Goal: Communication & Community: Answer question/provide support

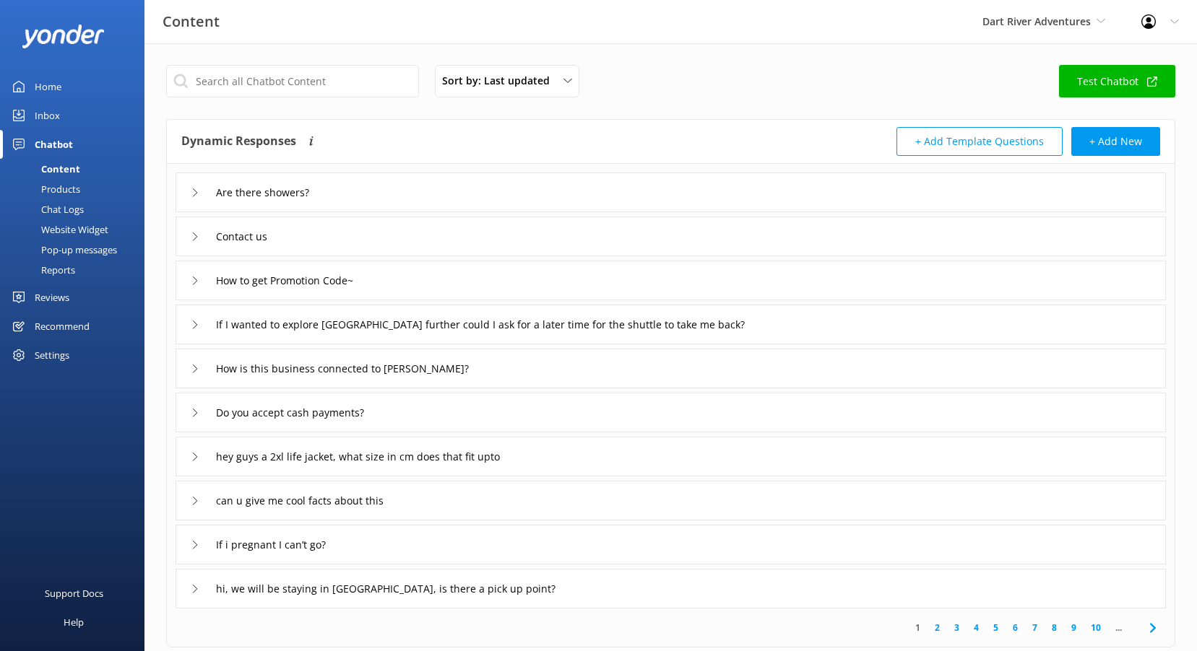
click at [45, 295] on div "Reviews" at bounding box center [52, 297] width 35 height 29
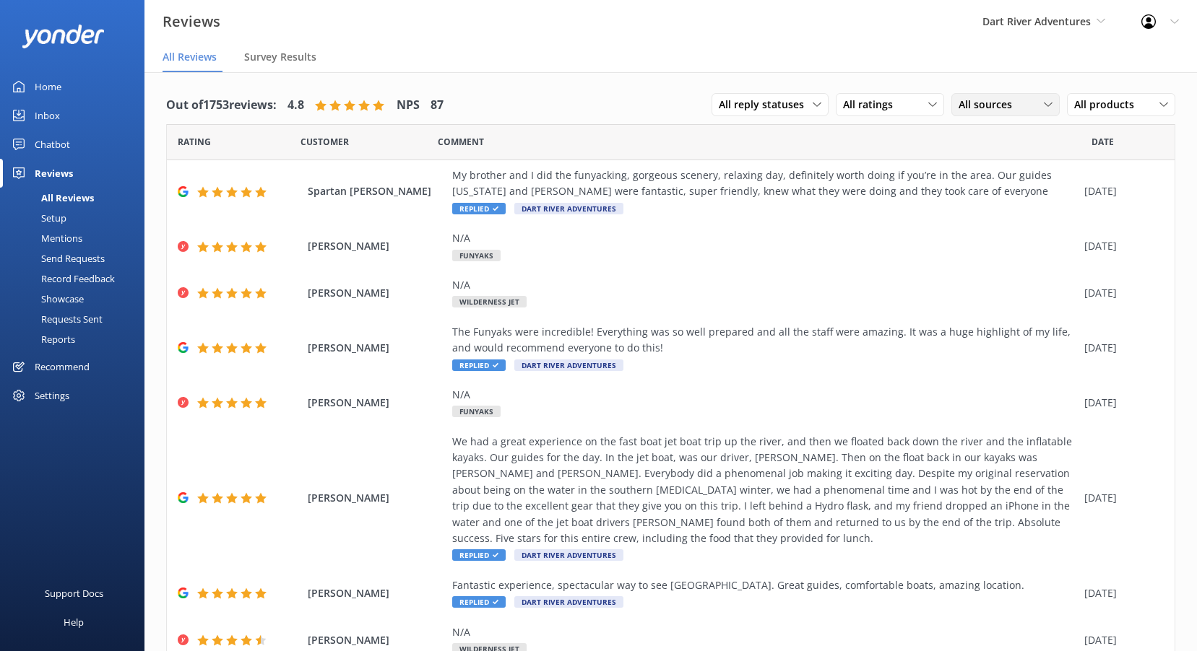
click at [970, 105] on span "All sources" at bounding box center [989, 105] width 62 height 16
click at [1011, 222] on div "Google reviews" at bounding box center [1014, 222] width 84 height 14
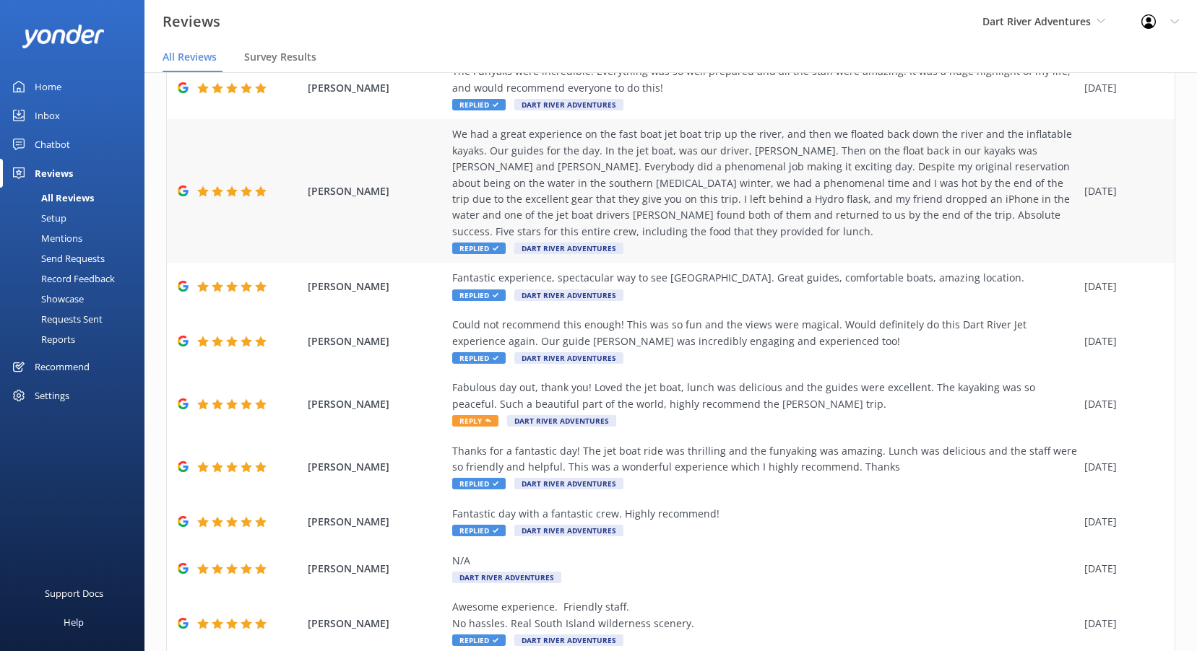
scroll to position [217, 0]
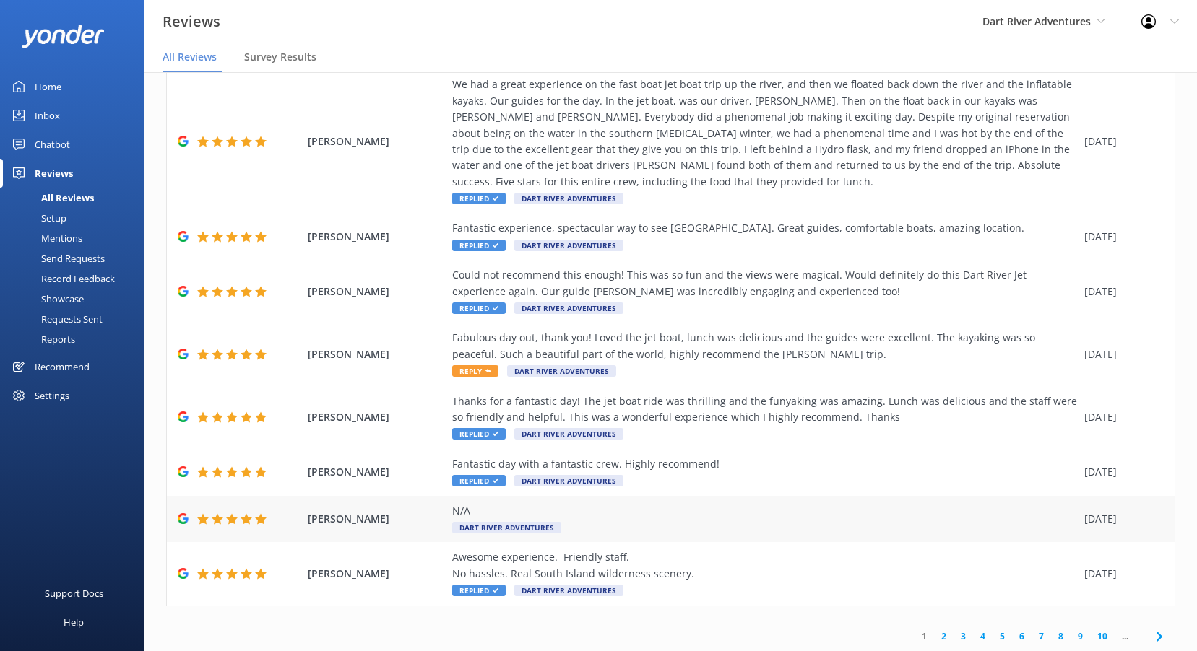
click at [548, 524] on span "Dart River Adventures" at bounding box center [506, 528] width 109 height 12
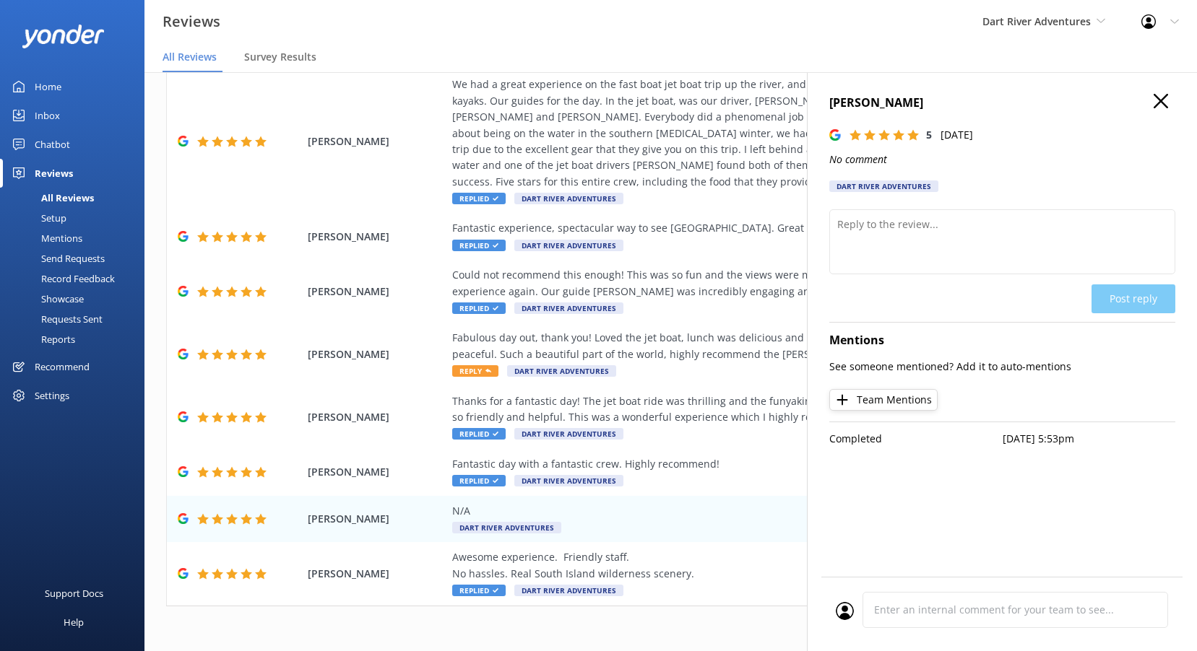
click at [1160, 103] on use "button" at bounding box center [1160, 101] width 14 height 14
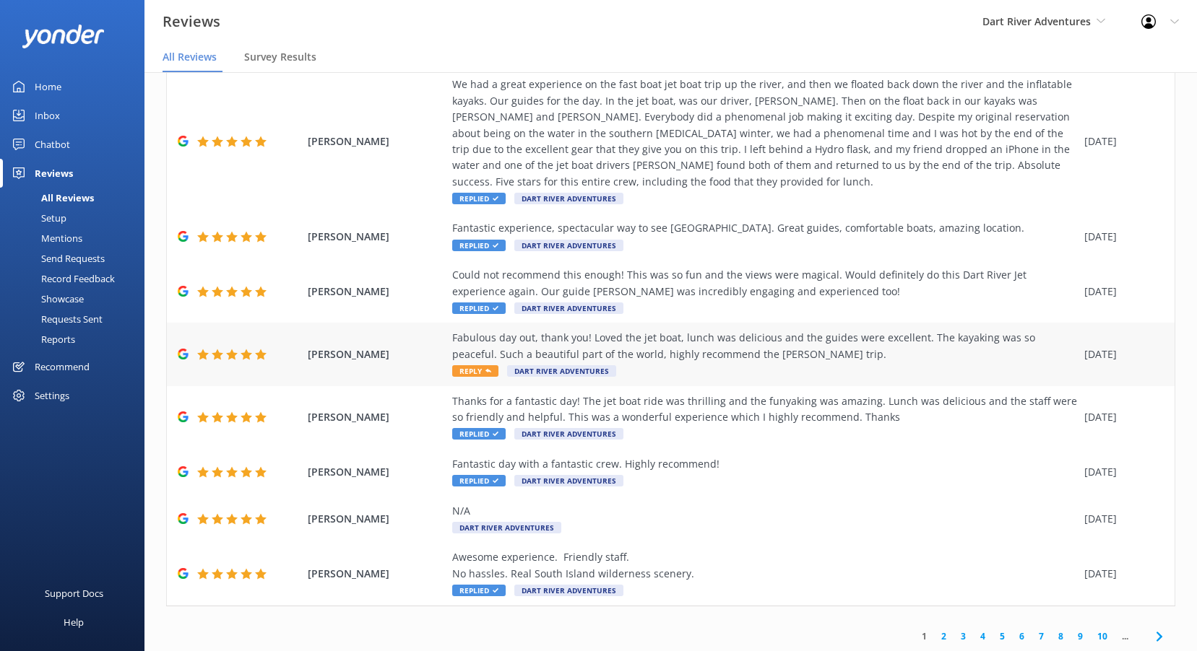
click at [469, 371] on span "Reply" at bounding box center [475, 371] width 46 height 12
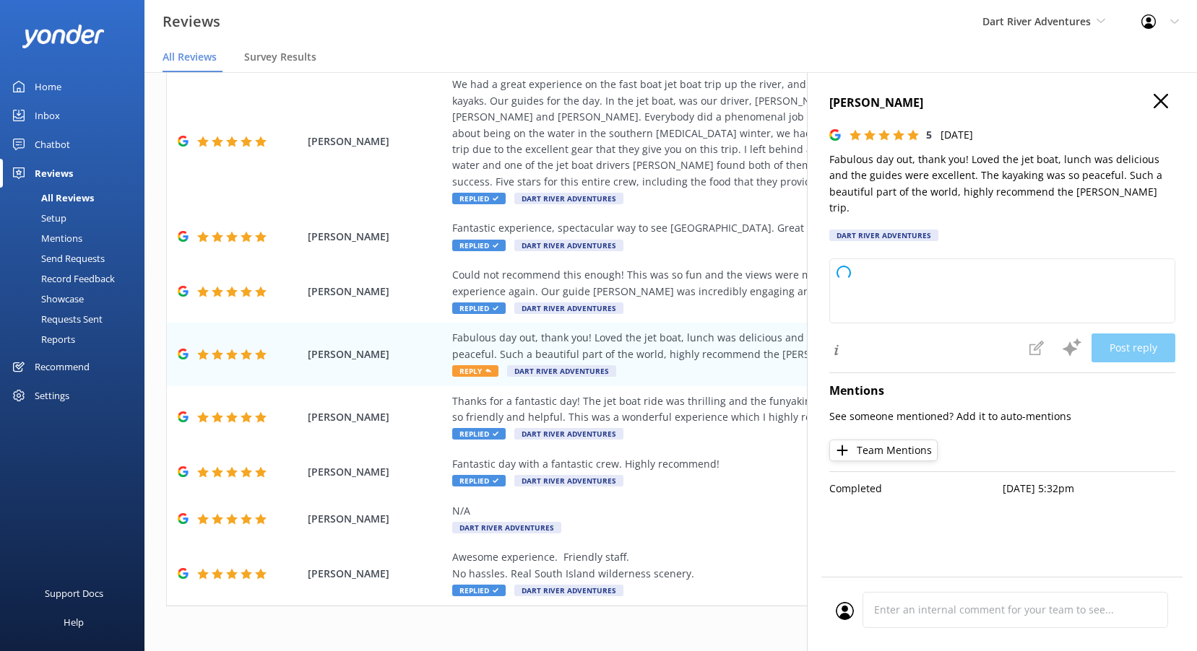
type textarea "Thank you so much for your wonderful review! We're thrilled to hear you enjoyed…"
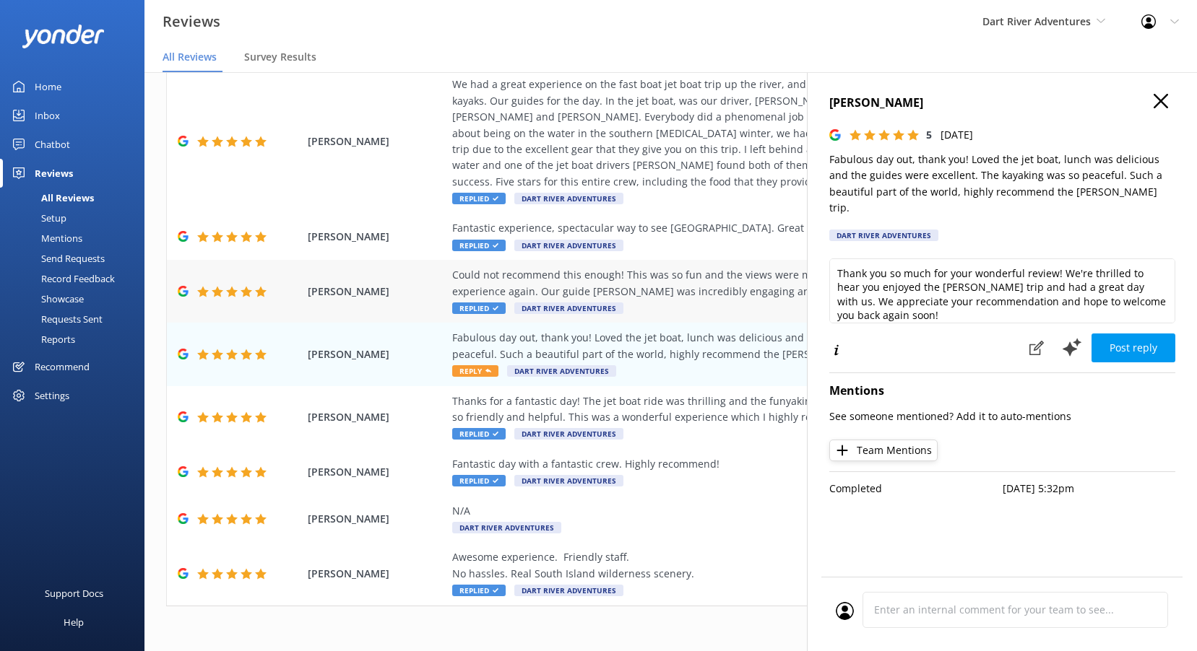
click at [477, 305] on span "Replied" at bounding box center [478, 309] width 53 height 12
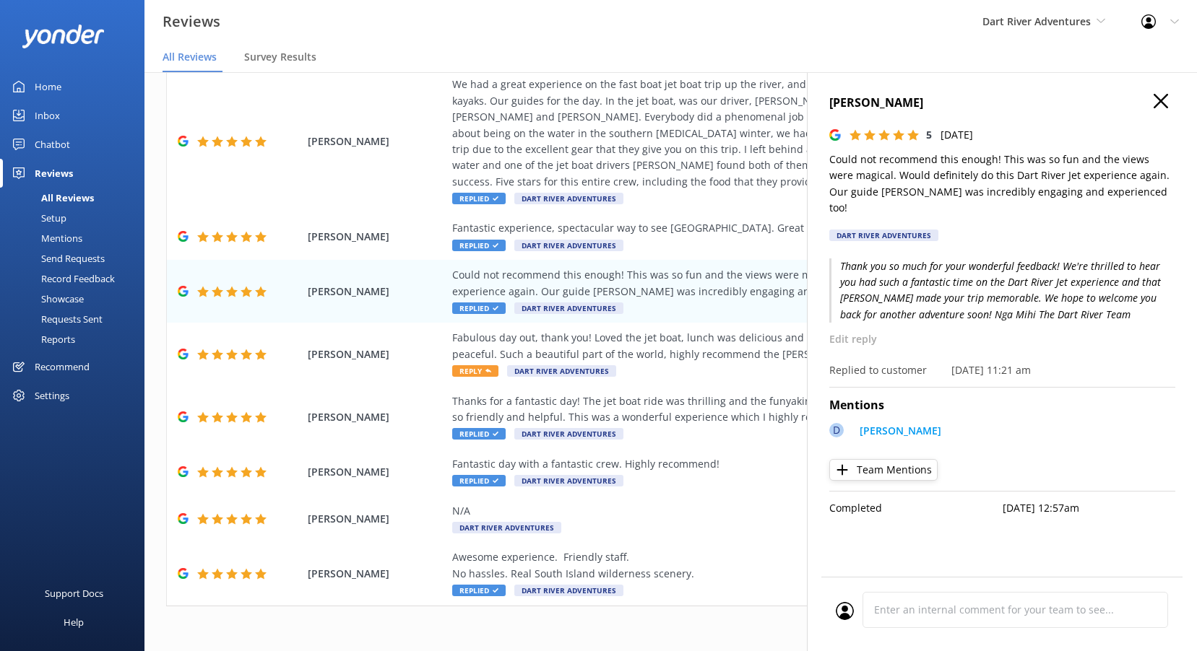
scroll to position [29, 0]
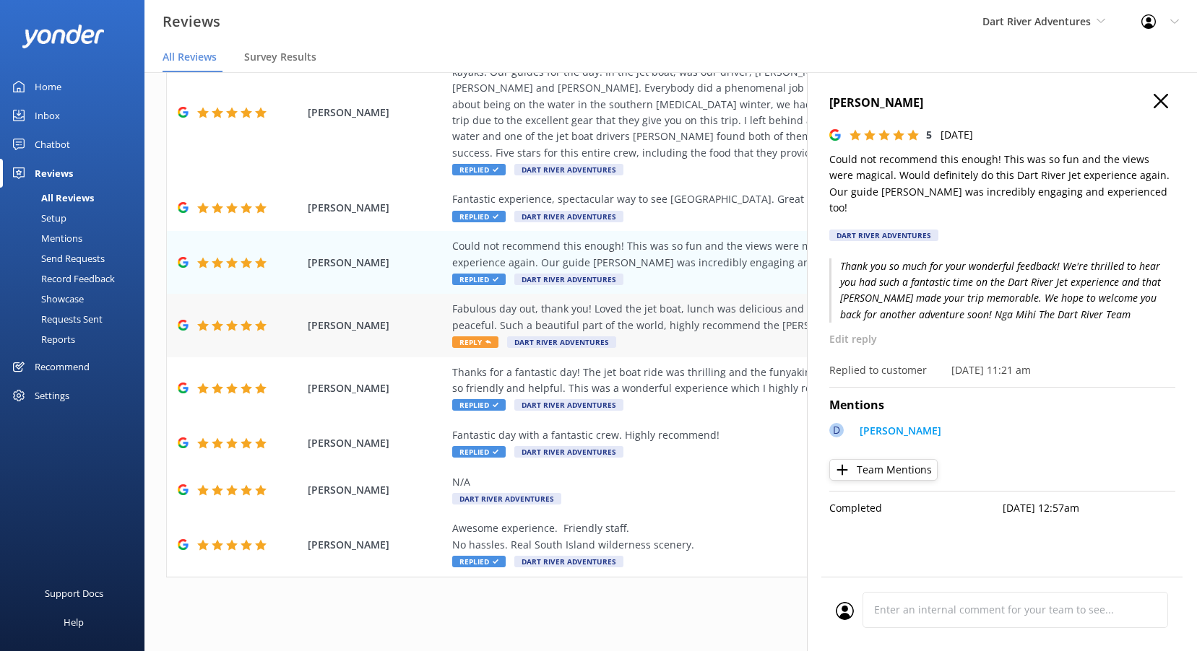
click at [487, 345] on icon at bounding box center [488, 342] width 6 height 6
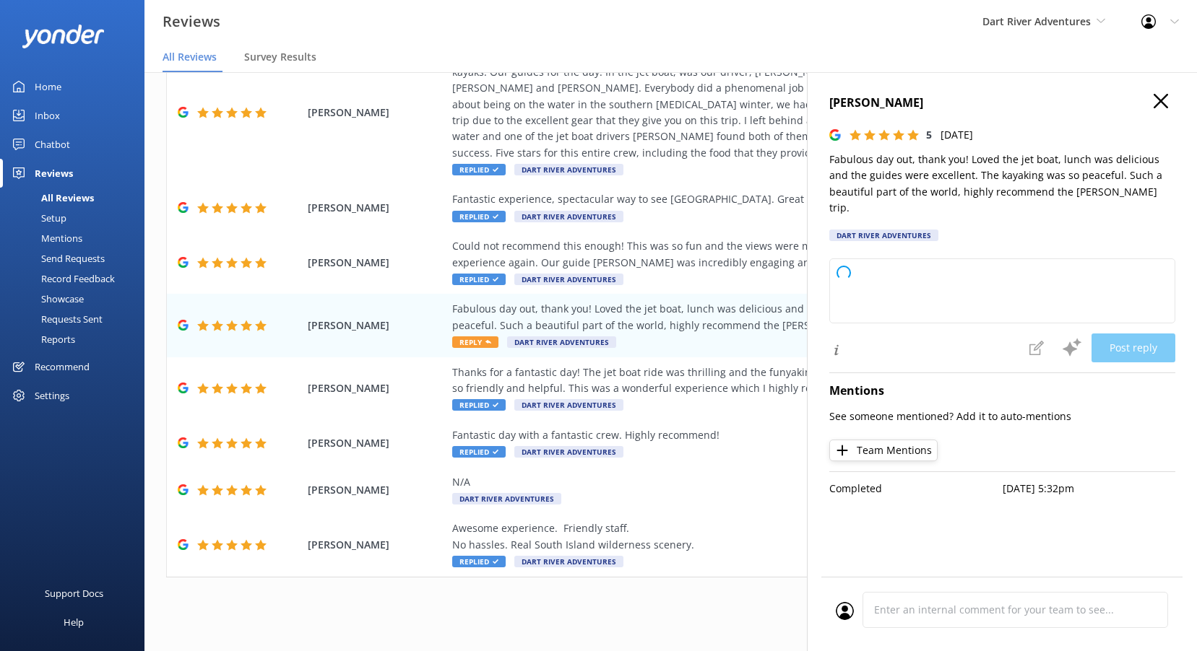
type textarea "Thank you so much for your wonderful review! We're delighted to hear you enjoye…"
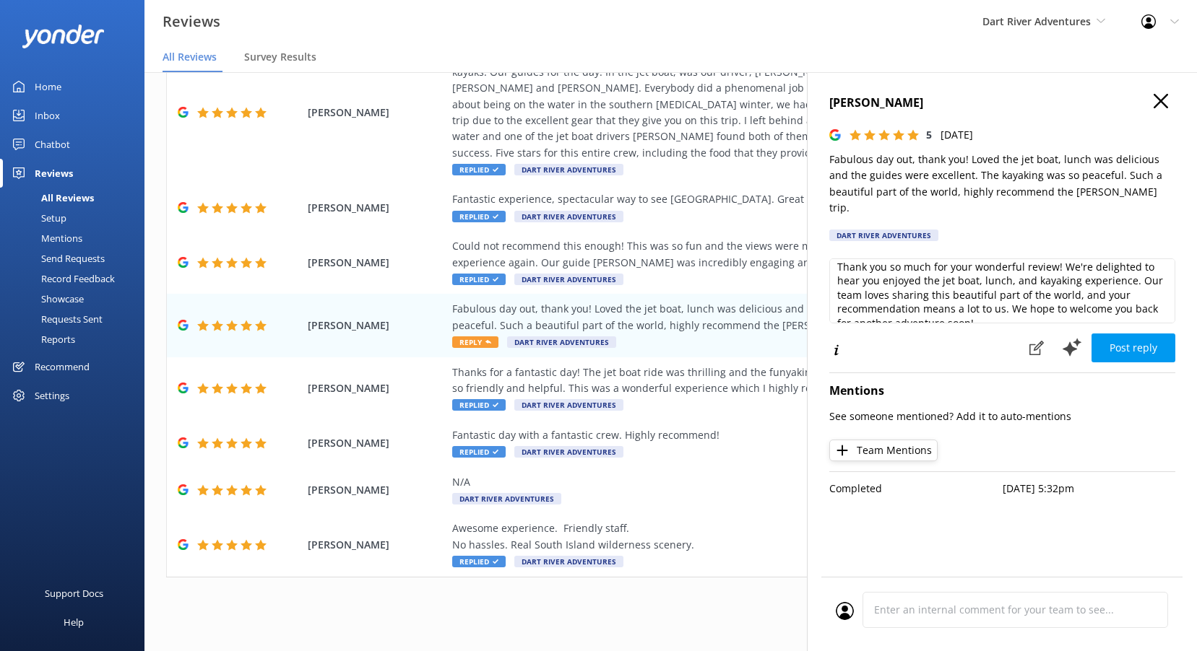
scroll to position [0, 0]
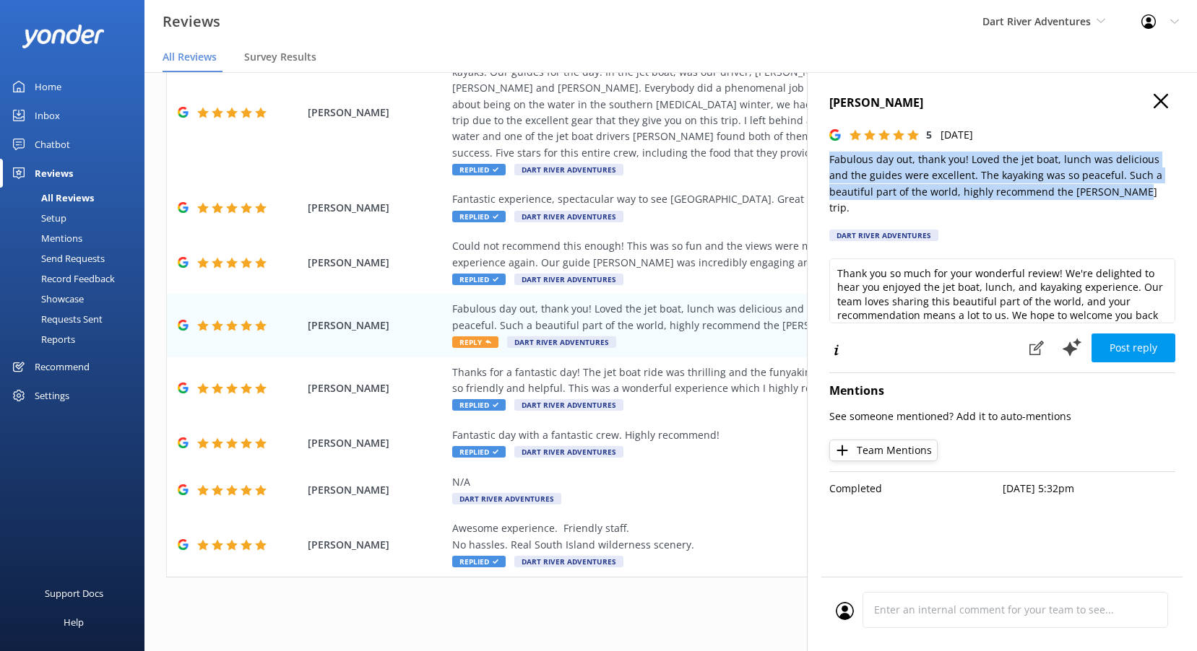
drag, startPoint x: 1096, startPoint y: 193, endPoint x: 812, endPoint y: 162, distance: 285.4
click at [812, 162] on div "Susan Vernon 5 Fri, 22nd Aug 2025 Fabulous day out, thank you! Loved the jet bo…" at bounding box center [1002, 397] width 390 height 651
copy p "Fabulous day out, thank you! Loved the jet boat, lunch was delicious and the gu…"
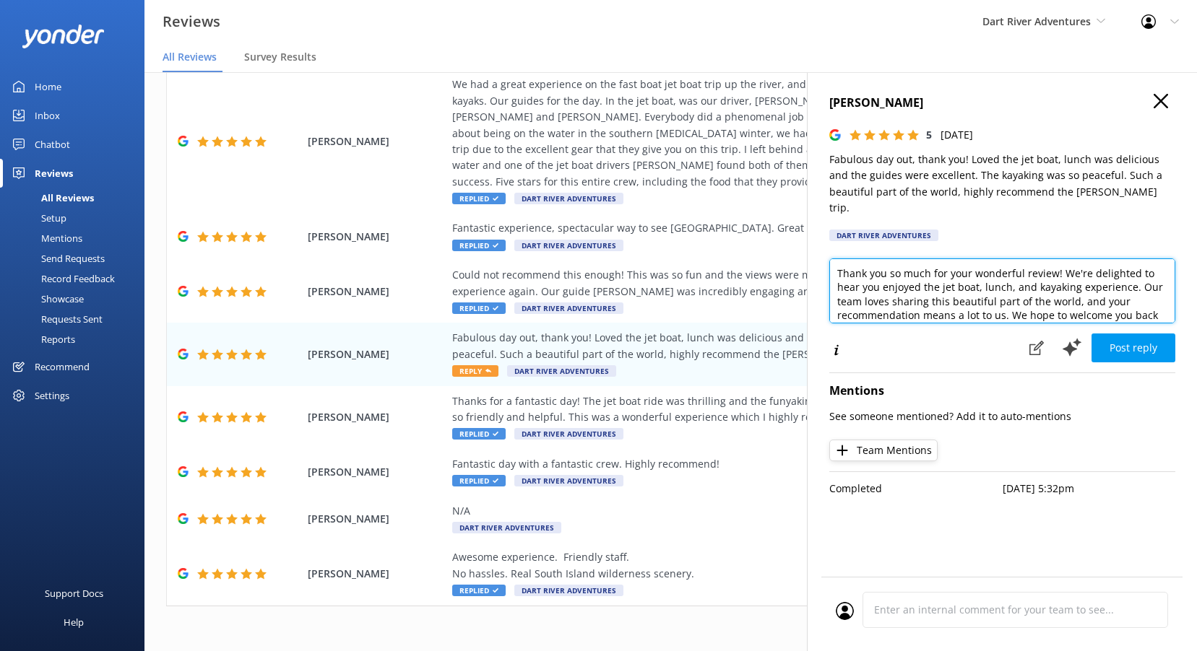
click at [947, 278] on textarea "Thank you so much for your wonderful review! We're delighted to hear you enjoye…" at bounding box center [1002, 291] width 346 height 65
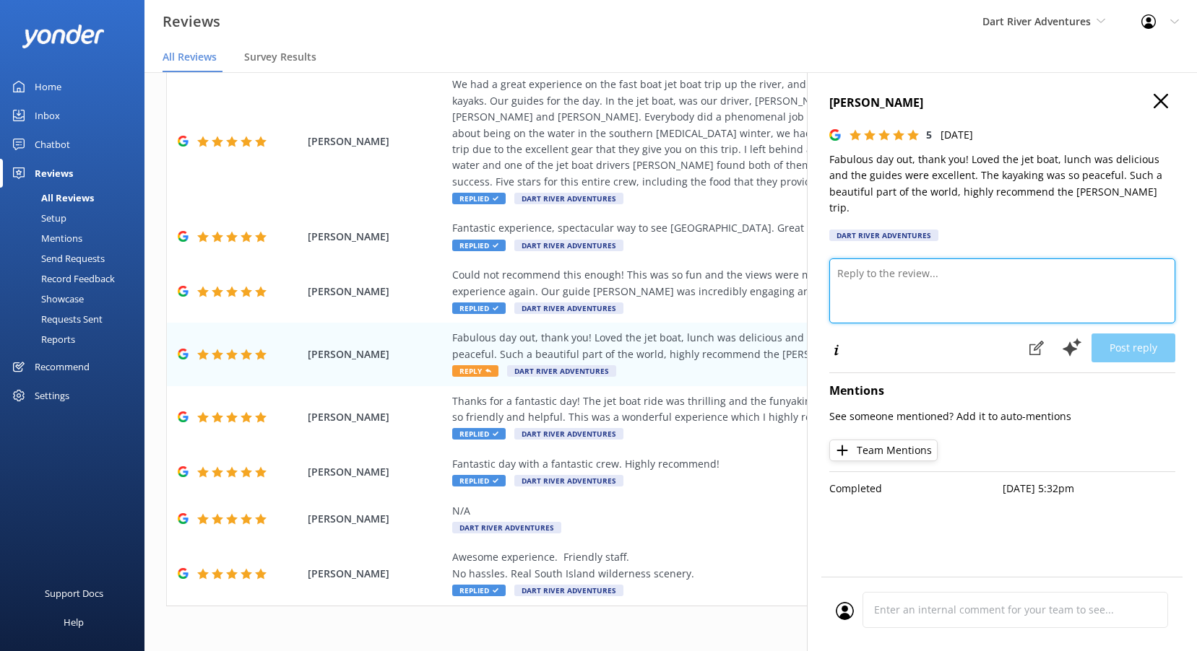
paste textarea "Kia ora, Thanks so much for your wonderful feedback! We’re stoked to hear you e…"
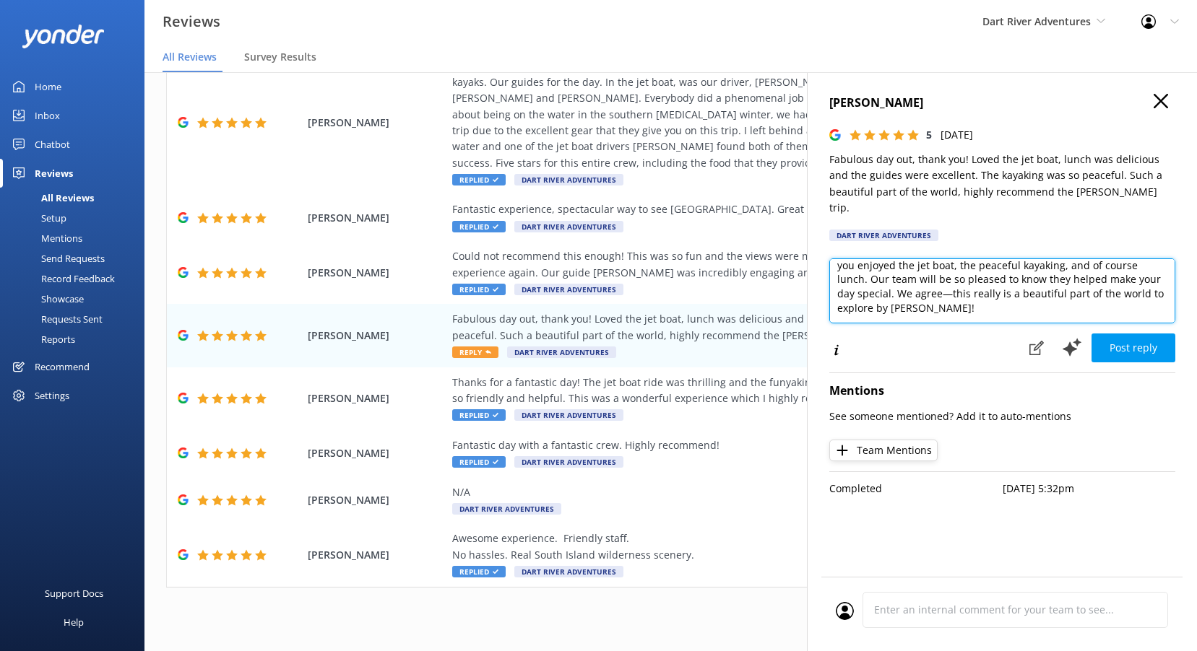
scroll to position [29, 0]
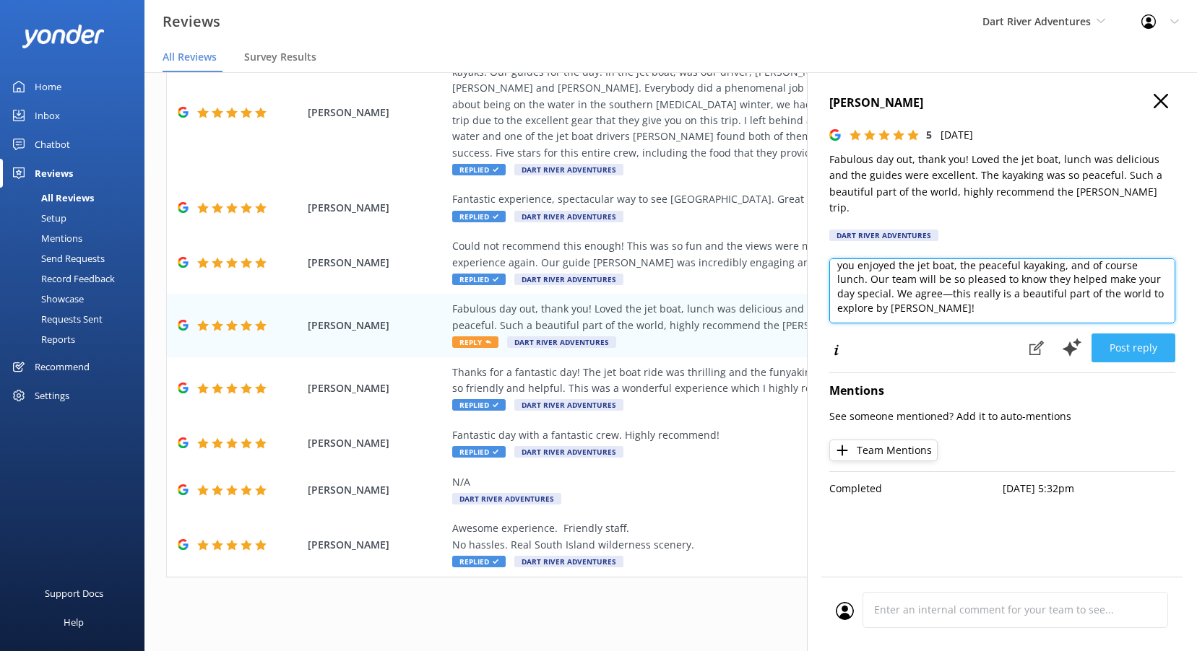
type textarea "Kia ora Susan, Thanks so much for your wonderful feedback! We’re stoked to hear…"
click at [1127, 337] on button "Post reply" at bounding box center [1133, 348] width 84 height 29
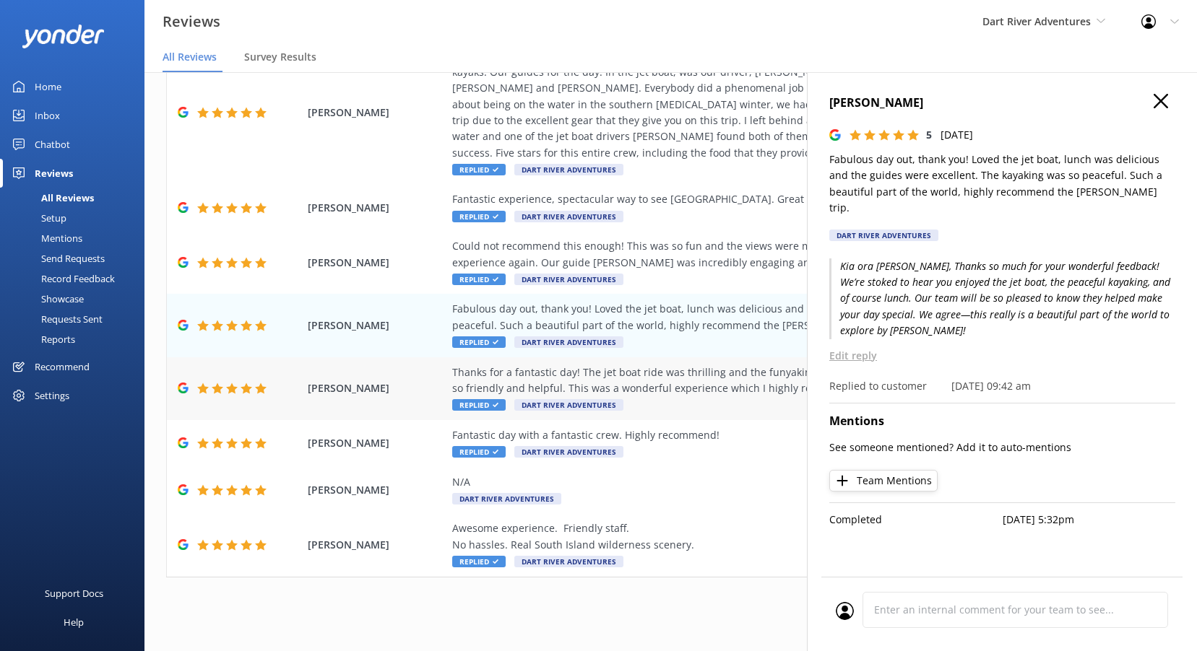
click at [556, 392] on div "Thanks for a fantastic day! The jet boat ride was thrilling and the funyaking w…" at bounding box center [764, 381] width 625 height 32
click at [537, 313] on div "Fabulous day out, thank you! Loved the jet boat, lunch was delicious and the gu…" at bounding box center [764, 317] width 625 height 32
click at [565, 276] on span "Dart River Adventures" at bounding box center [568, 280] width 109 height 12
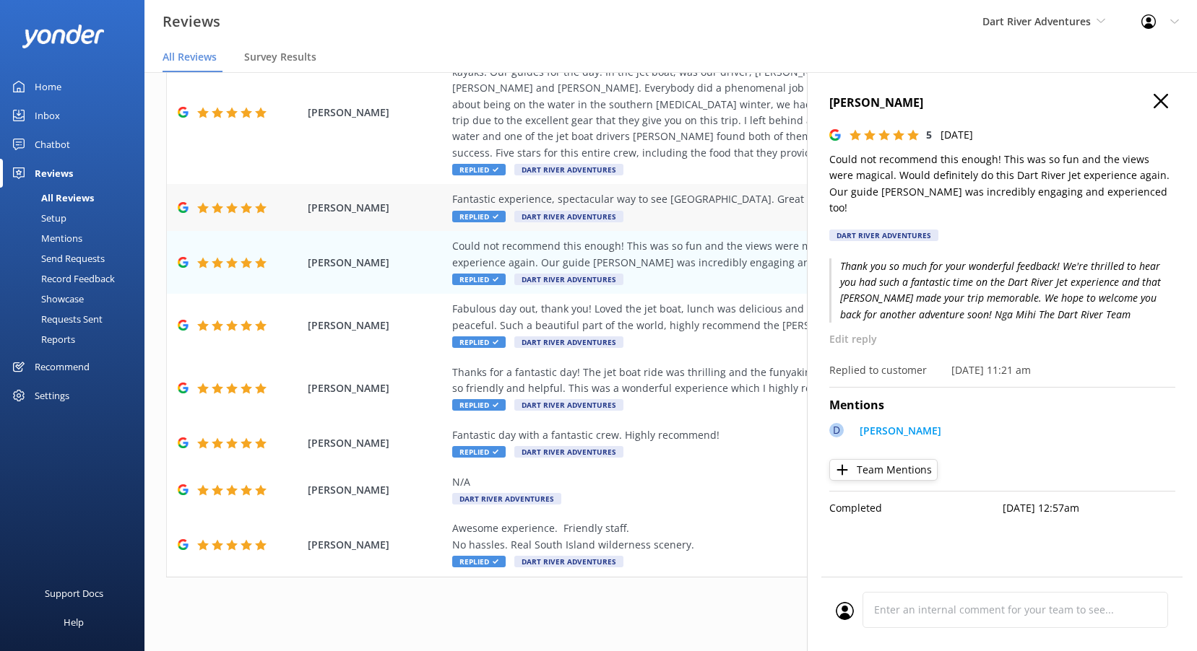
click at [554, 194] on div "Fantastic experience, spectacular way to see New Zealand. Great guides, comfort…" at bounding box center [764, 199] width 625 height 16
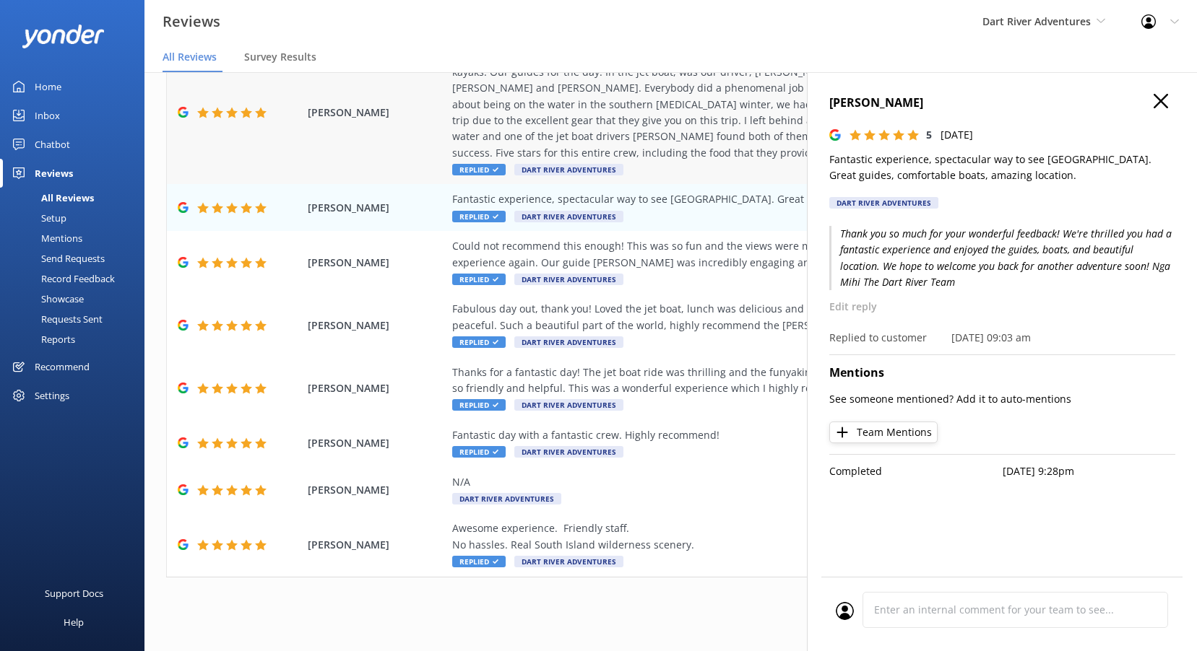
click at [573, 149] on div "We had a great experience on the fast boat jet boat trip up the river, and then…" at bounding box center [764, 104] width 625 height 113
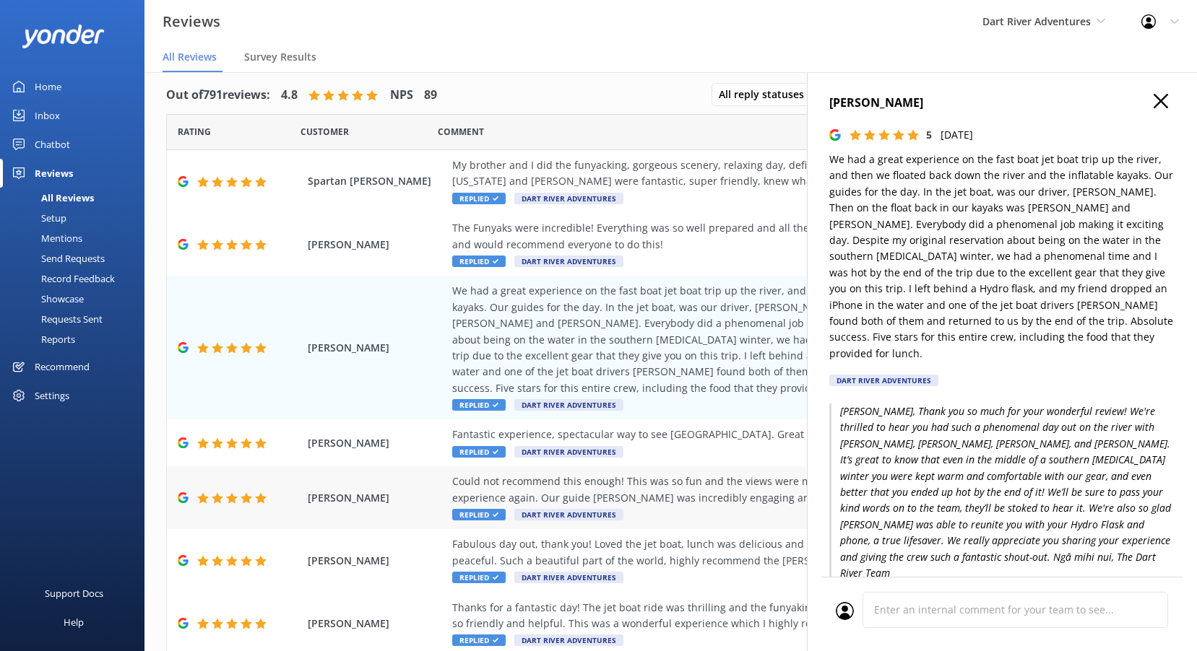
scroll to position [0, 0]
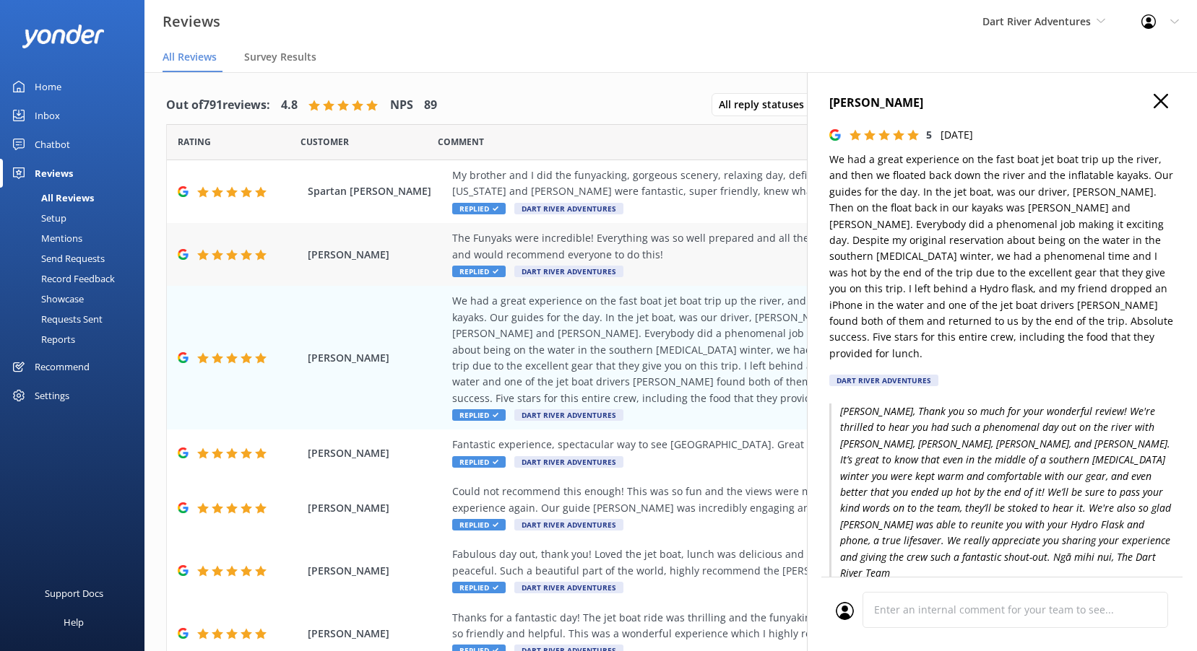
click at [588, 257] on div "The Funyaks were incredible! Everything was so well prepared and all the staff …" at bounding box center [764, 246] width 625 height 32
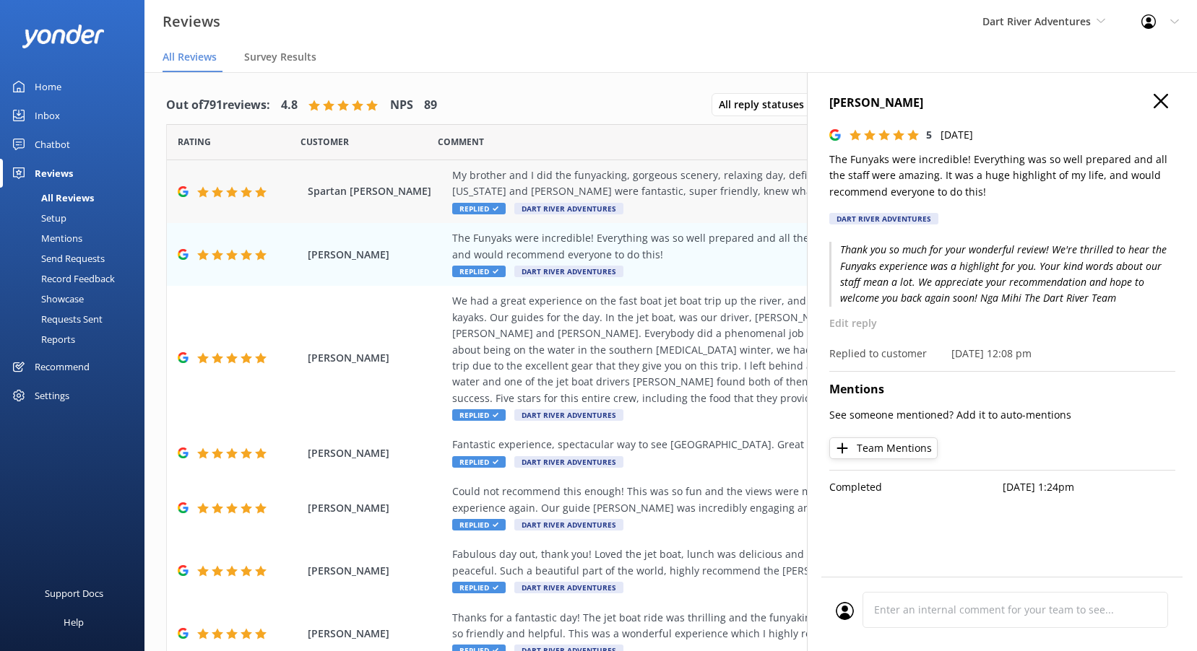
click at [626, 188] on div "My brother and I did the funyacking, gorgeous scenery, relaxing day, definitely…" at bounding box center [764, 184] width 625 height 32
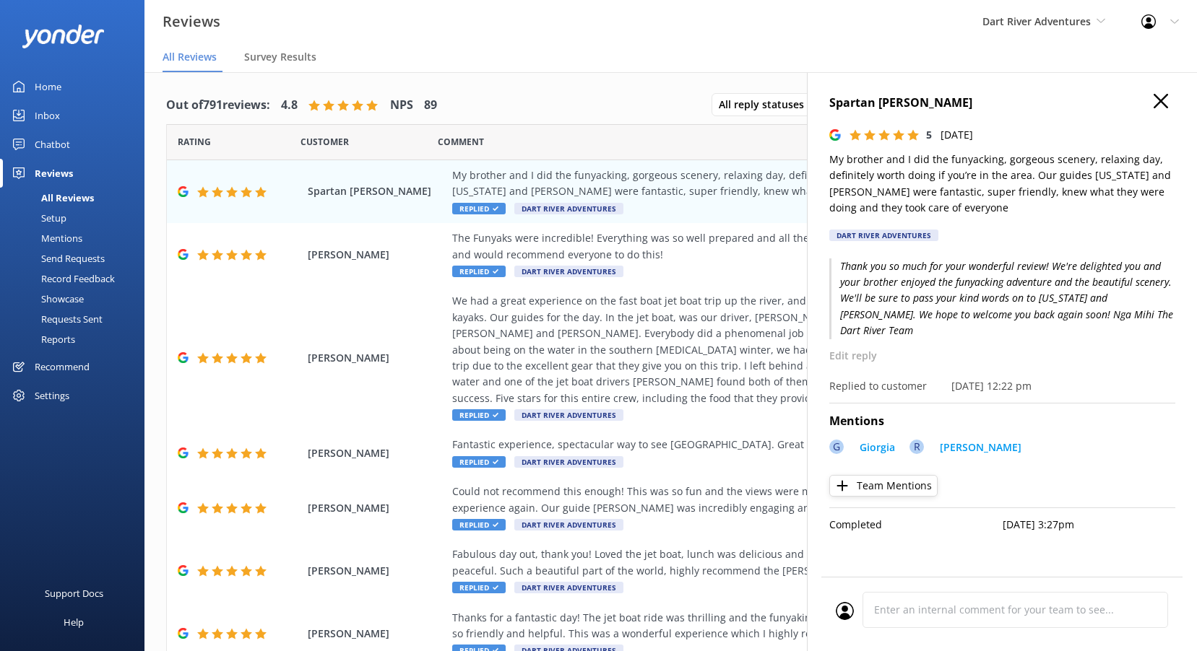
click at [628, 73] on div "Out of 791 reviews: 4.8 NPS 89 All reply statuses All reply statuses Needs a re…" at bounding box center [670, 478] width 1052 height 812
click at [1163, 108] on button "button" at bounding box center [1160, 102] width 14 height 16
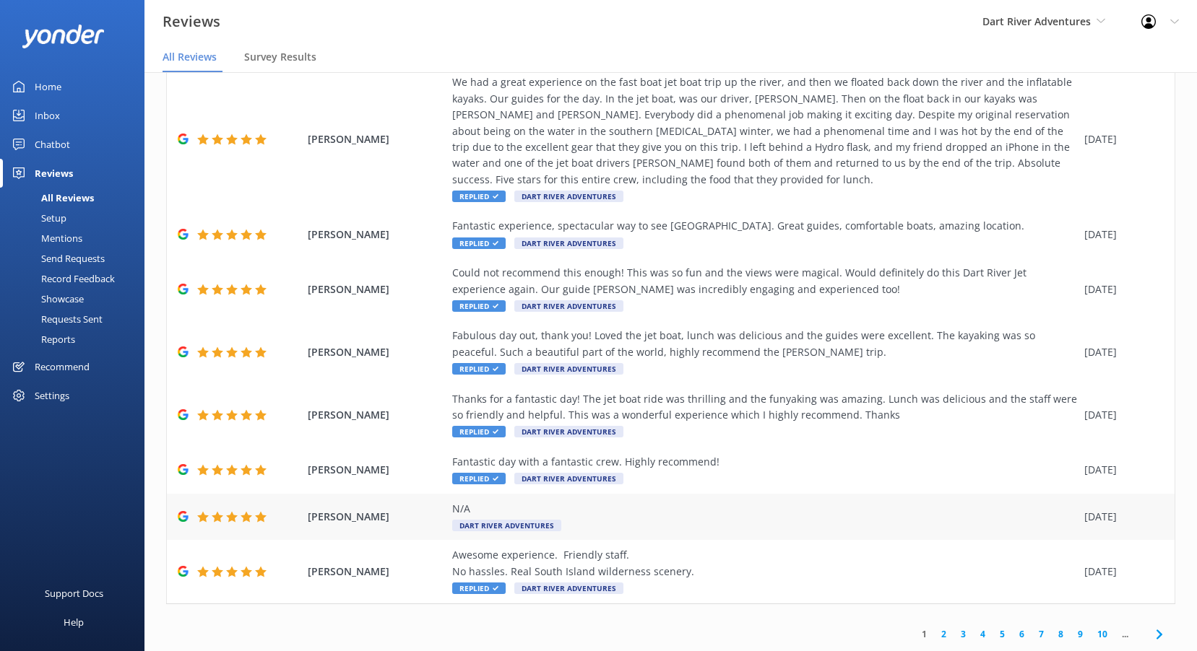
scroll to position [29, 0]
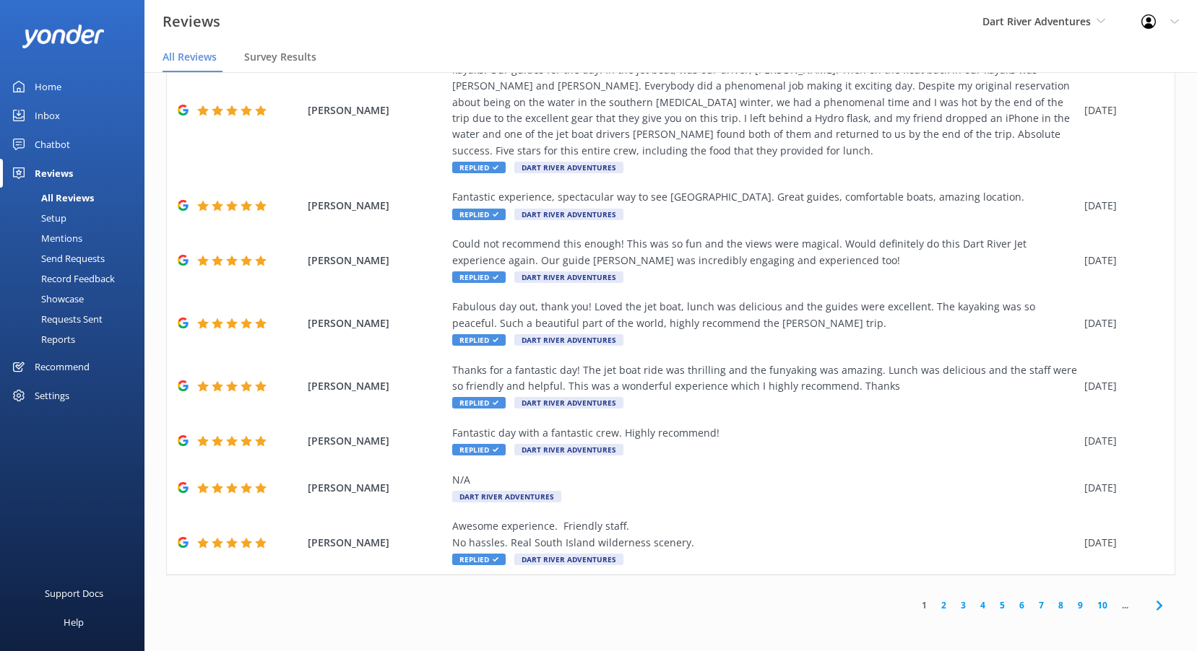
click at [934, 605] on link "2" at bounding box center [943, 606] width 19 height 14
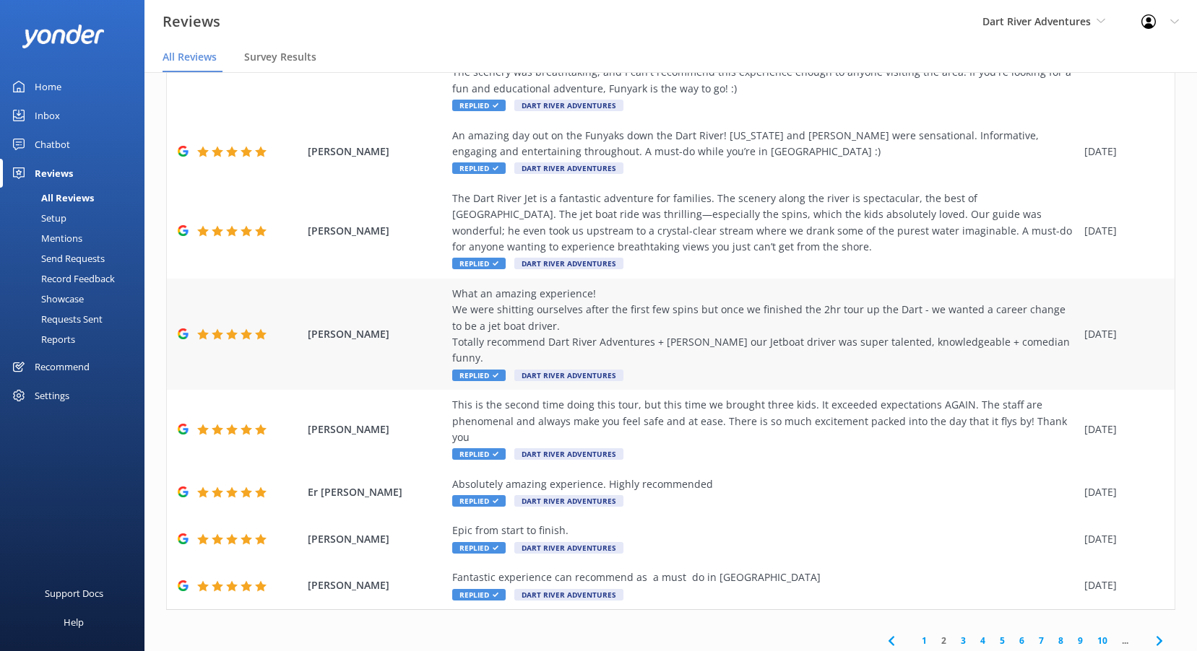
scroll to position [331, 0]
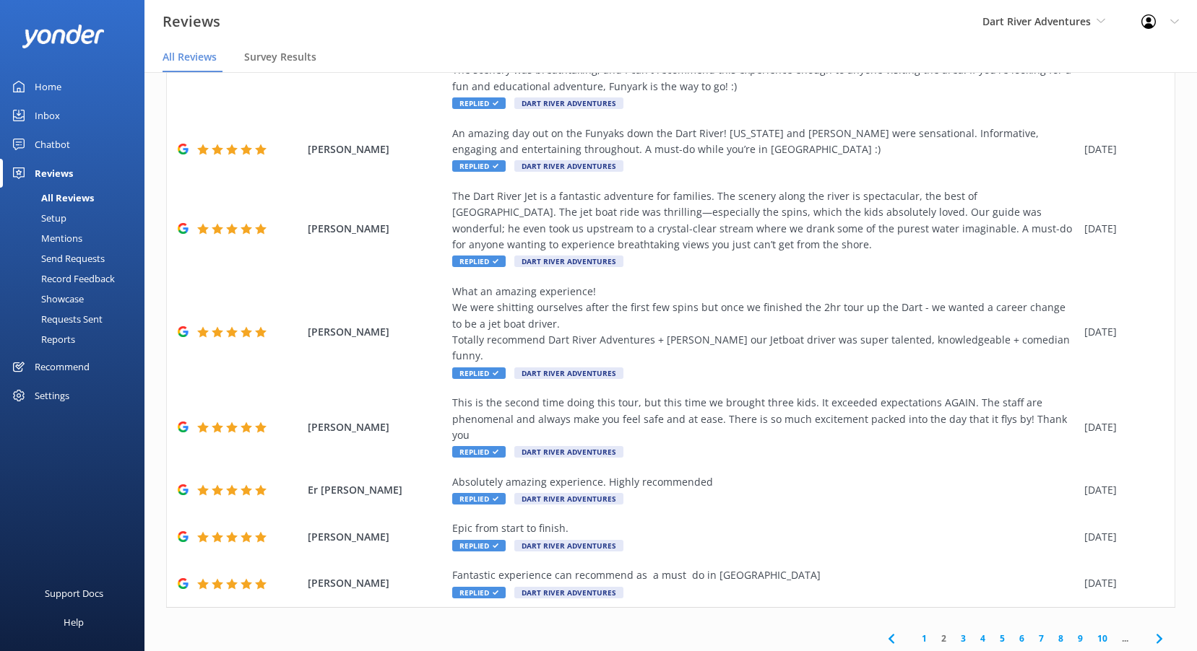
click at [914, 632] on link "1" at bounding box center [923, 639] width 19 height 14
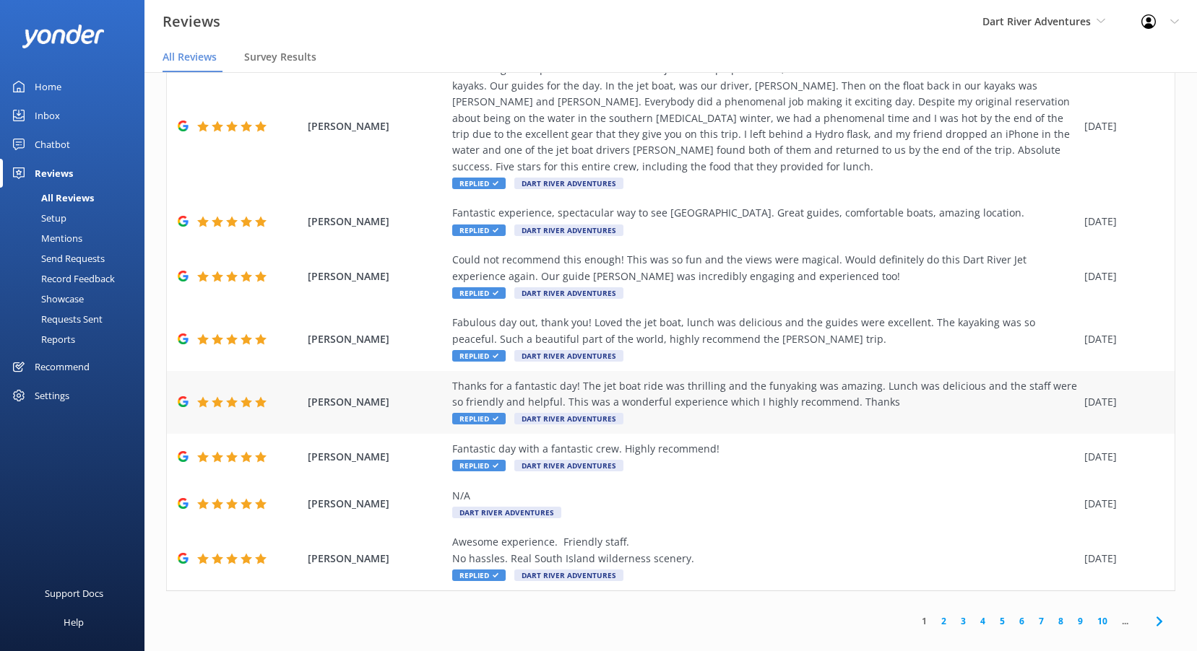
scroll to position [219, 0]
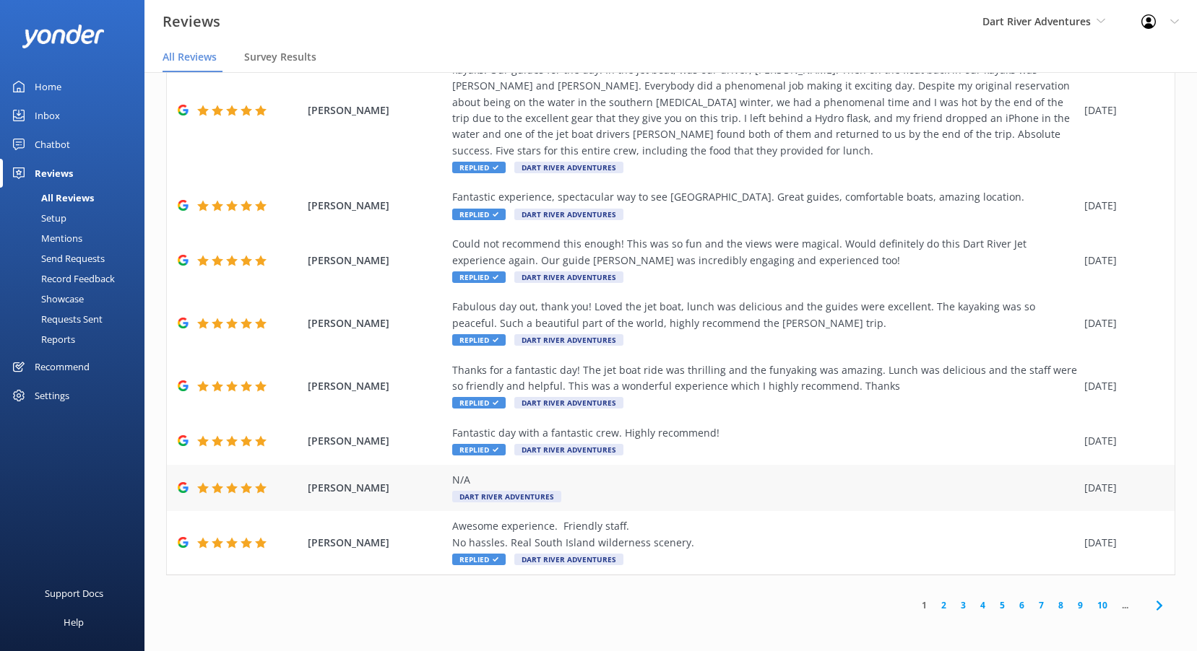
click at [531, 487] on div "N/A" at bounding box center [764, 480] width 625 height 16
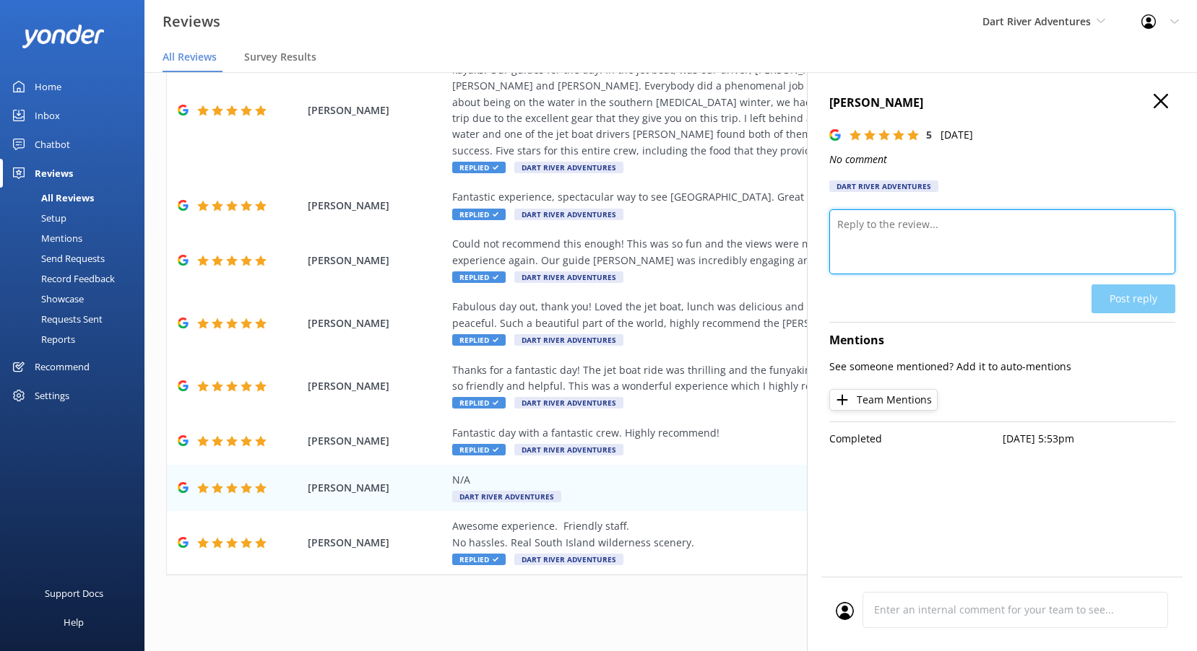
click at [872, 250] on textarea at bounding box center [1002, 241] width 346 height 65
paste textarea "Kia ora, Thanks so much for leaving us a 5-star rating! We really appreciate yo…"
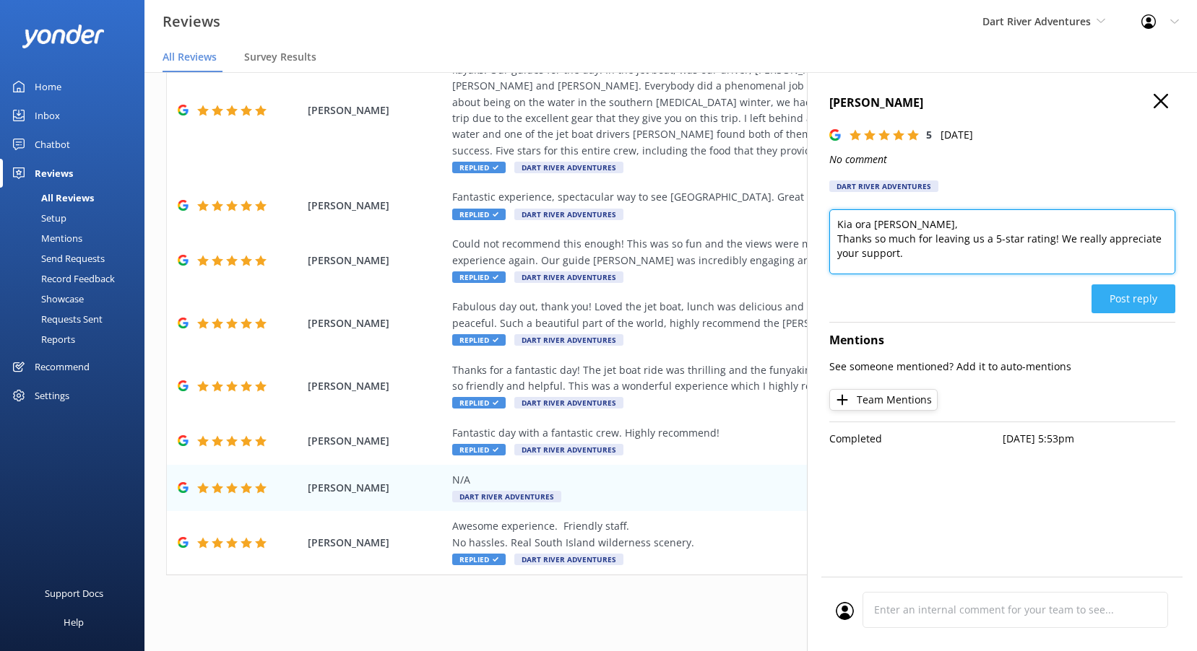
type textarea "Kia ora Mike, Thanks so much for leaving us a 5-star rating! We really apprecia…"
click at [1129, 298] on button "Post reply" at bounding box center [1133, 299] width 84 height 29
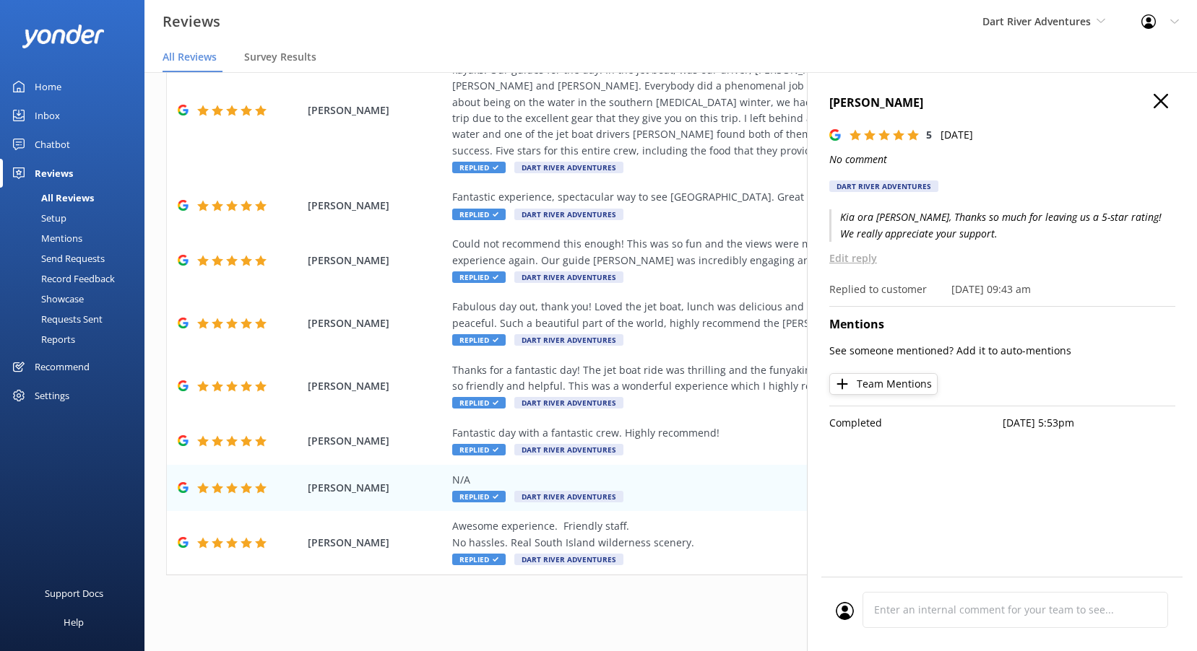
click at [1166, 103] on icon "button" at bounding box center [1160, 101] width 14 height 14
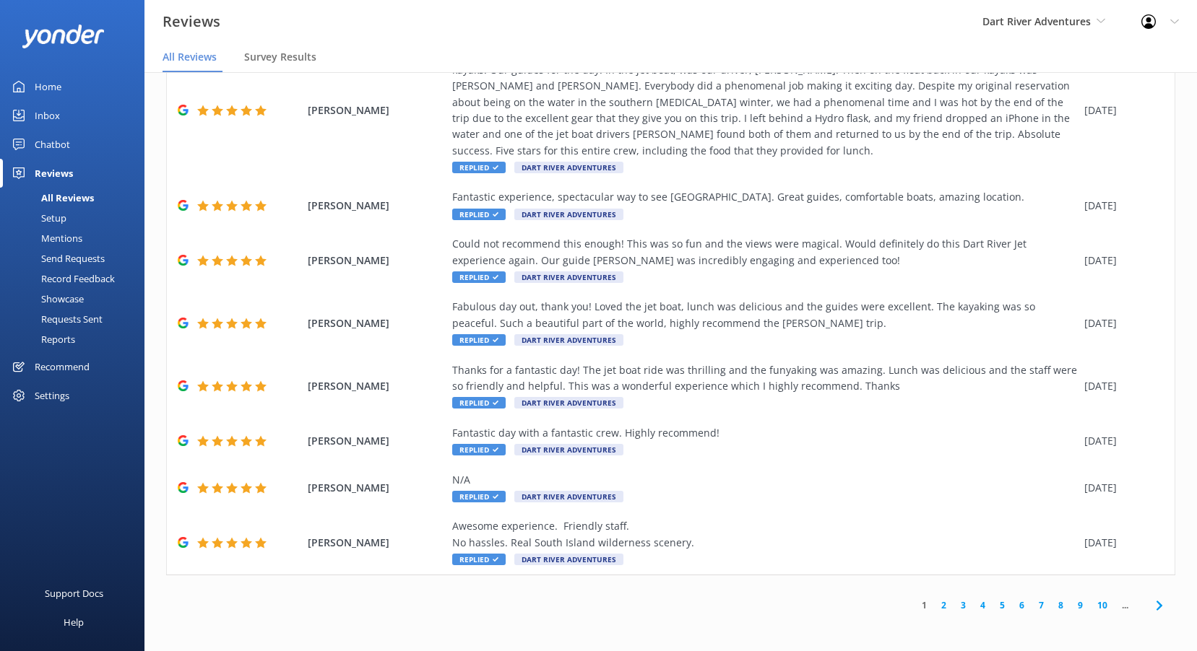
click at [934, 607] on link "2" at bounding box center [943, 606] width 19 height 14
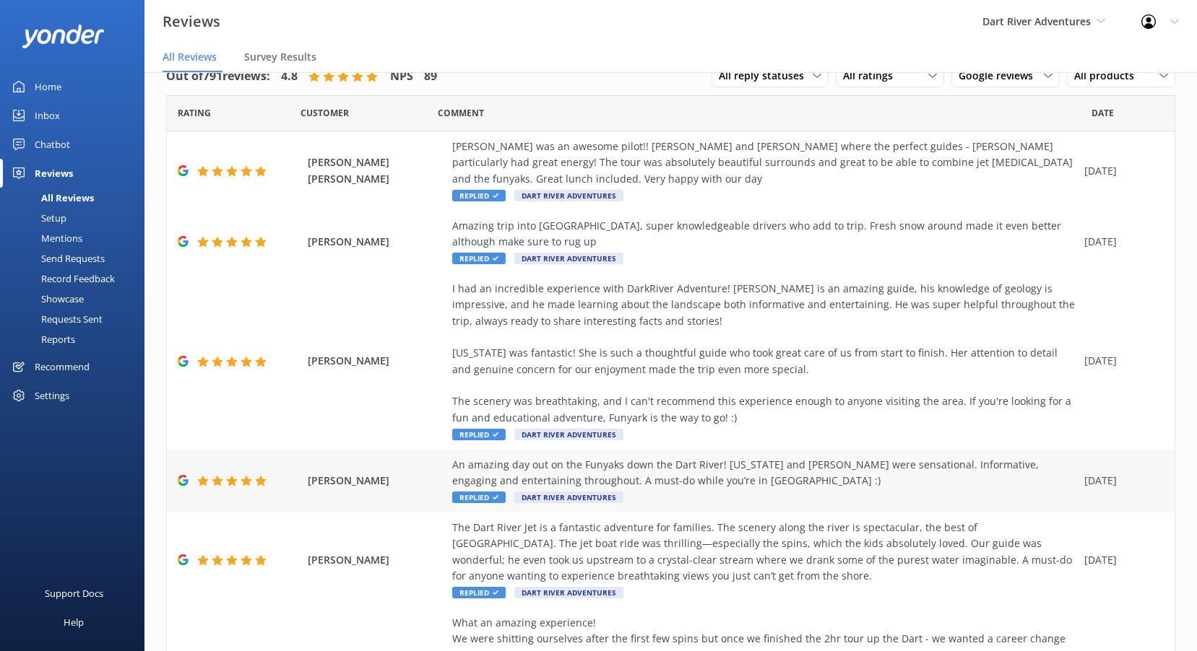
scroll to position [331, 0]
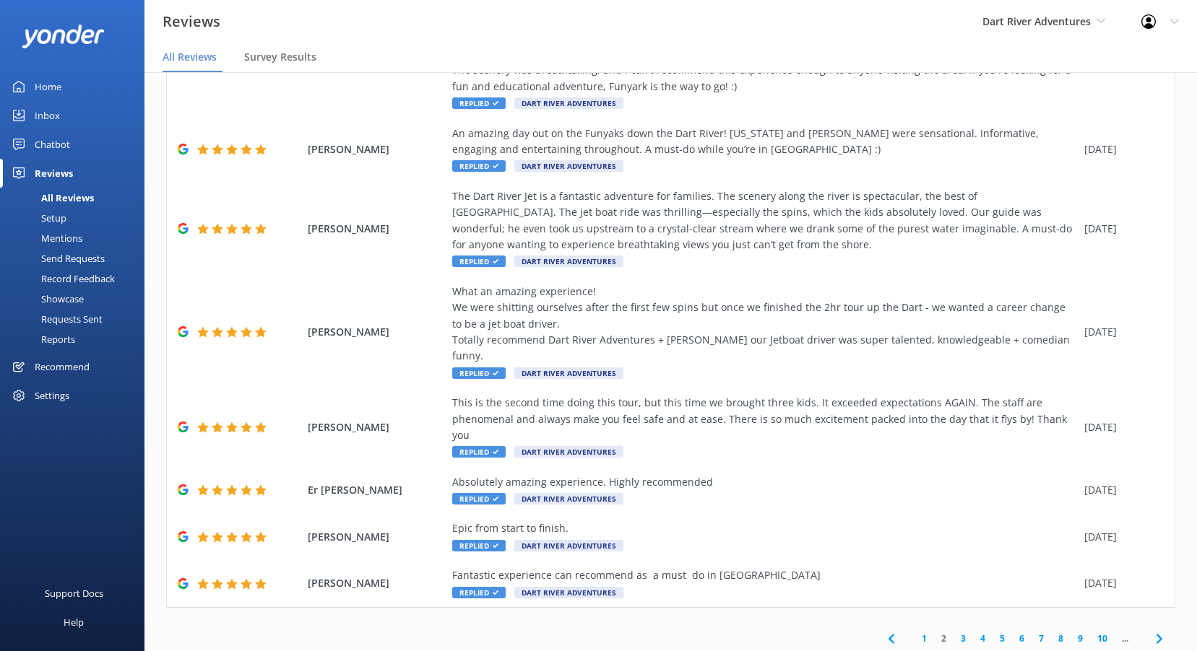
click at [953, 632] on link "3" at bounding box center [962, 639] width 19 height 14
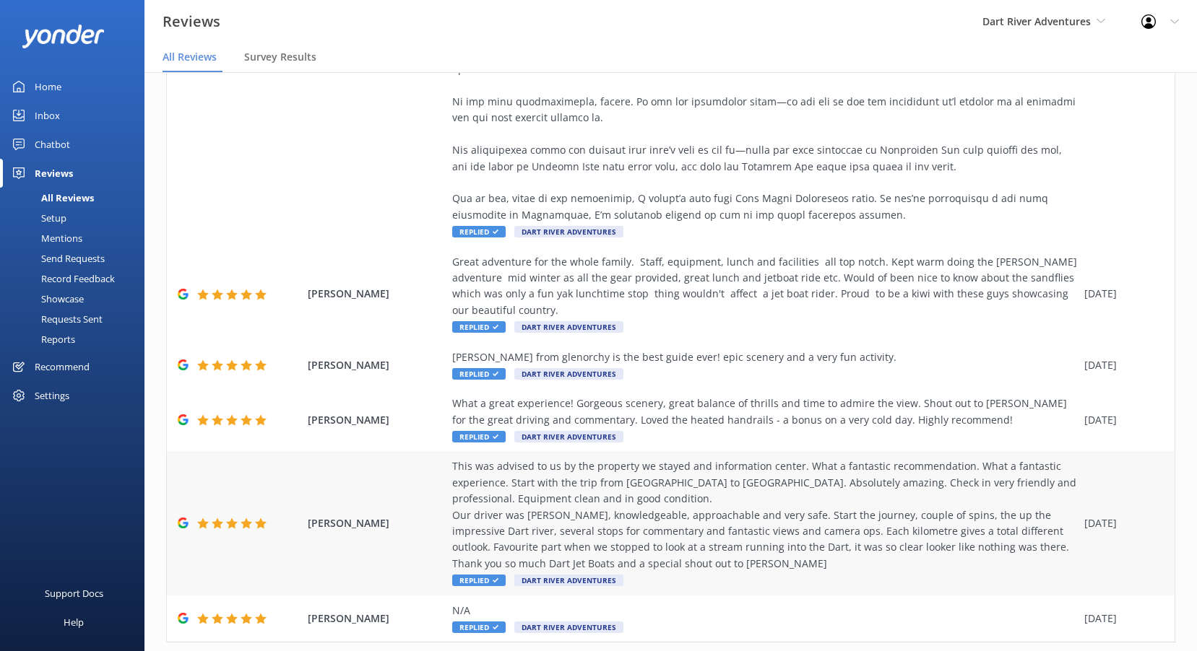
scroll to position [703, 0]
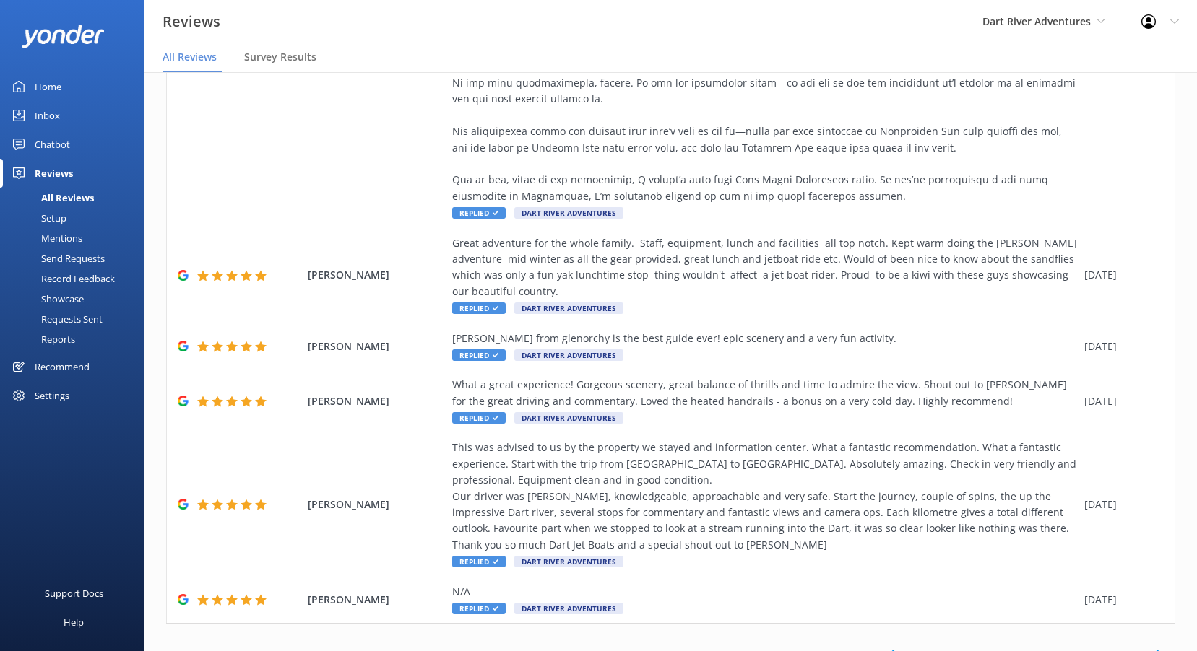
click at [973, 648] on link "4" at bounding box center [982, 655] width 19 height 14
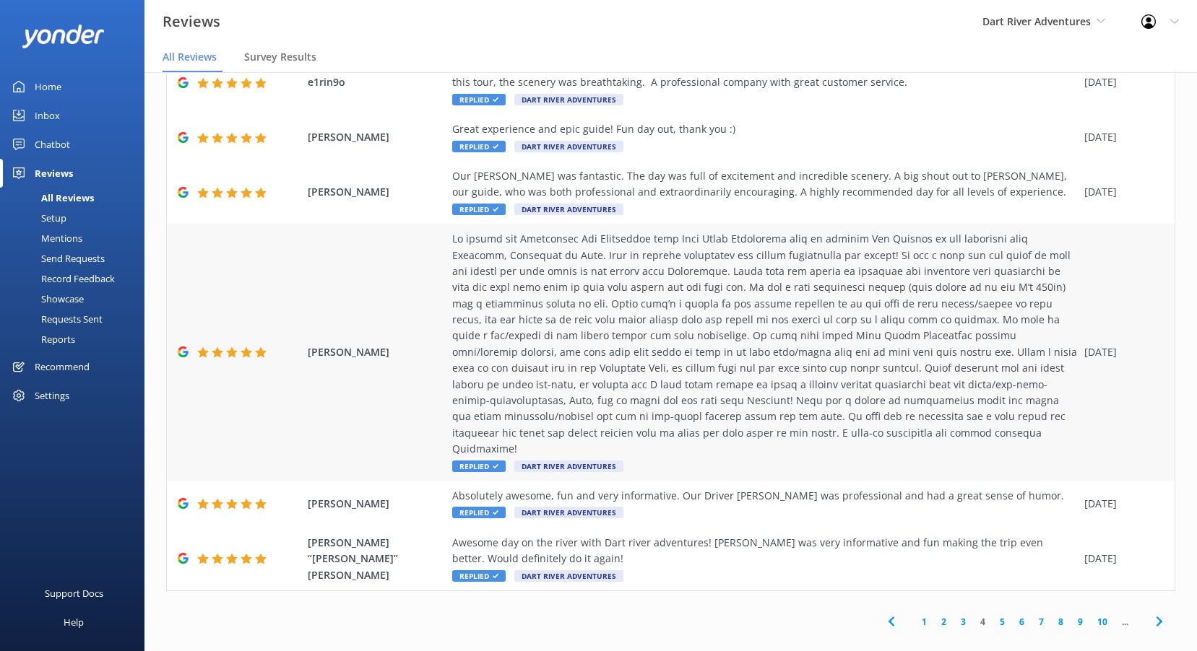
scroll to position [149, 0]
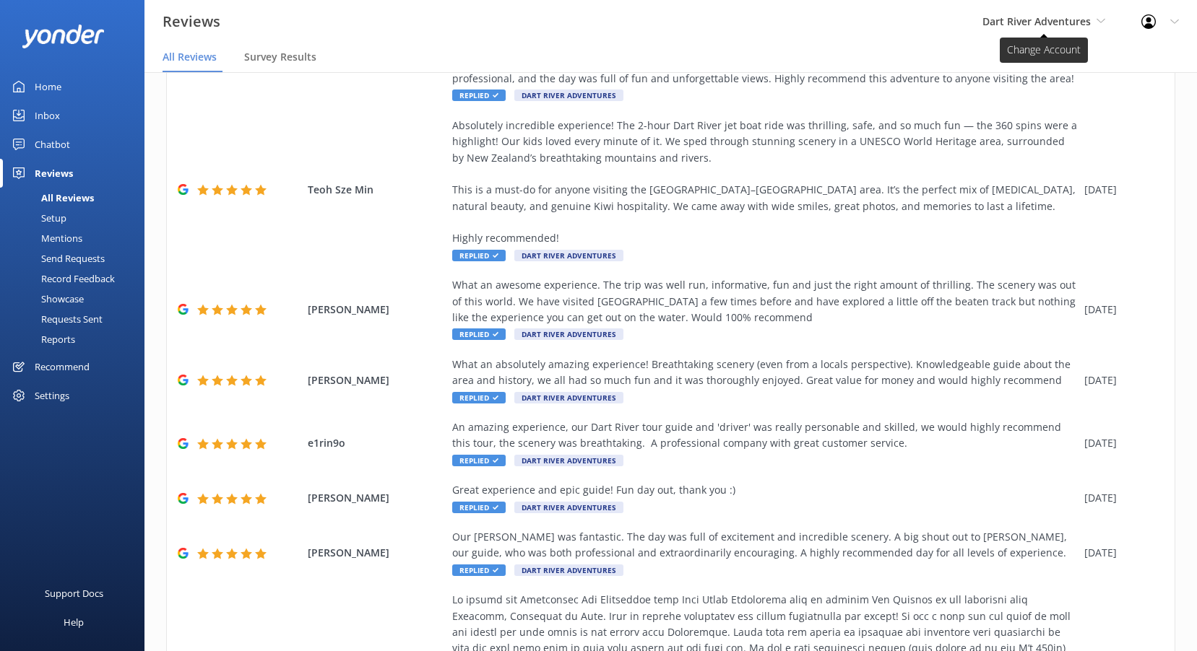
click at [1094, 30] on span "Dart River Adventures" at bounding box center [1043, 22] width 123 height 16
click at [1018, 56] on link "Shotover Jet" at bounding box center [1036, 60] width 144 height 35
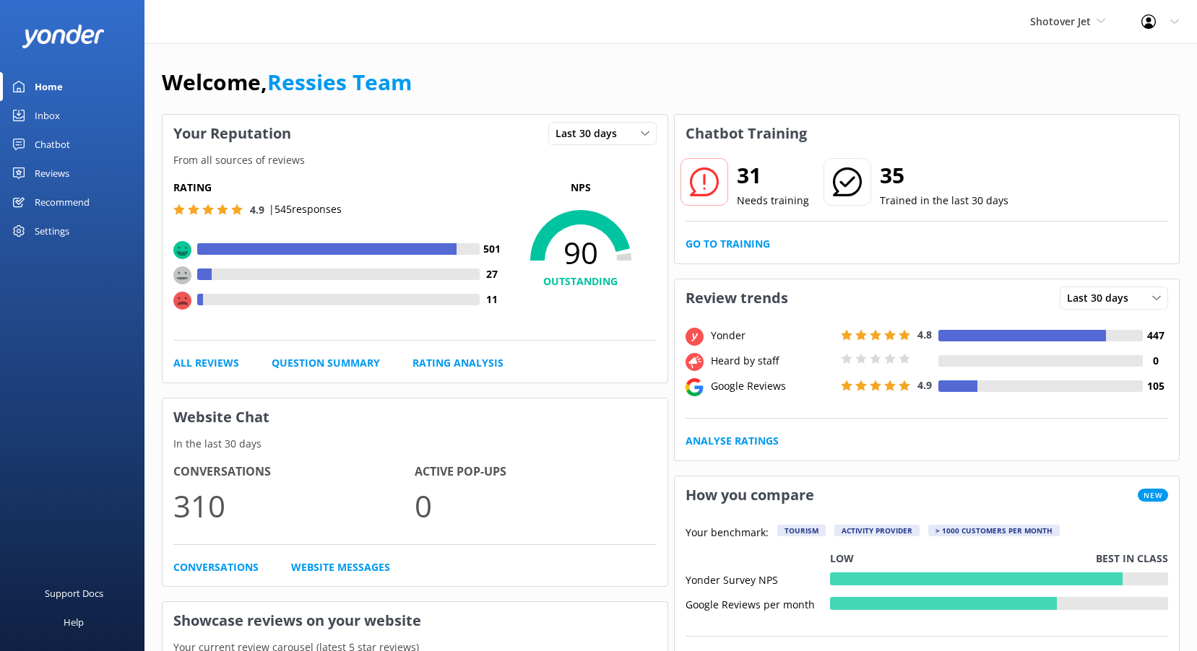
click at [58, 175] on div "Reviews" at bounding box center [52, 173] width 35 height 29
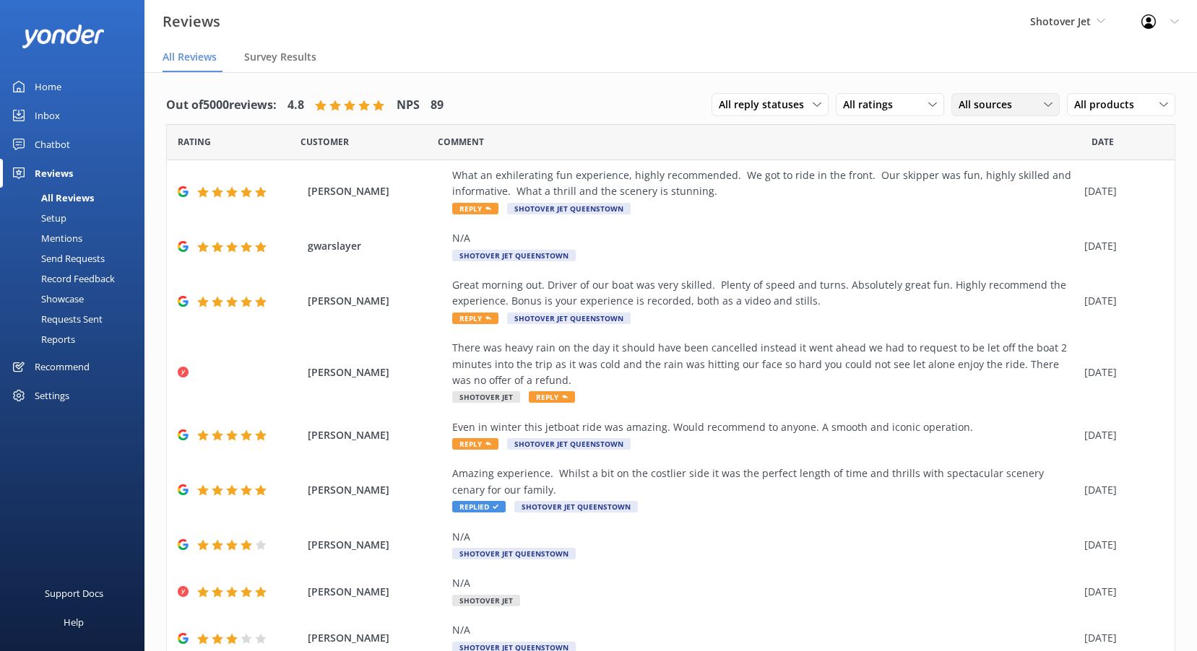
click at [1002, 98] on span "All sources" at bounding box center [989, 105] width 62 height 16
click at [1003, 226] on div "Google reviews" at bounding box center [1014, 222] width 84 height 14
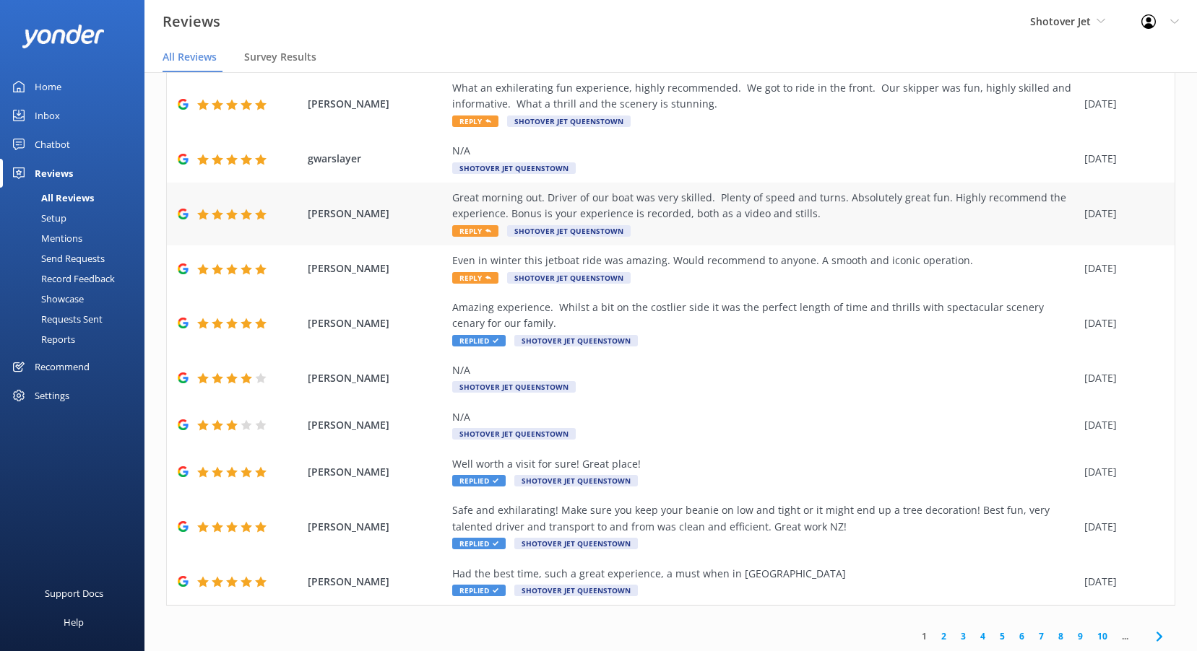
scroll to position [89, 0]
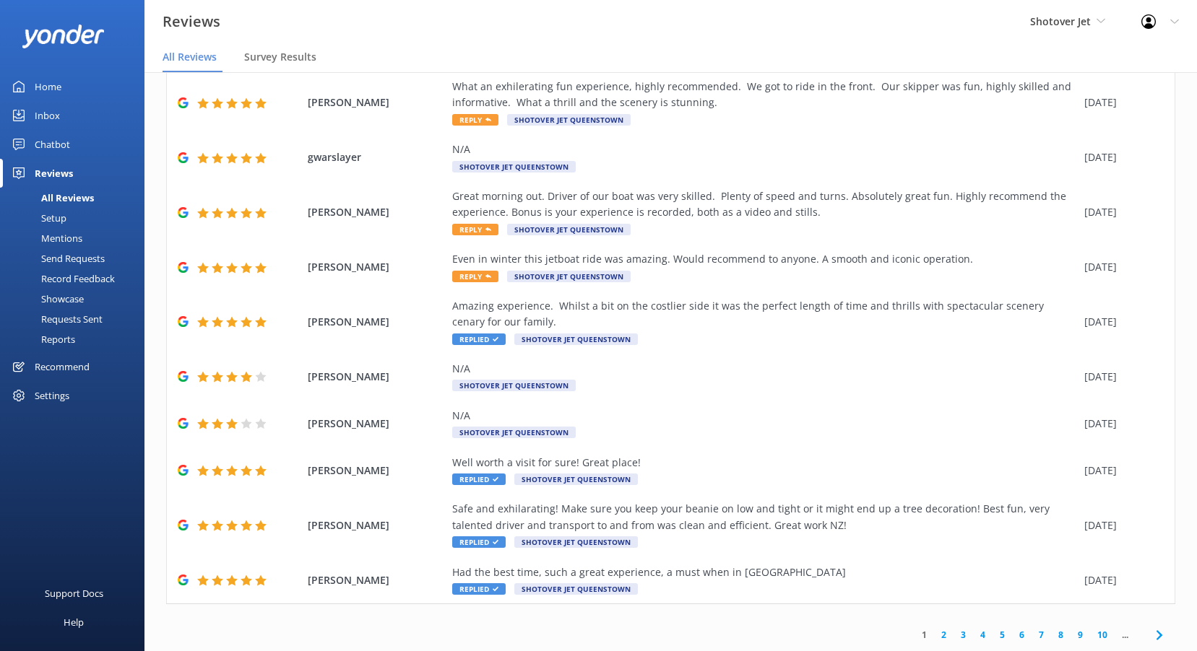
click at [934, 637] on link "2" at bounding box center [943, 635] width 19 height 14
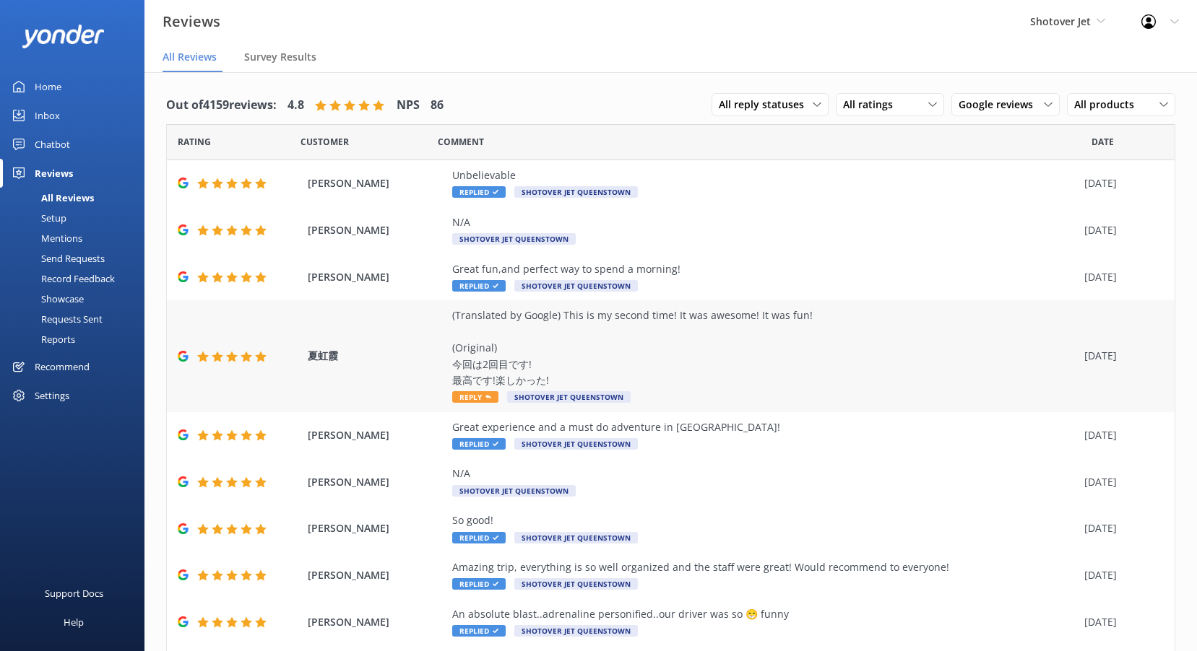
scroll to position [235, 0]
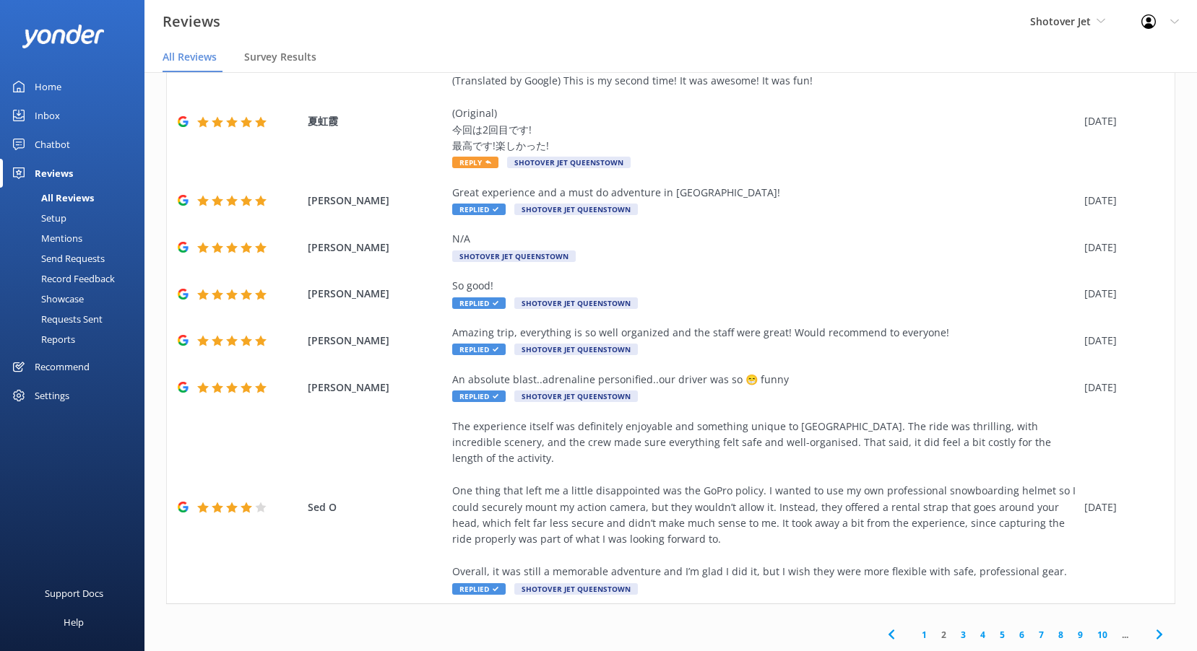
click at [953, 638] on link "3" at bounding box center [962, 635] width 19 height 14
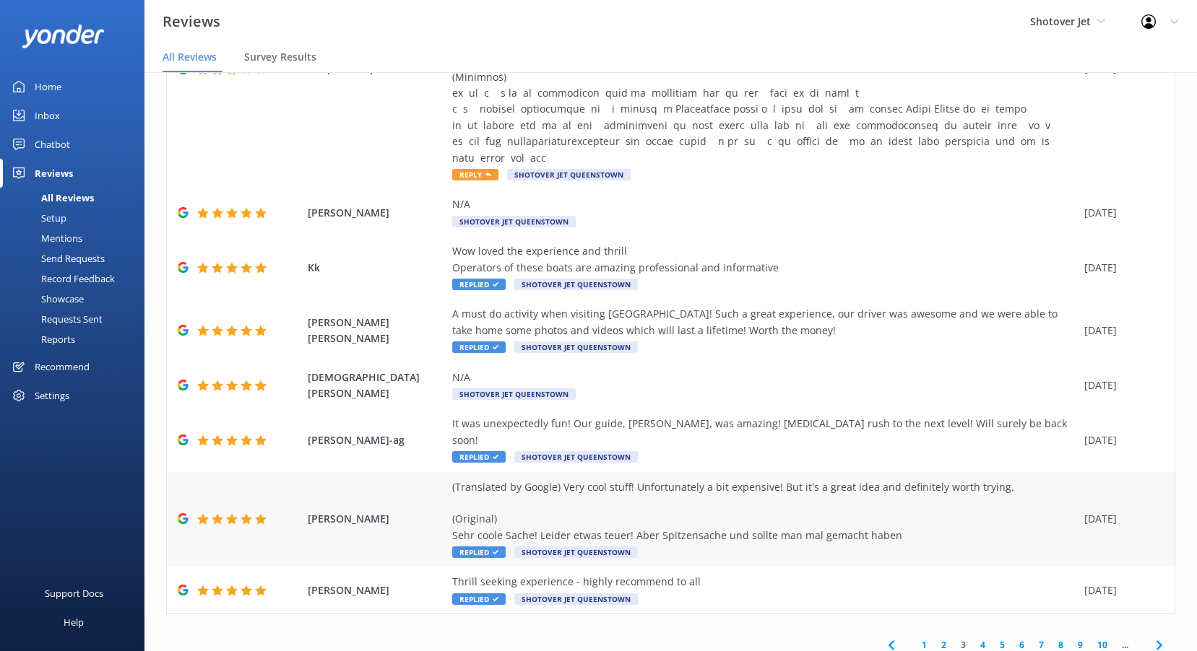
scroll to position [29, 0]
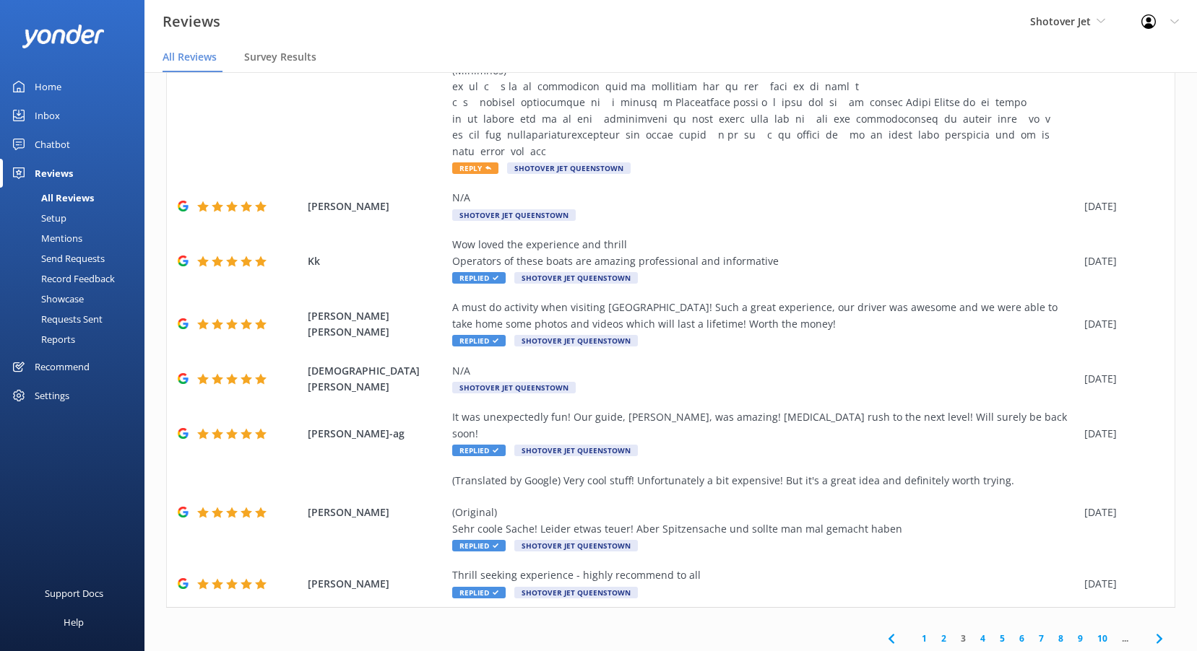
click at [973, 632] on link "4" at bounding box center [982, 639] width 19 height 14
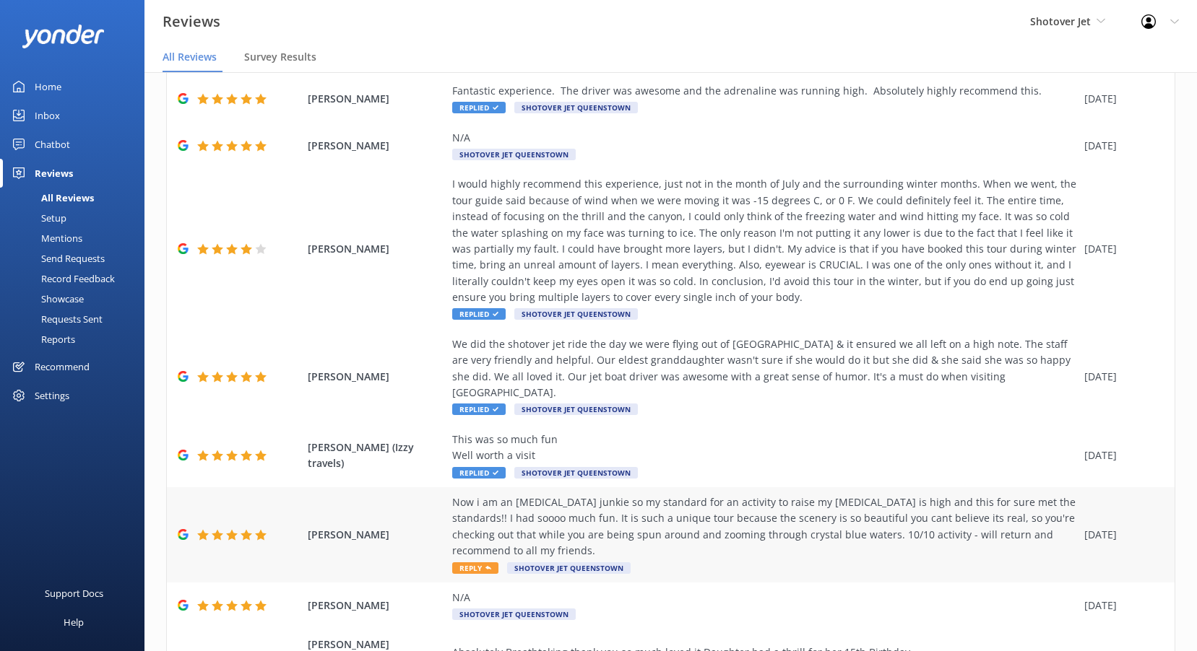
scroll to position [251, 0]
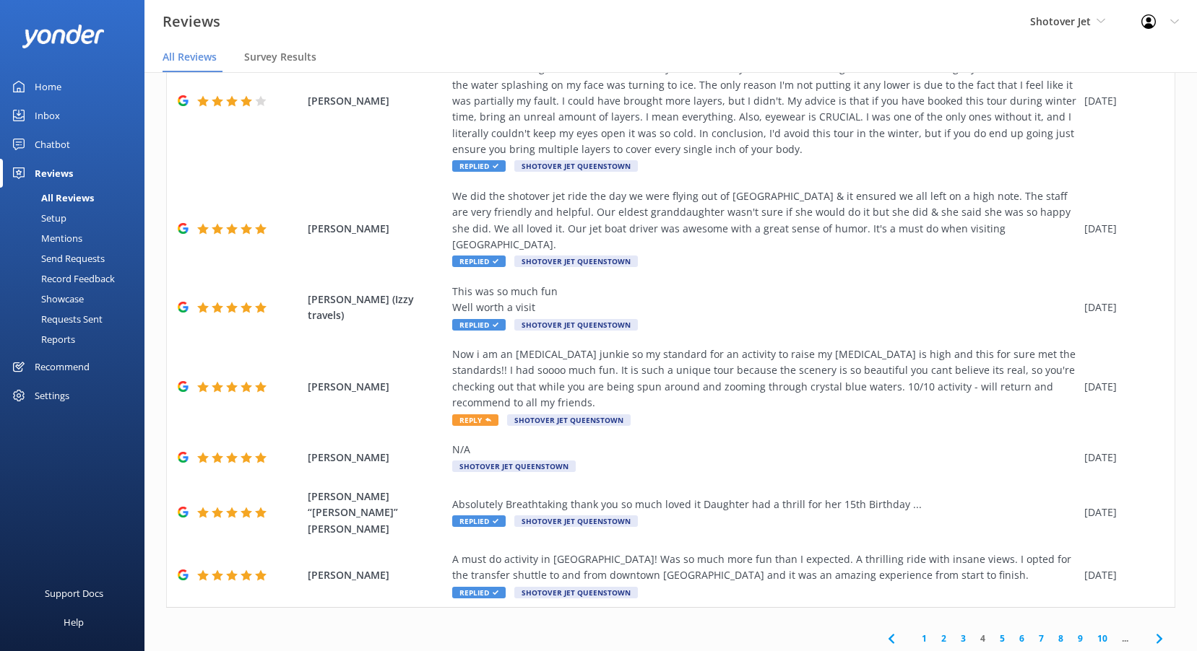
click at [1090, 632] on link "10" at bounding box center [1102, 639] width 25 height 14
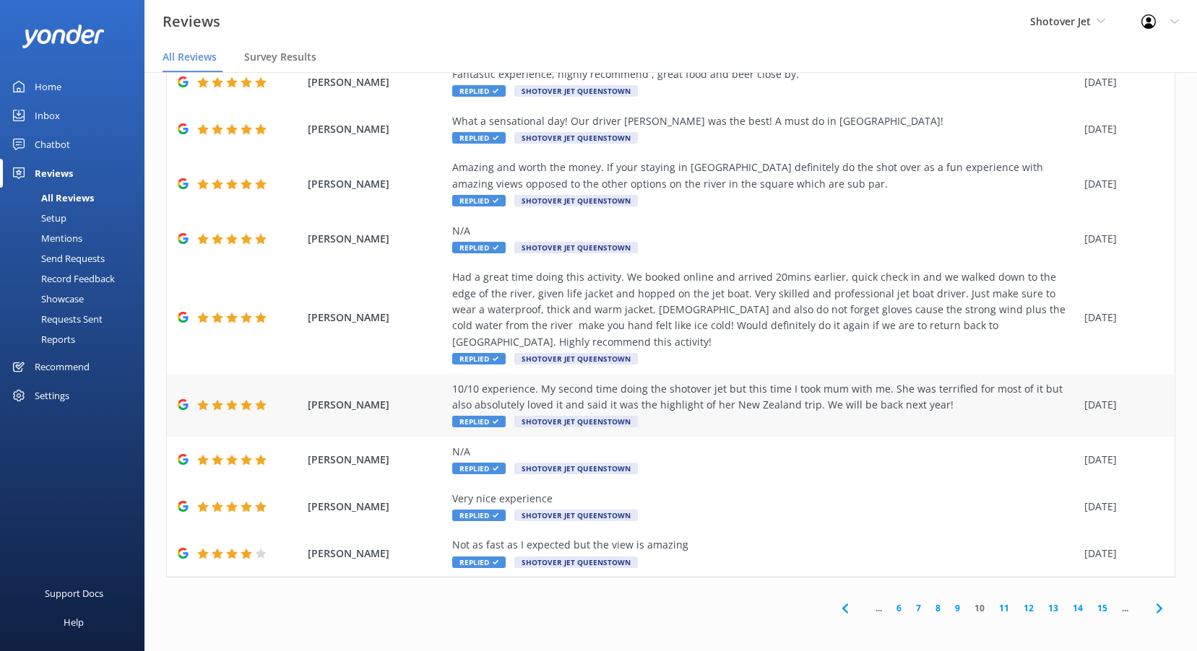
scroll to position [121, 0]
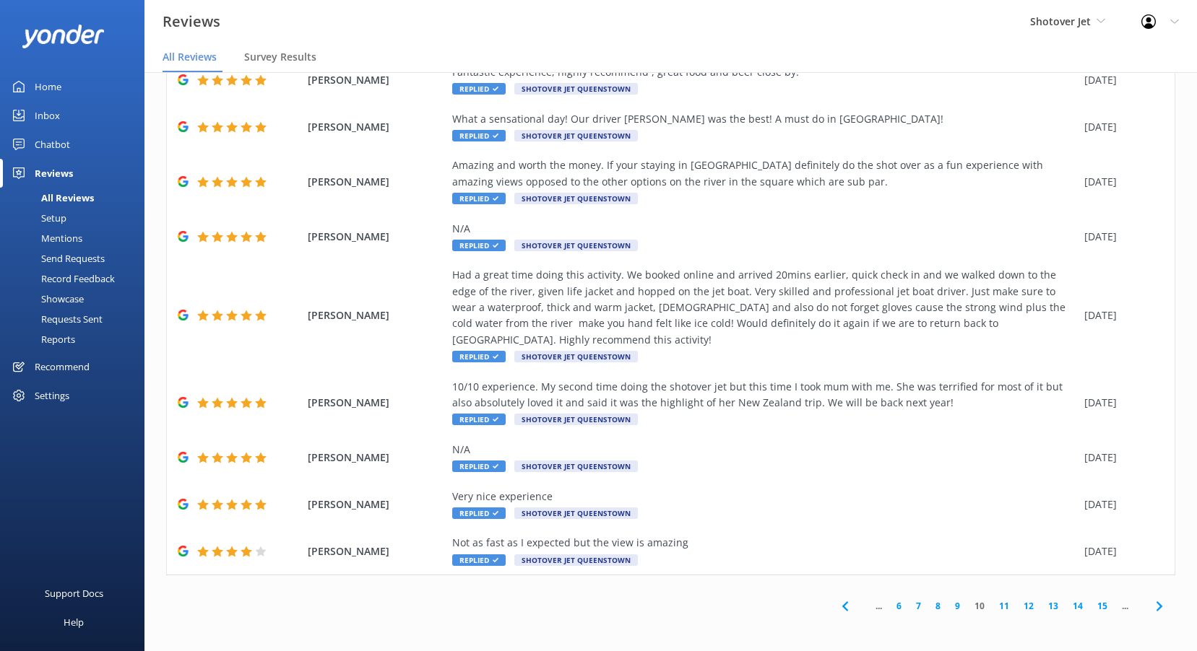
click at [947, 605] on link "9" at bounding box center [956, 606] width 19 height 14
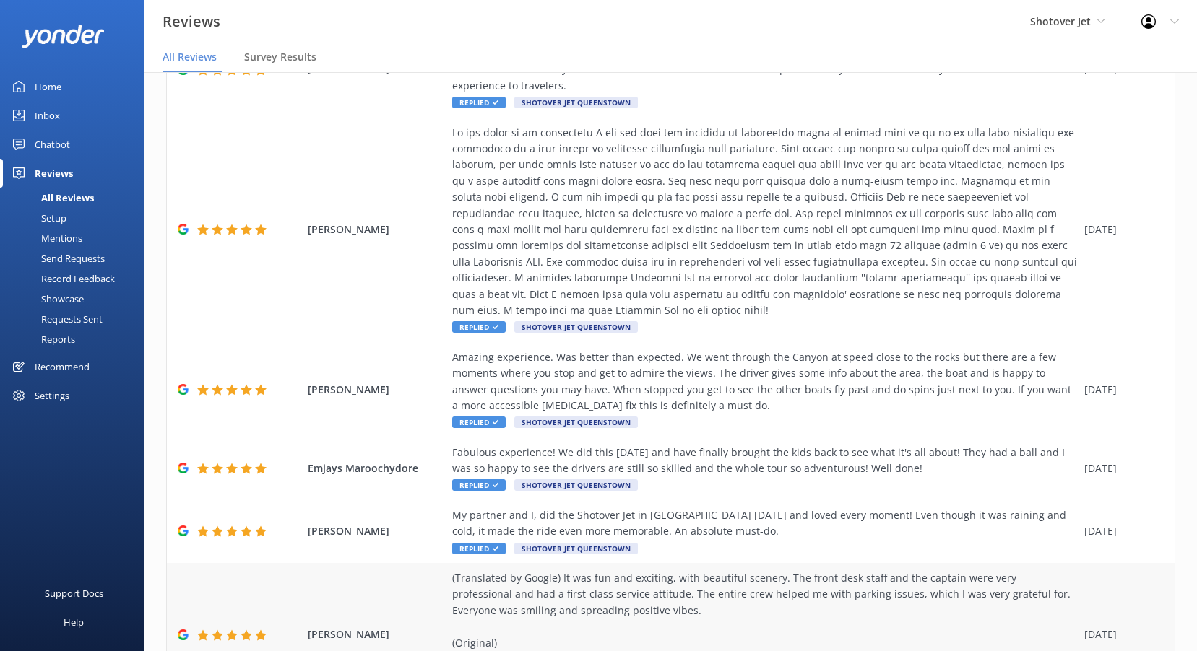
scroll to position [461, 0]
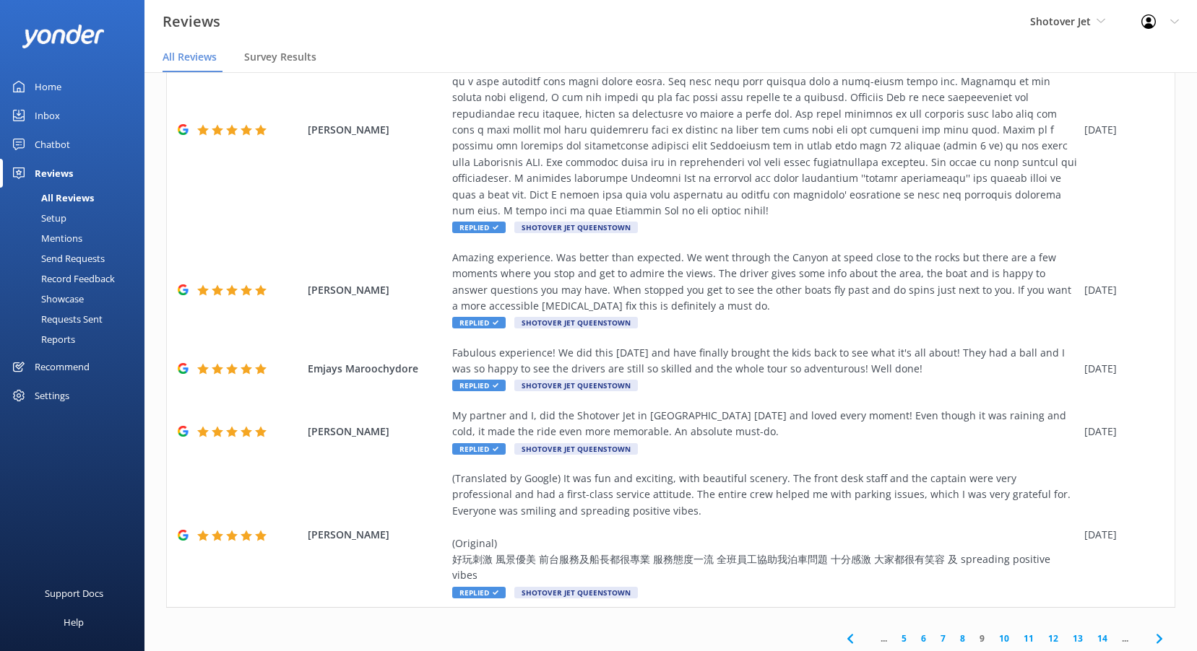
click at [953, 632] on link "8" at bounding box center [962, 639] width 19 height 14
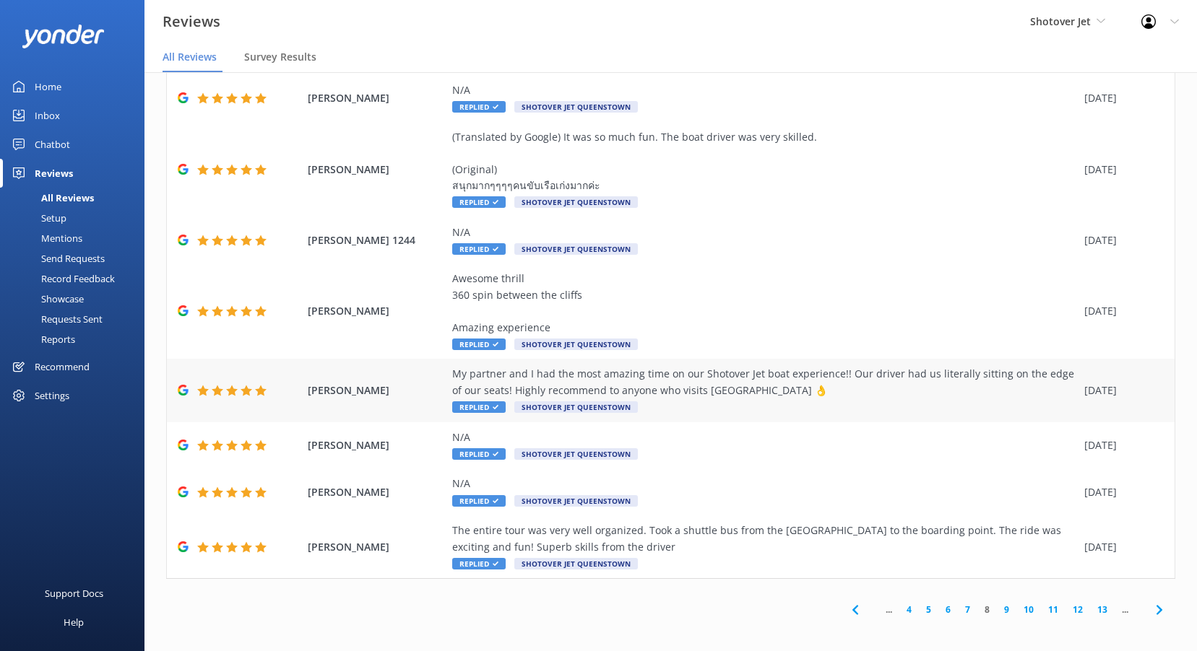
scroll to position [170, 0]
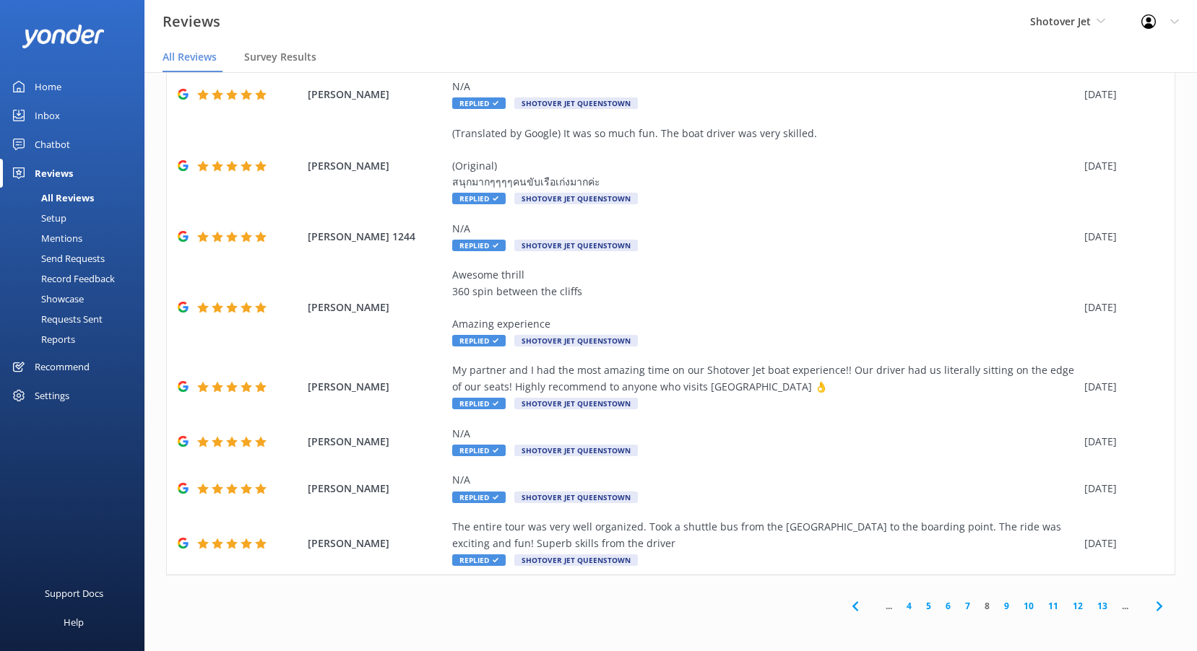
click at [958, 607] on link "7" at bounding box center [967, 606] width 19 height 14
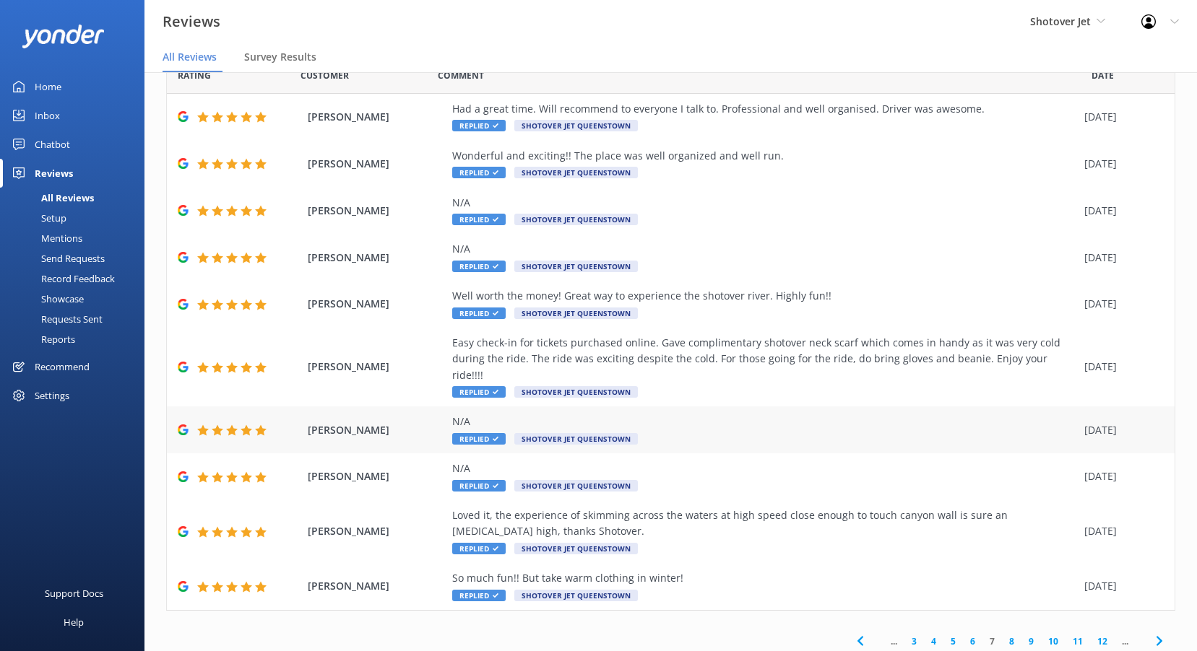
scroll to position [57, 0]
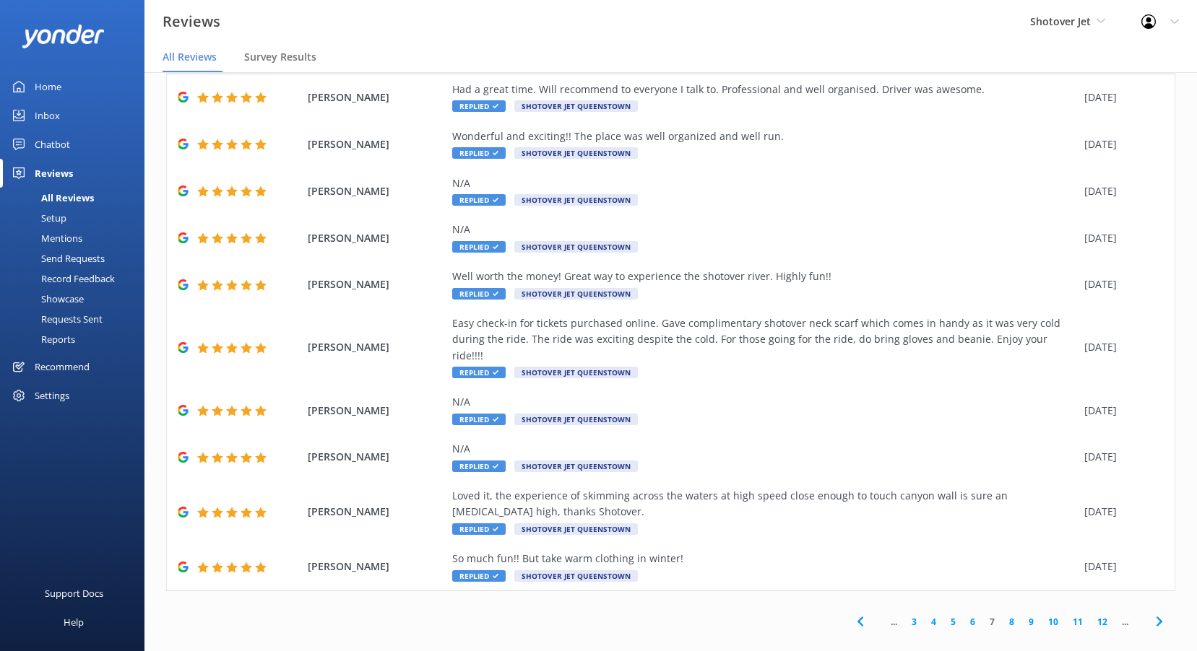
click at [963, 615] on link "6" at bounding box center [972, 622] width 19 height 14
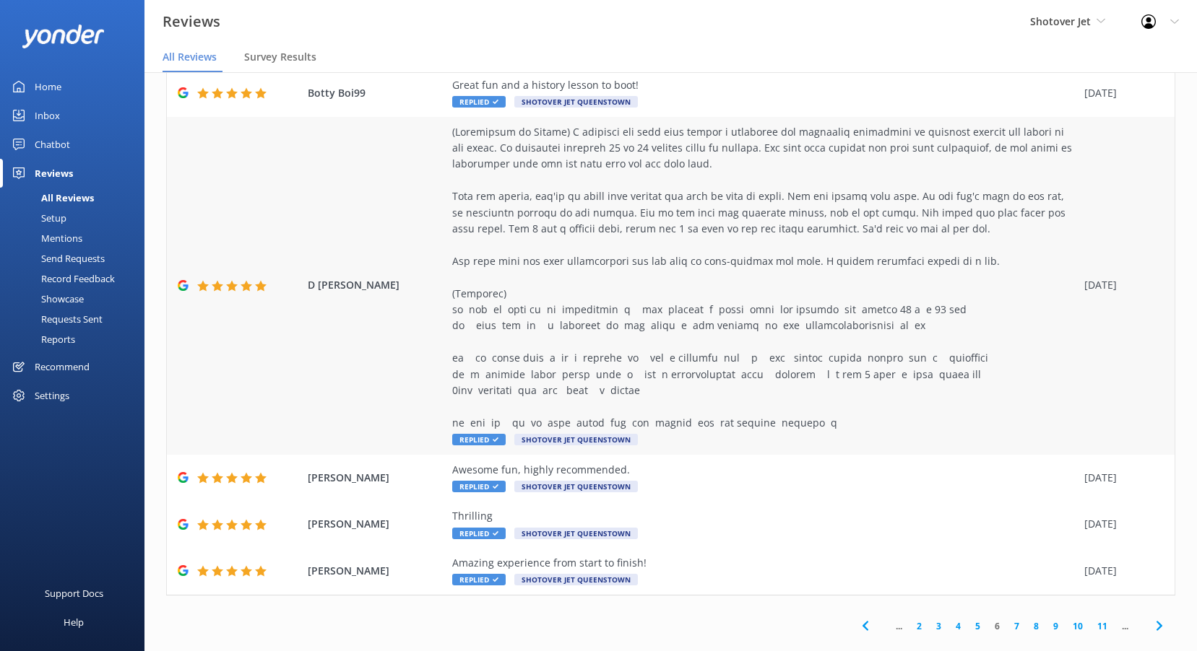
scroll to position [299, 0]
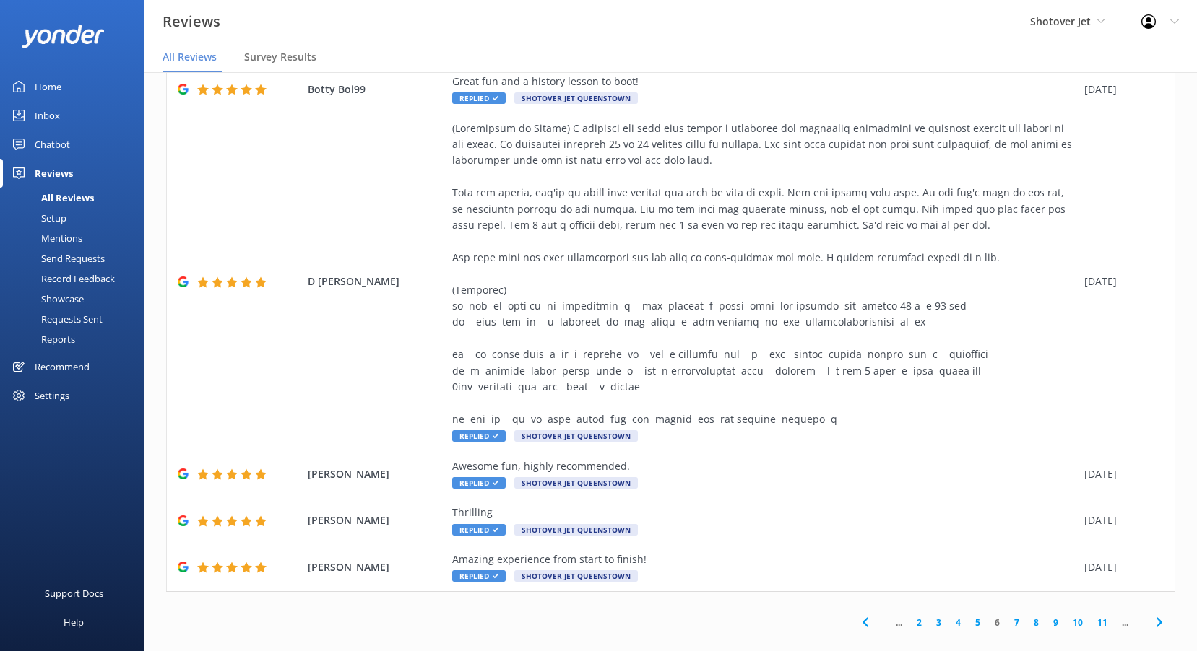
click at [968, 616] on link "5" at bounding box center [977, 623] width 19 height 14
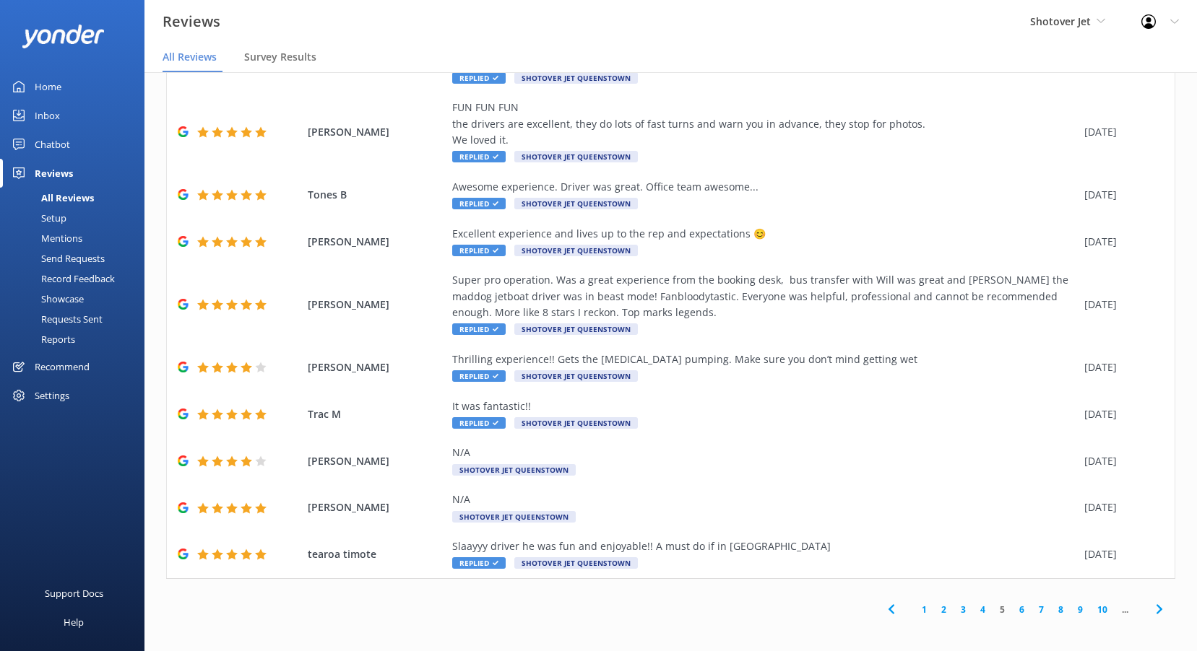
scroll to position [105, 0]
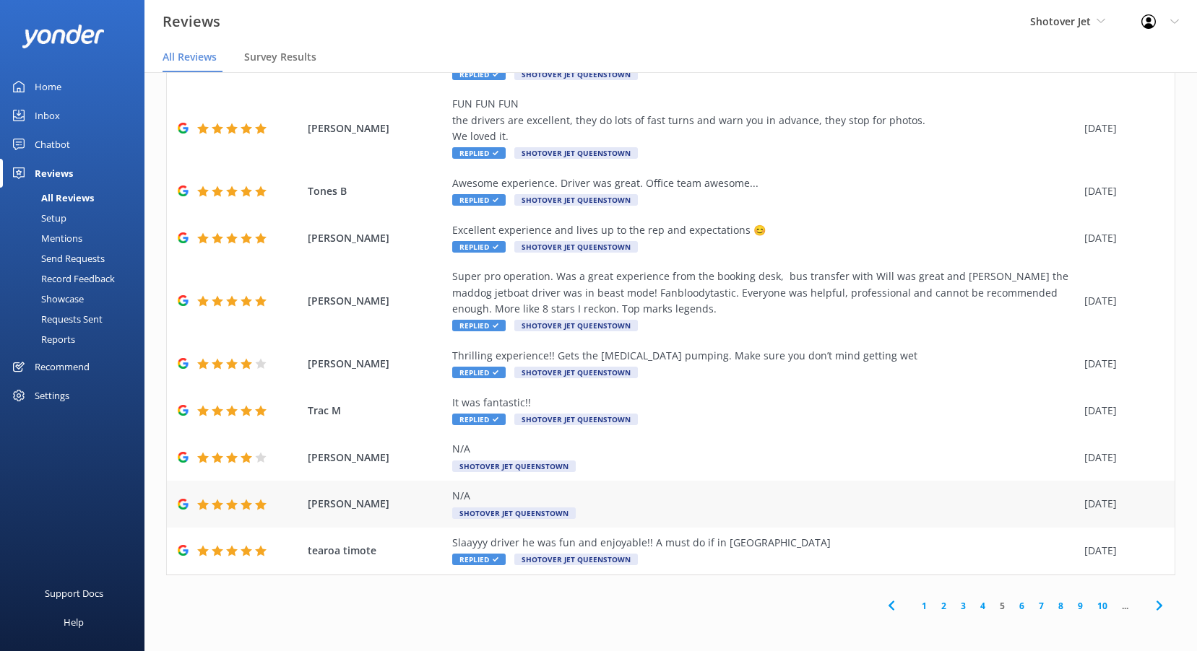
click at [511, 504] on div "N/A Shotover Jet Queenstown" at bounding box center [764, 504] width 625 height 32
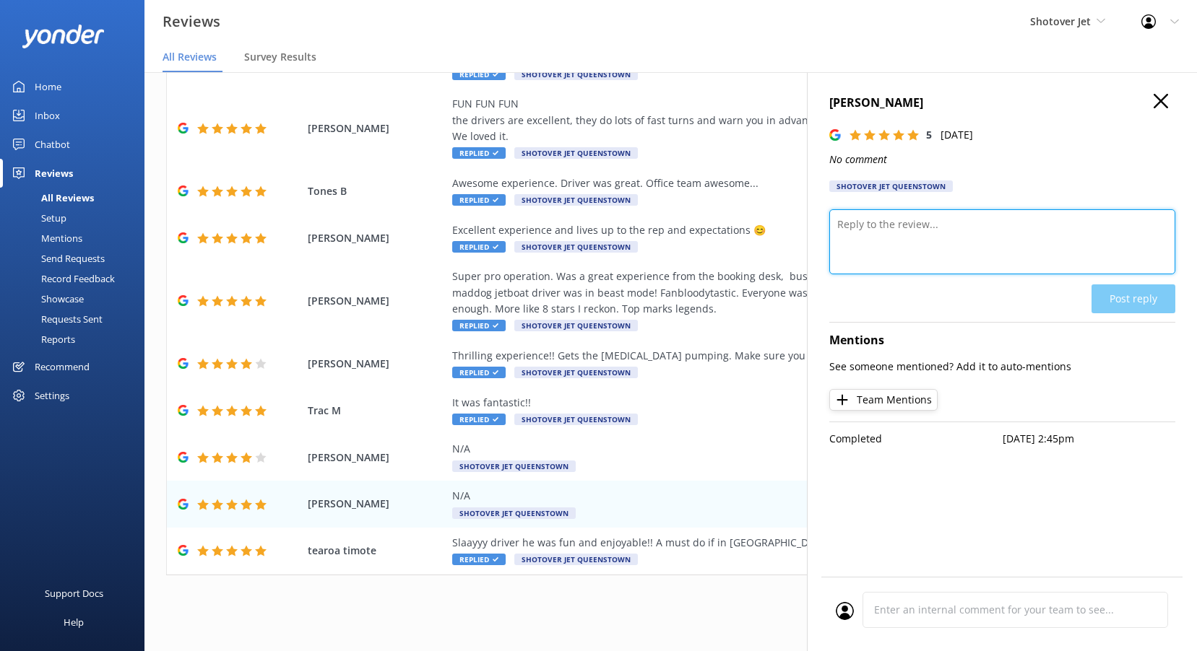
click at [960, 236] on textarea at bounding box center [1002, 241] width 346 height 65
paste textarea "Kia ora, Thanks so much for leaving us a 5-star rating! We really appreciate yo…"
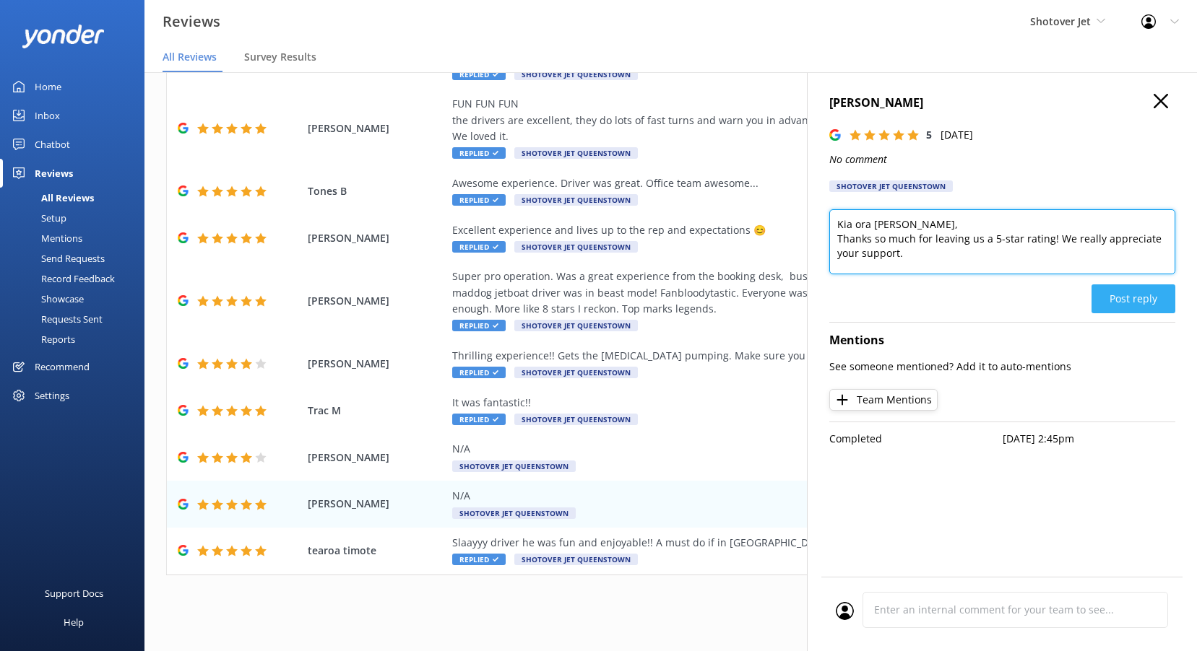
type textarea "Kia ora Jodarna, Thanks so much for leaving us a 5-star rating! We really appre…"
click at [1143, 295] on button "Post reply" at bounding box center [1133, 299] width 84 height 29
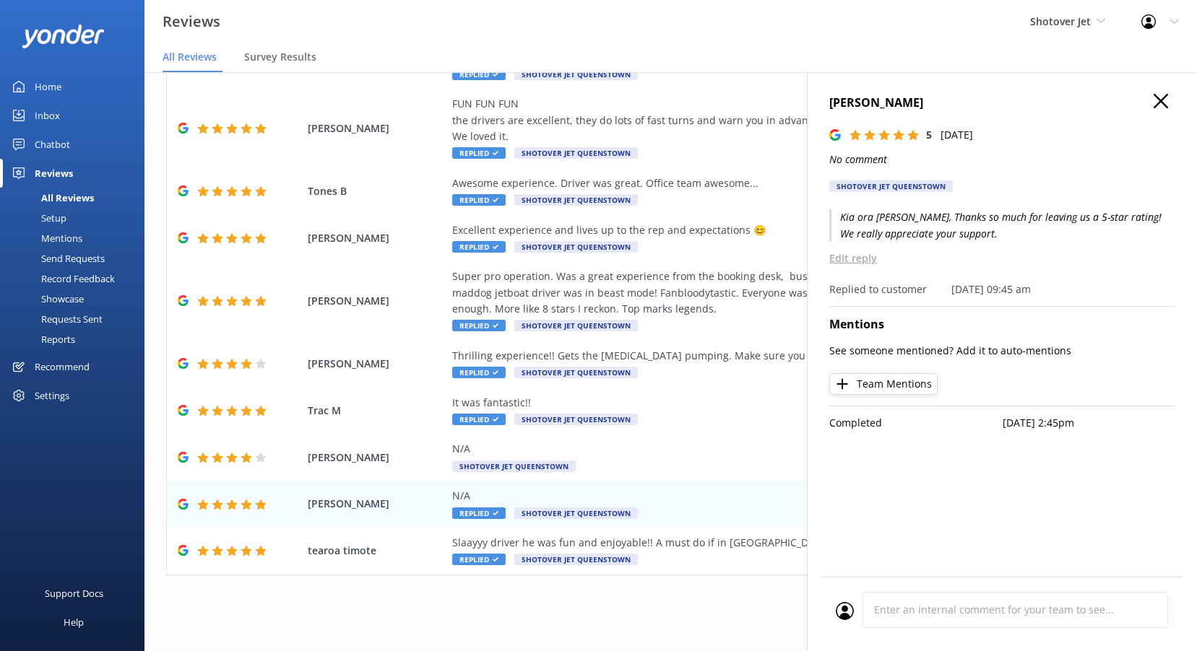
click at [1170, 105] on h4 "[PERSON_NAME]" at bounding box center [1002, 103] width 346 height 19
click at [543, 454] on div "N/A" at bounding box center [764, 449] width 625 height 16
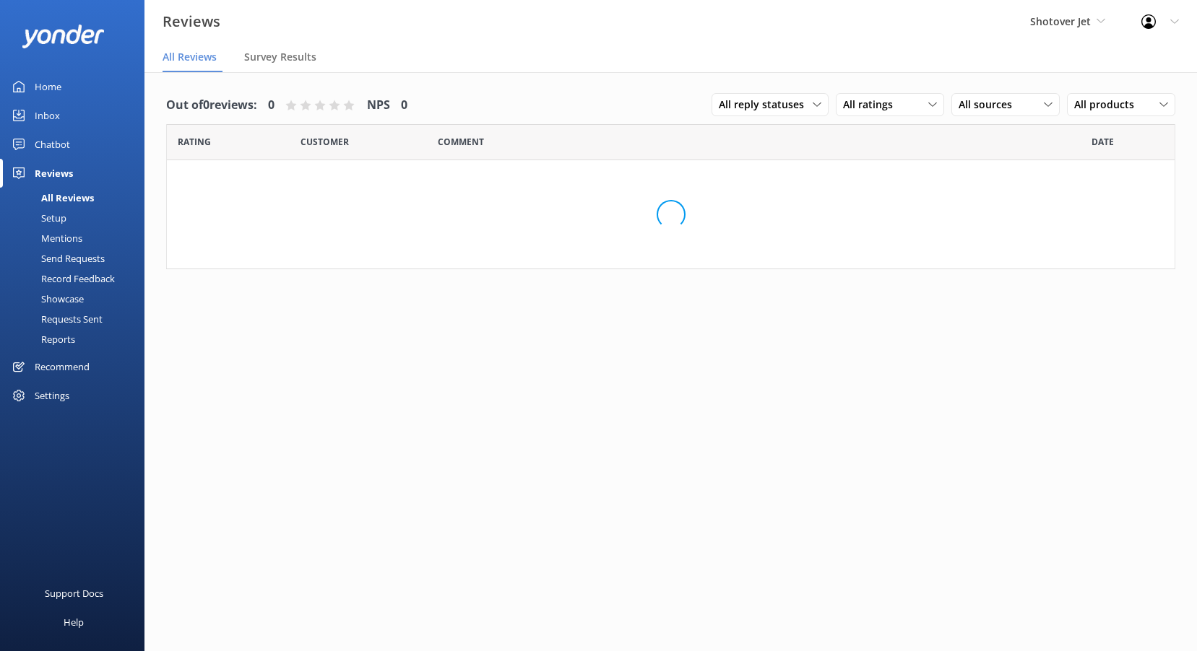
scroll to position [29, 0]
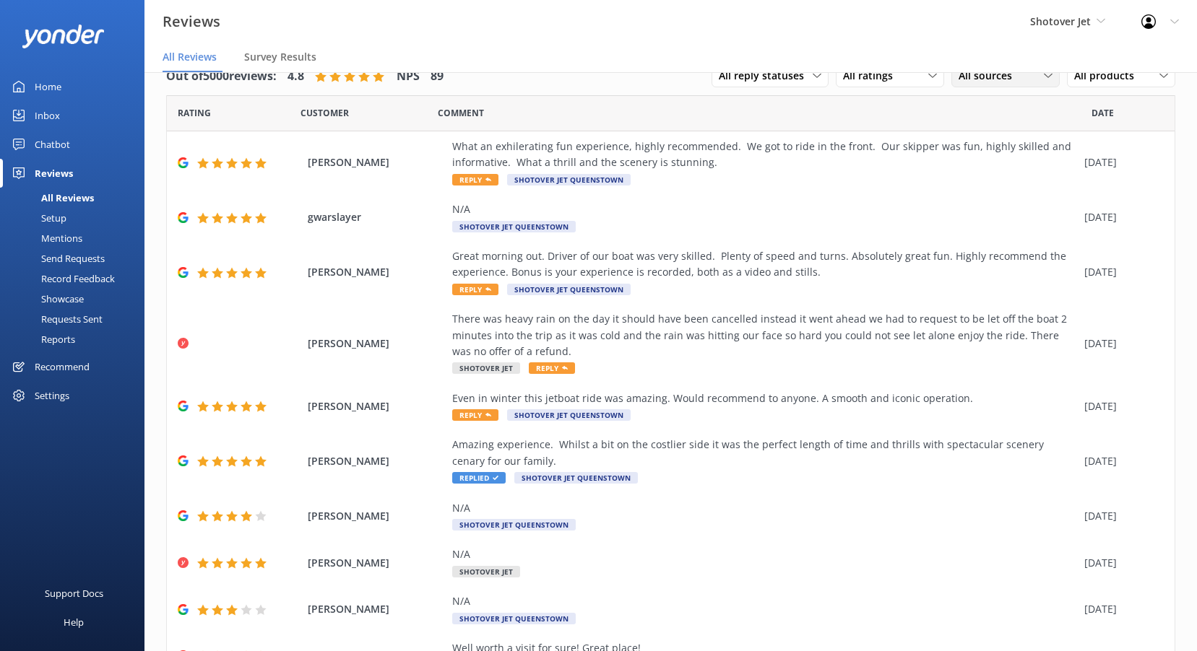
click at [986, 83] on span "All sources" at bounding box center [989, 76] width 62 height 16
click at [992, 189] on div "Google reviews" at bounding box center [1014, 193] width 84 height 14
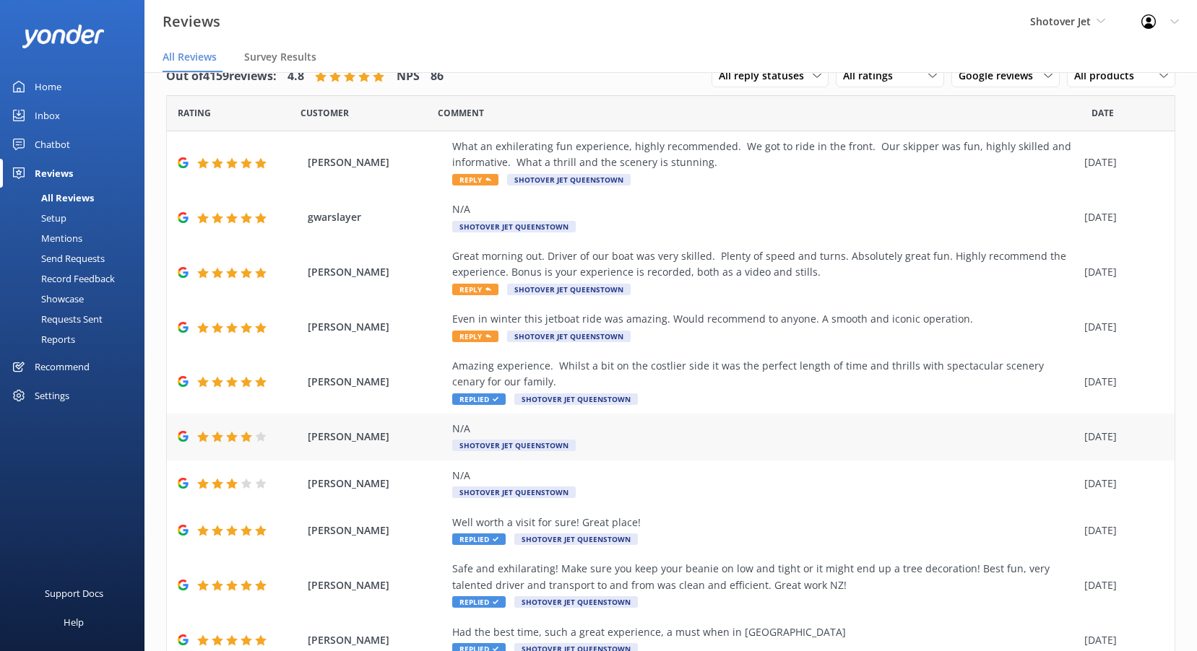
scroll to position [89, 0]
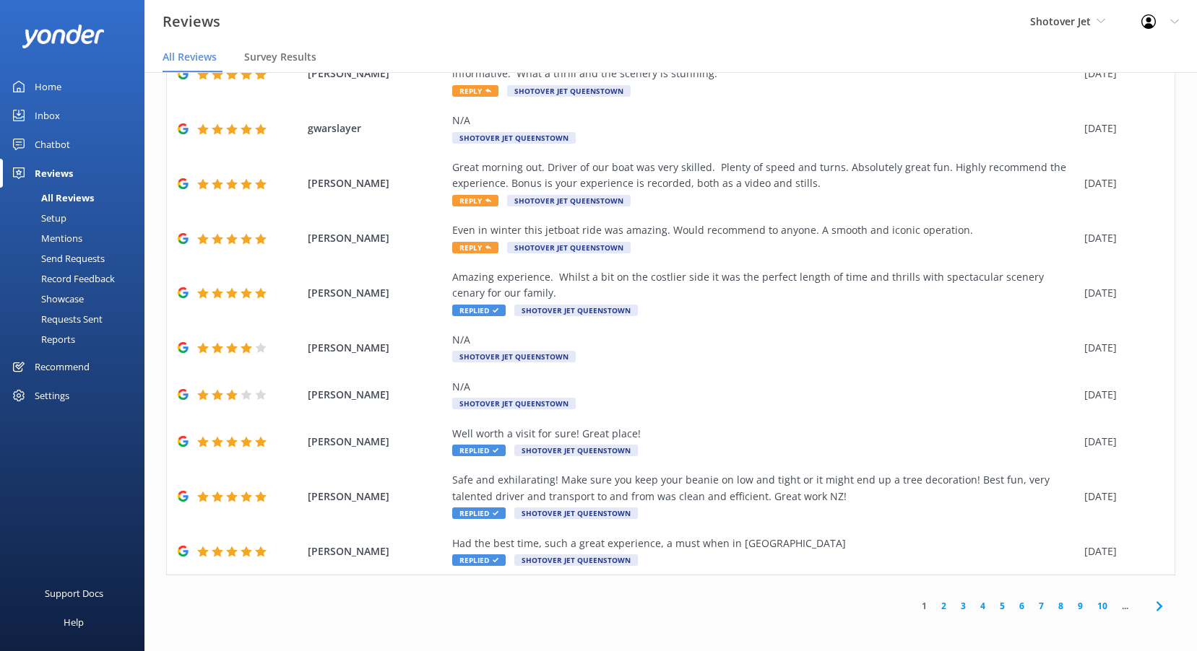
click at [1012, 612] on link "6" at bounding box center [1021, 606] width 19 height 14
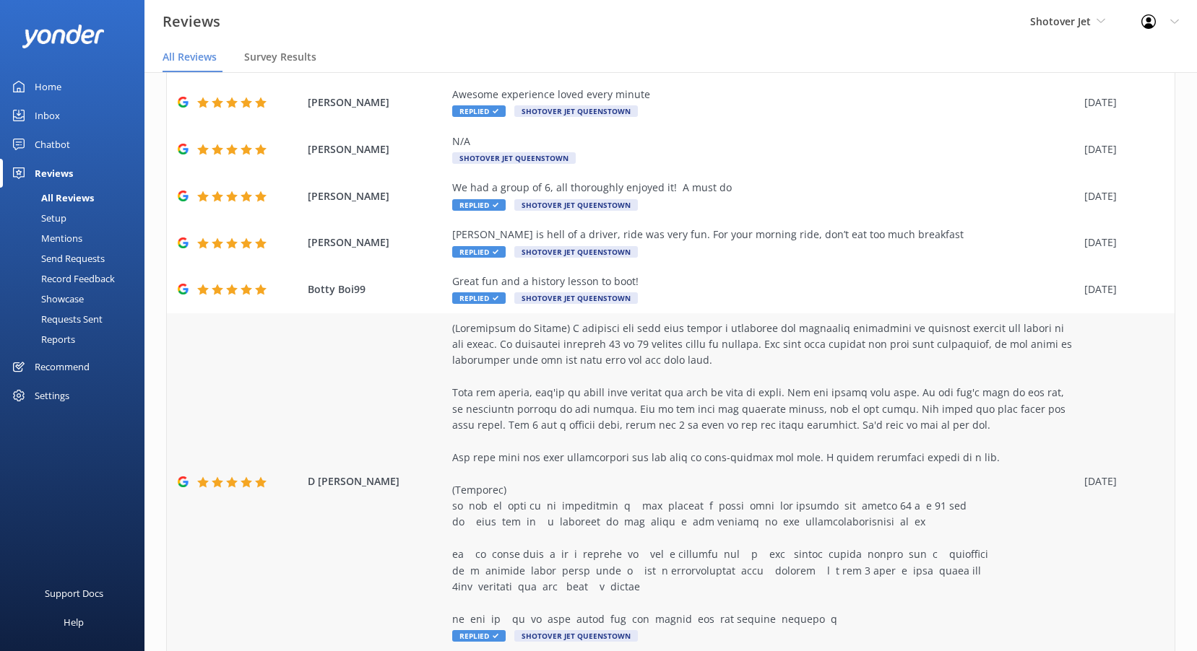
scroll to position [299, 0]
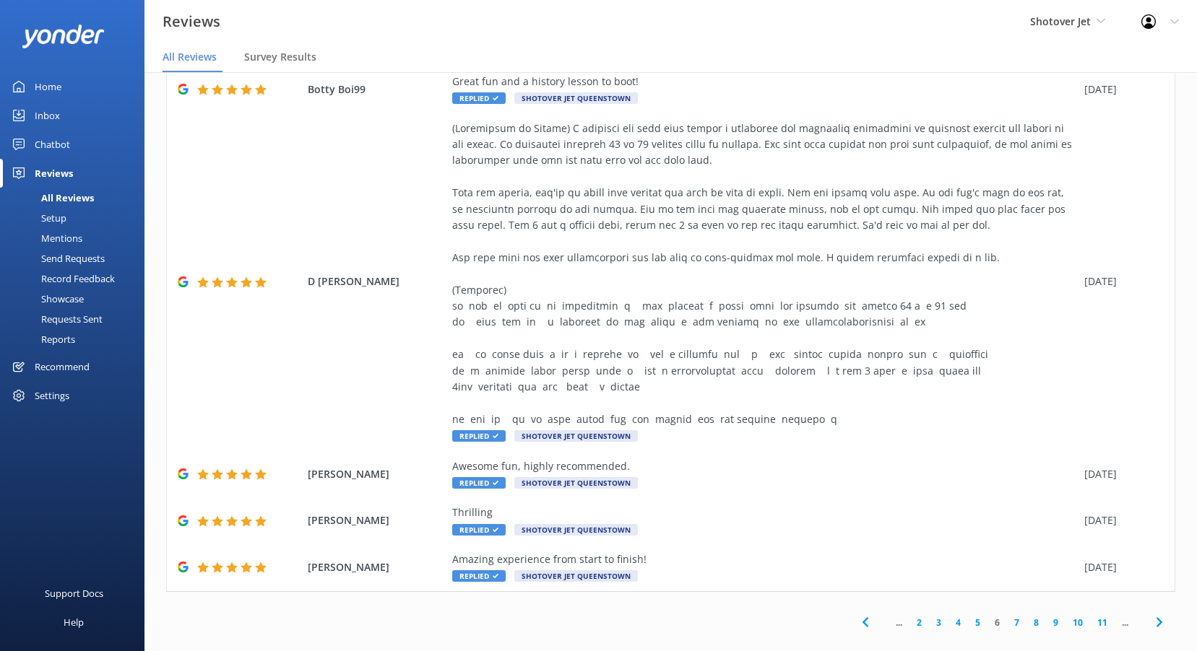
click at [1010, 616] on link "7" at bounding box center [1016, 623] width 19 height 14
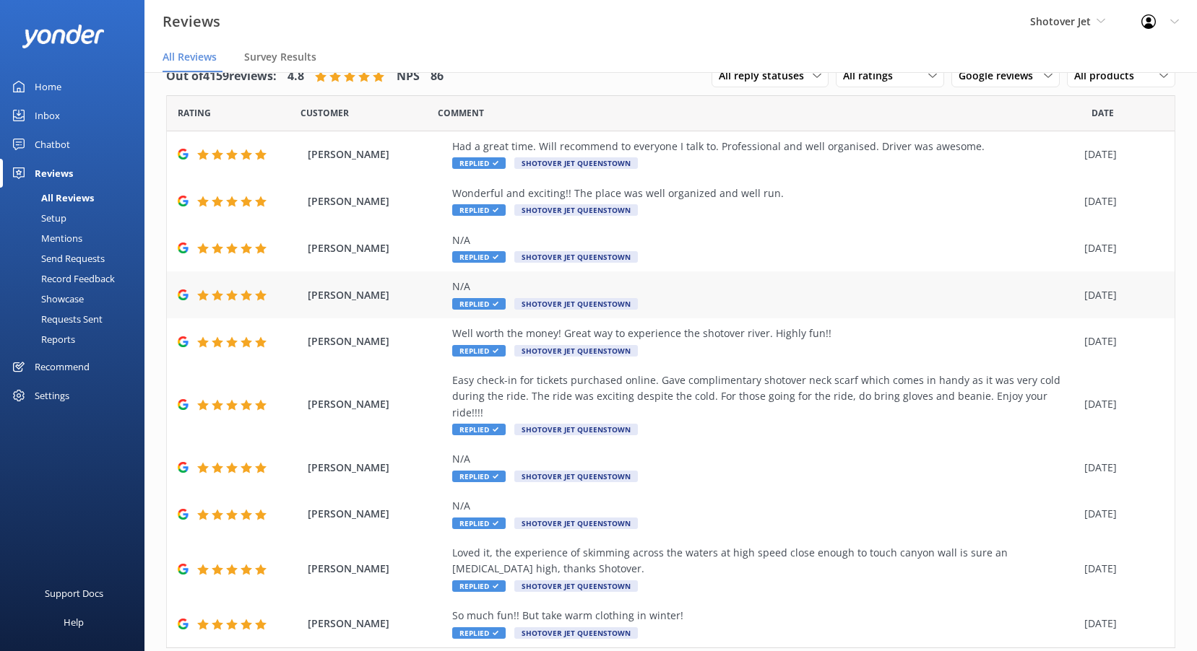
scroll to position [57, 0]
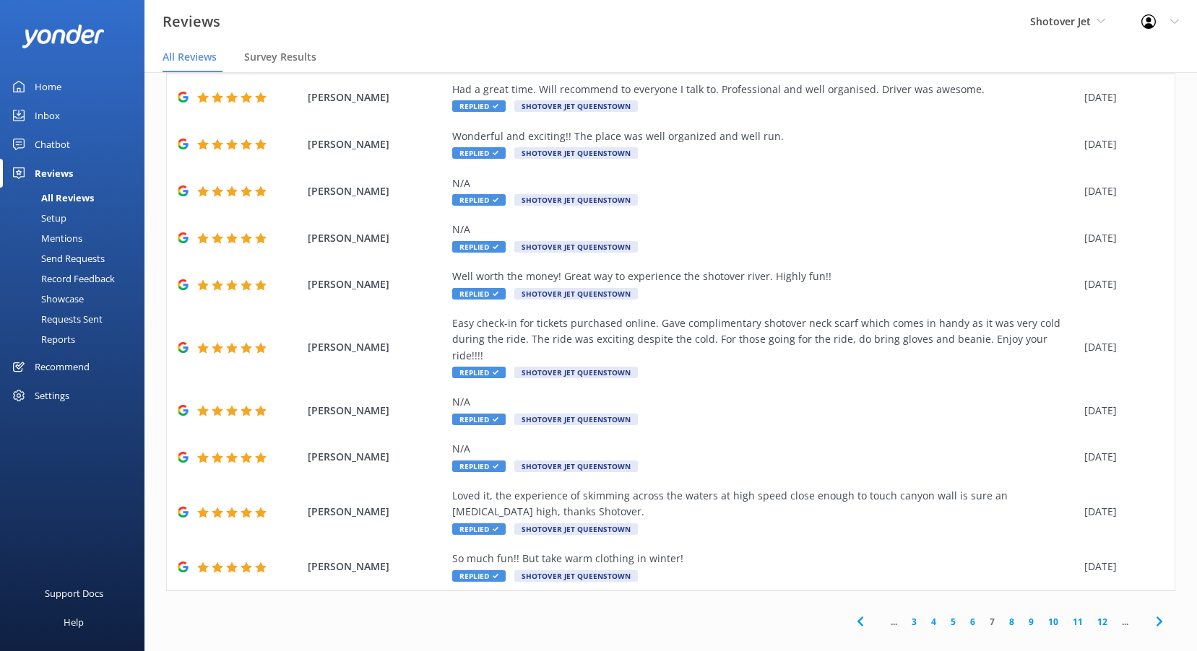
click at [926, 615] on link "4" at bounding box center [933, 622] width 19 height 14
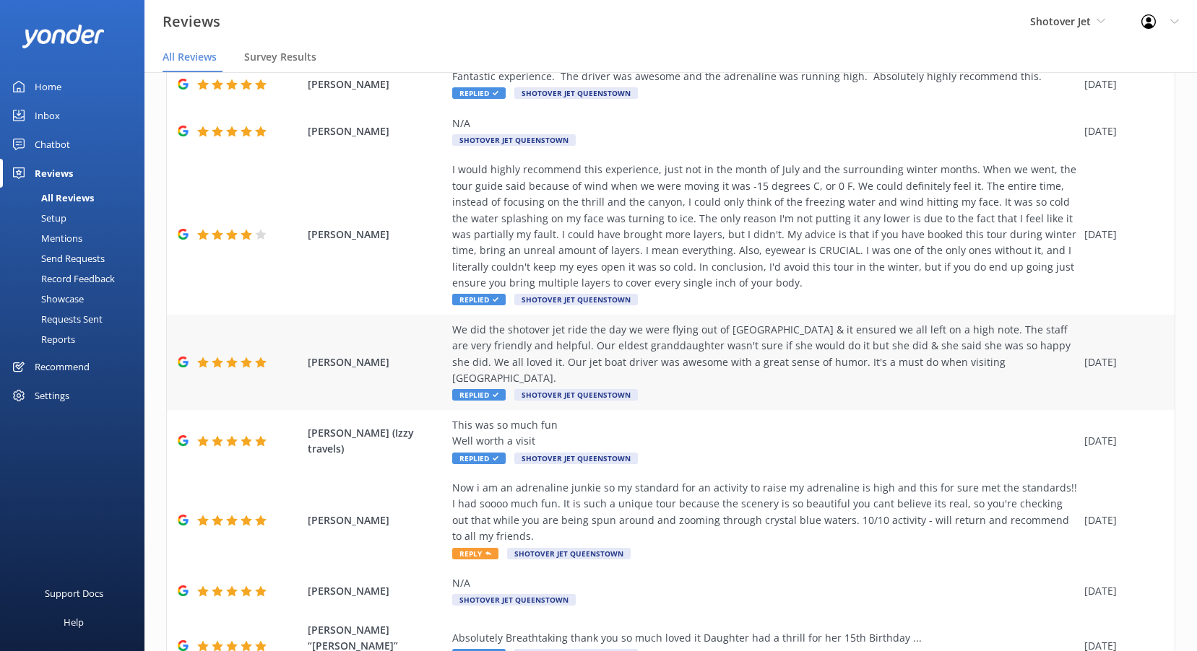
scroll to position [251, 0]
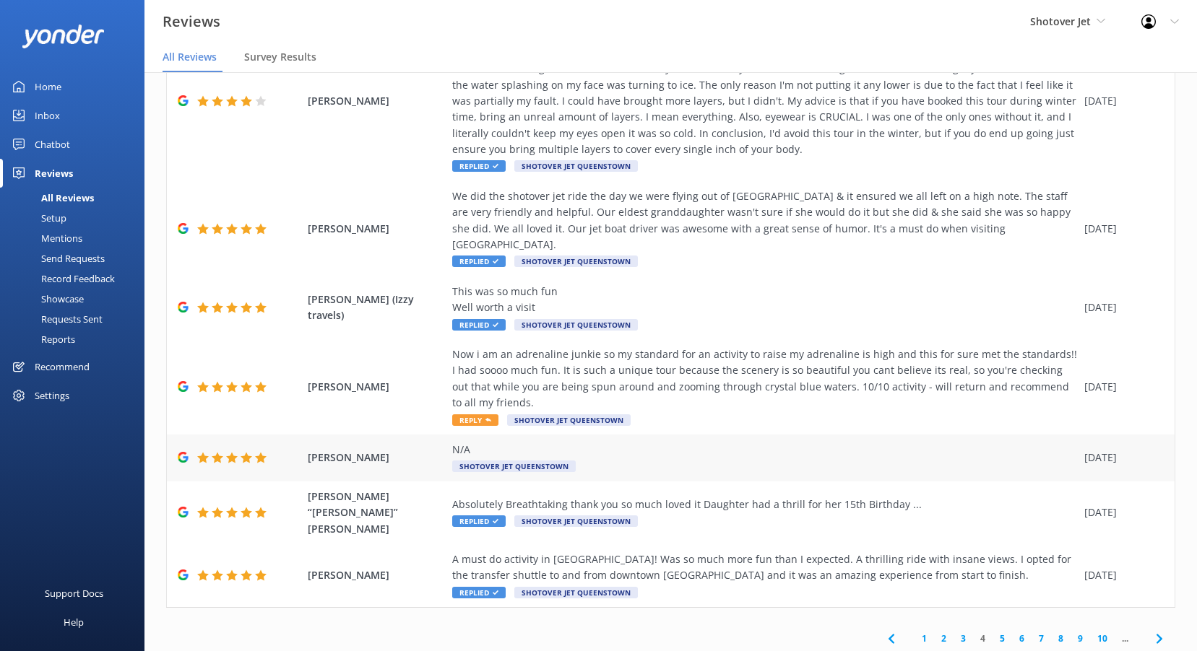
click at [560, 442] on div "N/A" at bounding box center [764, 450] width 625 height 16
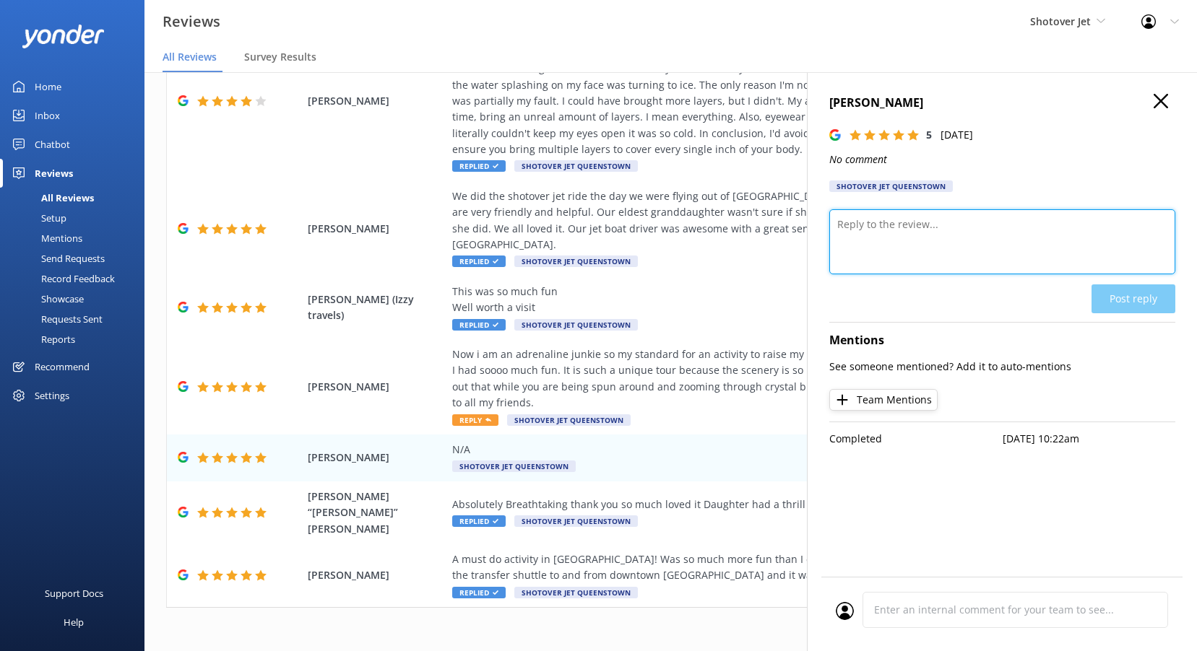
click at [918, 253] on textarea at bounding box center [1002, 241] width 346 height 65
paste textarea "Kia ora, Thank you for taking the time to leave us a 4-star rating. We’re glad …"
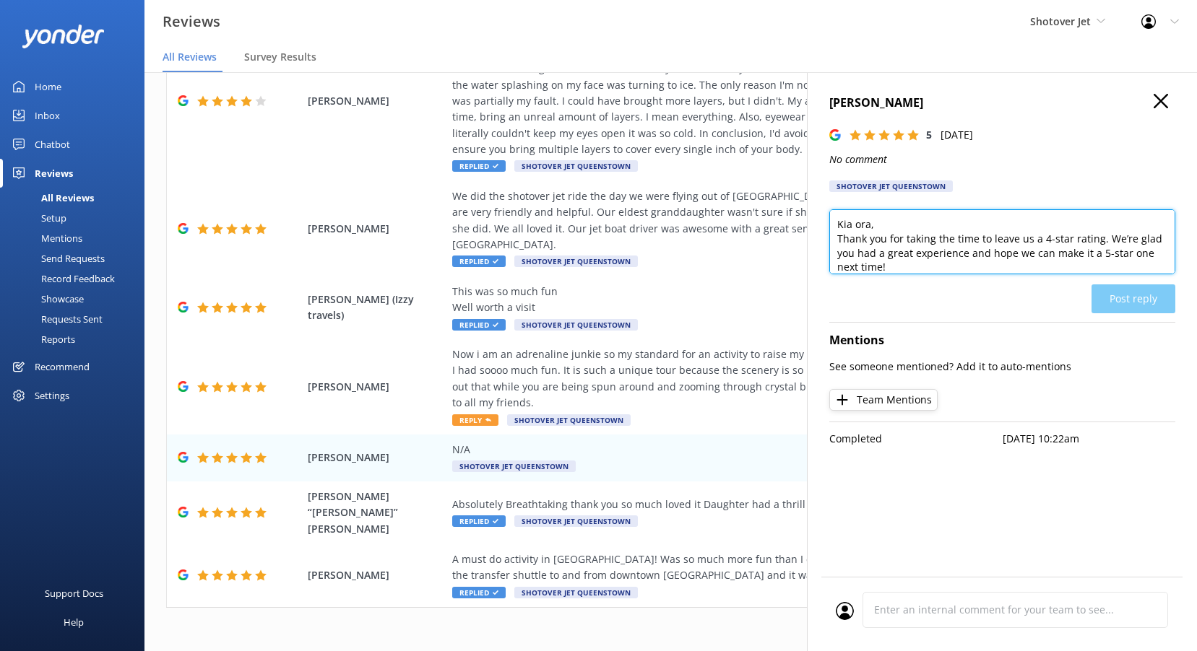
scroll to position [1, 0]
click at [867, 220] on textarea "Kia ora, Thank you for taking the time to leave us a 4-star rating. We’re glad …" at bounding box center [1002, 241] width 346 height 65
type textarea "Kia ora Jason, Thank you for taking the time to leave us a 4-star rating. We’re…"
drag, startPoint x: 912, startPoint y: 266, endPoint x: 801, endPoint y: 147, distance: 163.5
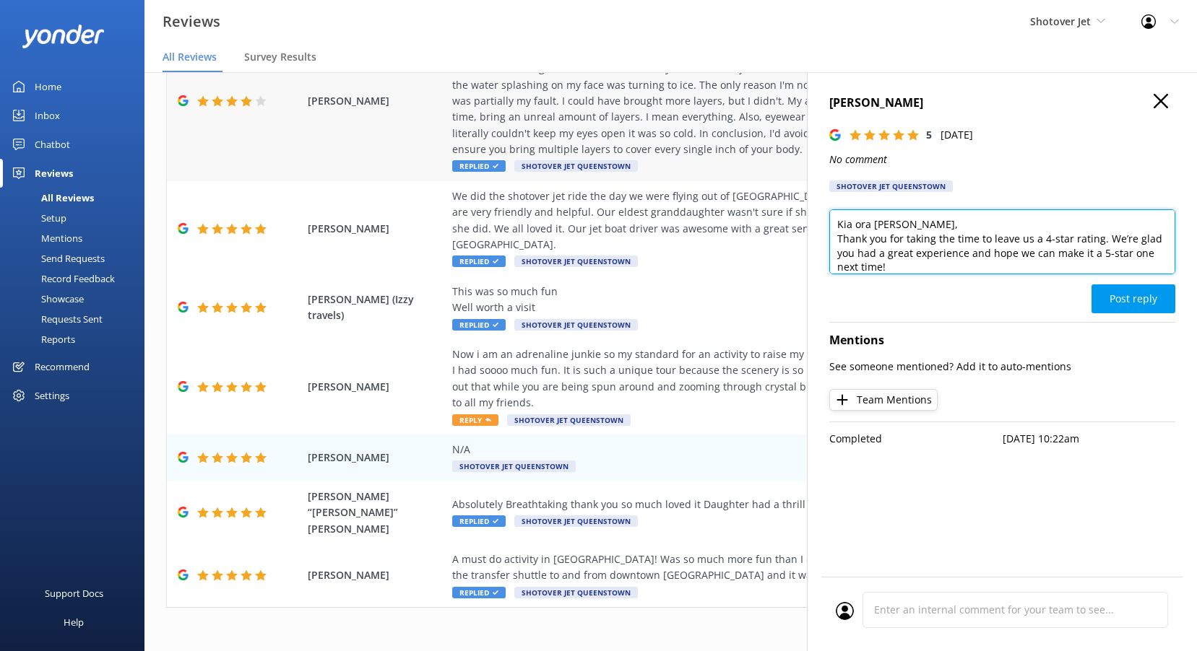
click at [802, 147] on div "Out of 4159 reviews: 4.8 NPS 86 All reply statuses All reply statuses Needs a r…" at bounding box center [670, 347] width 1052 height 608
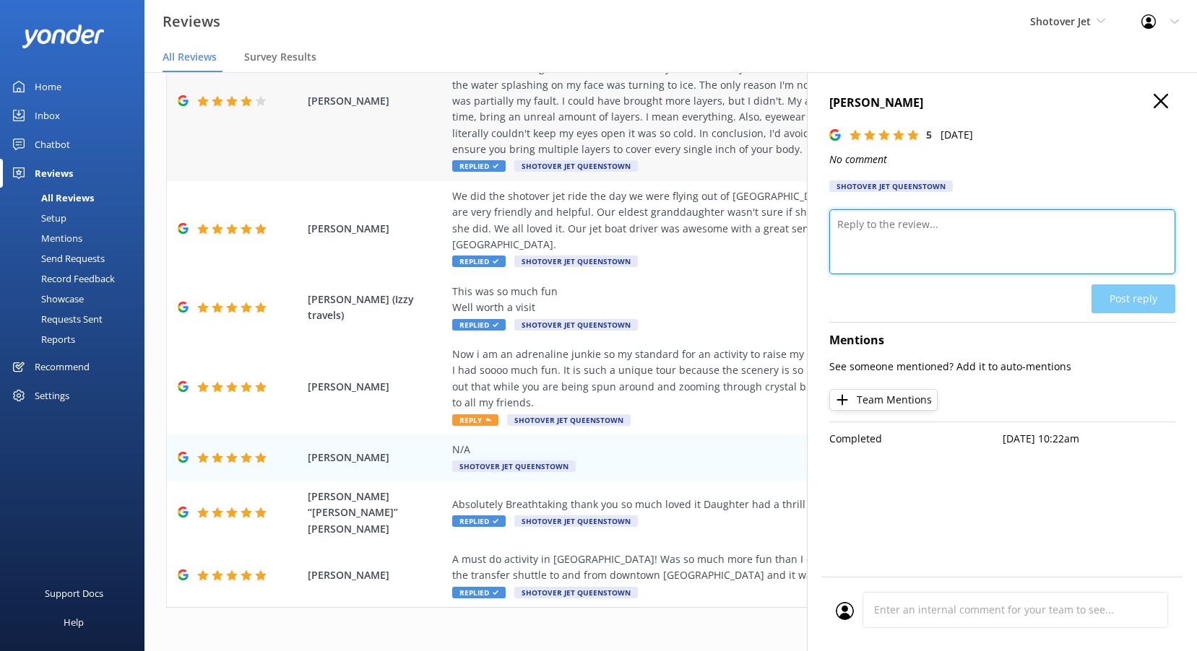
paste textarea "Kia ora, Thank you for your 4-star rating—we really appreciate it. We’re always…"
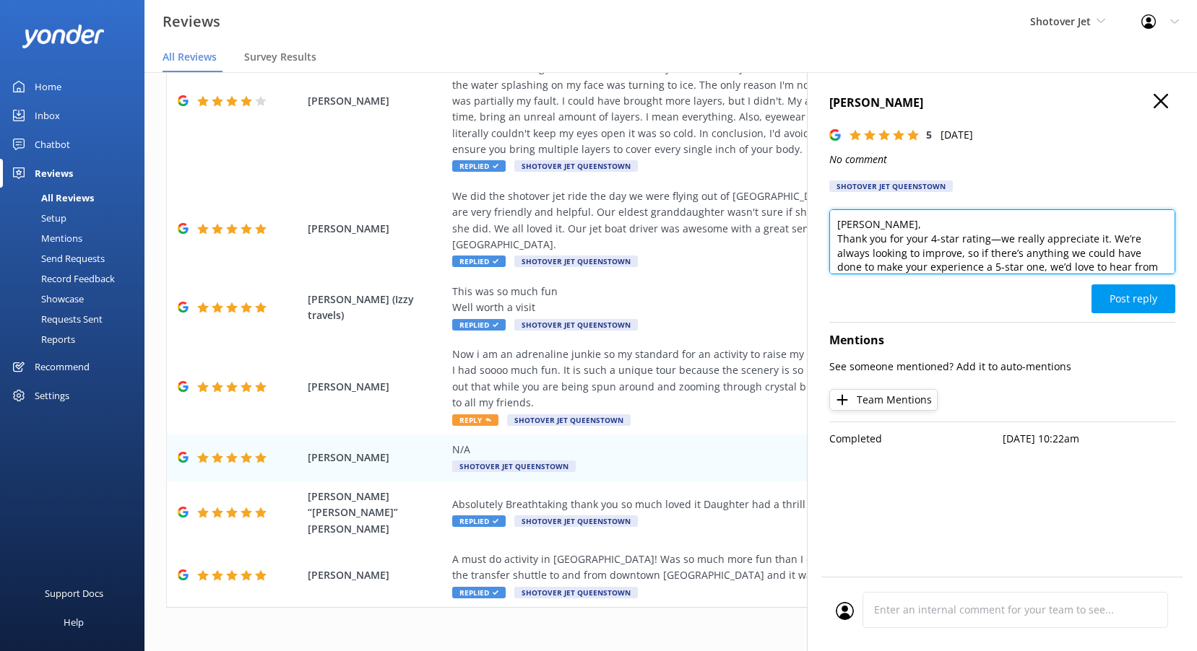
click at [869, 225] on textarea "Kia ora, Thank you for your 4-star rating—we really appreciate it. We’re always…" at bounding box center [1002, 241] width 346 height 65
type textarea "Kia ora Jason, Thank you for your 4-star rating—we really appreciate it. We’re …"
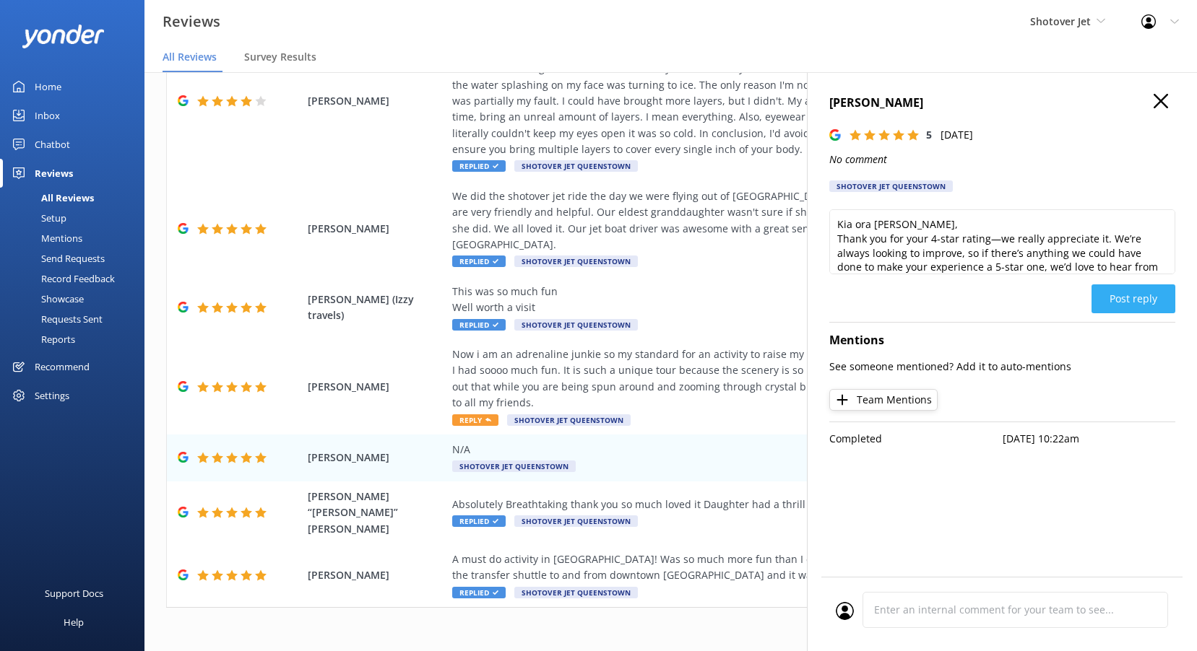
click at [1157, 300] on button "Post reply" at bounding box center [1133, 299] width 84 height 29
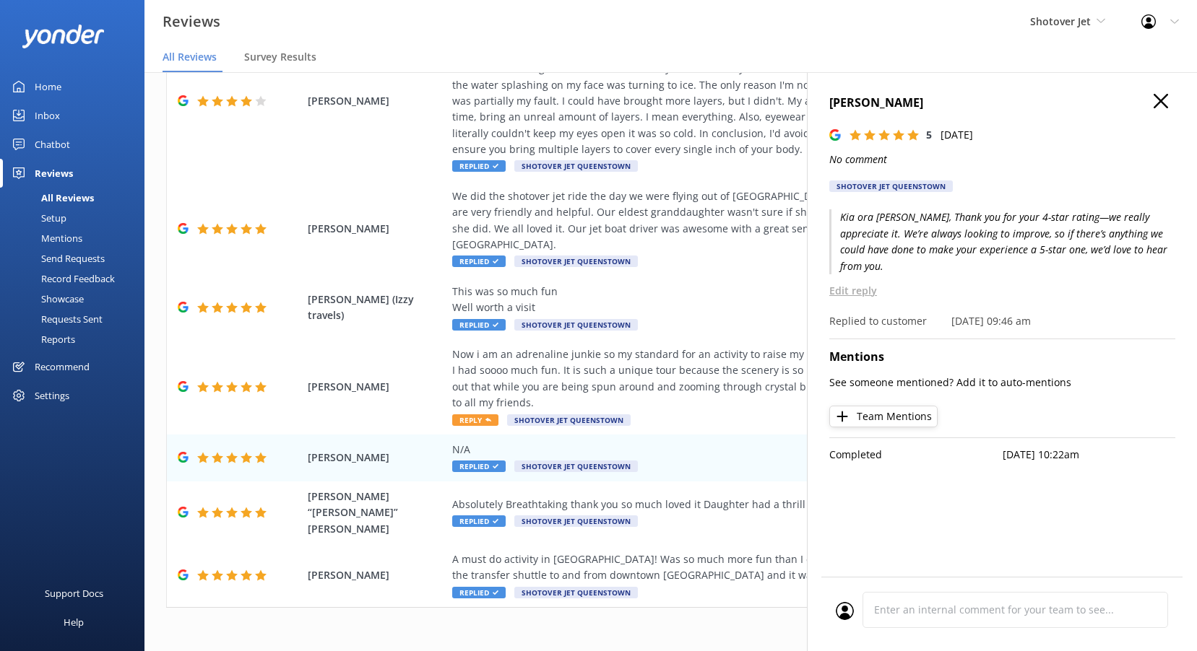
click at [1162, 97] on icon "button" at bounding box center [1160, 101] width 14 height 14
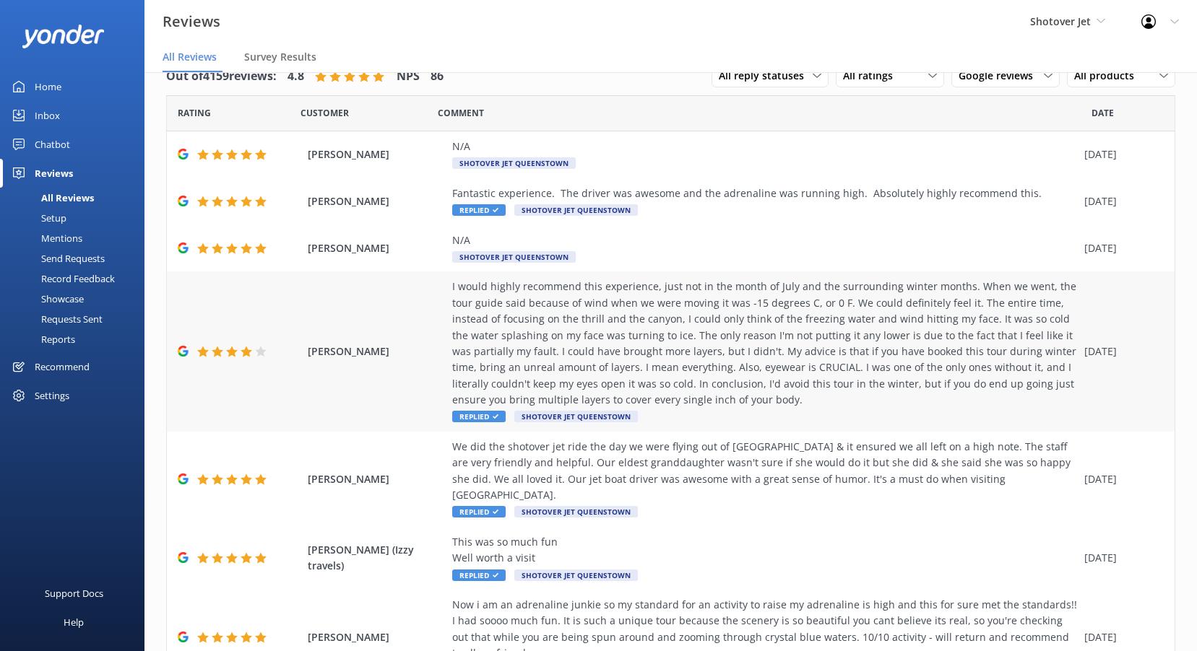
scroll to position [251, 0]
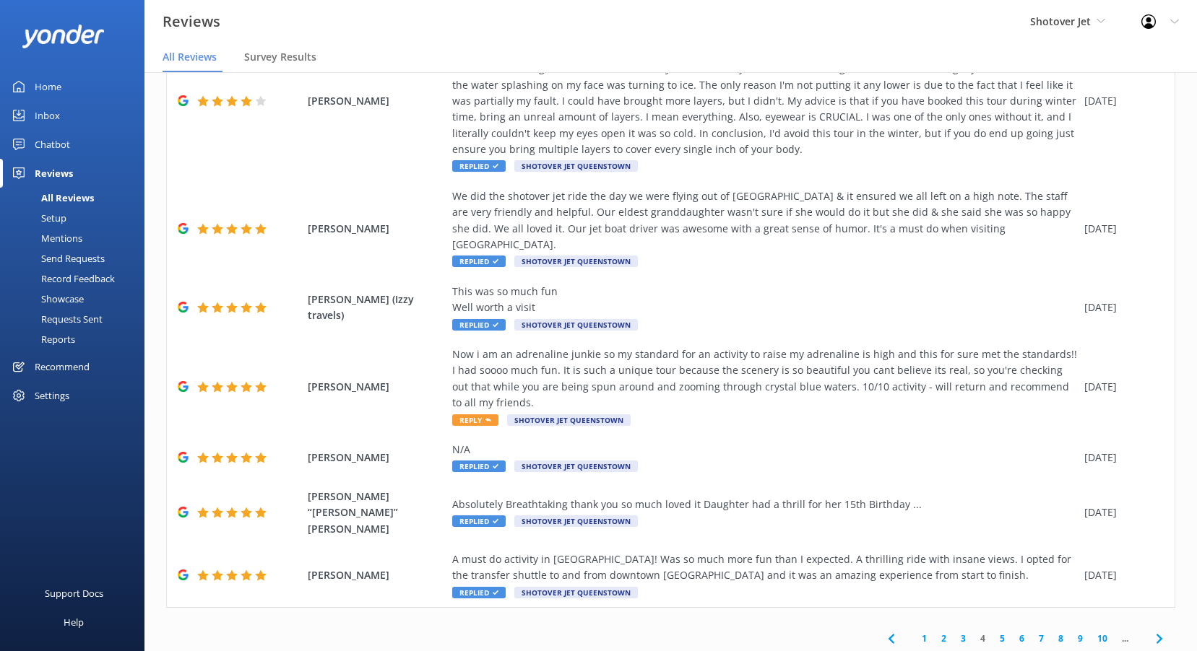
click at [953, 632] on link "3" at bounding box center [962, 639] width 19 height 14
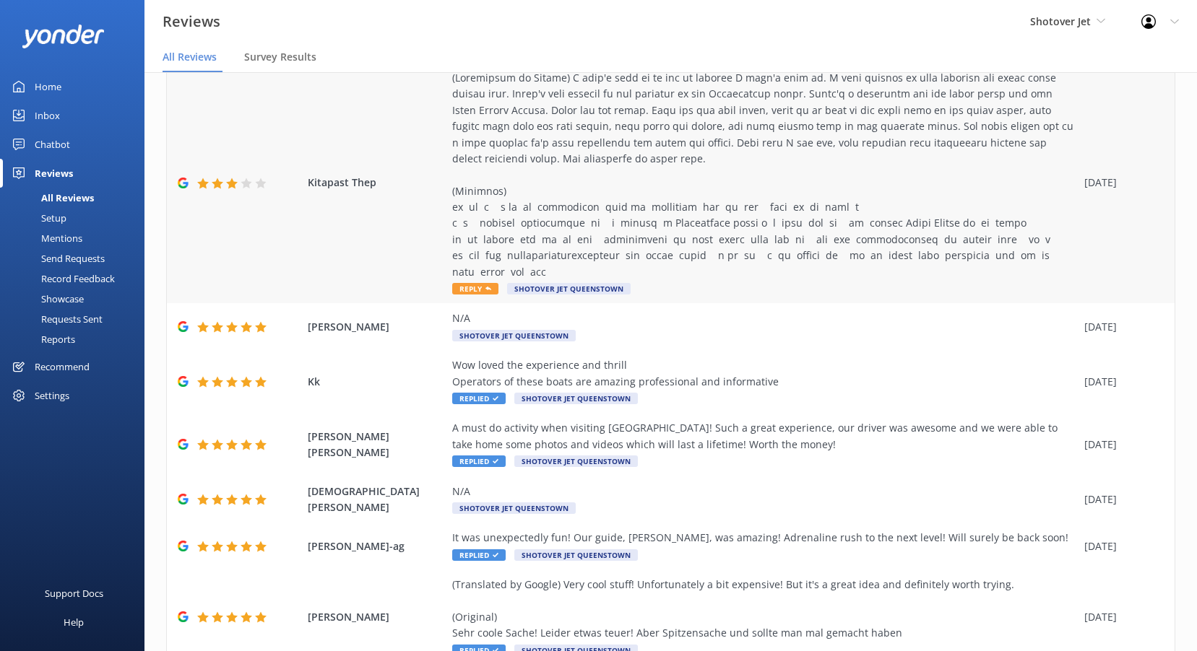
scroll to position [289, 0]
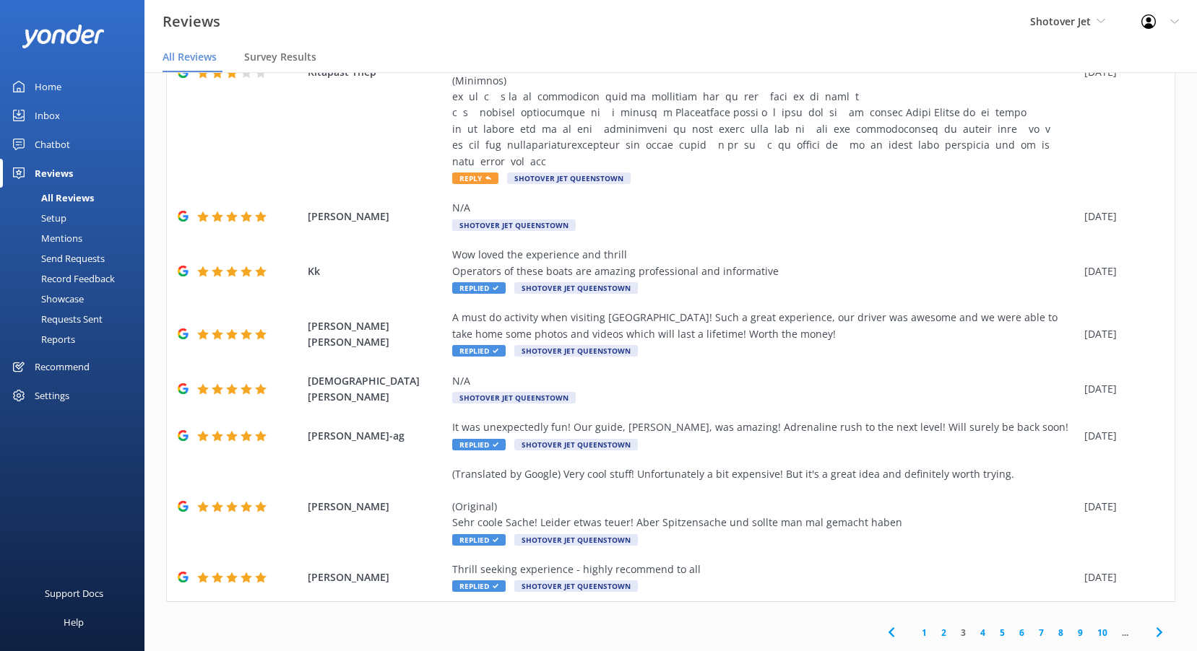
click at [934, 626] on link "2" at bounding box center [943, 633] width 19 height 14
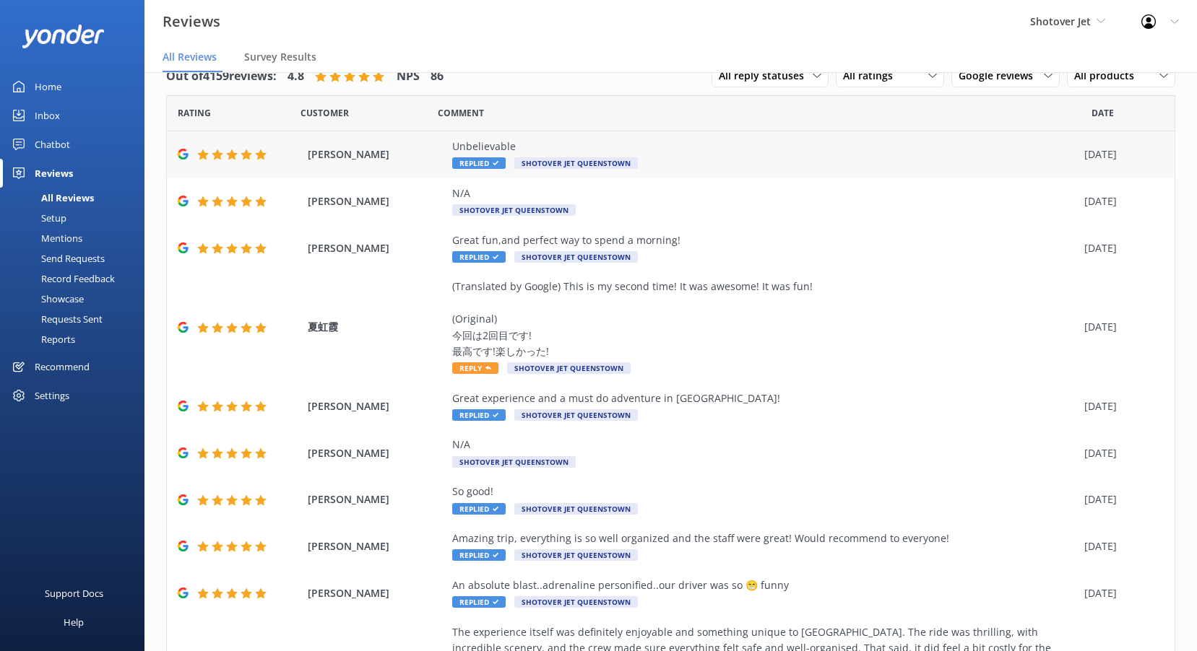
click at [542, 158] on span "Shotover Jet Queenstown" at bounding box center [575, 163] width 123 height 12
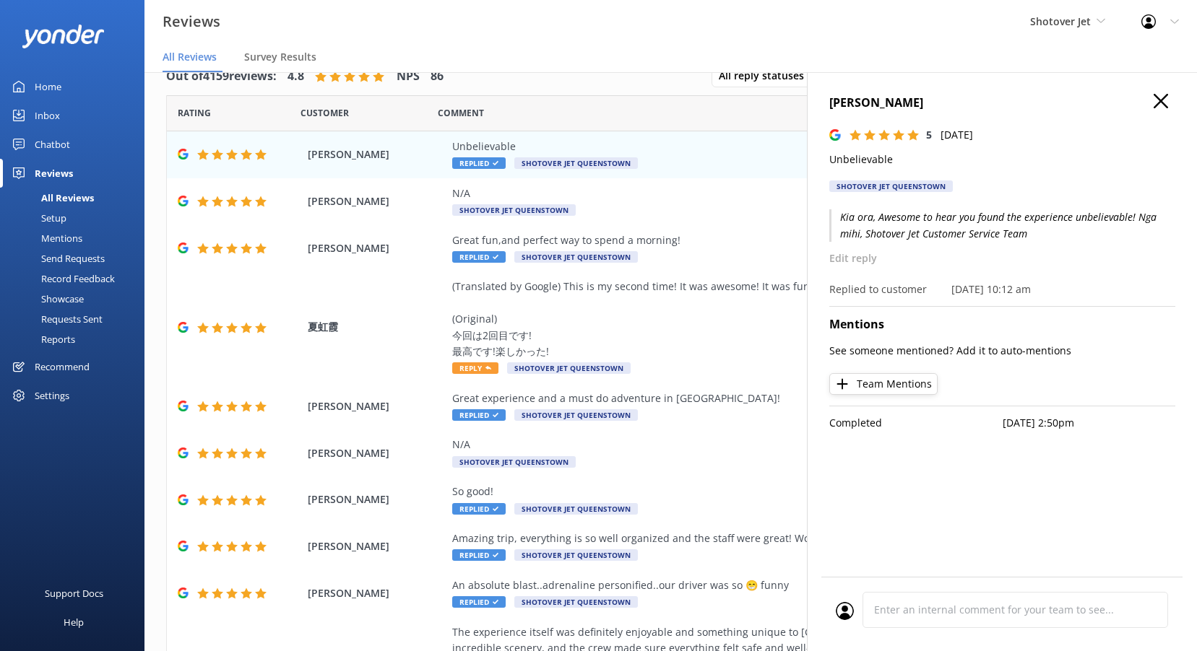
click at [1166, 96] on use "button" at bounding box center [1160, 101] width 14 height 14
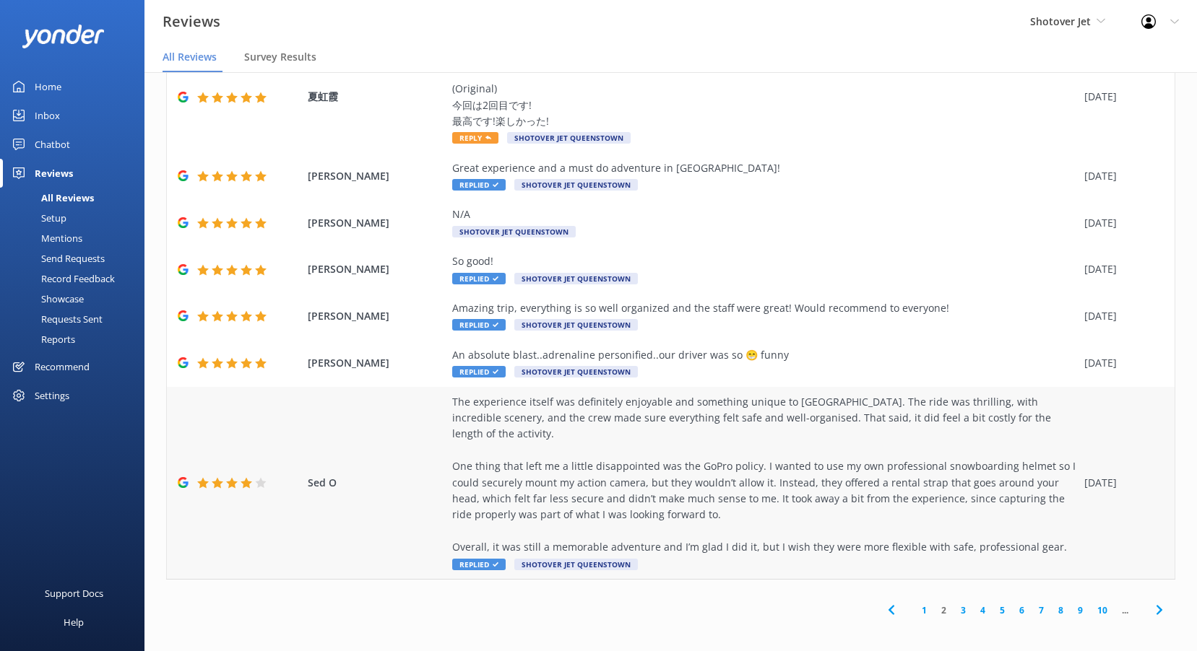
scroll to position [235, 0]
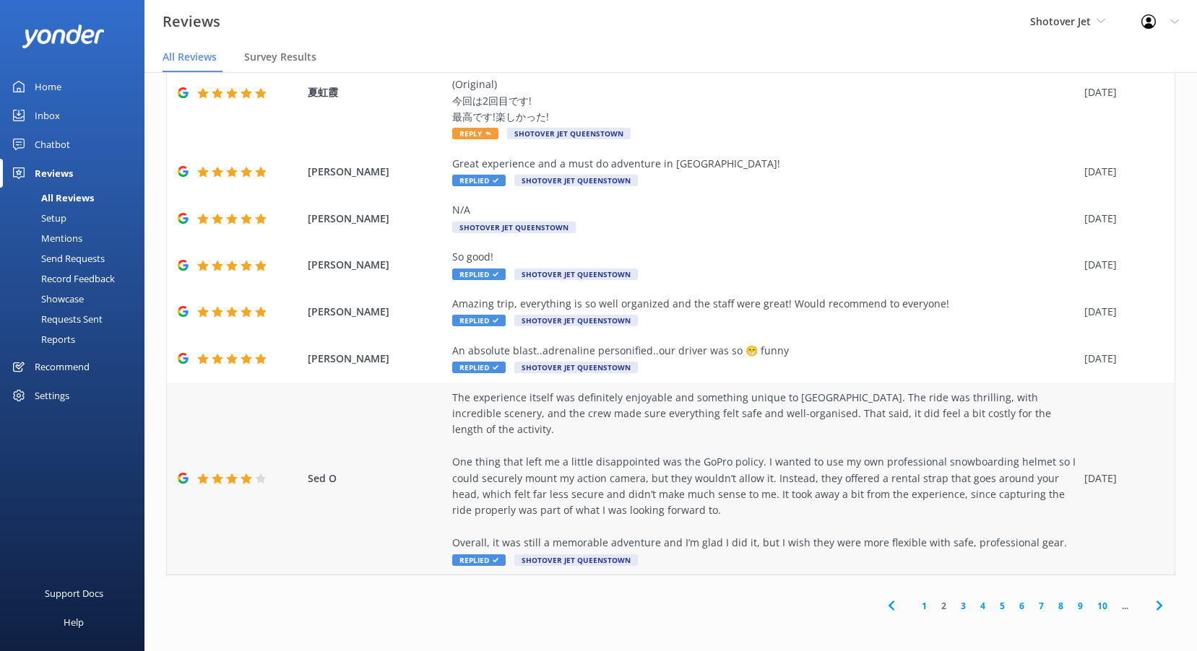
click at [704, 490] on div "The experience itself was definitely enjoyable and something unique to [GEOGRAP…" at bounding box center [764, 471] width 625 height 162
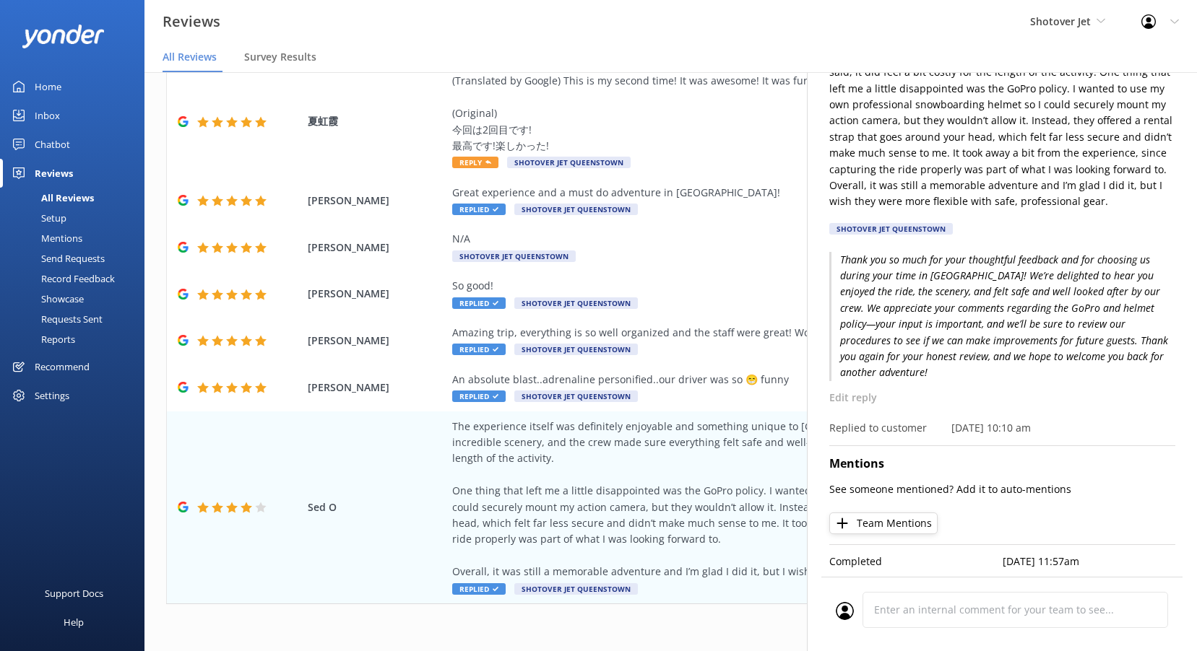
scroll to position [147, 0]
click at [857, 420] on p "Replied to customer" at bounding box center [877, 428] width 97 height 16
click at [694, 439] on div "The experience itself was definitely enjoyable and something unique to [GEOGRAP…" at bounding box center [764, 500] width 625 height 162
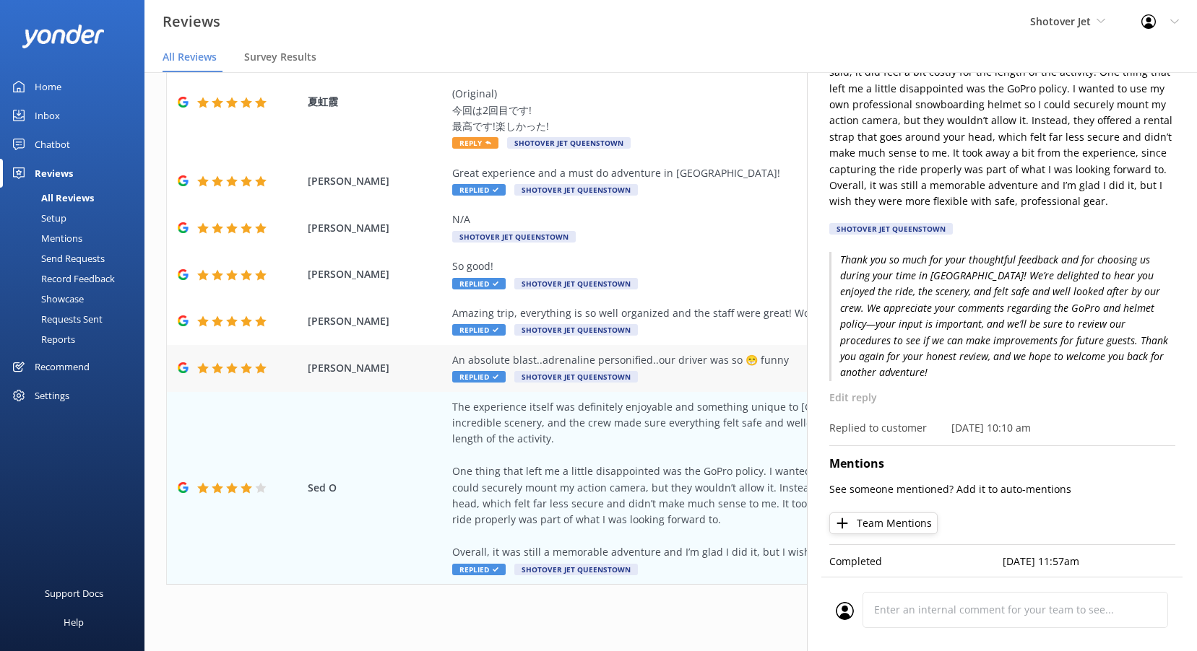
scroll to position [29, 0]
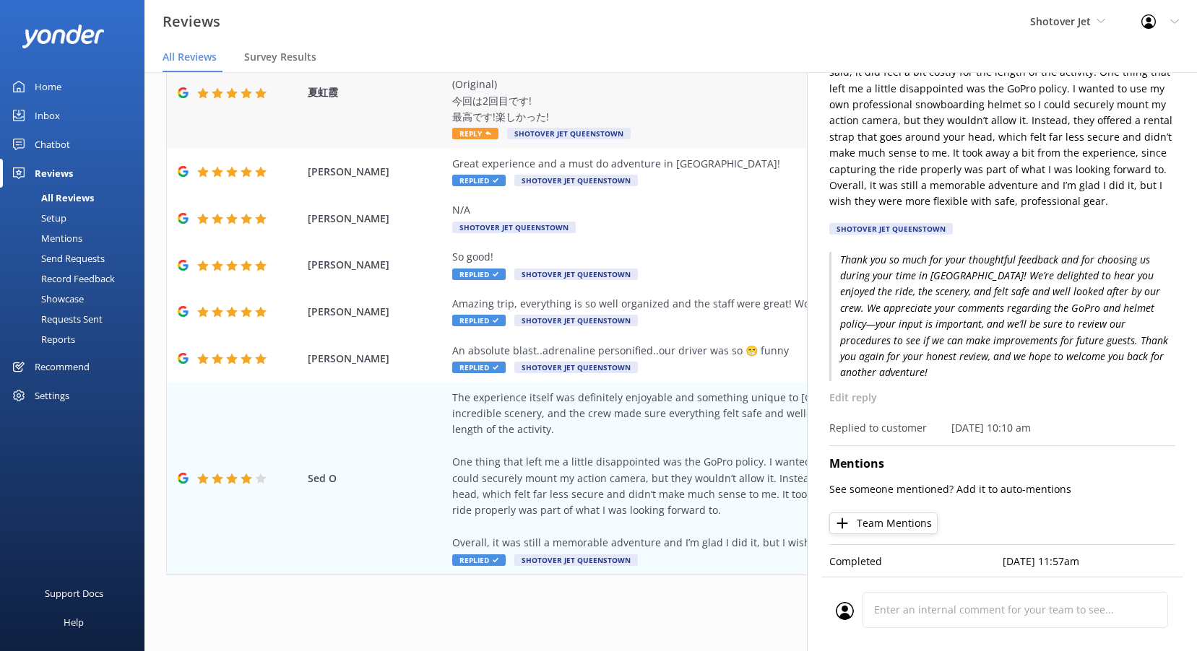
click at [742, 137] on div "(Translated by Google) This is my second time! It was awesome! It was fun! (Ori…" at bounding box center [764, 92] width 625 height 97
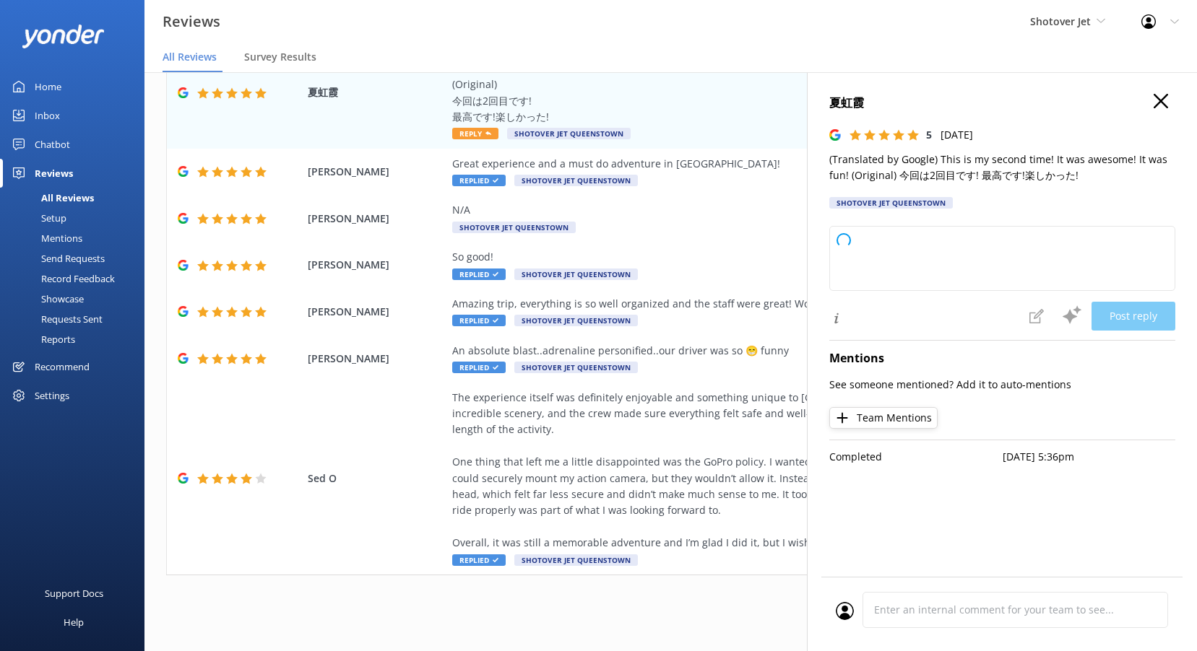
click at [1153, 98] on icon "button" at bounding box center [1160, 101] width 14 height 14
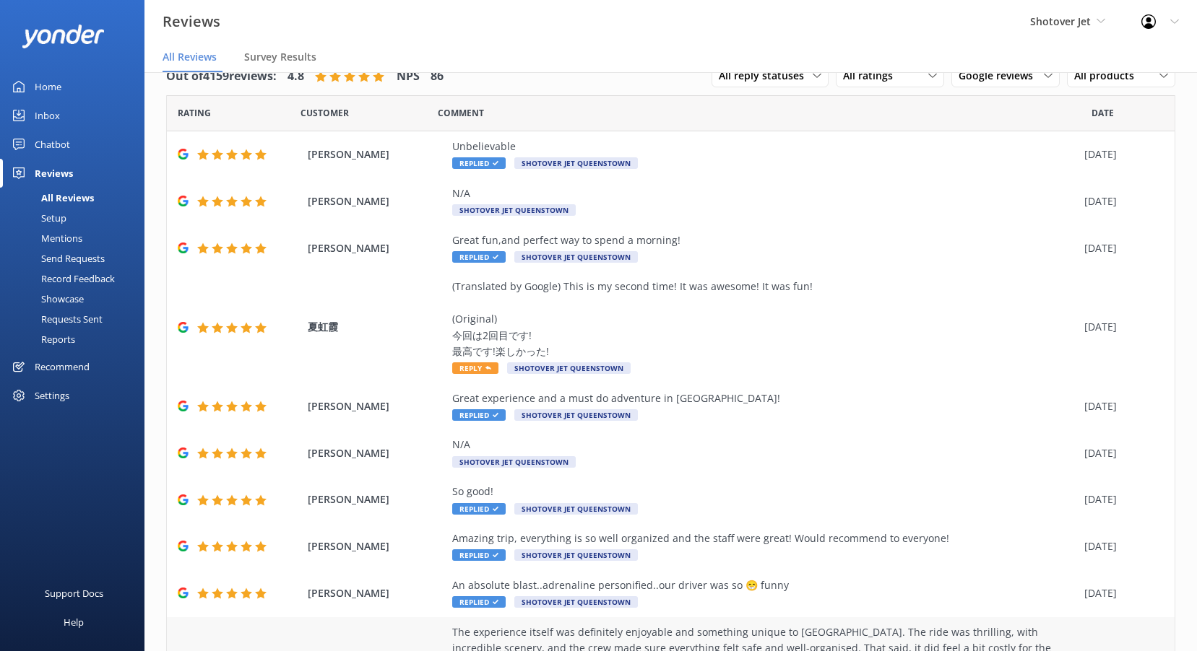
scroll to position [235, 0]
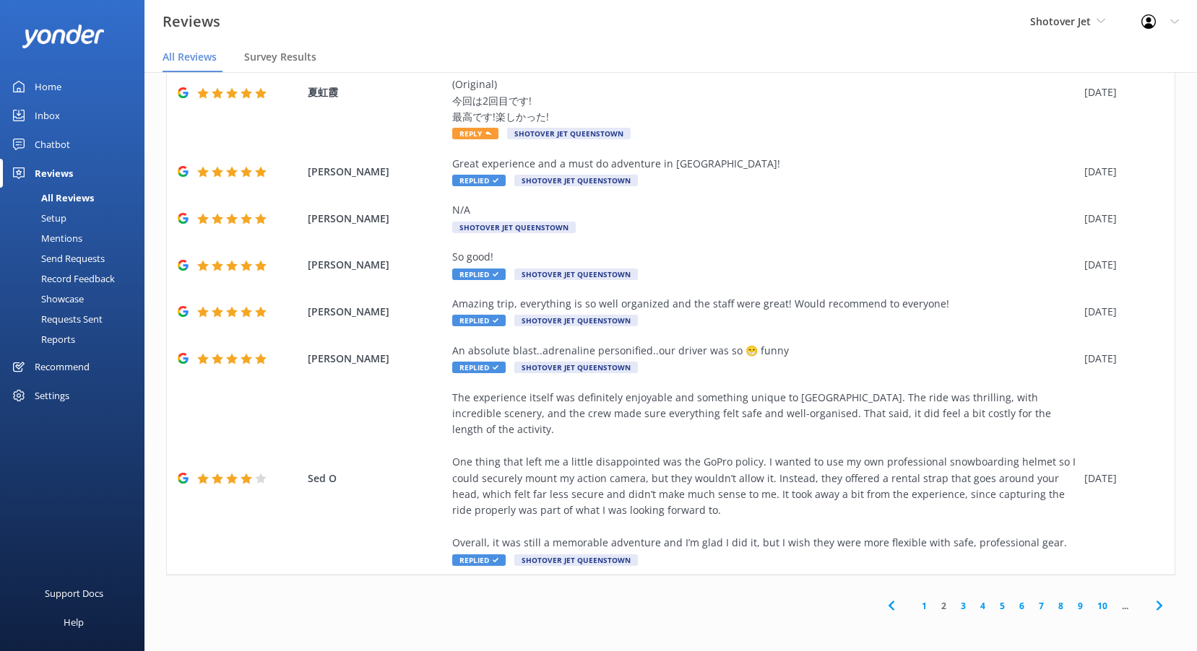
click at [914, 608] on link "1" at bounding box center [923, 606] width 19 height 14
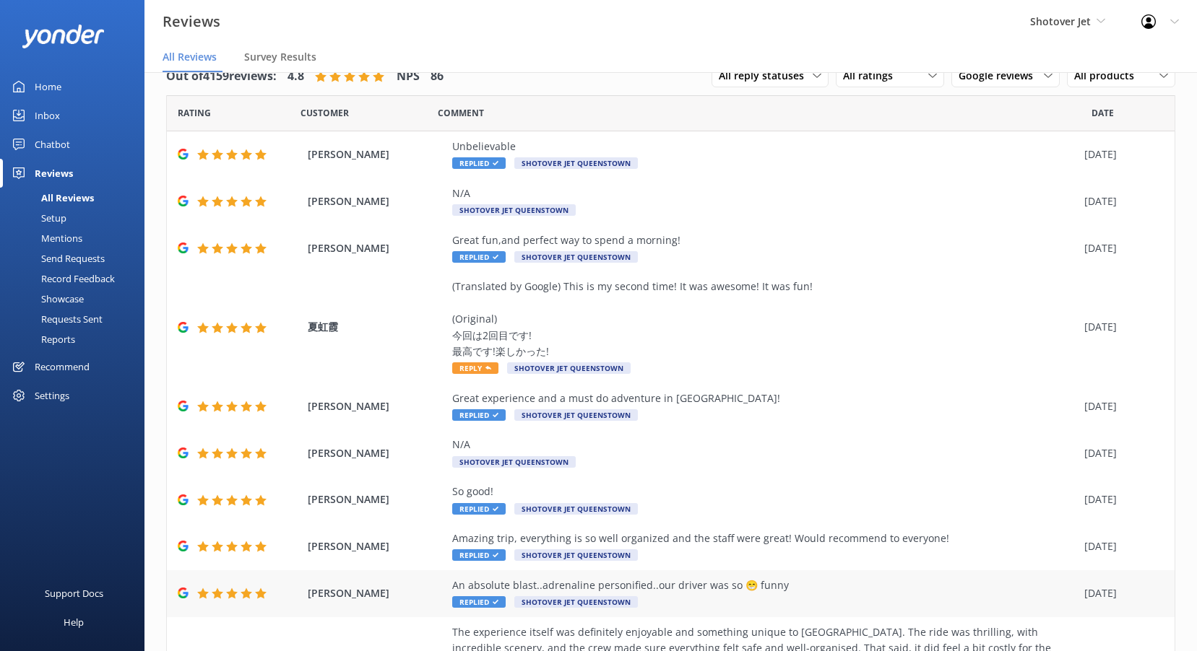
scroll to position [235, 0]
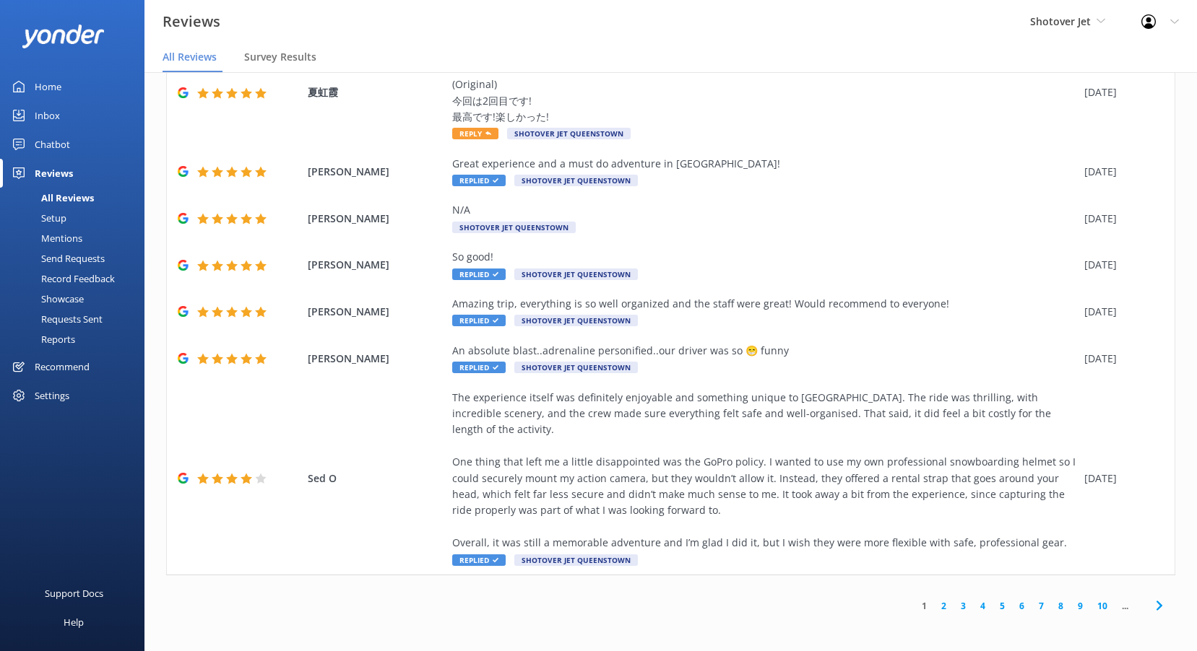
click at [973, 604] on link "4" at bounding box center [982, 606] width 19 height 14
click at [973, 605] on link "4" at bounding box center [982, 606] width 19 height 14
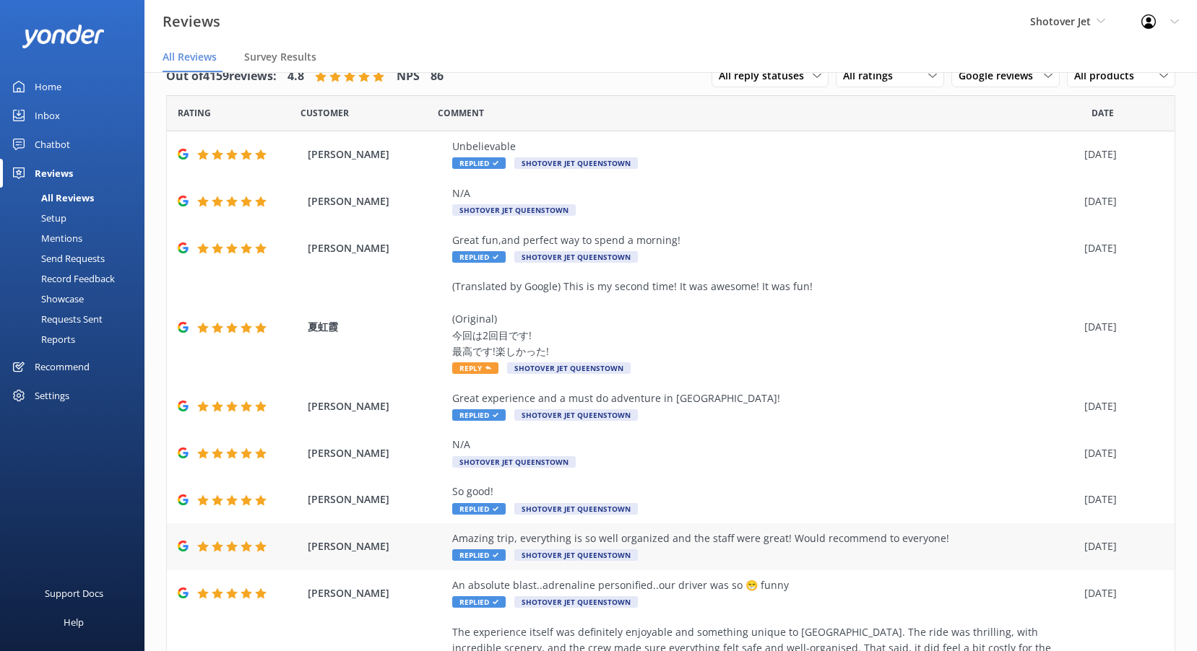
scroll to position [235, 0]
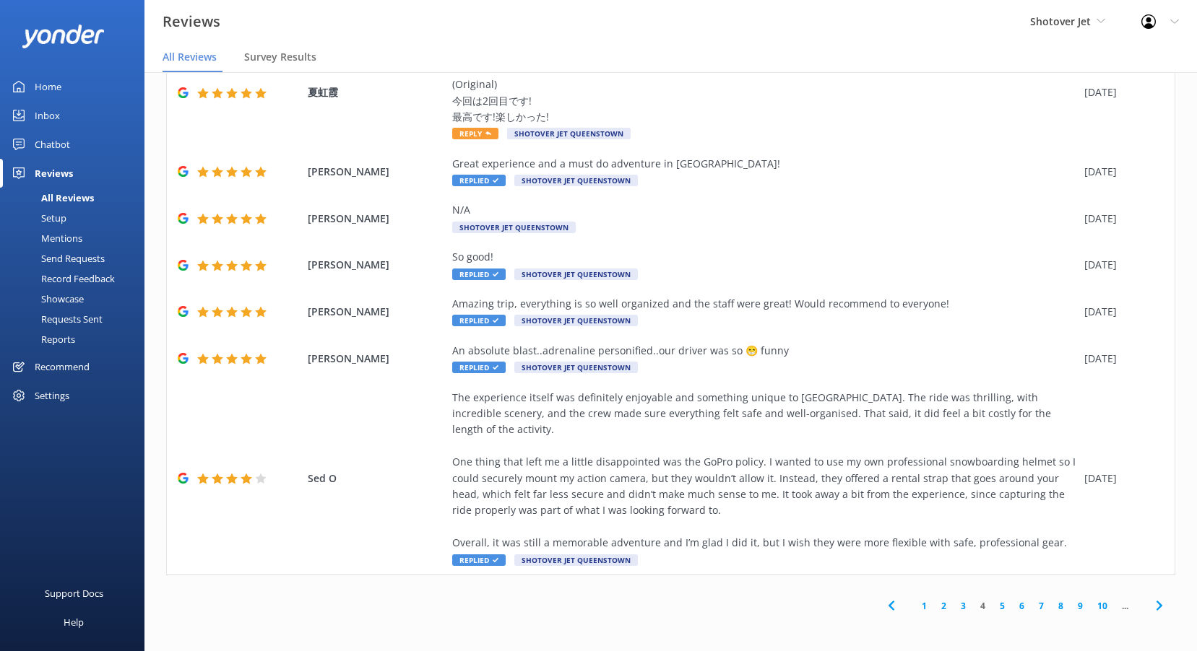
click at [973, 609] on link "4" at bounding box center [982, 606] width 19 height 14
click at [992, 606] on link "5" at bounding box center [1001, 606] width 19 height 14
click at [1012, 606] on link "6" at bounding box center [1021, 606] width 19 height 14
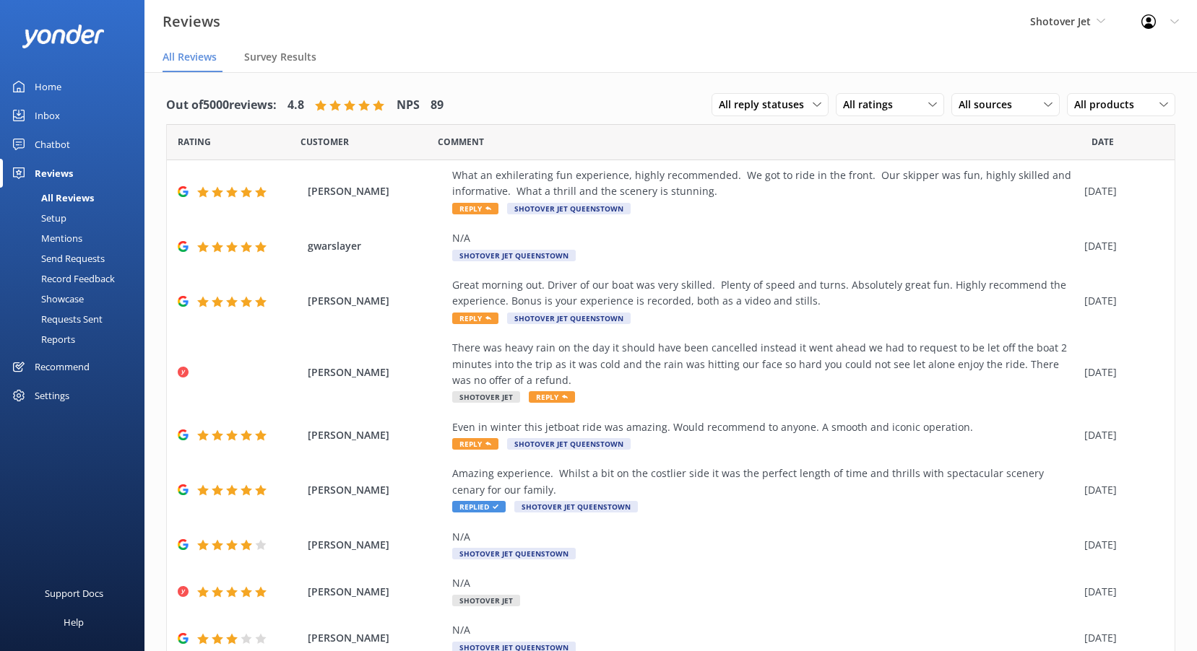
scroll to position [29, 0]
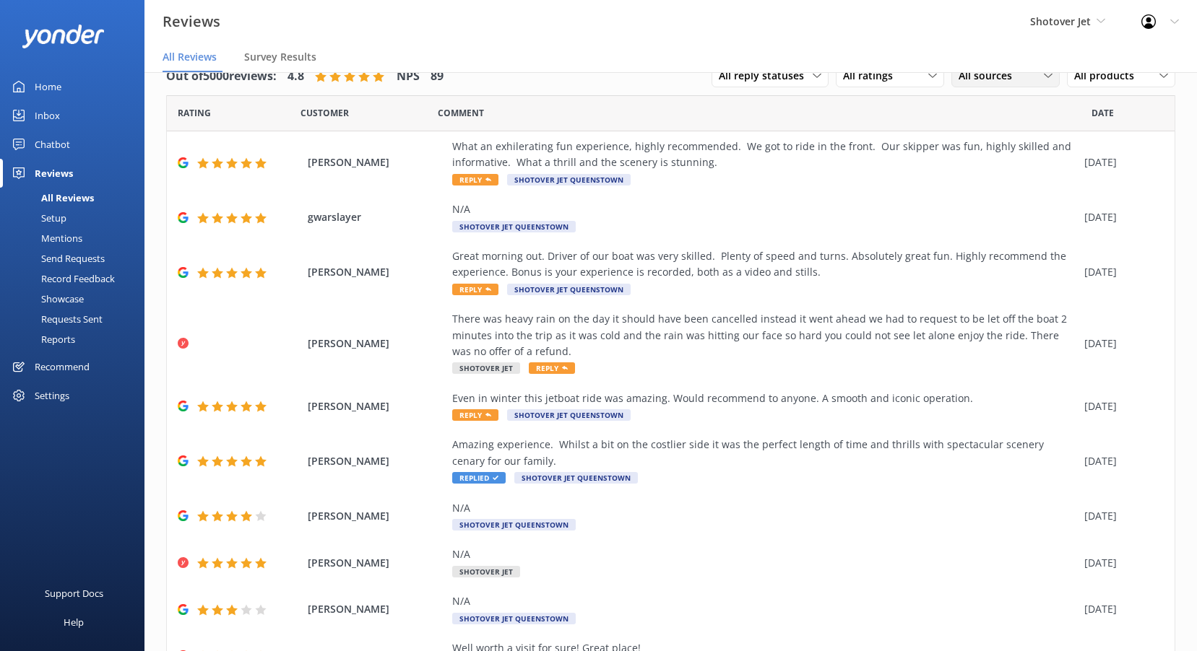
click at [988, 81] on span "All sources" at bounding box center [989, 76] width 62 height 16
click at [979, 184] on link "Google reviews" at bounding box center [1016, 193] width 129 height 29
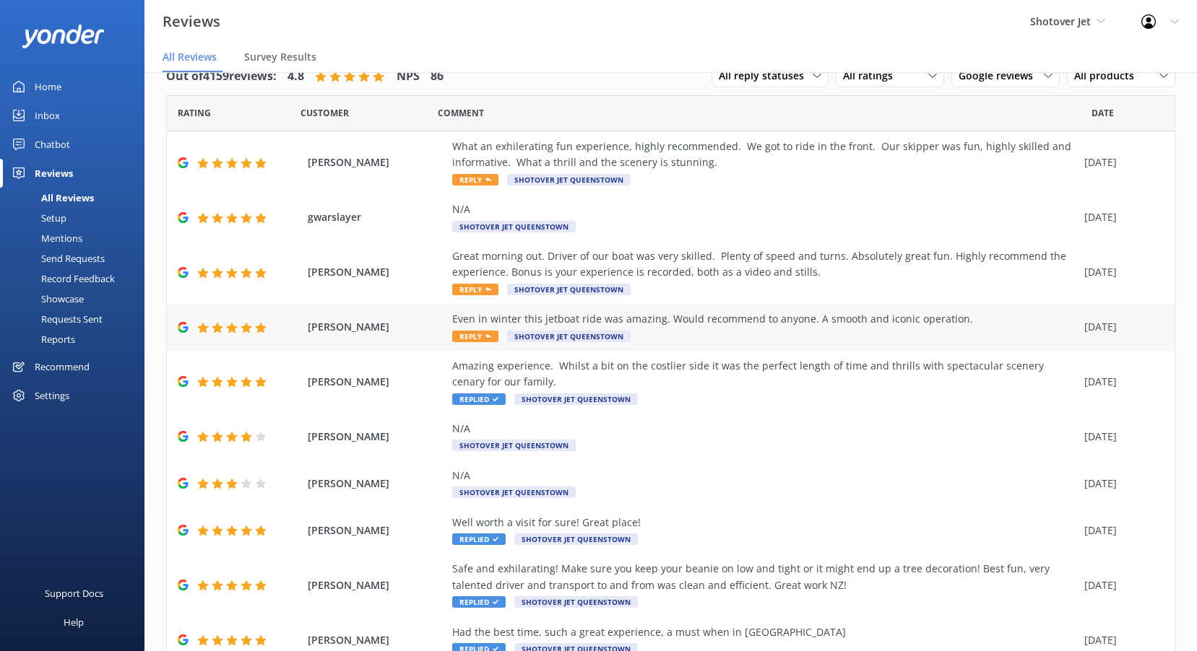
scroll to position [89, 0]
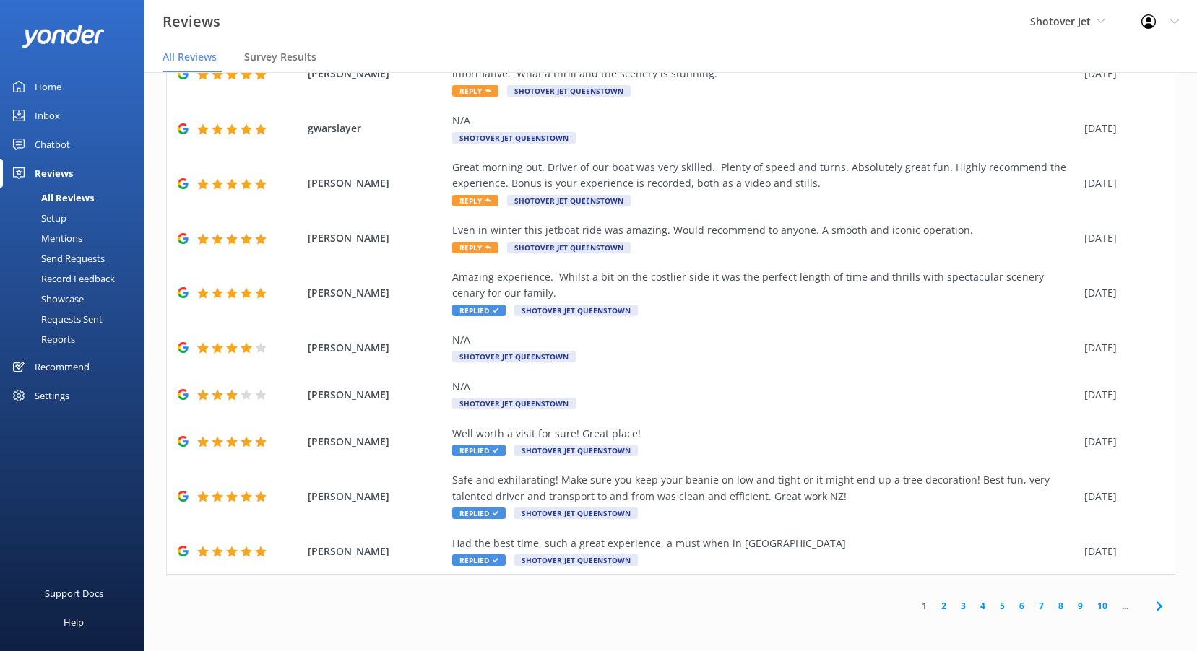
click at [992, 608] on link "5" at bounding box center [1001, 606] width 19 height 14
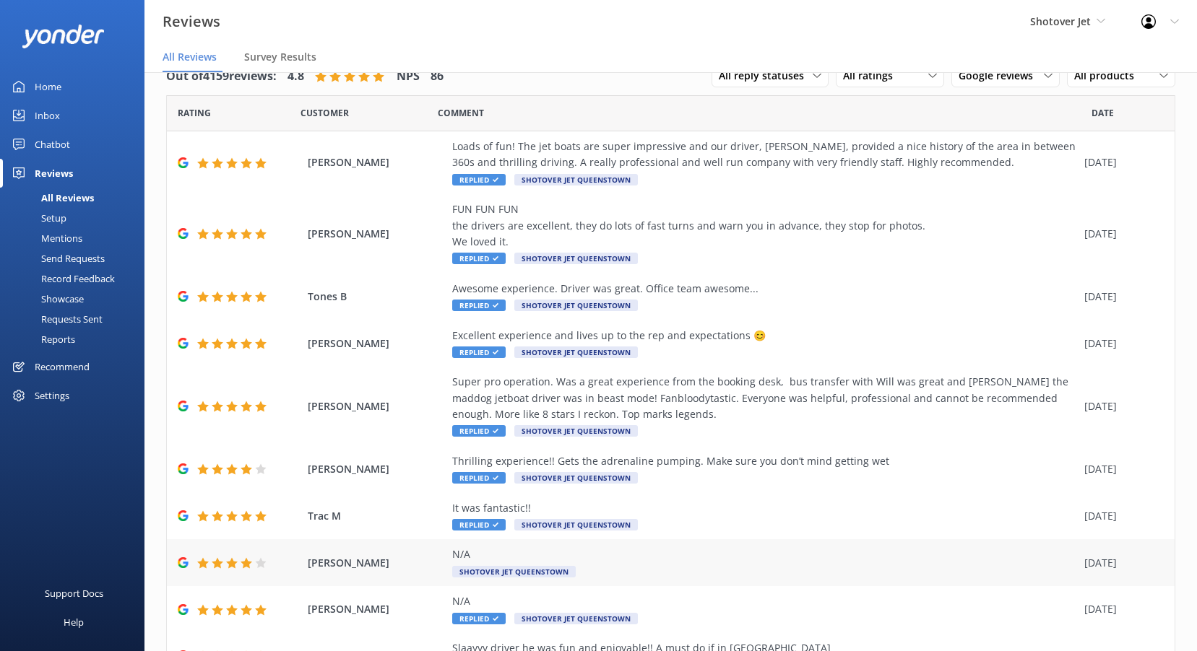
scroll to position [105, 0]
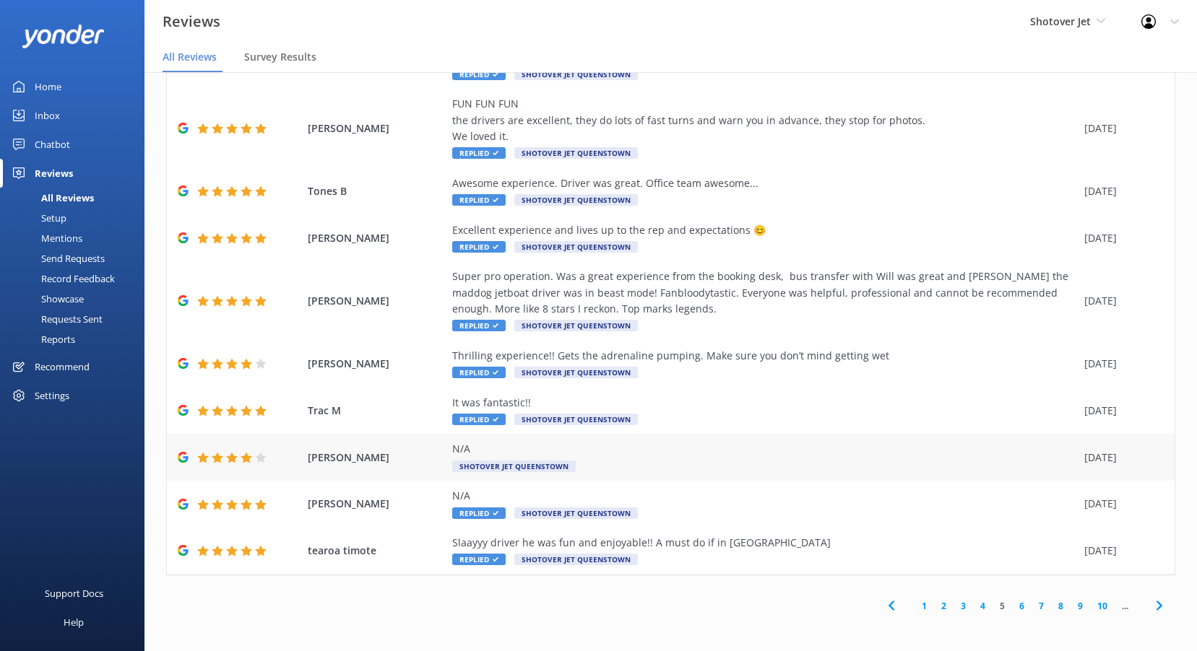
click at [558, 456] on div "N/A" at bounding box center [764, 449] width 625 height 16
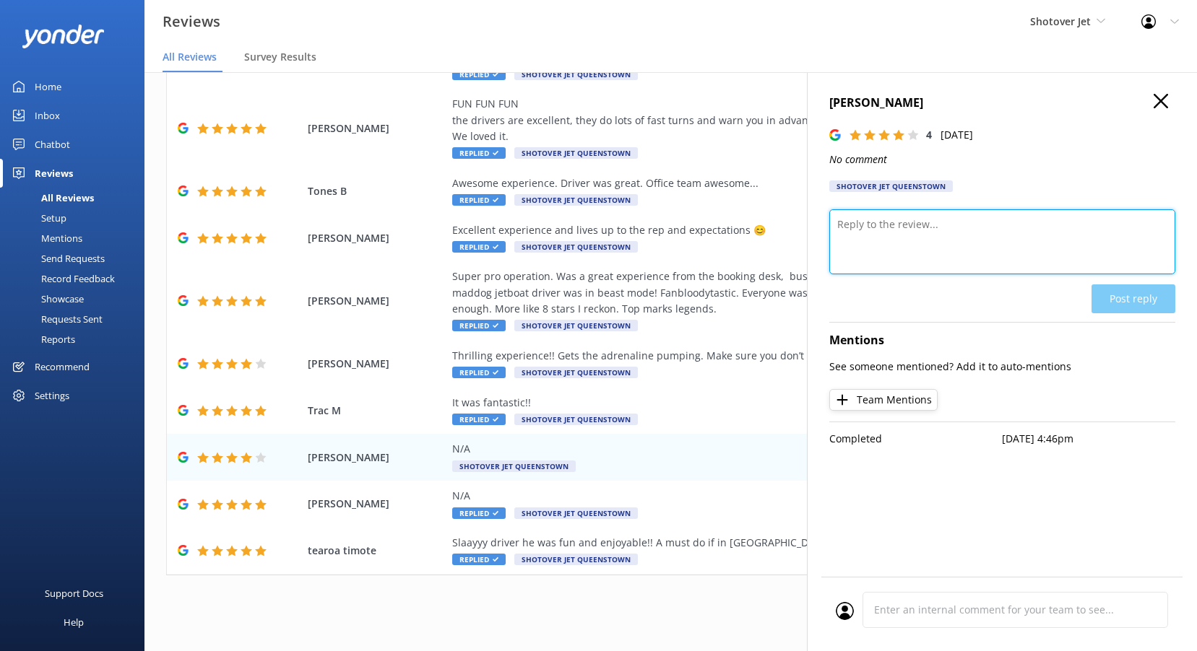
click at [914, 256] on textarea at bounding box center [1002, 241] width 346 height 65
paste textarea "[PERSON_NAME], Thank you for your 4-star rating—we really appreciate it. We’re …"
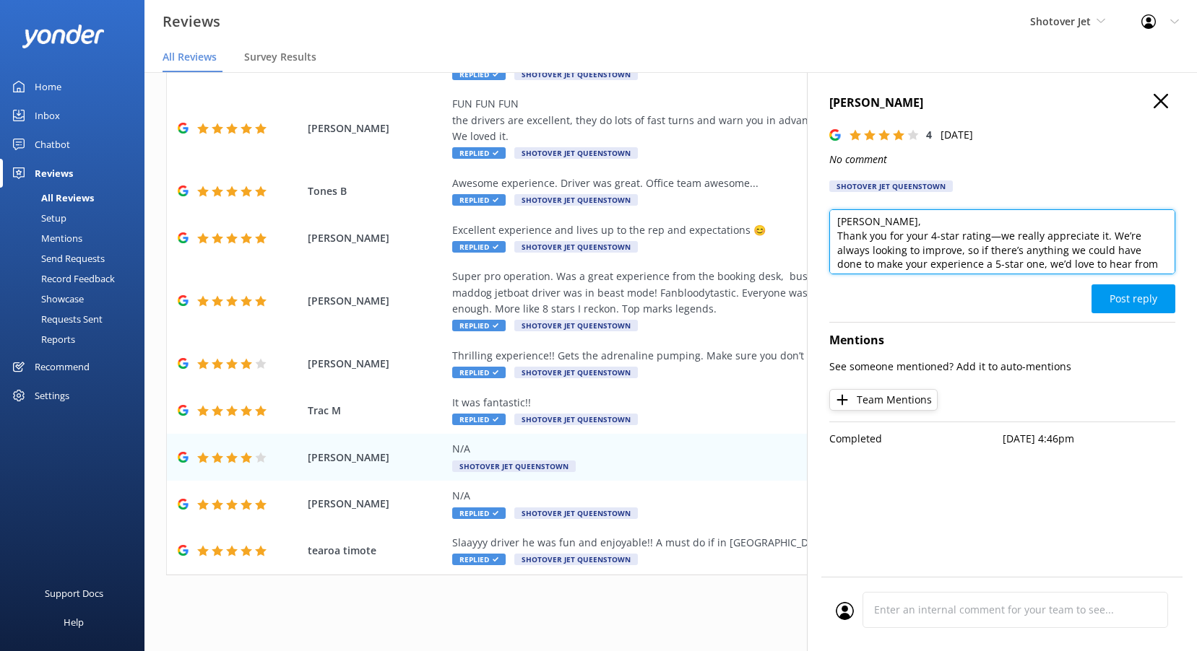
scroll to position [0, 0]
click at [867, 227] on textarea "[PERSON_NAME], Thank you for your 4-star rating—we really appreciate it. We’re …" at bounding box center [1002, 241] width 346 height 65
type textarea "[PERSON_NAME], Thank you for your 4-star rating—we really appreciate it. We’re …"
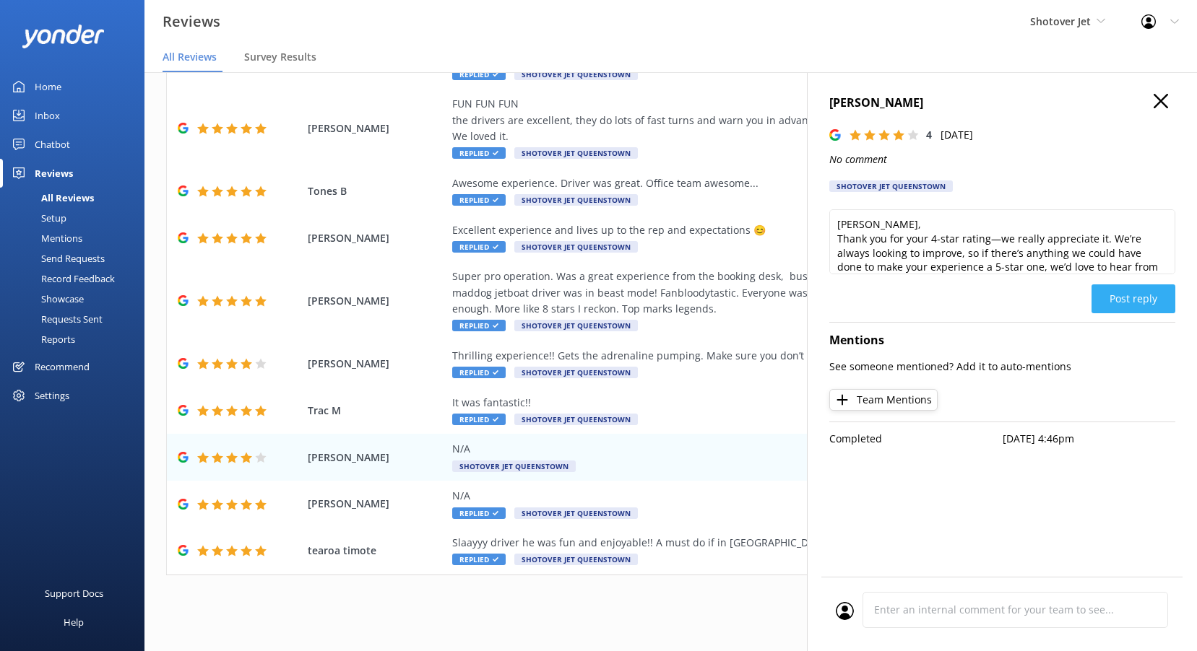
click at [1131, 298] on button "Post reply" at bounding box center [1133, 299] width 84 height 29
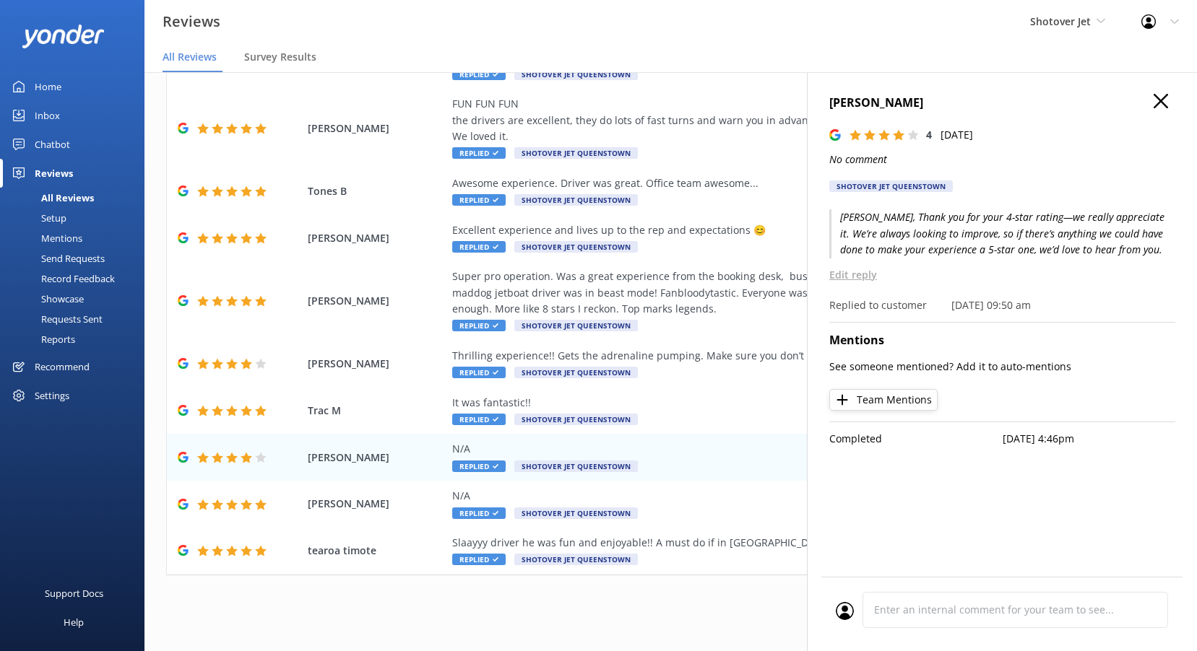
click at [1153, 98] on icon "button" at bounding box center [1160, 101] width 14 height 14
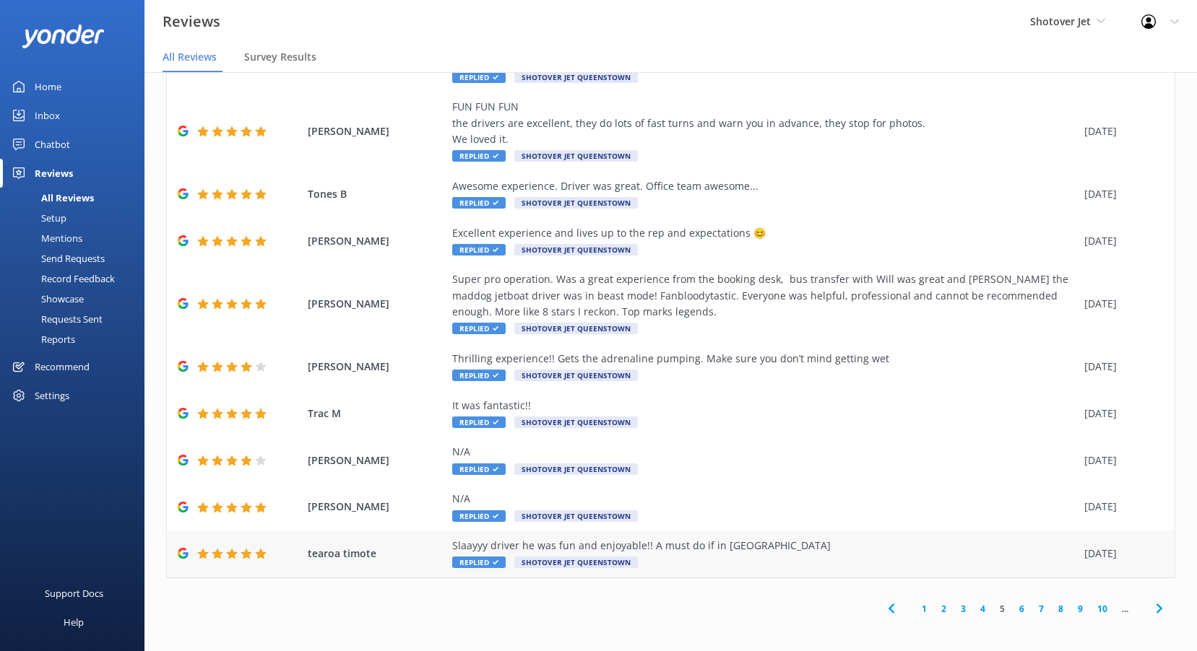
scroll to position [105, 0]
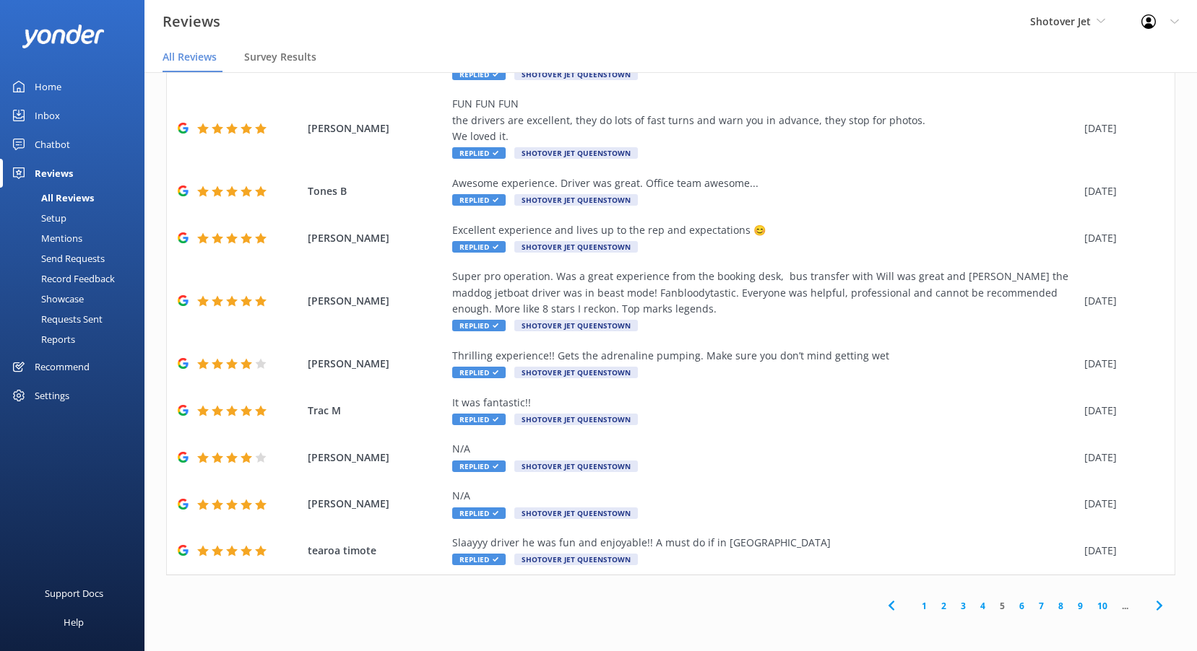
click at [1012, 601] on link "6" at bounding box center [1021, 606] width 19 height 14
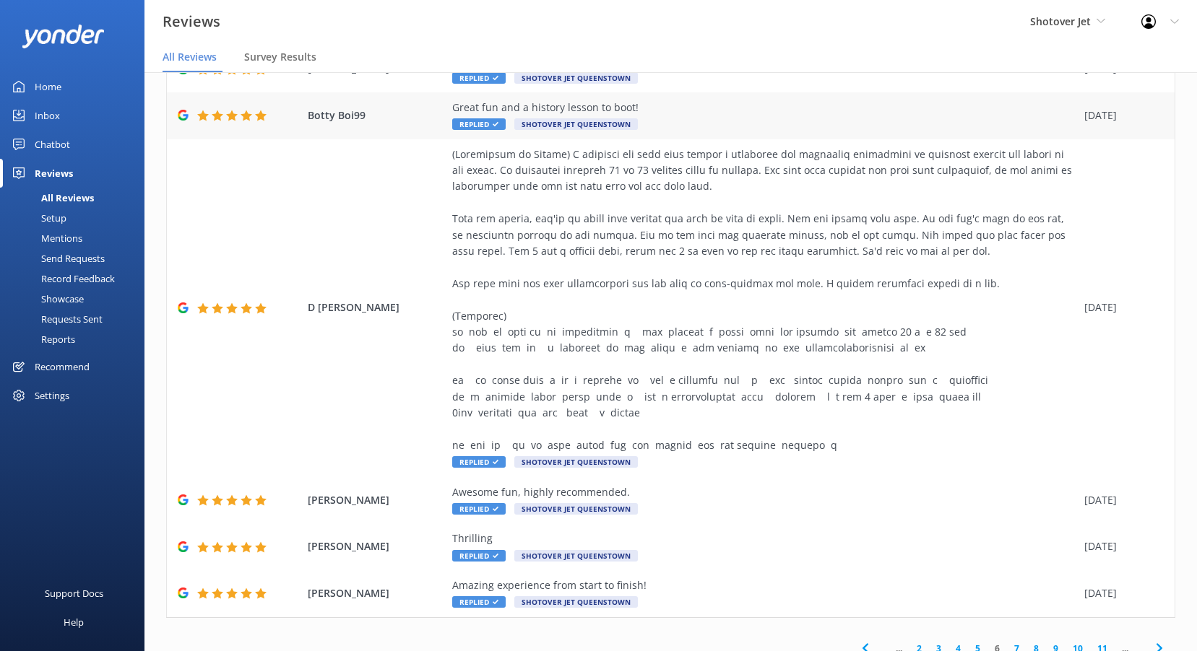
scroll to position [299, 0]
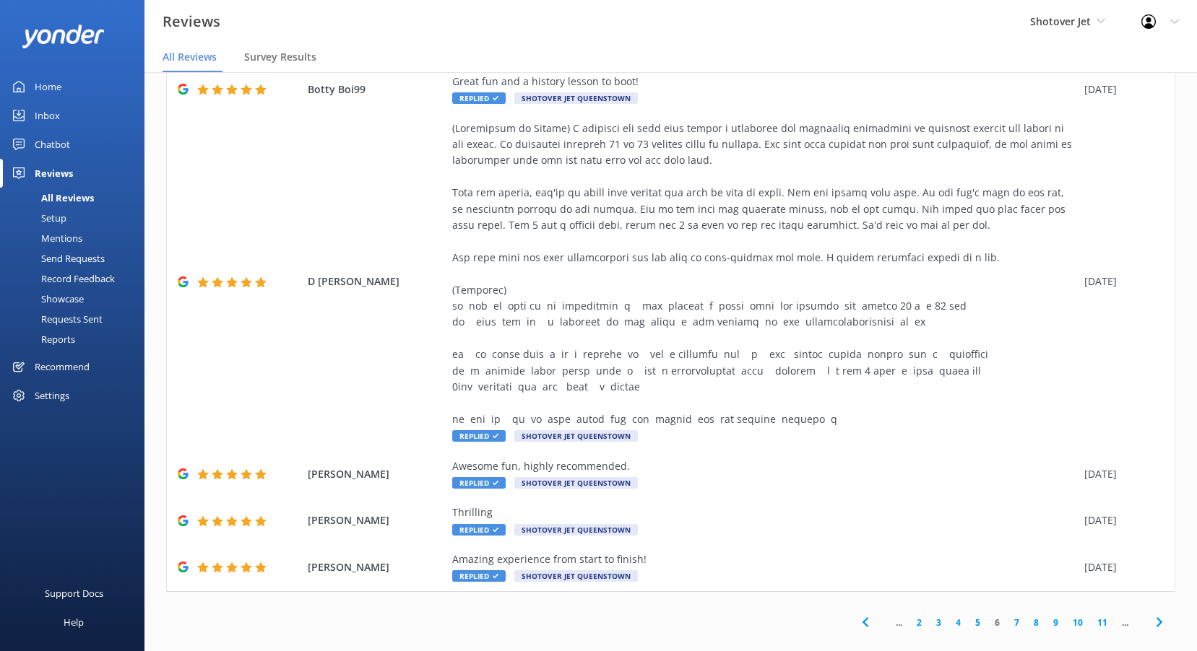
click at [1009, 616] on link "7" at bounding box center [1016, 623] width 19 height 14
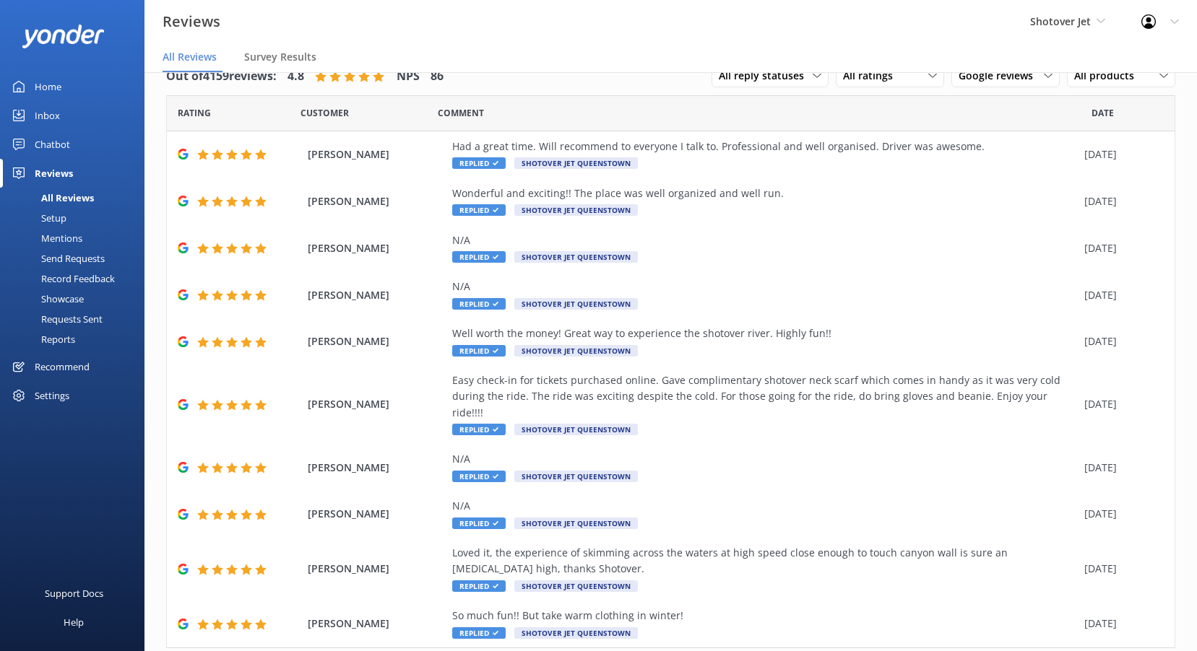
scroll to position [57, 0]
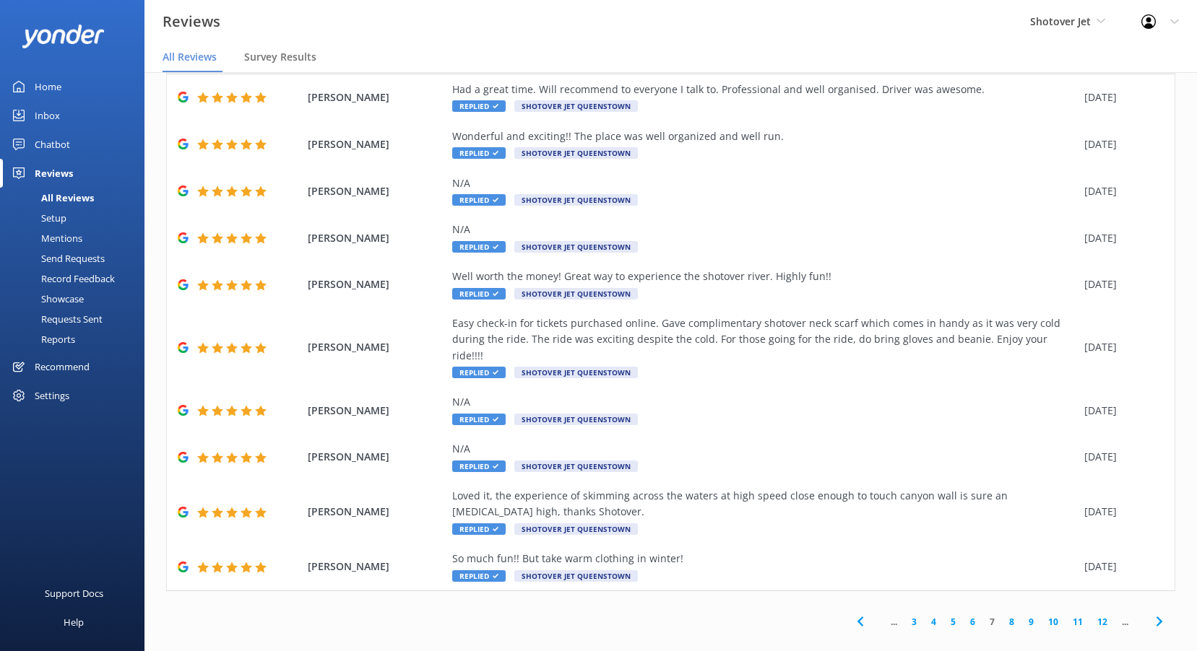
click at [943, 615] on link "5" at bounding box center [952, 622] width 19 height 14
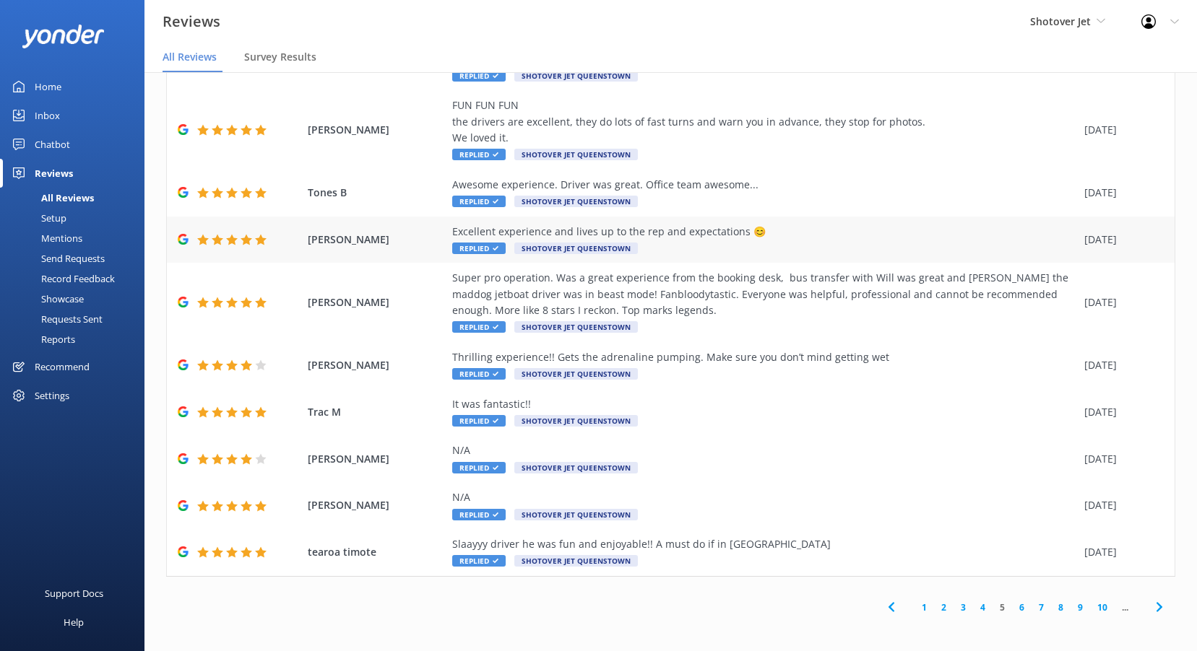
scroll to position [105, 0]
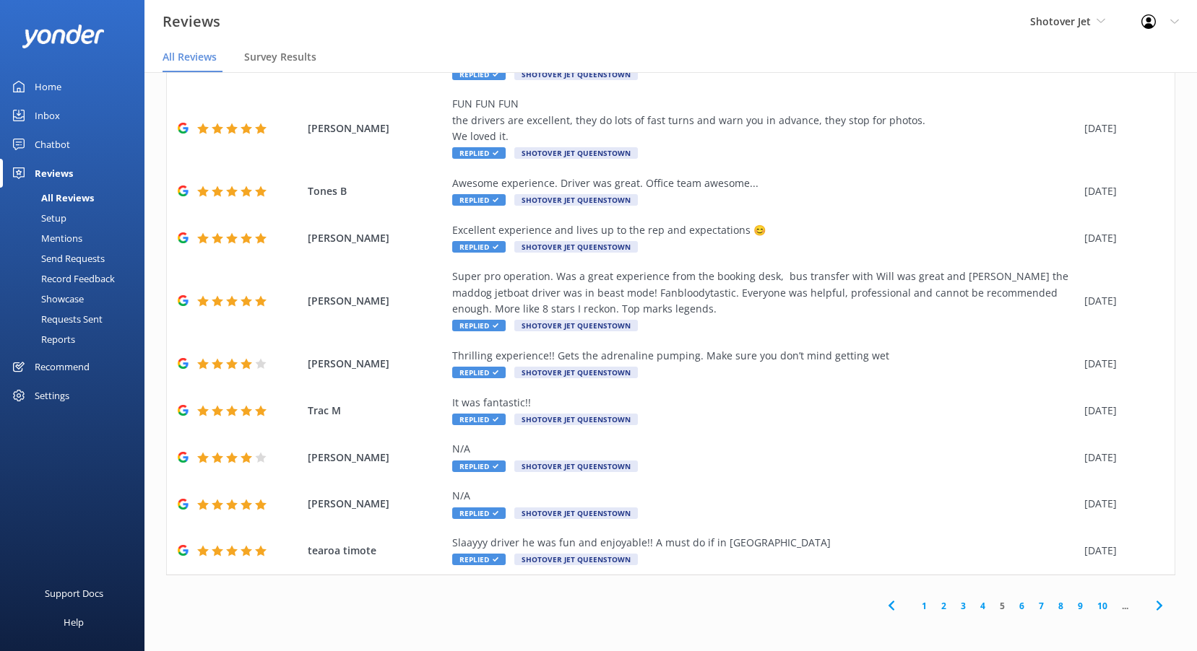
click at [973, 610] on link "4" at bounding box center [982, 606] width 19 height 14
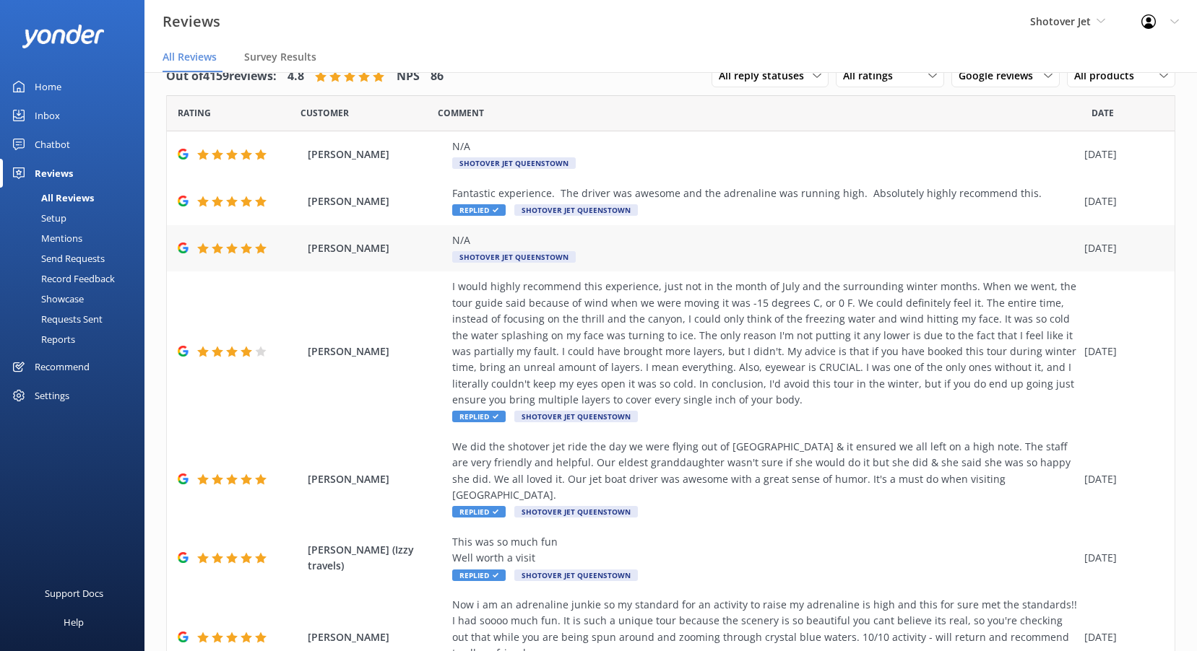
click at [494, 256] on span "Shotover Jet Queenstown" at bounding box center [513, 257] width 123 height 12
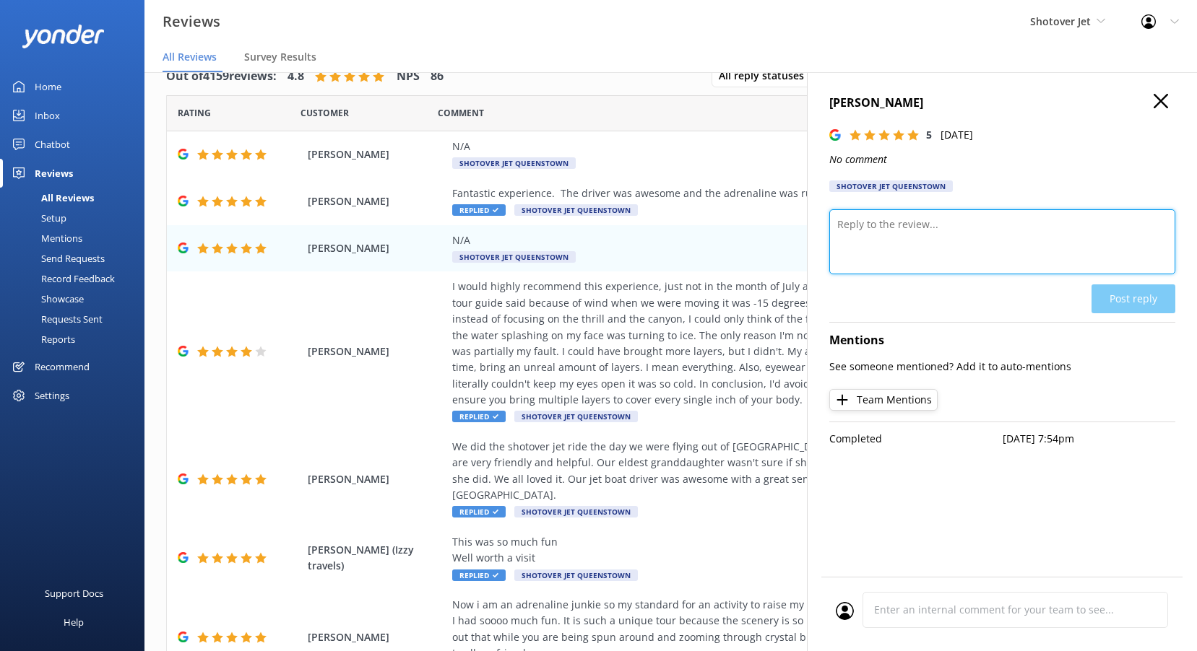
click at [909, 246] on textarea at bounding box center [1002, 241] width 346 height 65
paste textarea "Kia ora, We really appreciate your 5-star rating—thank you for your support!"
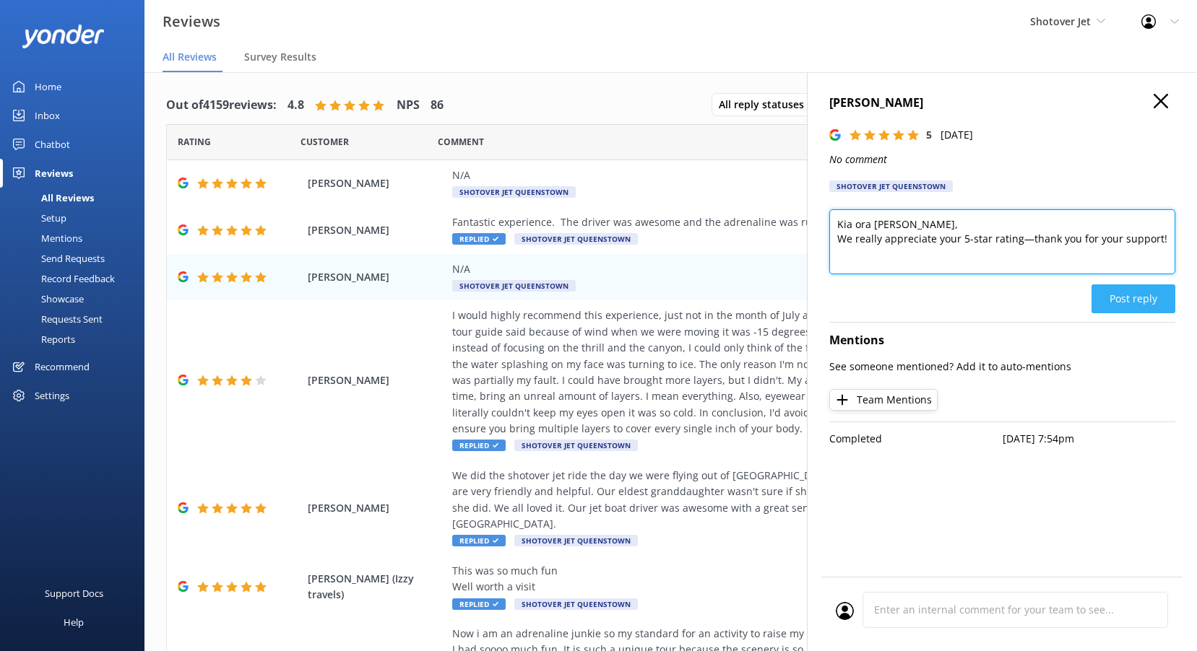
type textarea "Kia ora Harry, We really appreciate your 5-star rating—thank you for your suppo…"
click at [1144, 305] on button "Post reply" at bounding box center [1133, 299] width 84 height 29
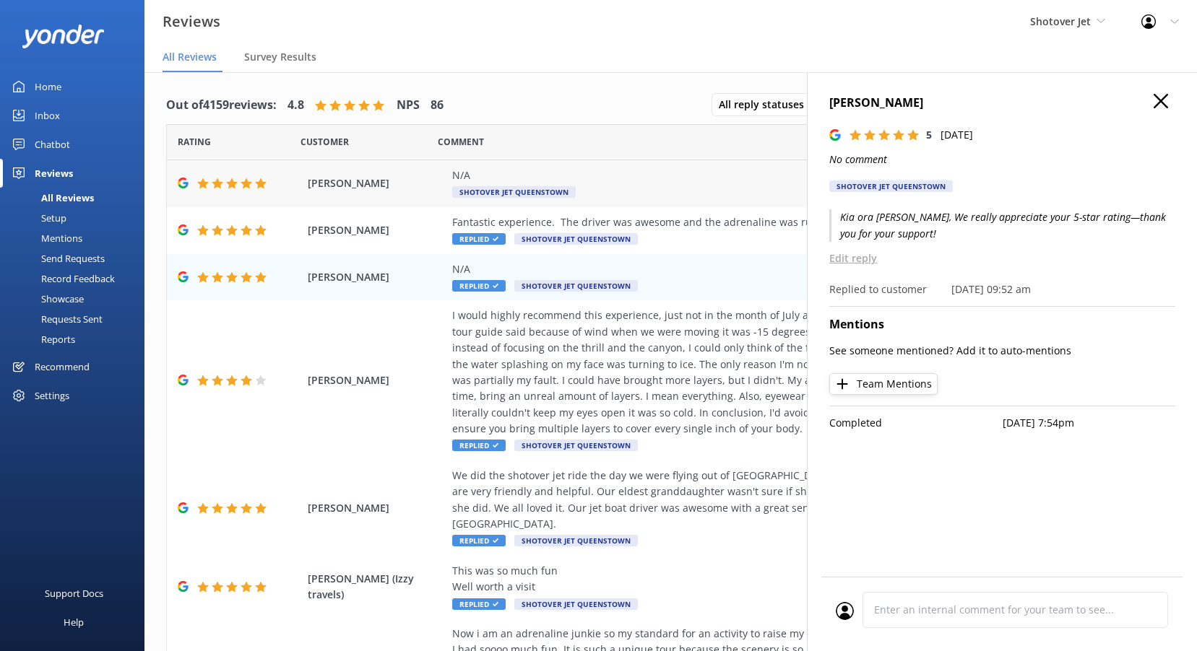
click at [528, 188] on span "Shotover Jet Queenstown" at bounding box center [513, 192] width 123 height 12
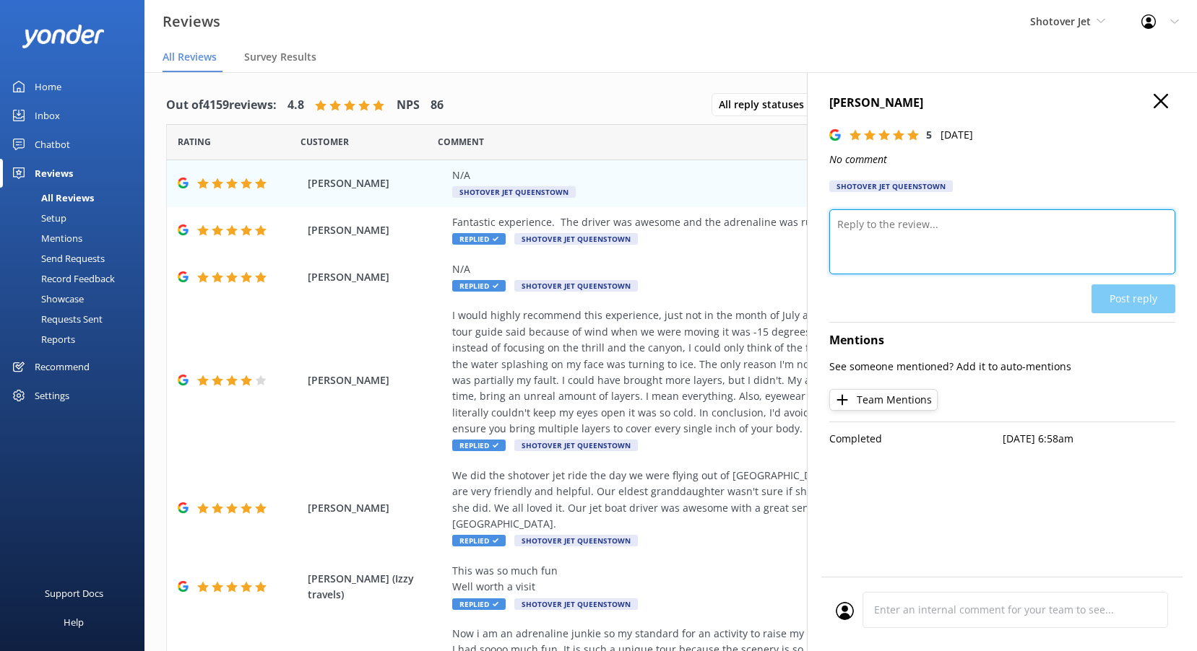
click at [872, 240] on textarea at bounding box center [1002, 241] width 346 height 65
paste textarea "Kia ora, We really appreciate your 5-star rating—thank you for your support!"
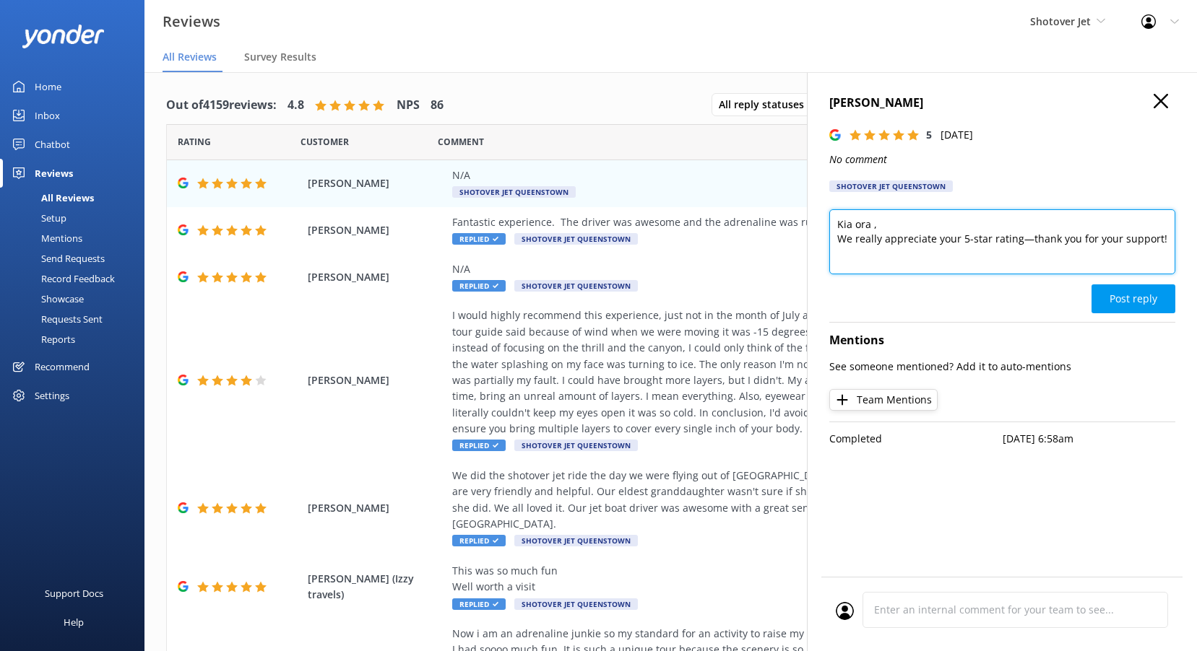
type textarea "Kia ora , We really appreciate your 5-star rating—thank you for your support!"
drag, startPoint x: 1162, startPoint y: 242, endPoint x: 622, endPoint y: 84, distance: 562.9
click at [626, 84] on div "Out of 4159 reviews: 4.8 NPS 86 All reply statuses All reply statuses Needs a r…" at bounding box center [670, 376] width 1052 height 608
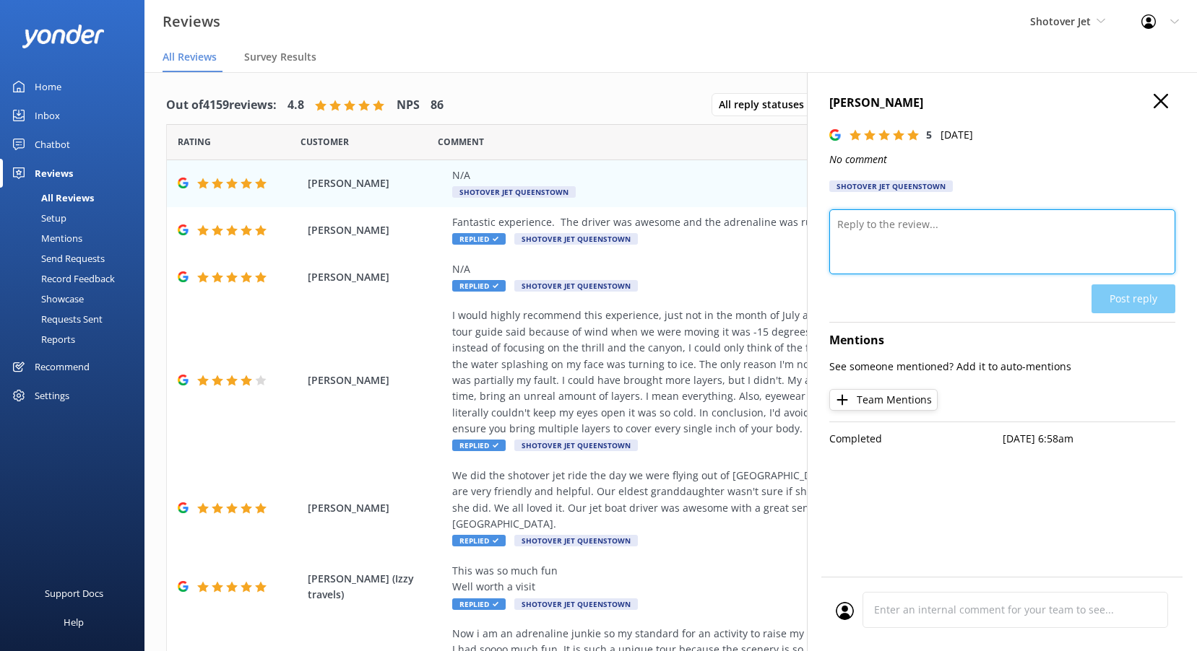
paste textarea "Kia ora, We’re stoked to see your 5-star review—thank you!"
type textarea "Kia ora Allen, We’re stoked to see your 5-star review—thank you!"
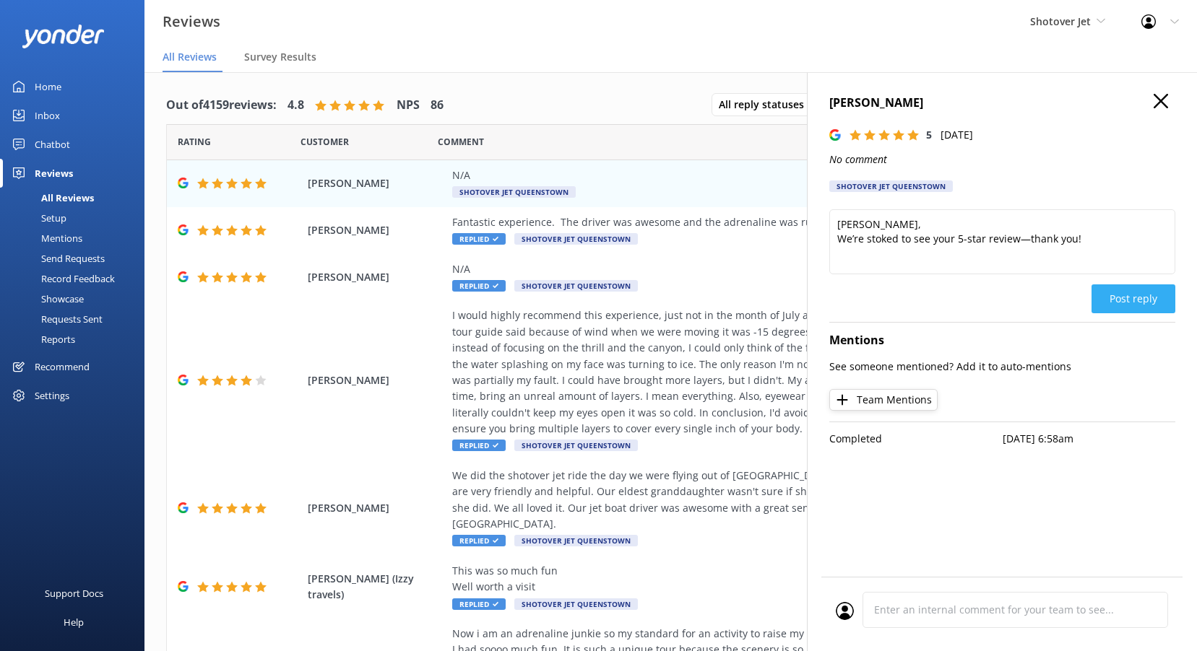
click at [1147, 300] on button "Post reply" at bounding box center [1133, 299] width 84 height 29
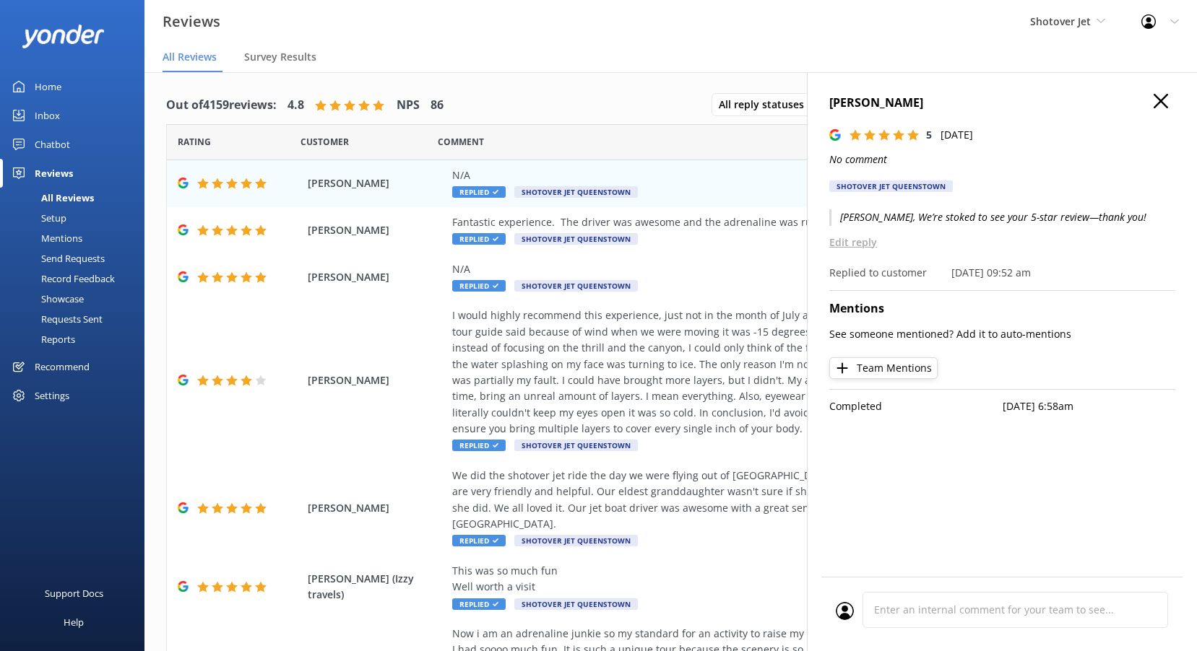
click at [1160, 105] on icon "button" at bounding box center [1160, 101] width 14 height 14
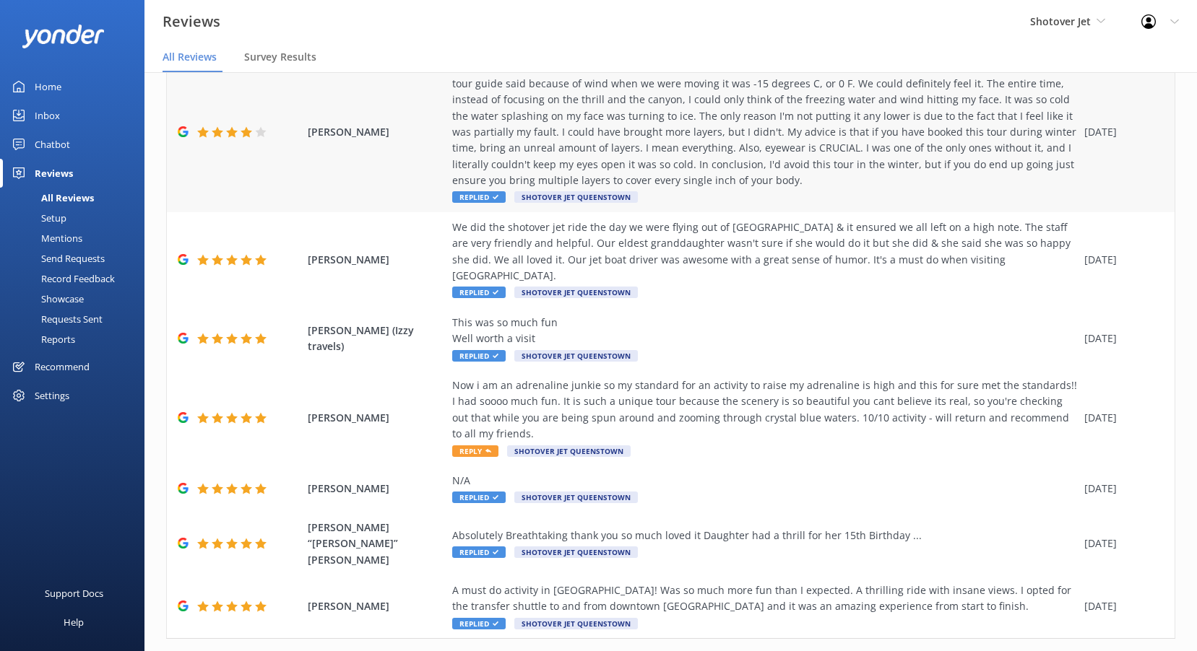
scroll to position [251, 0]
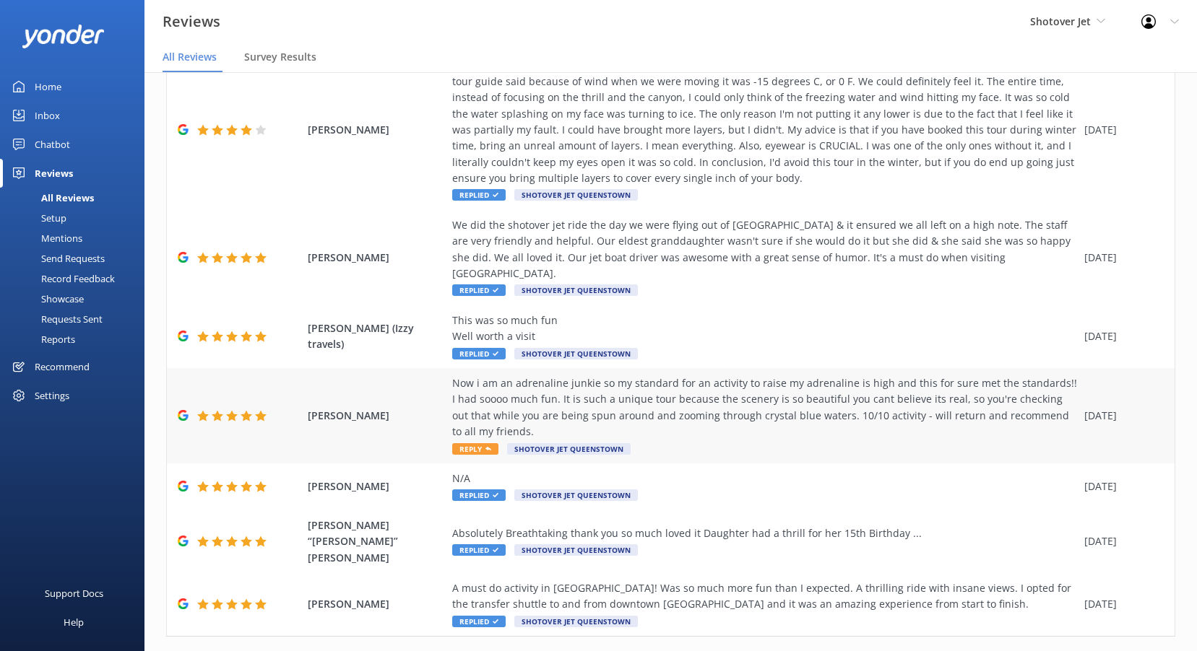
click at [533, 405] on div "Now i am an adrenaline junkie so my standard for an activity to raise my adrena…" at bounding box center [764, 408] width 625 height 65
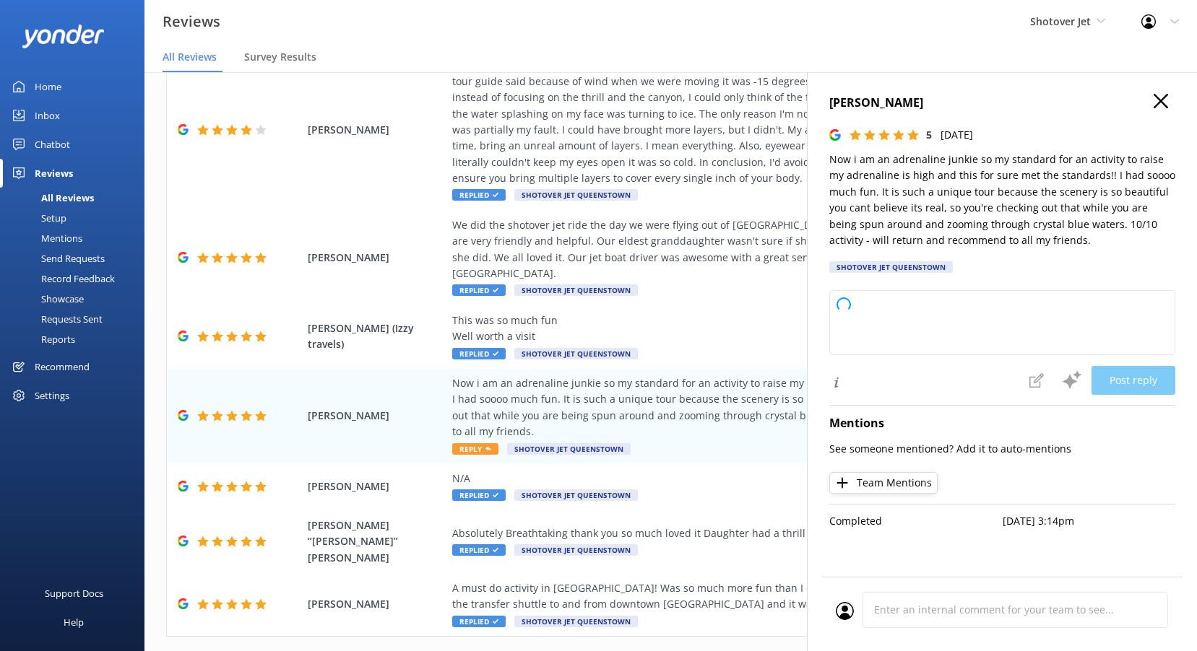
type textarea "Thank you so much for your amazing review! We're thrilled to hear our tour met …"
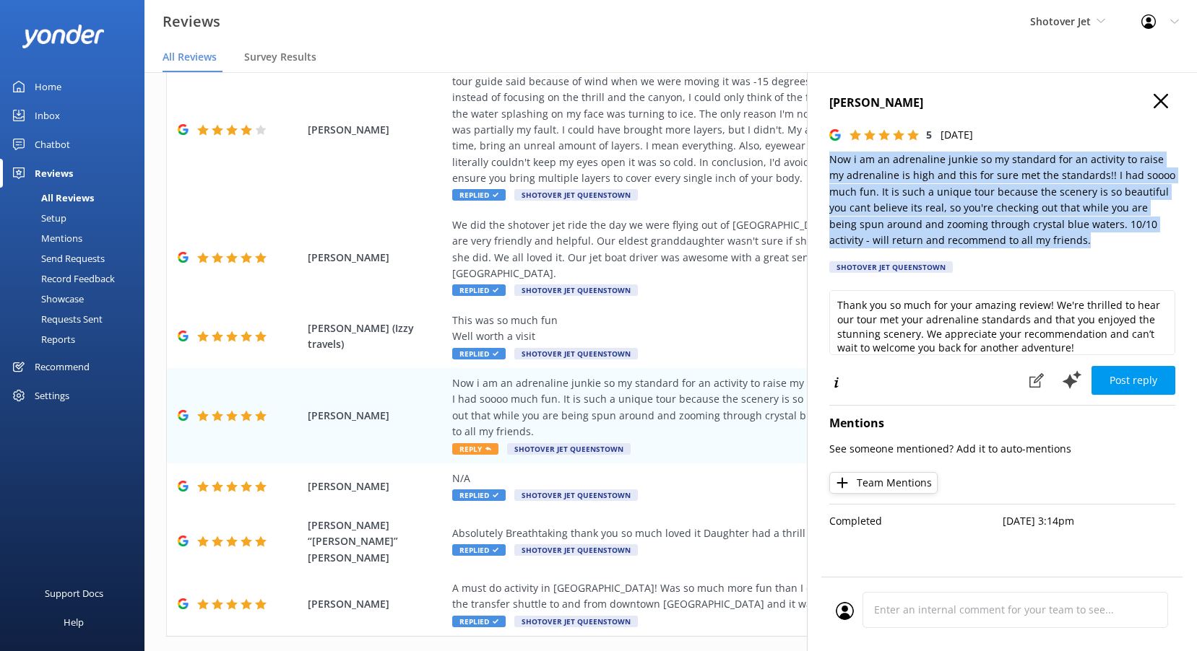
drag, startPoint x: 1046, startPoint y: 247, endPoint x: 829, endPoint y: 157, distance: 234.4
click at [829, 157] on p "Now i am an adrenaline junkie so my standard for an activity to raise my adrena…" at bounding box center [1002, 200] width 346 height 97
copy p "Now i am an adrenaline junkie so my standard for an activity to raise my adrena…"
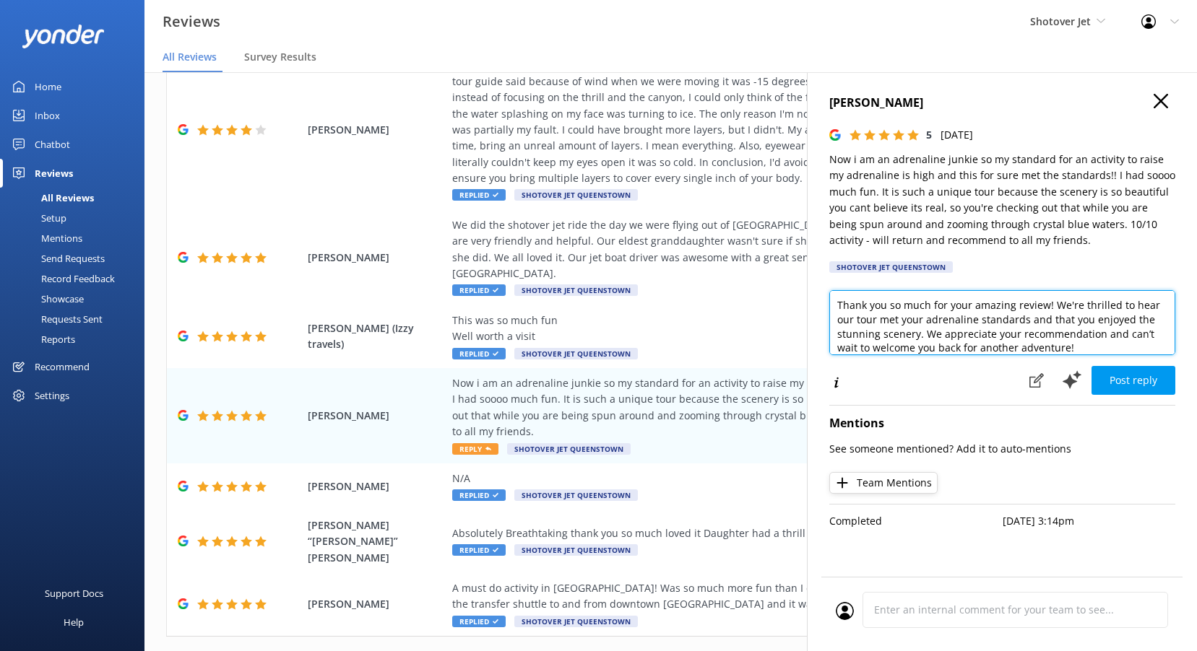
click at [942, 319] on textarea "Thank you so much for your amazing review! We're thrilled to hear our tour met …" at bounding box center [1002, 322] width 346 height 65
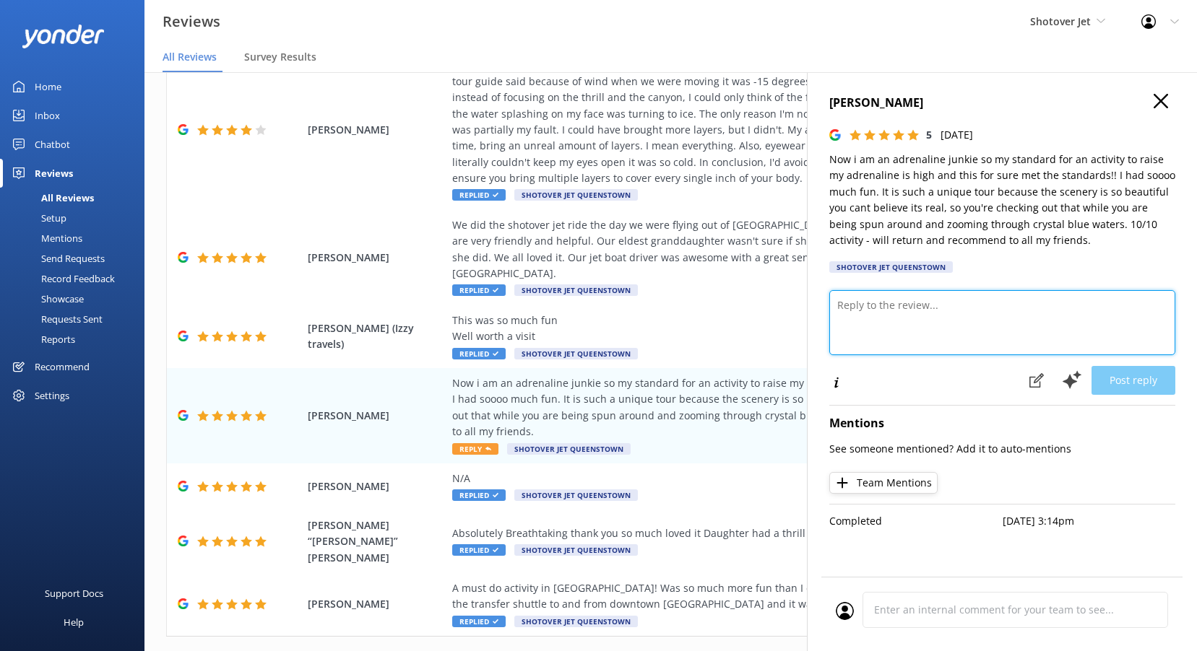
paste textarea "Kia ora, We love hearing this! It’s awesome to know we could deliver an adrenal…"
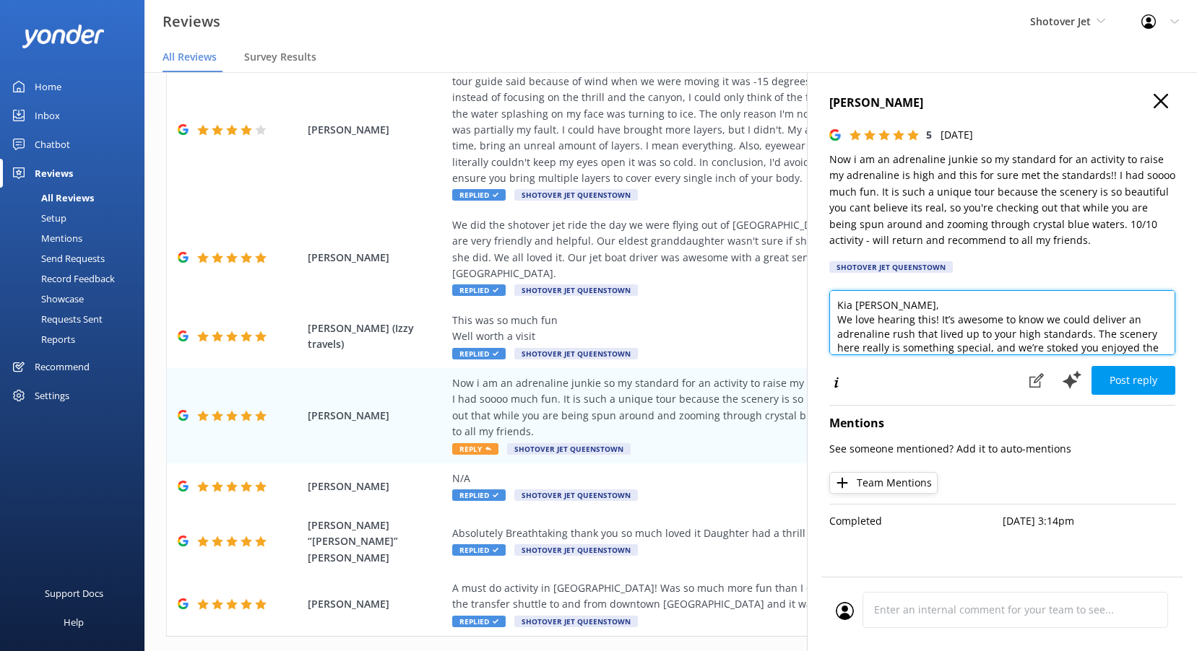
scroll to position [36, 0]
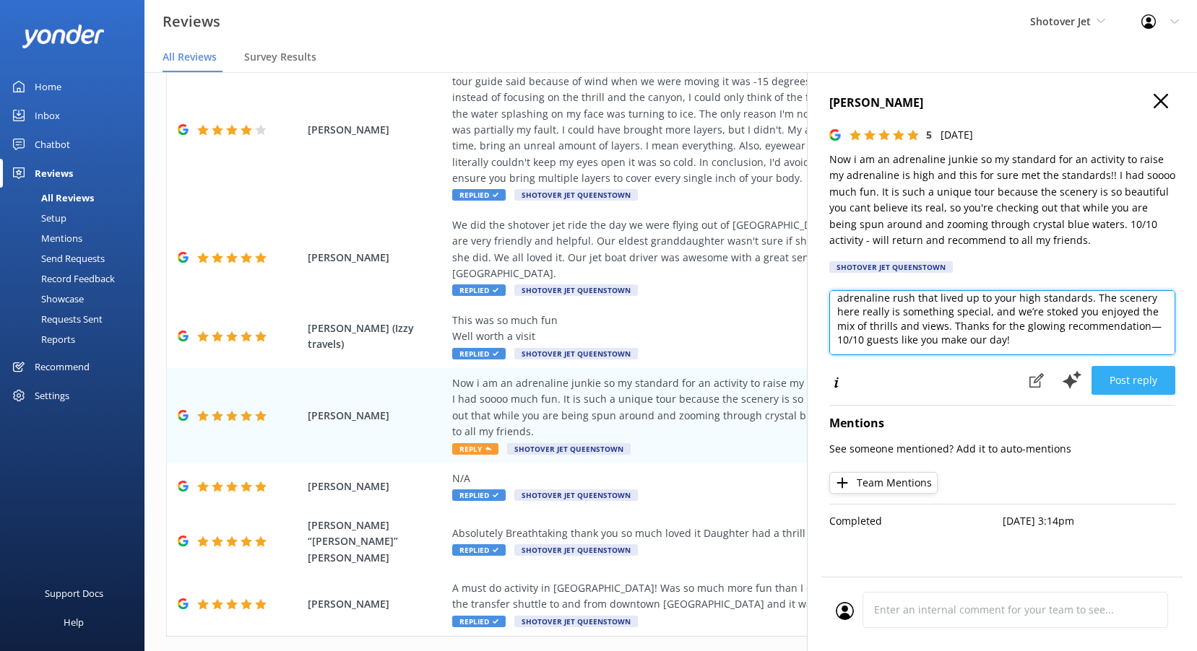
type textarea "Kia ora Arman, We love hearing this! It’s awesome to know we could deliver an a…"
click at [1135, 387] on button "Post reply" at bounding box center [1133, 380] width 84 height 29
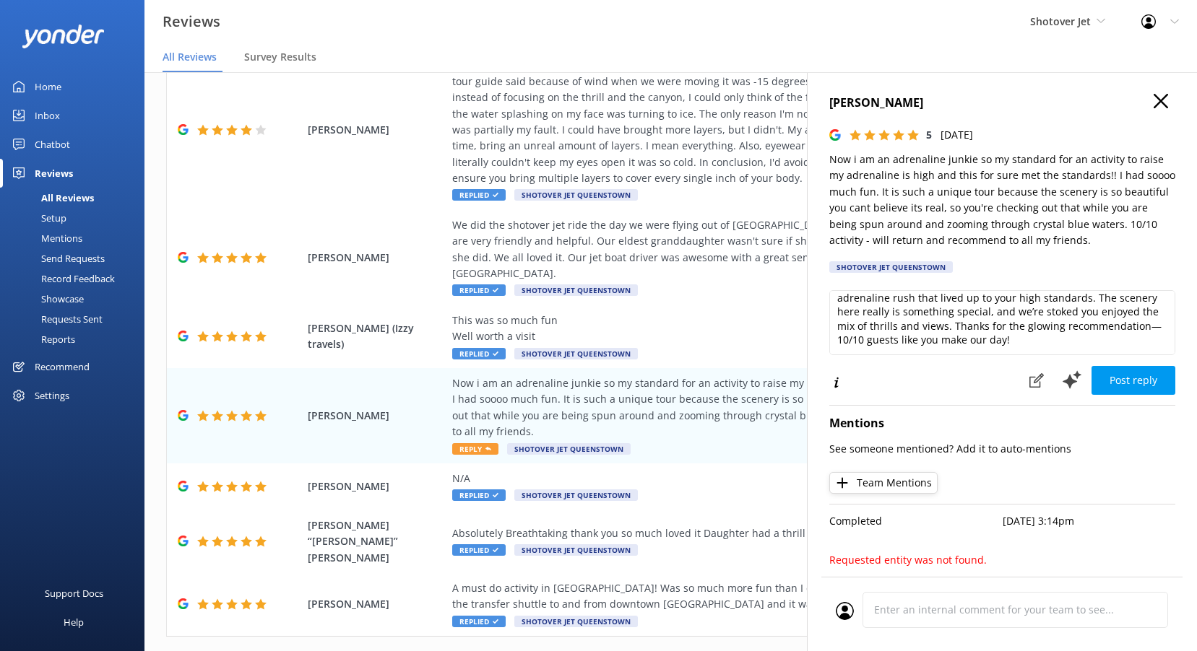
scroll to position [0, 0]
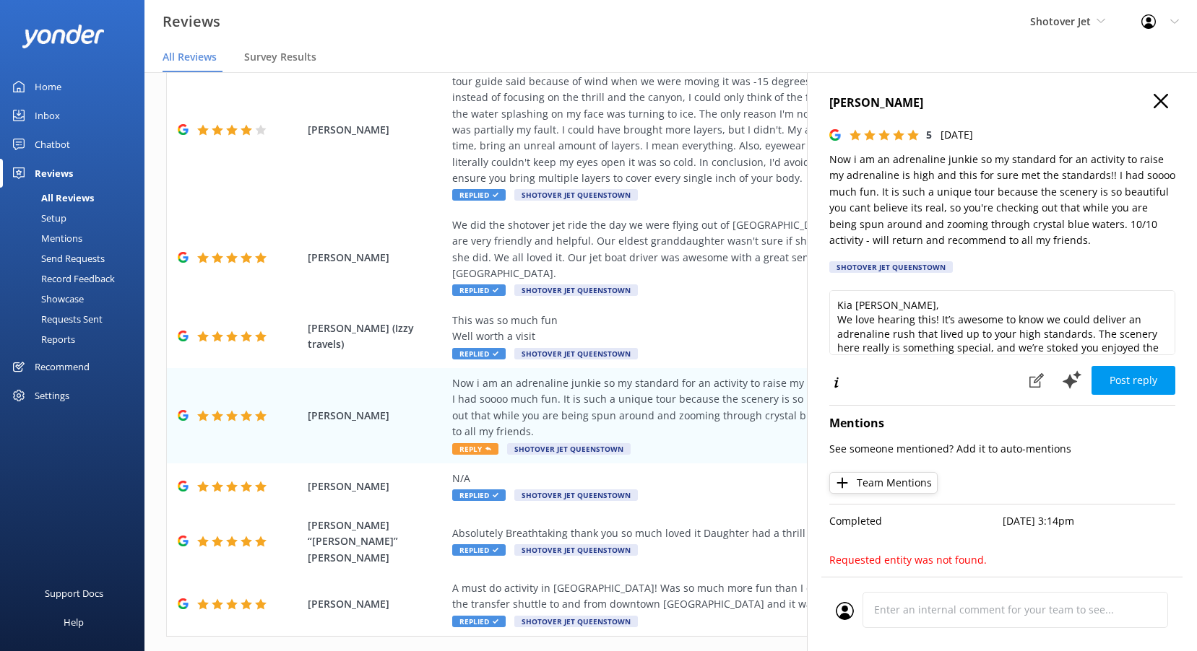
click at [1140, 386] on button "Post reply" at bounding box center [1133, 380] width 84 height 29
click at [1114, 368] on button "Post reply" at bounding box center [1133, 380] width 84 height 29
click at [1138, 383] on button "Post reply" at bounding box center [1133, 380] width 84 height 29
click at [1147, 381] on button "Post reply" at bounding box center [1133, 380] width 84 height 29
click at [1111, 379] on button "Post reply" at bounding box center [1133, 380] width 84 height 29
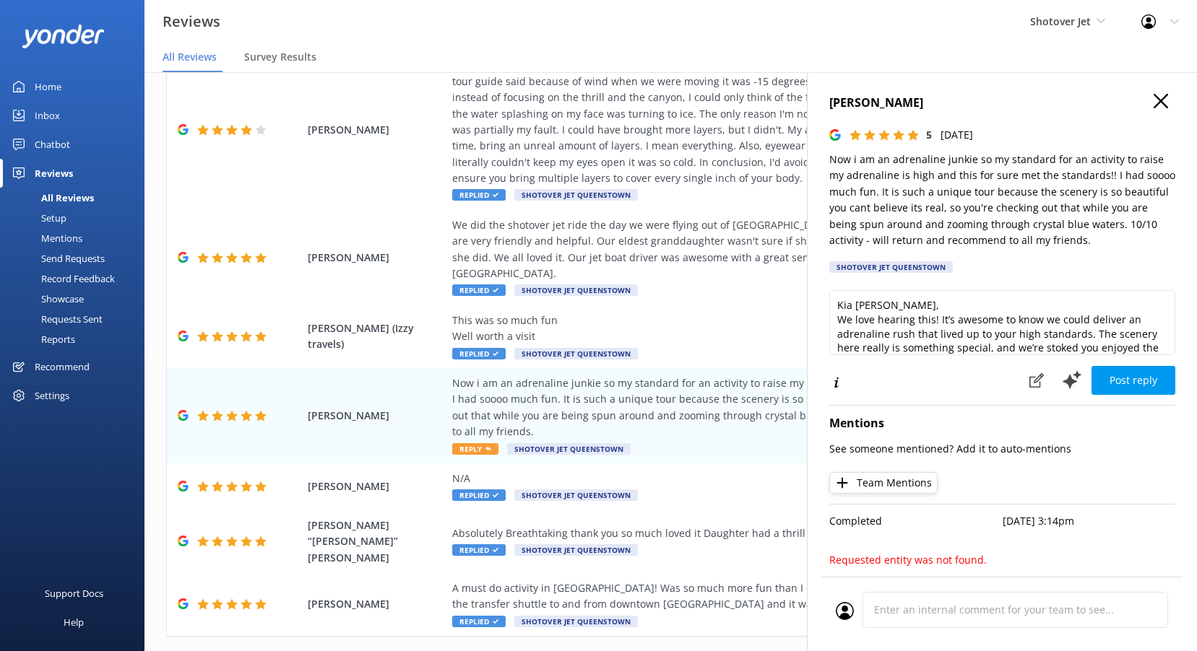
scroll to position [1, 0]
click at [931, 563] on p "Requested entity was not found." at bounding box center [1002, 560] width 346 height 16
click at [1153, 103] on icon "button" at bounding box center [1160, 101] width 14 height 14
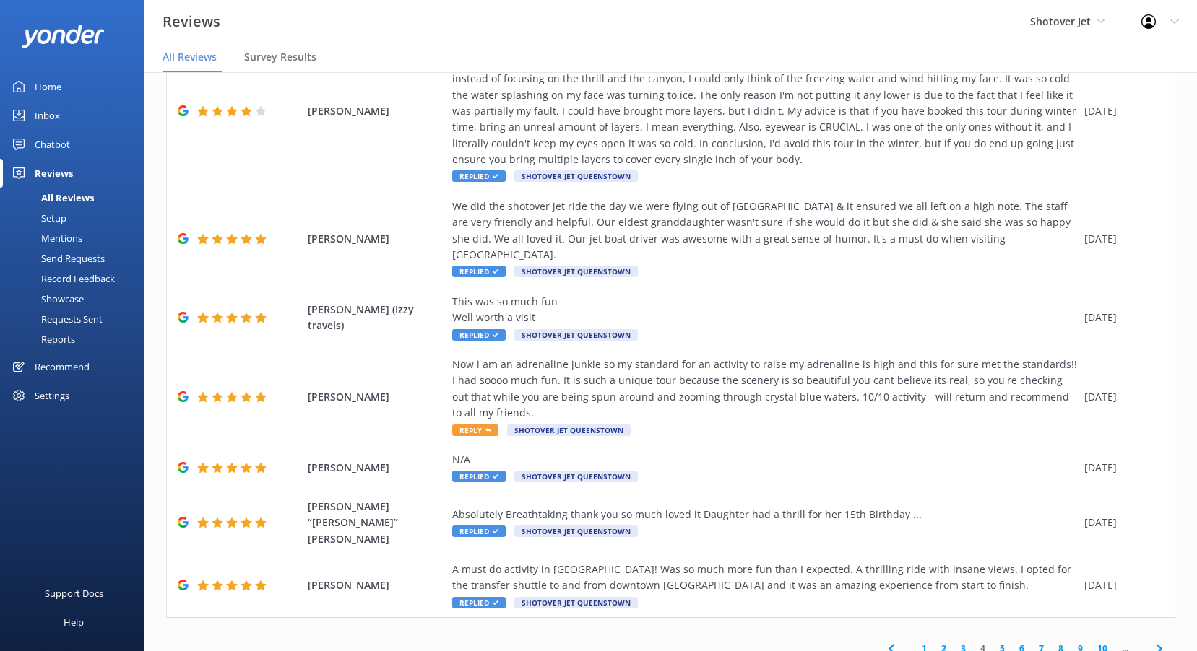
scroll to position [29, 0]
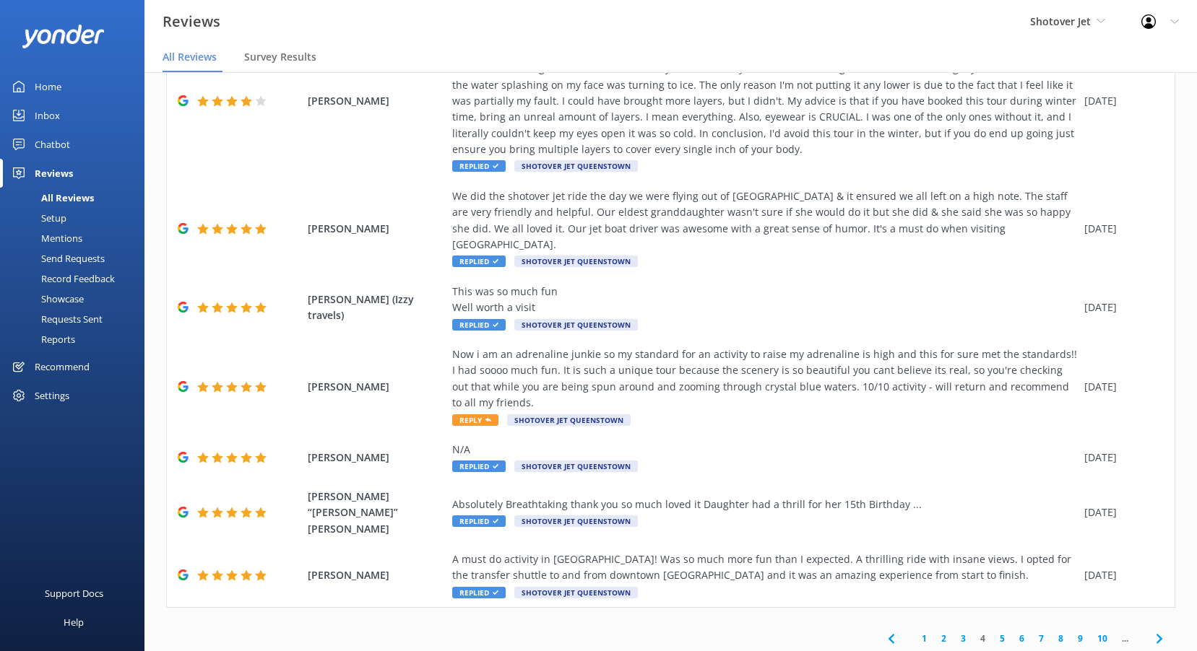
click at [956, 632] on link "3" at bounding box center [962, 639] width 19 height 14
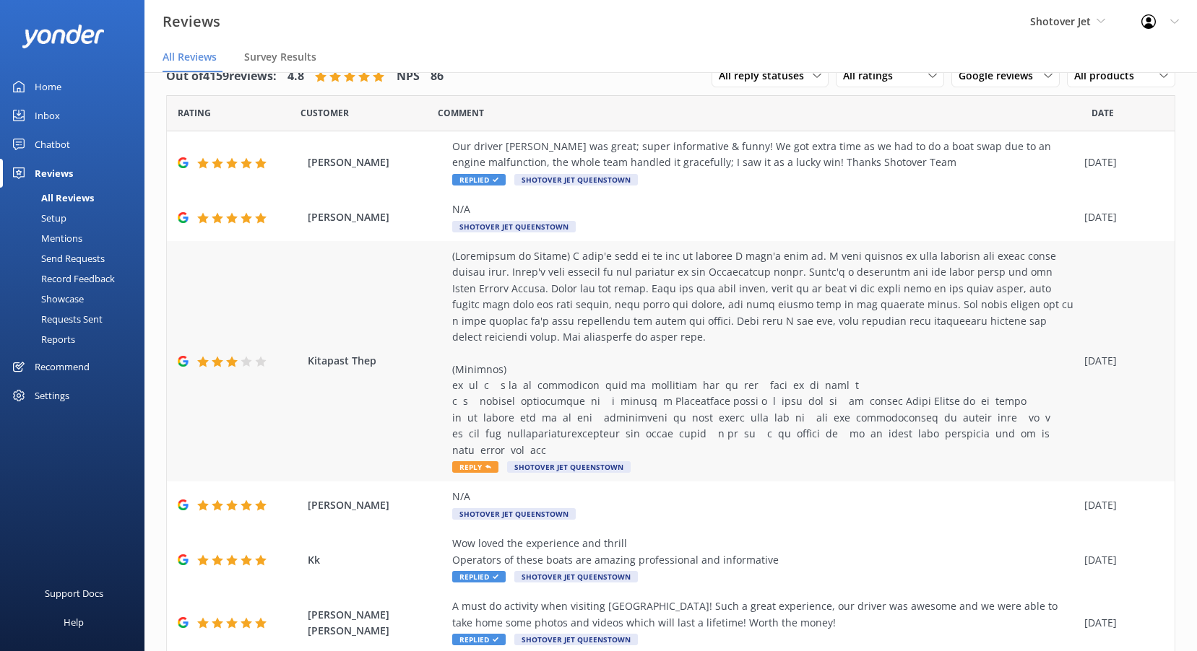
click at [504, 367] on div at bounding box center [764, 353] width 625 height 210
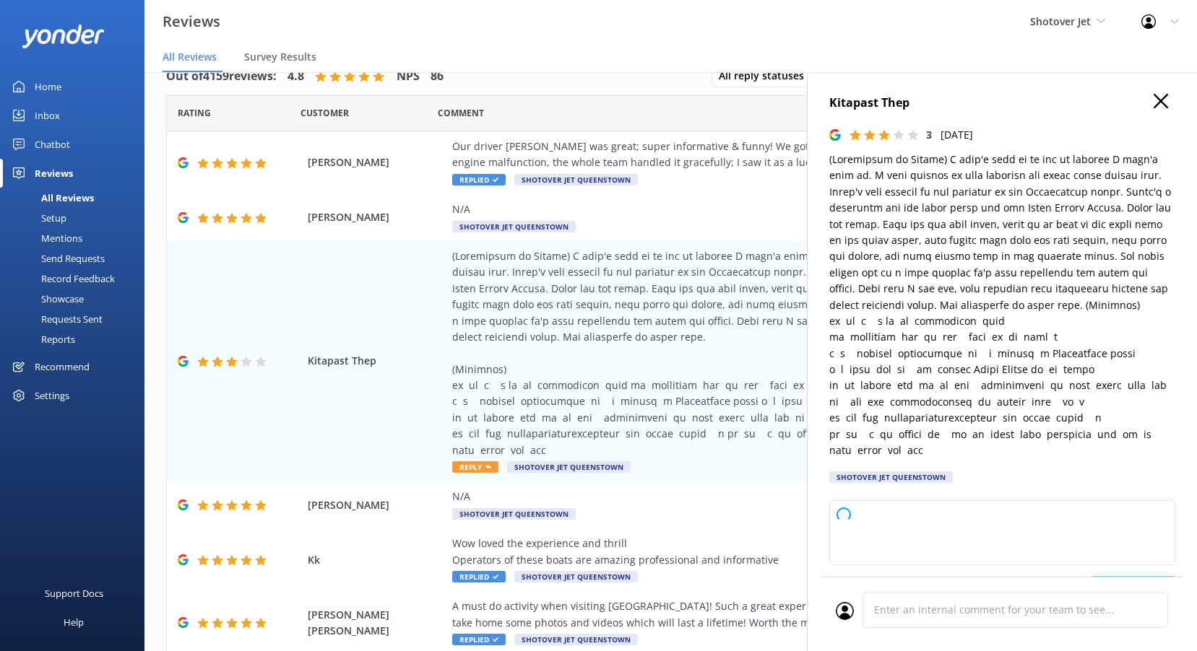
type textarea "Thank you for taking the time to share your observations and detailed feedback!…"
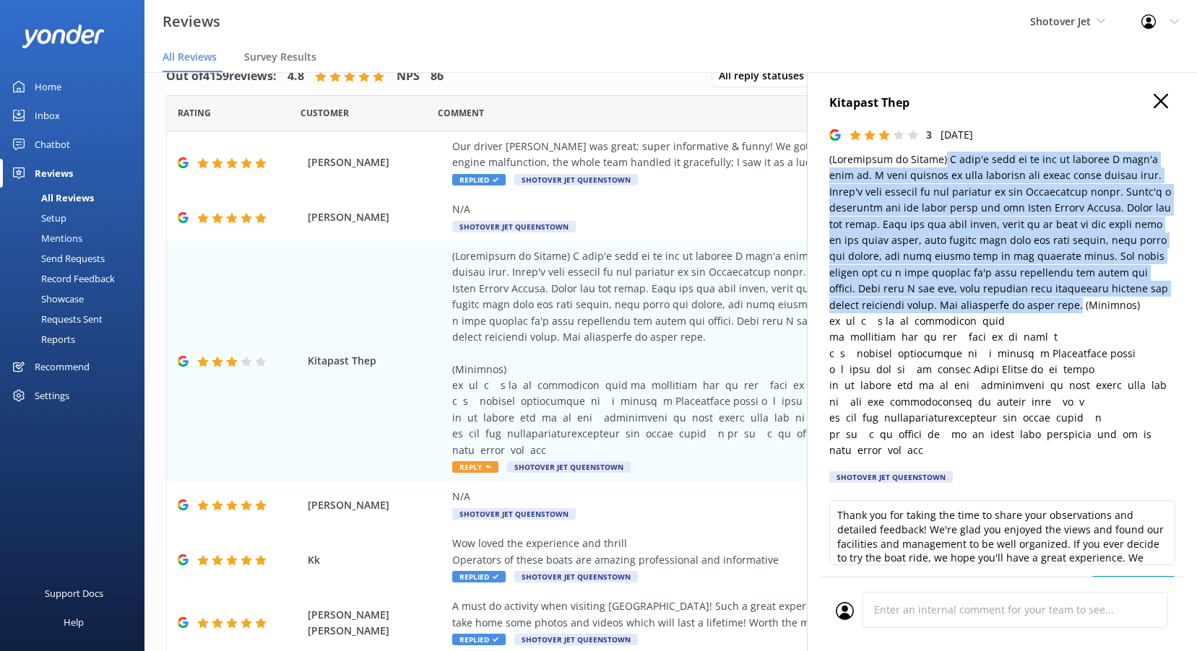
drag, startPoint x: 936, startPoint y: 159, endPoint x: 977, endPoint y: 307, distance: 153.7
click at [977, 307] on p at bounding box center [1002, 305] width 346 height 307
copy p "I didn't ride it or try it because I didn't want to. I just stopped to take pic…"
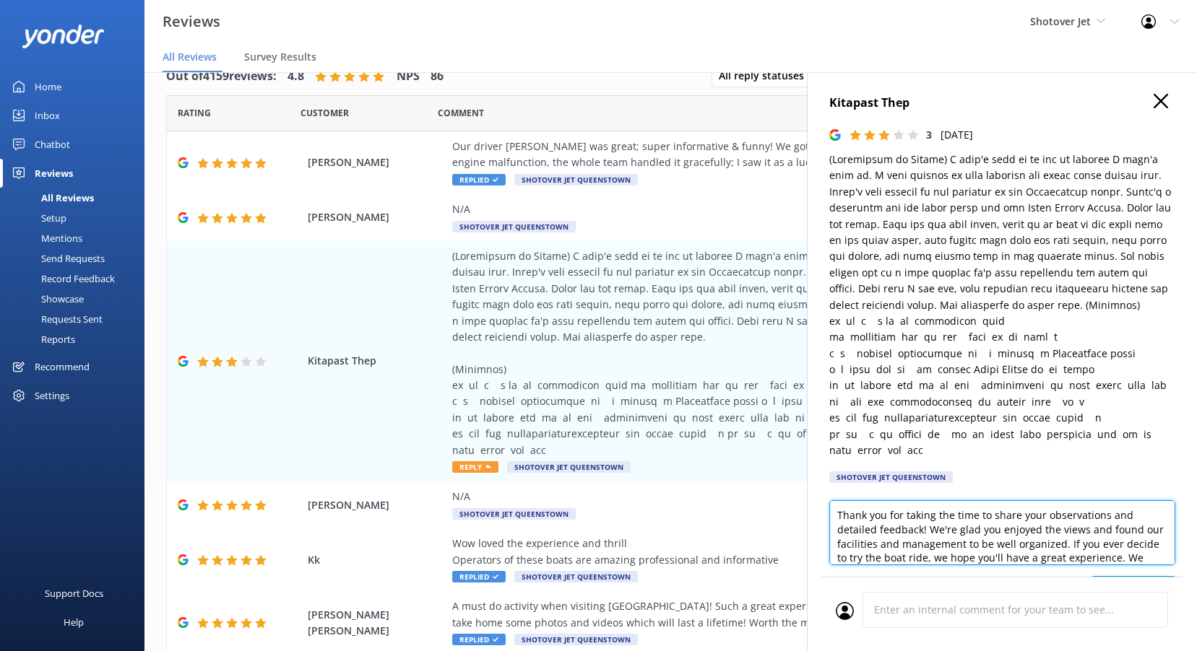
click at [924, 500] on textarea "Thank you for taking the time to share your observations and detailed feedback!…" at bounding box center [1002, 532] width 346 height 65
click at [1001, 500] on textarea "Thank you for taking the time to share your observations and detailed feedback!…" at bounding box center [1002, 532] width 346 height 65
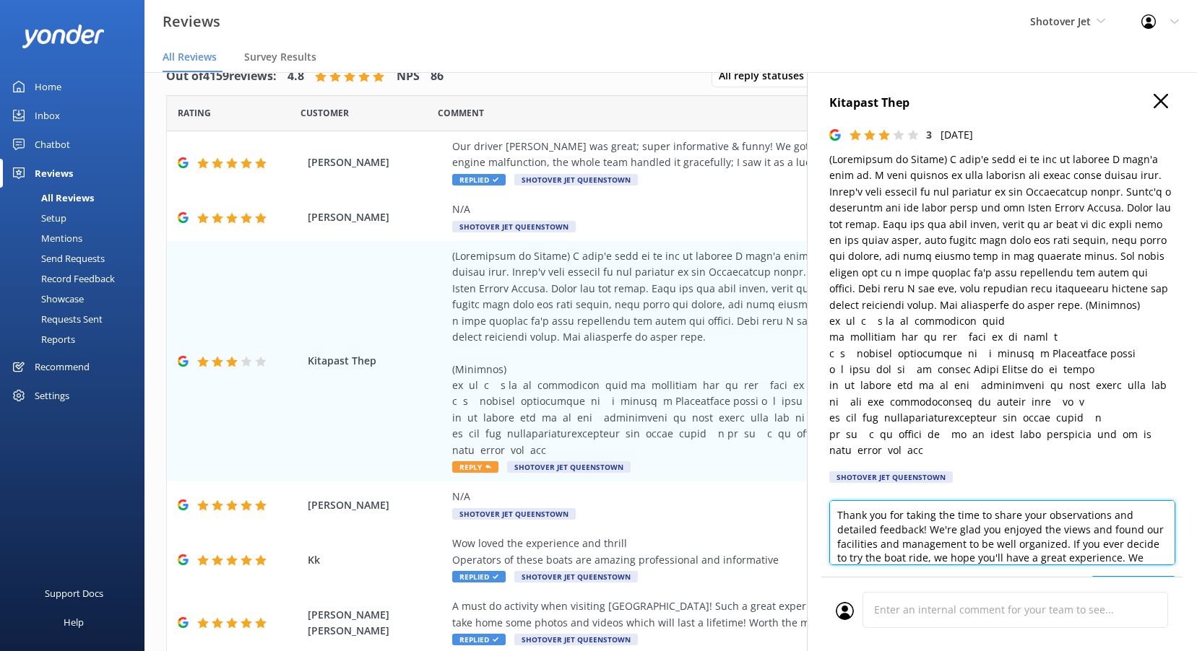
scroll to position [22, 0]
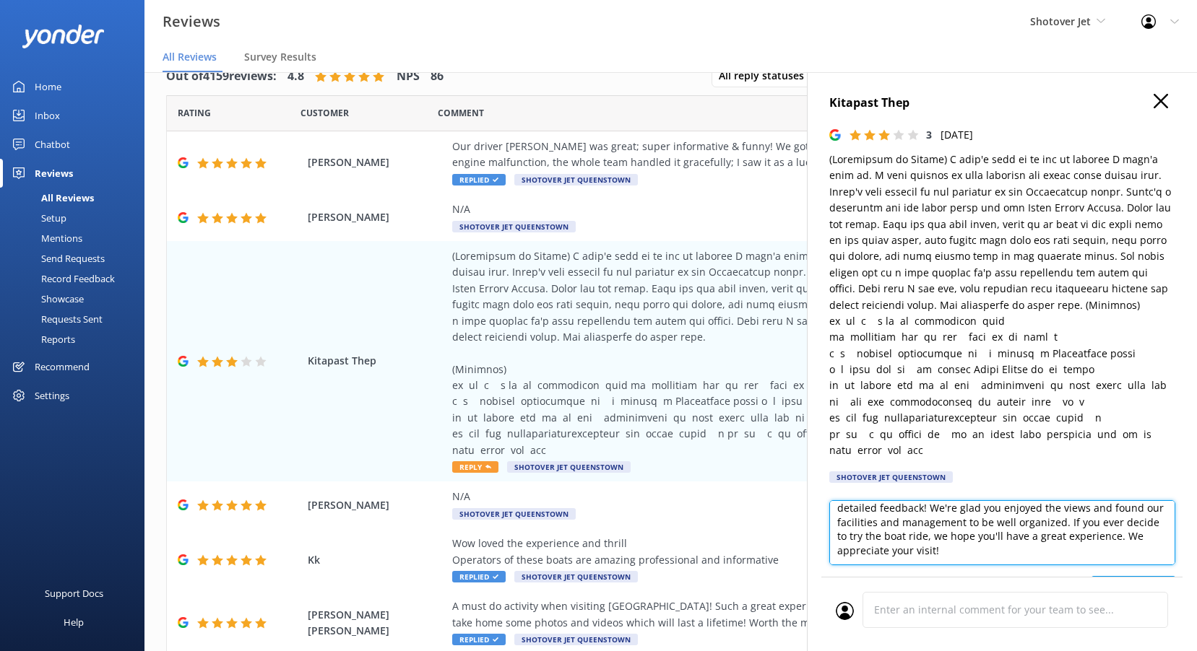
click at [1026, 506] on textarea "Thank you for taking the time to share your observations and detailed feedback!…" at bounding box center [1002, 532] width 346 height 65
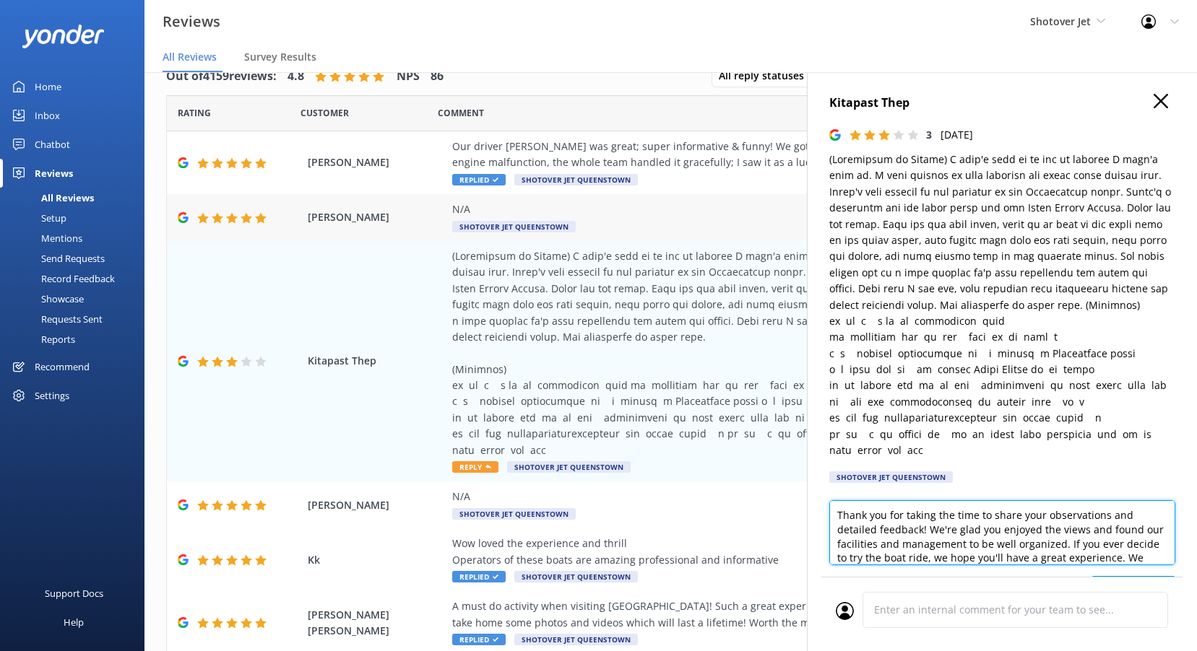
drag, startPoint x: 1039, startPoint y: 506, endPoint x: 573, endPoint y: 227, distance: 543.1
click at [573, 233] on div "Out of 4159 reviews: 4.8 NPS 86 All reply statuses All reply statuses Needs a r…" at bounding box center [670, 347] width 1052 height 608
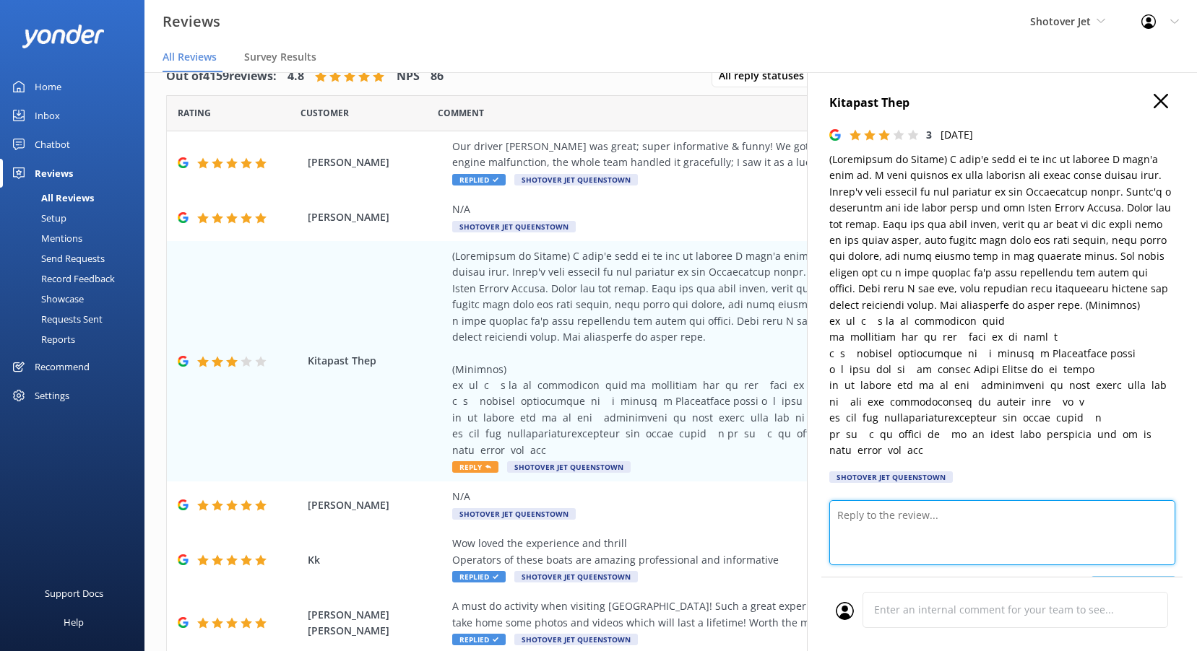
paste textarea "Kia ora, Thanks for taking the time to share your observations! It sounds like …"
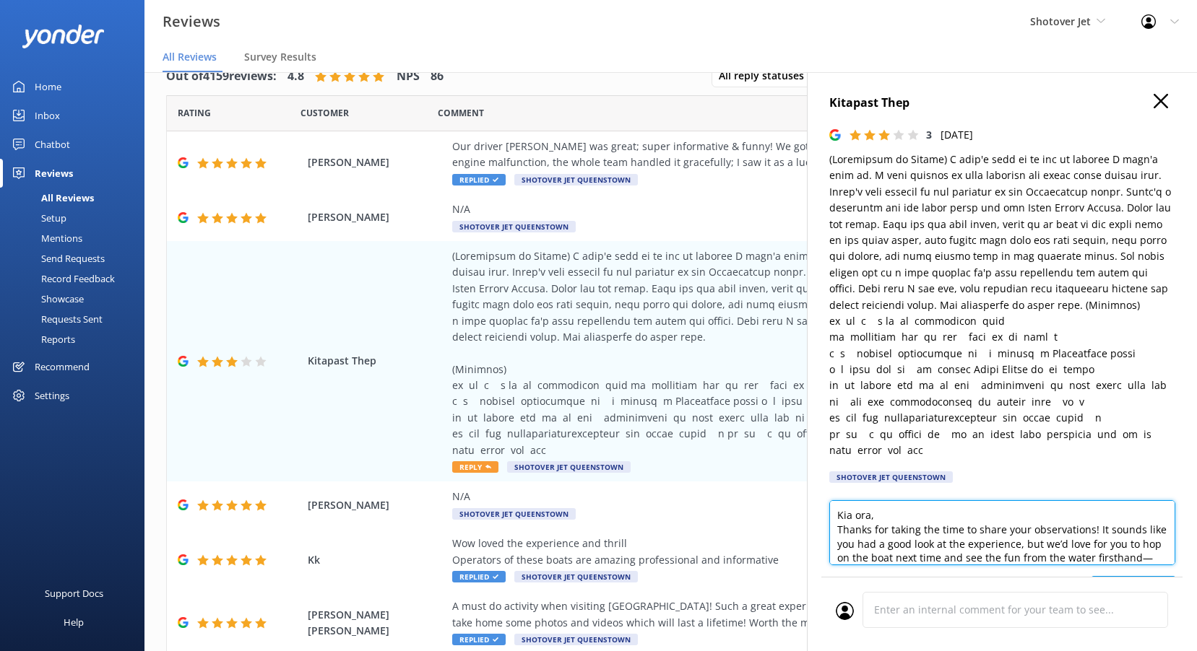
click at [868, 500] on textarea "Kia ora, Thanks for taking the time to share your observations! It sounds like …" at bounding box center [1002, 532] width 346 height 65
type textarea "Kia ora Kitapast, Thanks for taking the time to share your observations! It sou…"
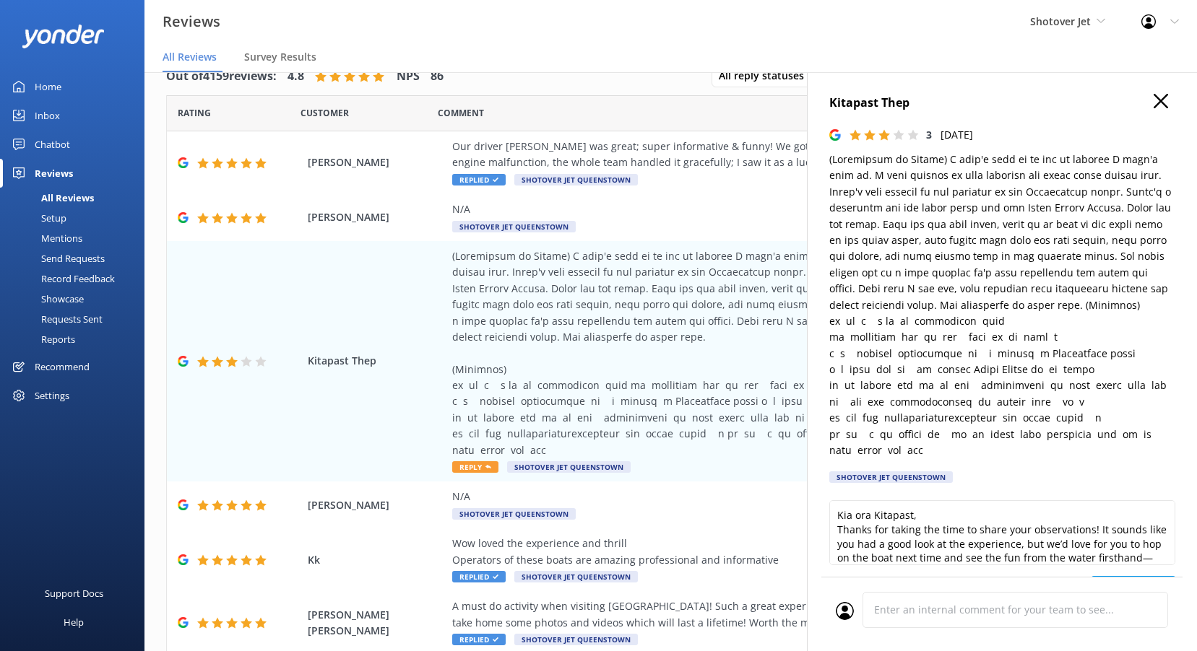
click at [1118, 576] on button "Post reply" at bounding box center [1133, 590] width 84 height 29
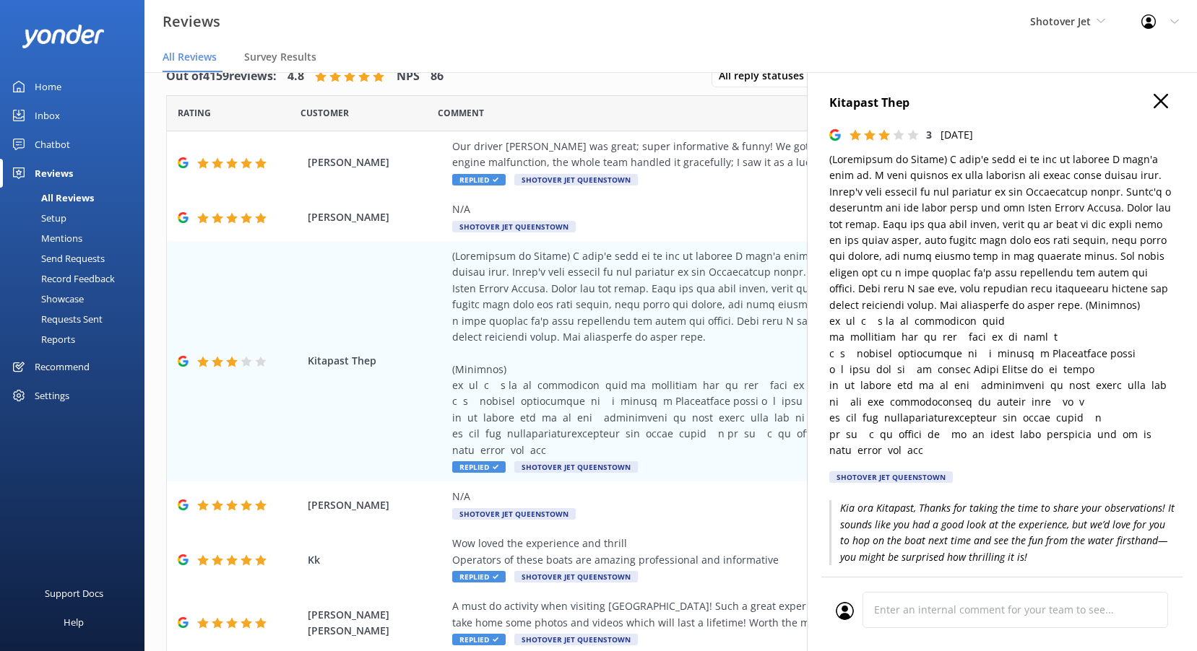
click at [1153, 93] on div "Kitapast Thep 3 Sat, 23rd Aug 2025 Shotover Jet Queenstown Kia ora Kitapast, Th…" at bounding box center [1002, 397] width 390 height 651
click at [1153, 109] on button "button" at bounding box center [1160, 102] width 14 height 16
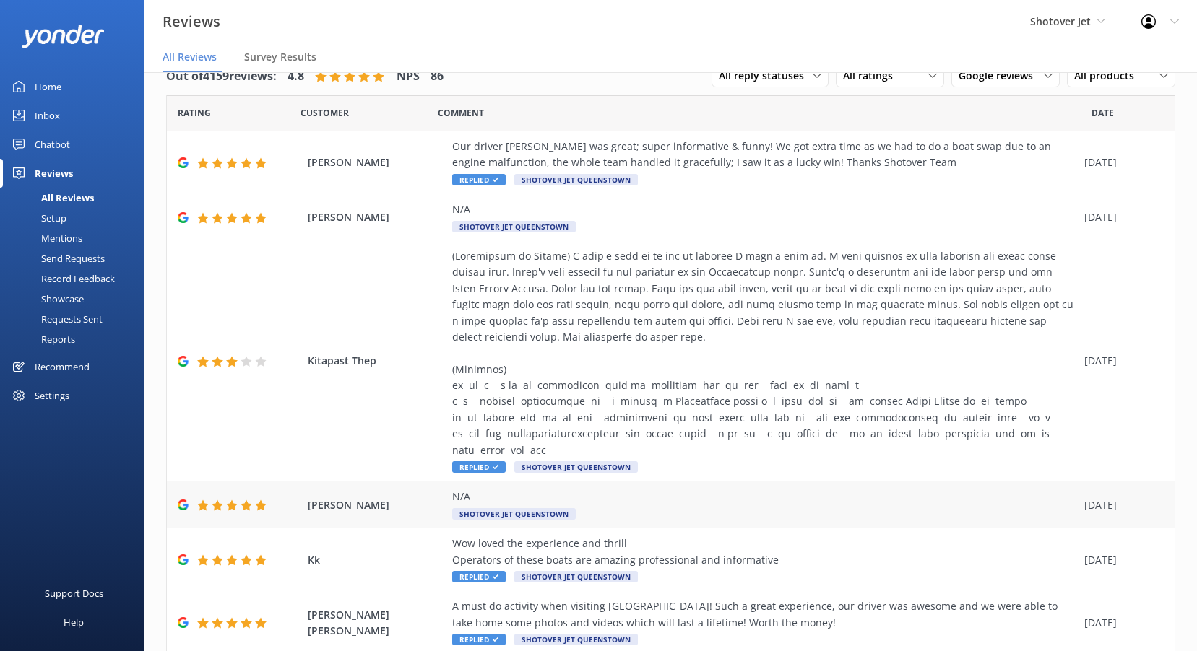
click at [532, 489] on div "N/A" at bounding box center [764, 497] width 625 height 16
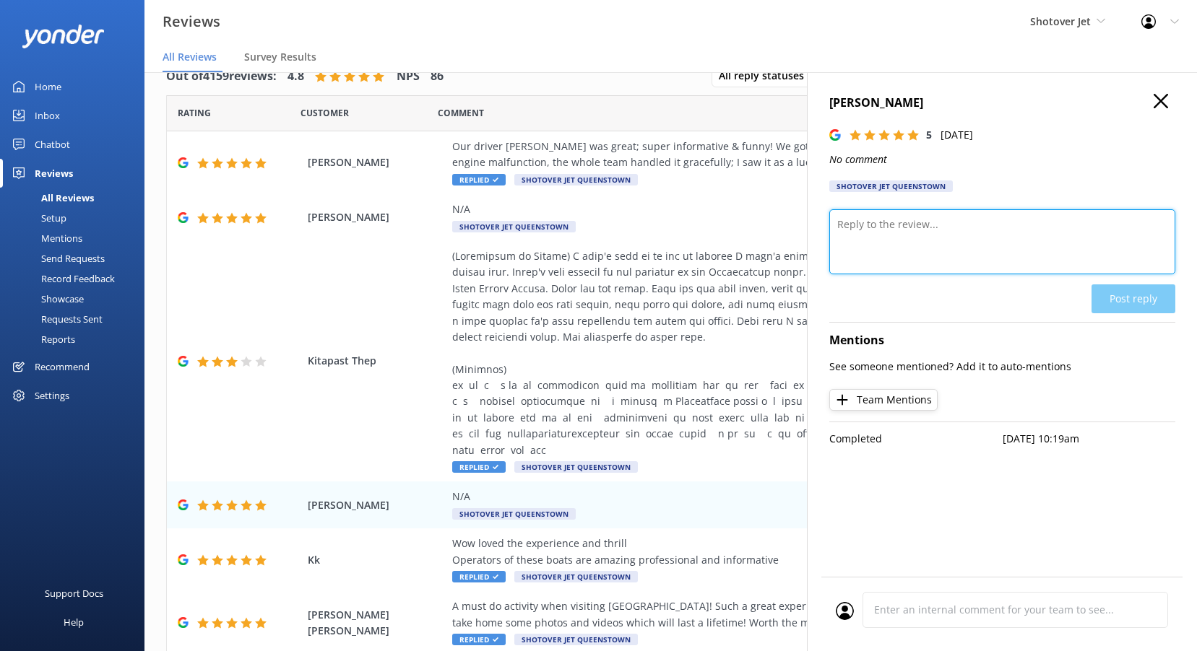
click at [955, 249] on textarea at bounding box center [1002, 241] width 346 height 65
paste textarea "Kia ora, Thanks heaps for the 5 stars! We’re so glad you had a great experience."
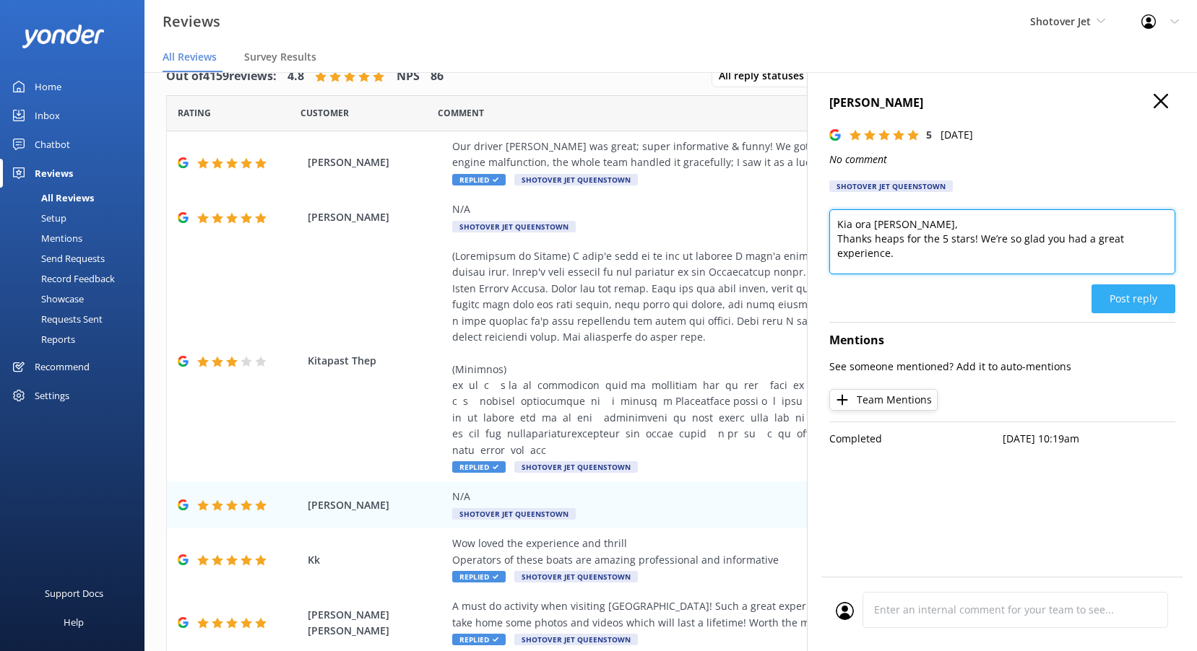
type textarea "Kia ora Tony, Thanks heaps for the 5 stars! We’re so glad you had a great exper…"
click at [1146, 299] on button "Post reply" at bounding box center [1133, 299] width 84 height 29
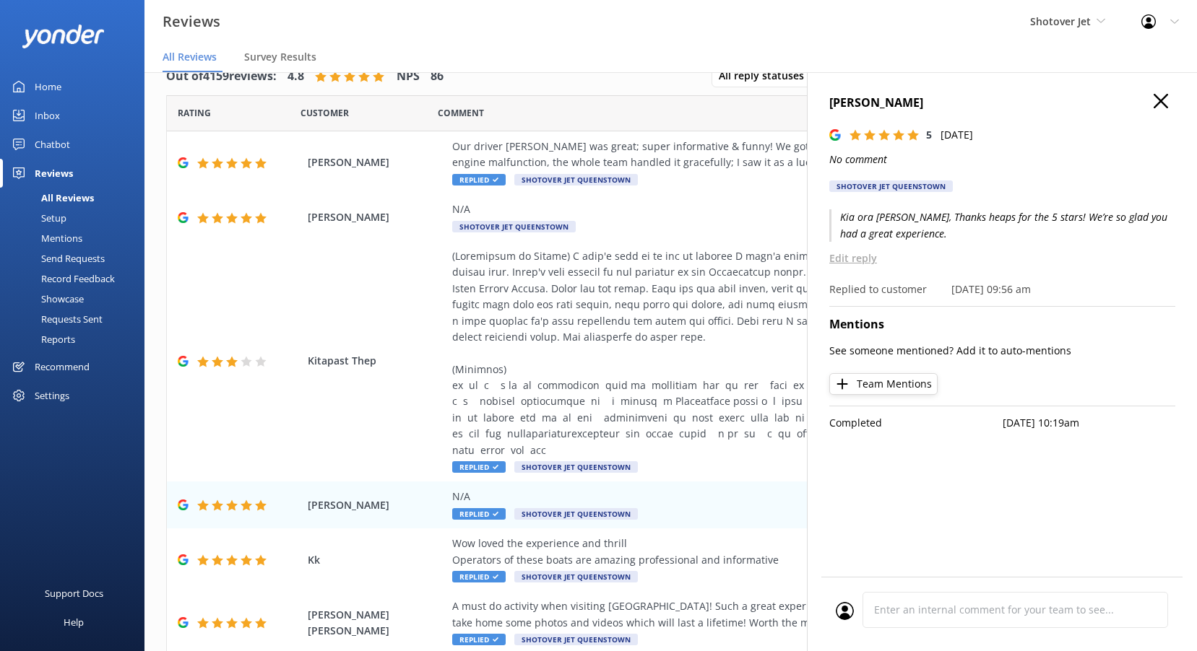
click at [1160, 99] on icon "button" at bounding box center [1160, 101] width 14 height 14
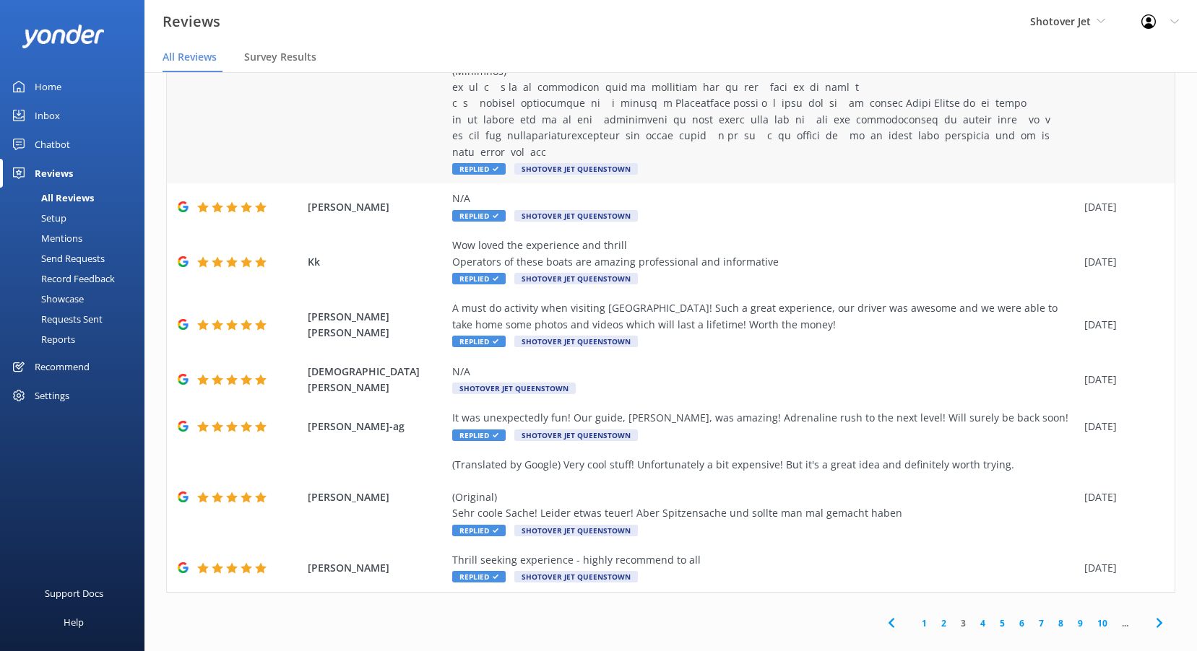
scroll to position [299, 0]
click at [589, 370] on div "N/A Shotover Jet Queenstown" at bounding box center [764, 379] width 625 height 32
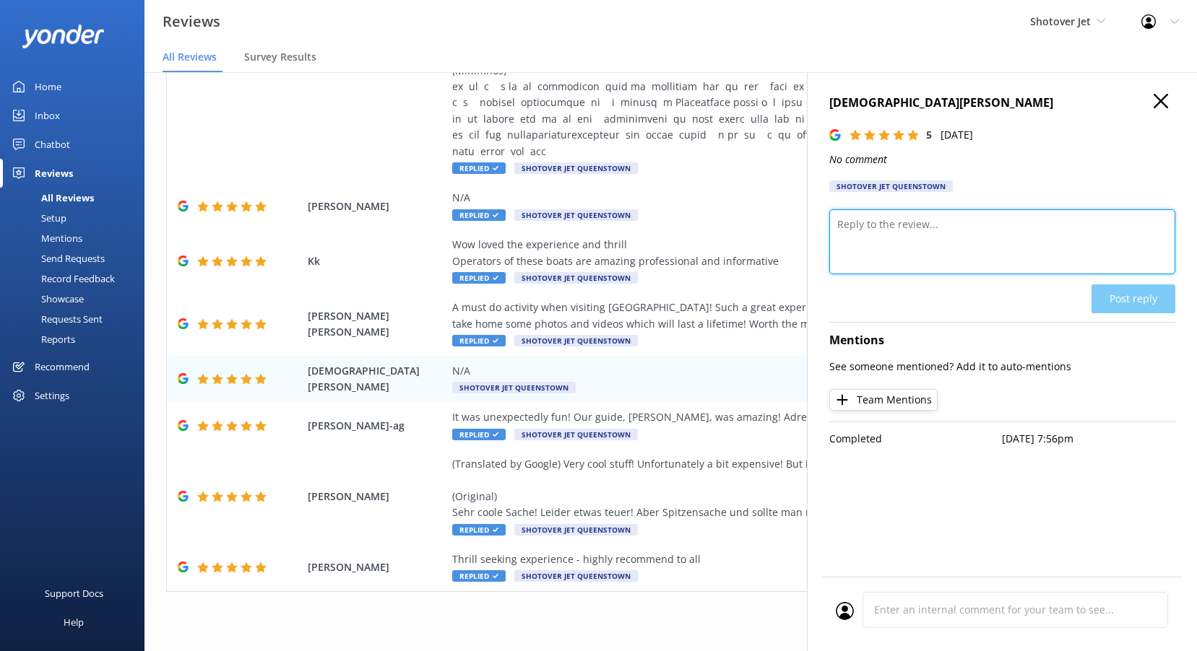
click at [914, 245] on textarea at bounding box center [1002, 241] width 346 height 65
paste textarea "Kia ora, Your 5-star rating has made our day—ngā mihi nui!"
click at [872, 224] on textarea "Kia ora, Your 5-star rating has made our day—ngā mihi nui!" at bounding box center [1002, 241] width 346 height 65
type textarea "Kia ora Kristen, Your 5-star rating has made our day—ngā mihi nui!"
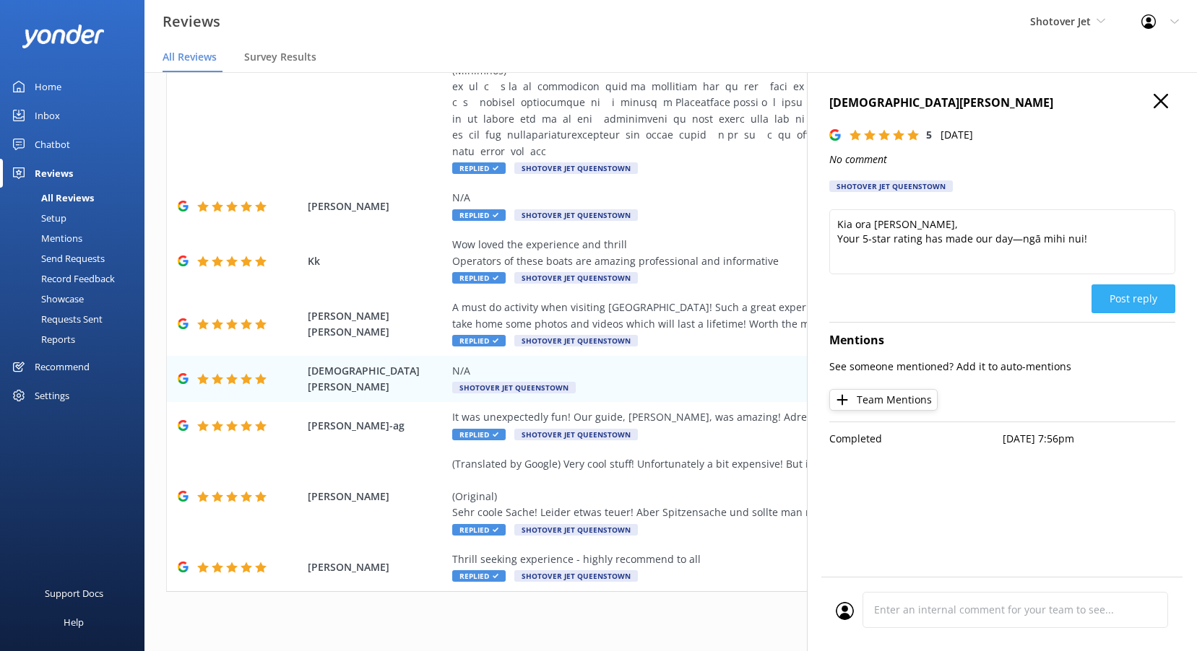
click at [1153, 306] on button "Post reply" at bounding box center [1133, 299] width 84 height 29
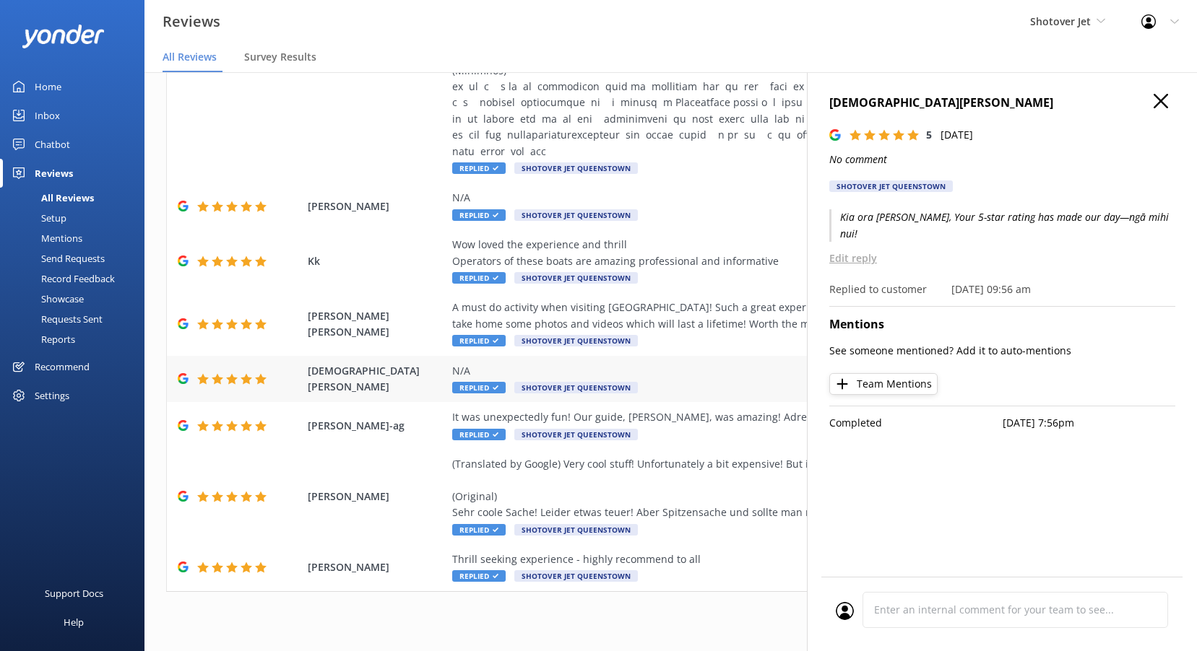
scroll to position [10, 0]
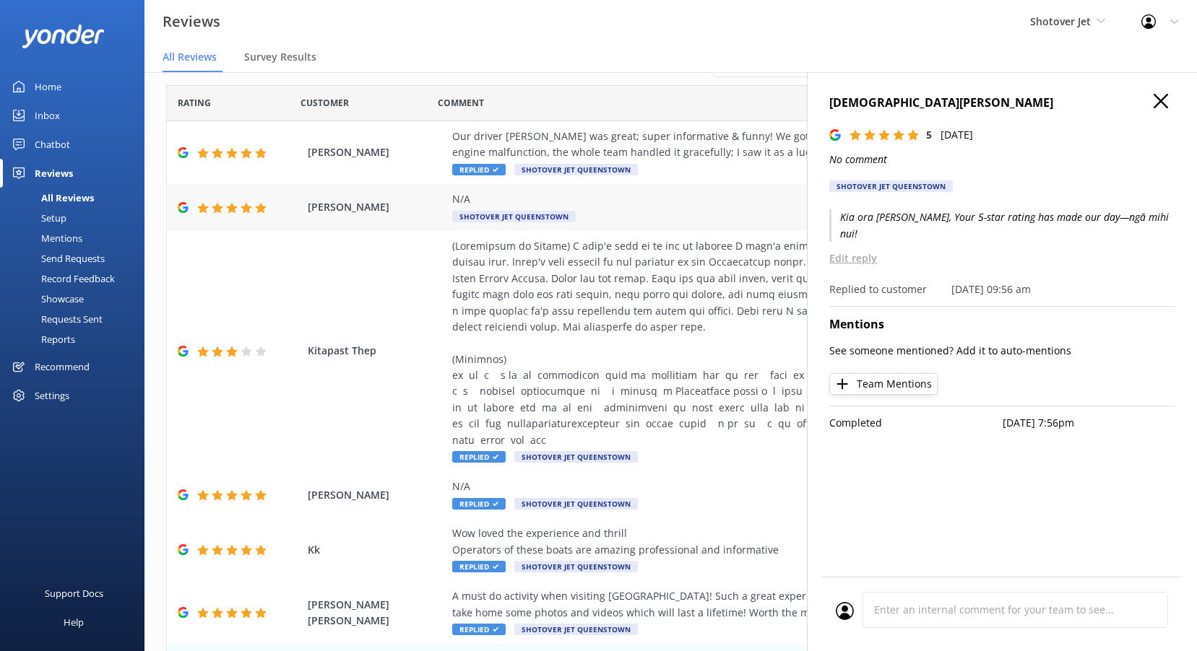
click at [606, 216] on div "N/A Shotover Jet Queenstown" at bounding box center [764, 207] width 625 height 32
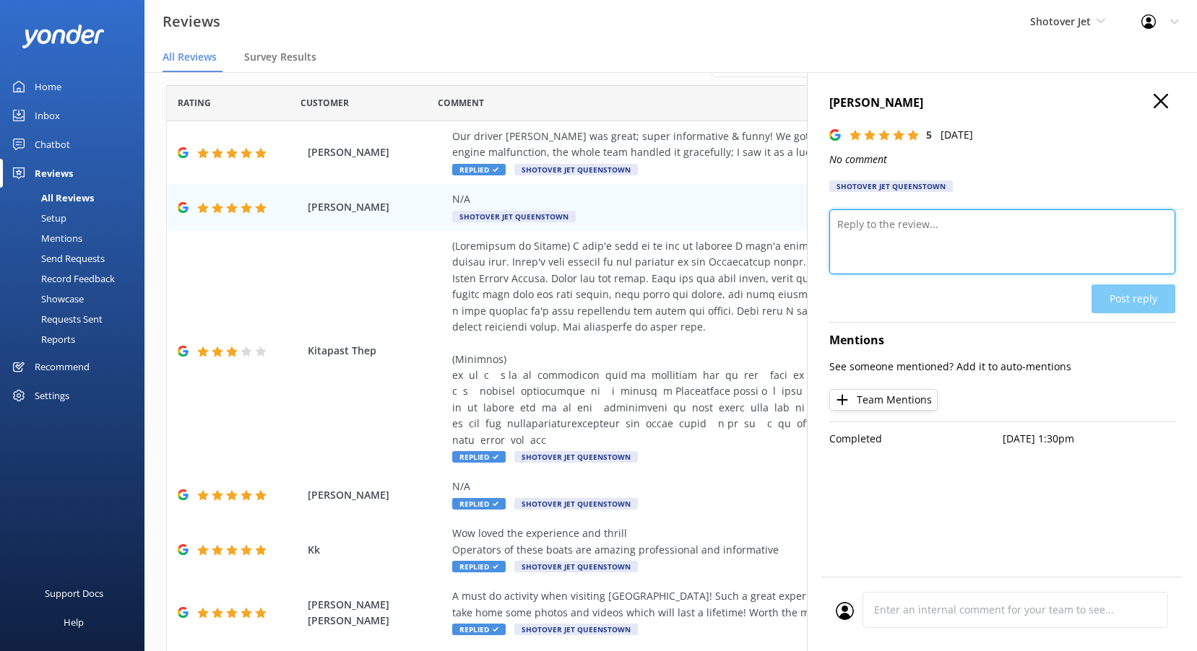
click at [904, 242] on textarea at bounding box center [1002, 241] width 346 height 65
paste textarea "Kia ora, Thanks heaps for the 5 stars! We’re so glad you had a great experience."
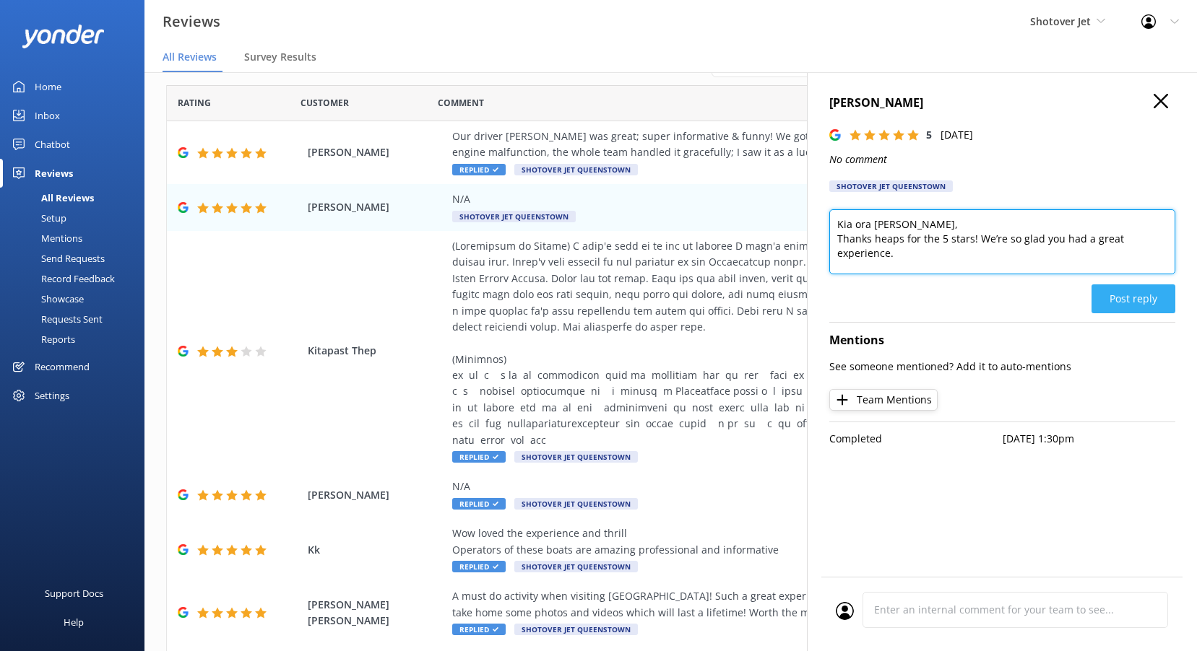
type textarea "Kia ora Alana, Thanks heaps for the 5 stars! We’re so glad you had a great expe…"
click at [1141, 303] on button "Post reply" at bounding box center [1133, 299] width 84 height 29
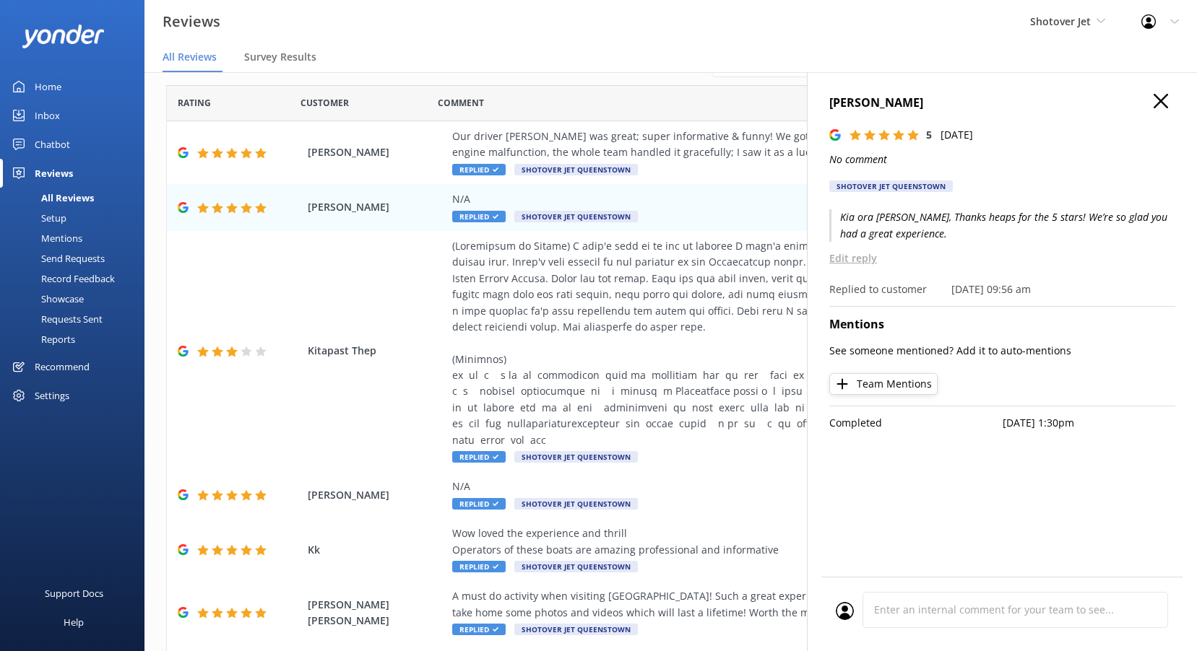
click at [1163, 105] on icon "button" at bounding box center [1160, 101] width 14 height 14
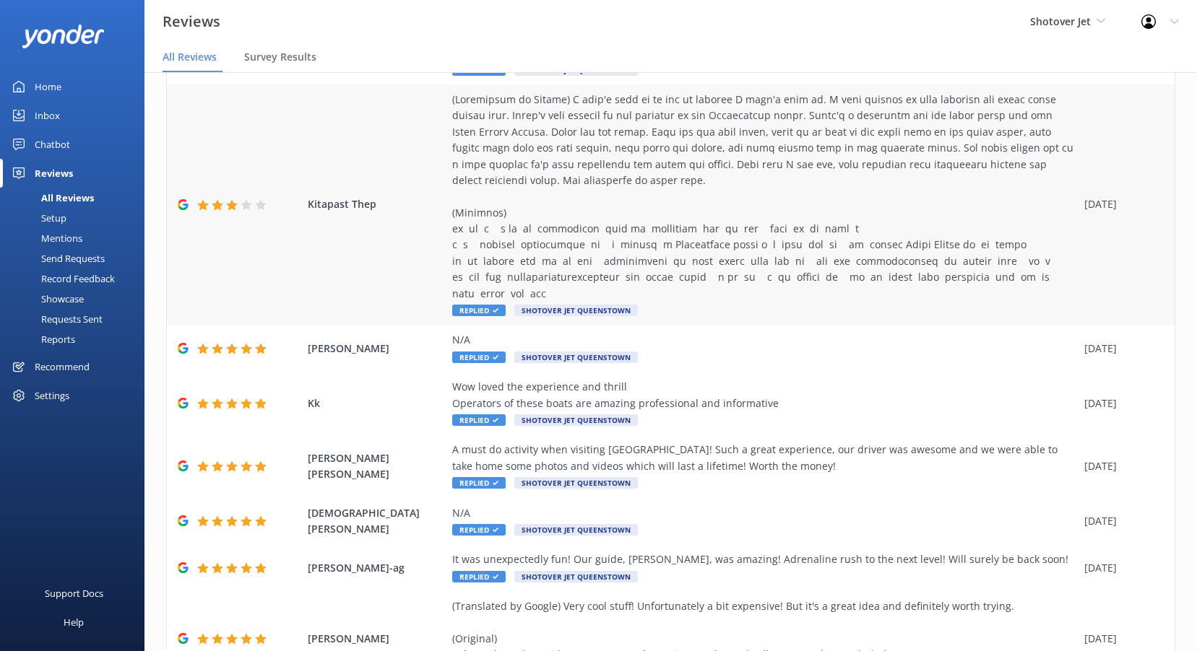
scroll to position [299, 0]
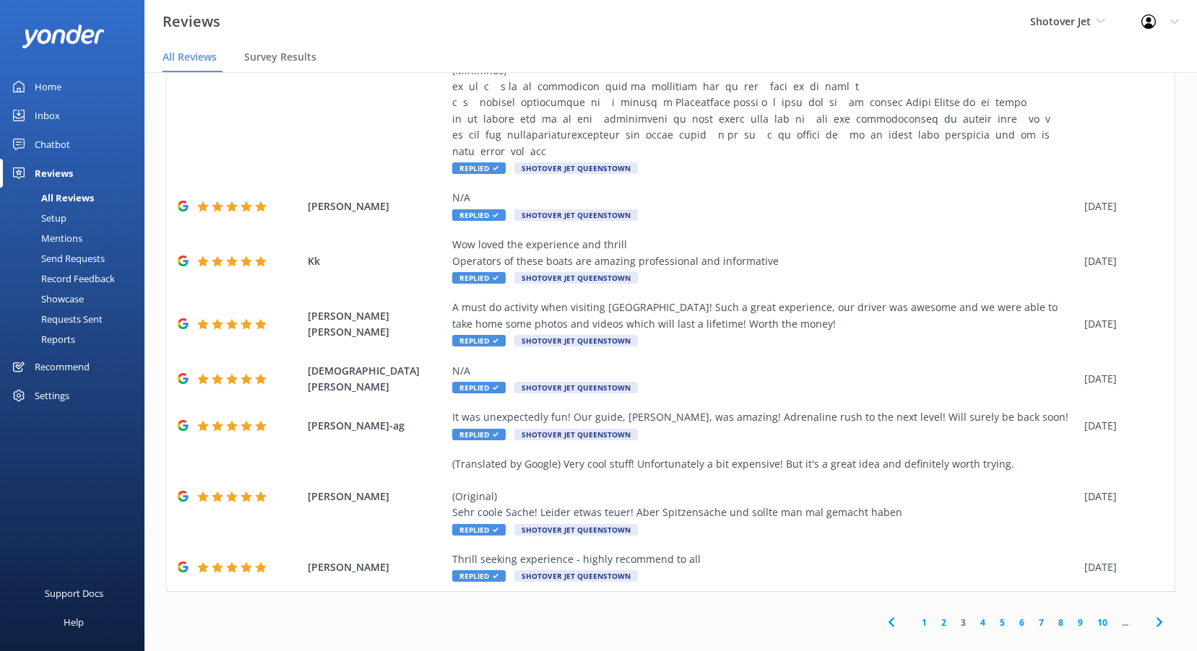
click at [936, 615] on div "1 2 3 4 5 6 7 8 9 10 ..." at bounding box center [1025, 623] width 300 height 32
click at [934, 616] on link "2" at bounding box center [943, 623] width 19 height 14
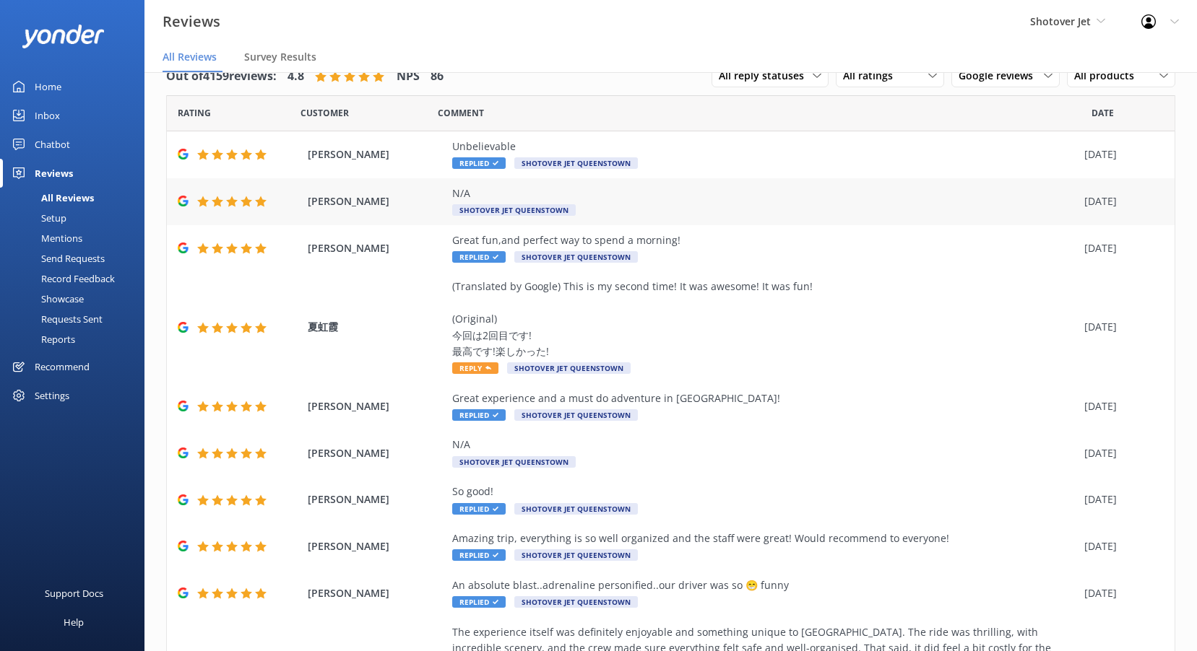
click at [636, 187] on div "N/A" at bounding box center [764, 194] width 625 height 16
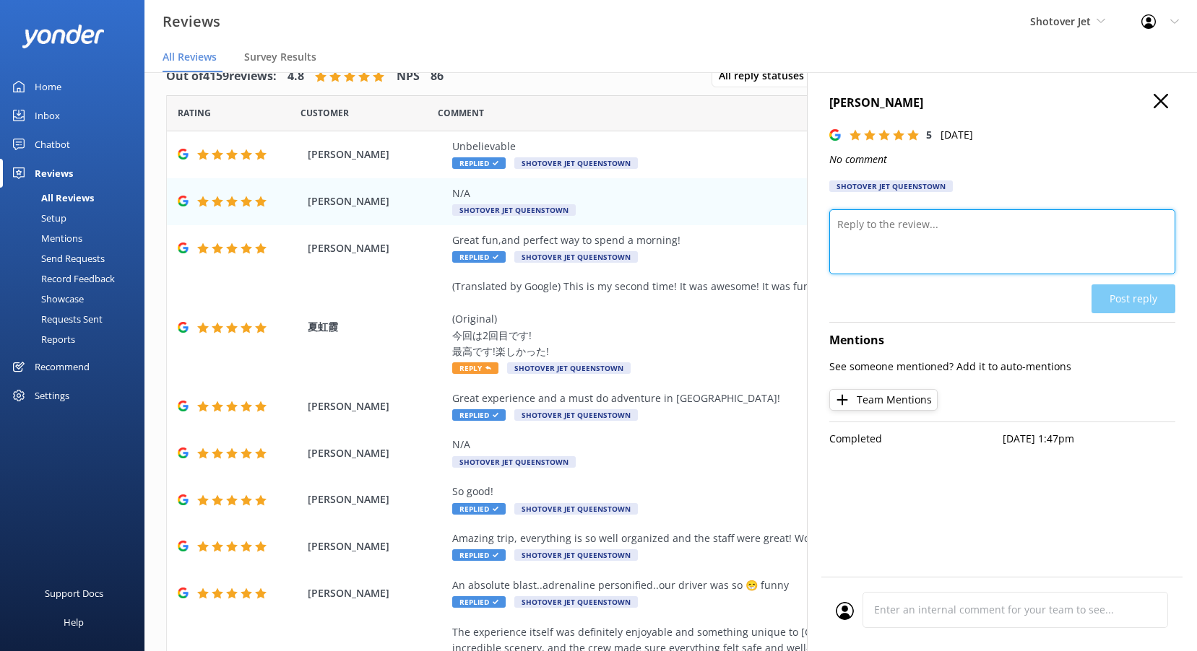
click at [945, 232] on textarea at bounding box center [1002, 241] width 346 height 65
paste textarea "Kia ora, Thank you so much for the 5 stars—we really appreciate it!"
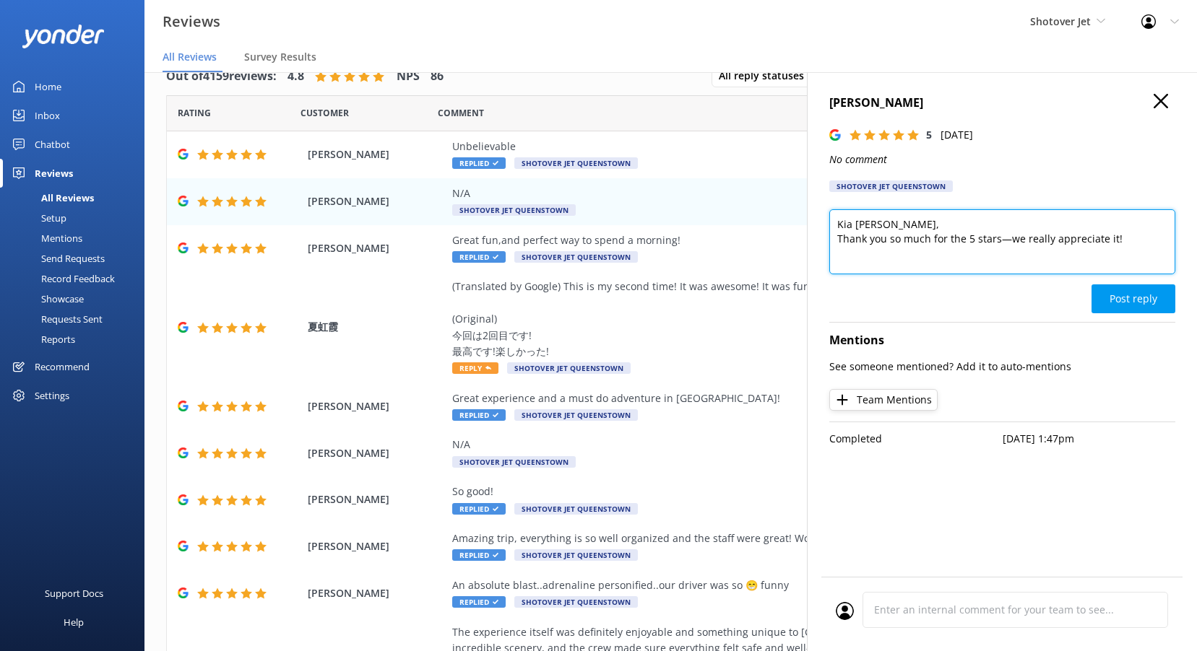
type textarea "Kia ora Sandy, Thank you so much for the 5 stars—we really appreciate it!"
click at [1117, 297] on button "Post reply" at bounding box center [1133, 299] width 84 height 29
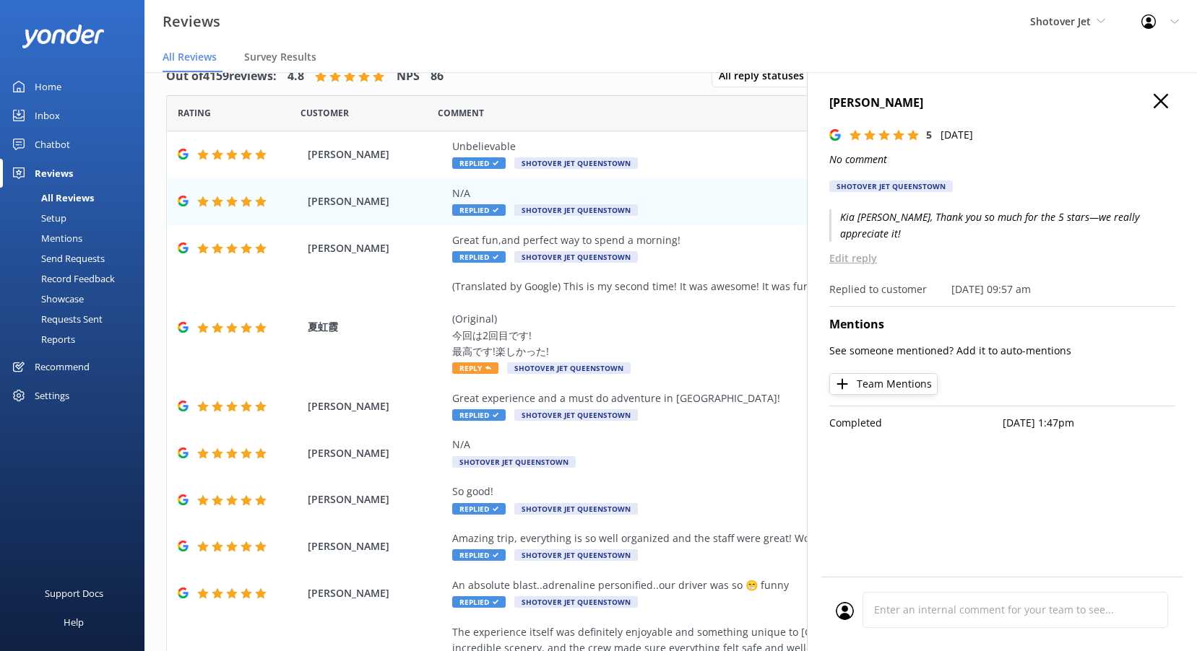
click at [1161, 100] on use "button" at bounding box center [1160, 101] width 14 height 14
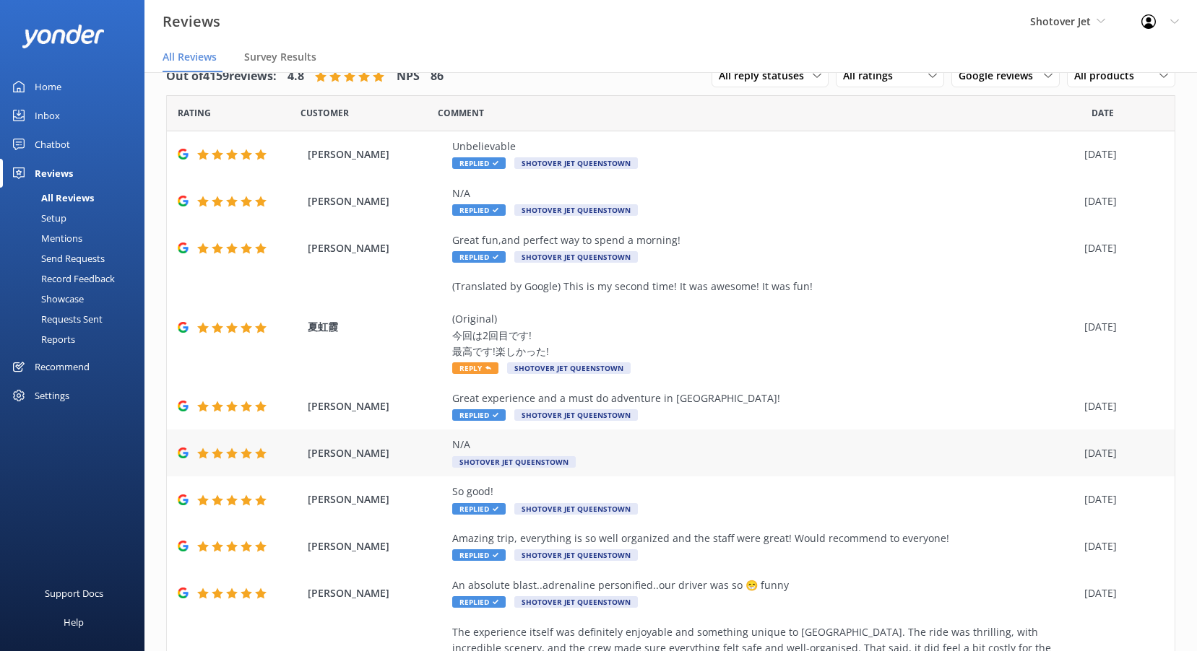
click at [586, 446] on div "N/A" at bounding box center [764, 445] width 625 height 16
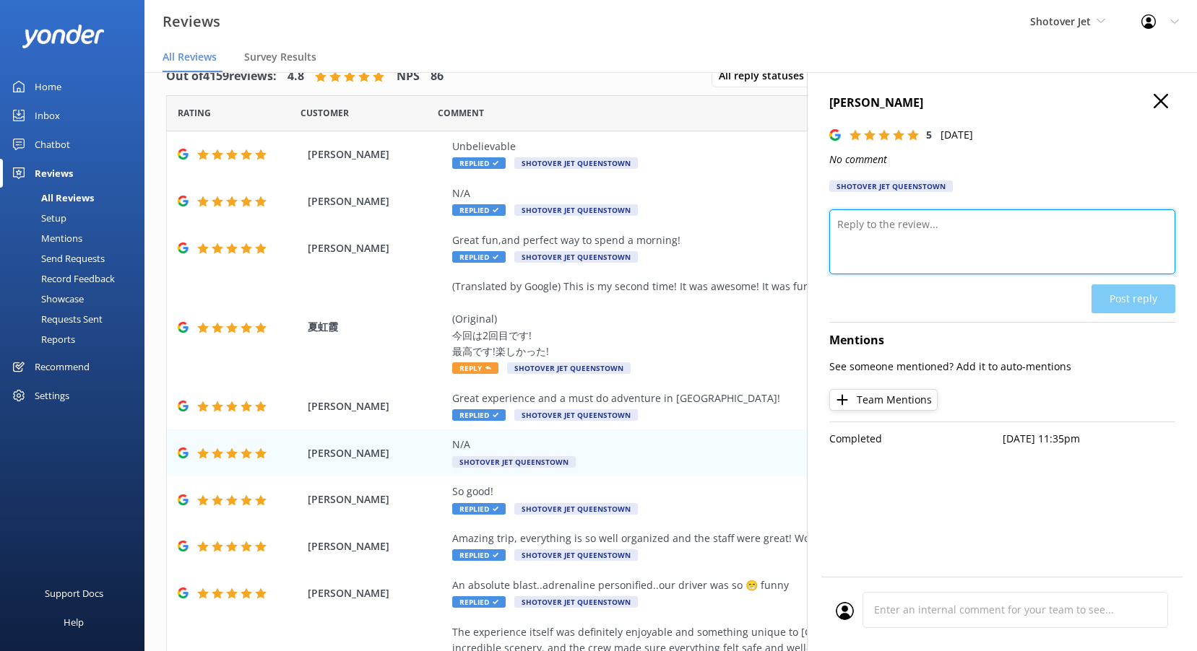
click at [978, 220] on textarea at bounding box center [1002, 241] width 346 height 65
paste textarea "Kia ora, We’re stoked to see your 5-star review—thank you!"
type textarea "Kia ora Barry, We’re stoked to see your 5-star review—thank you!"
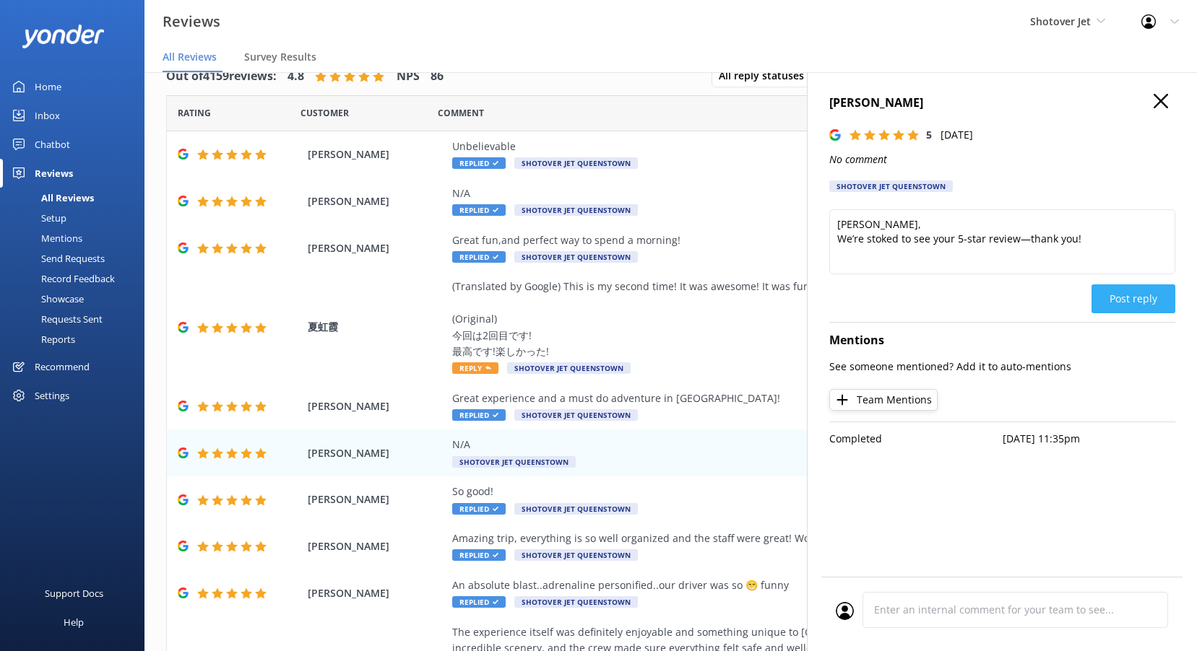
click at [1122, 292] on button "Post reply" at bounding box center [1133, 299] width 84 height 29
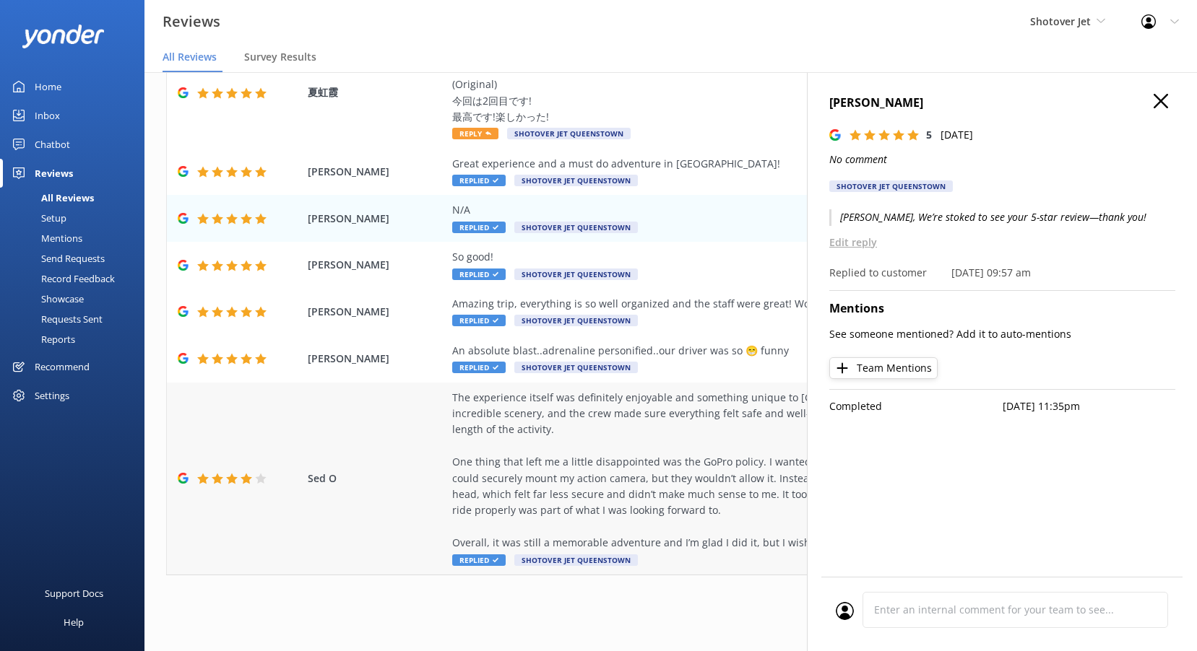
scroll to position [18, 0]
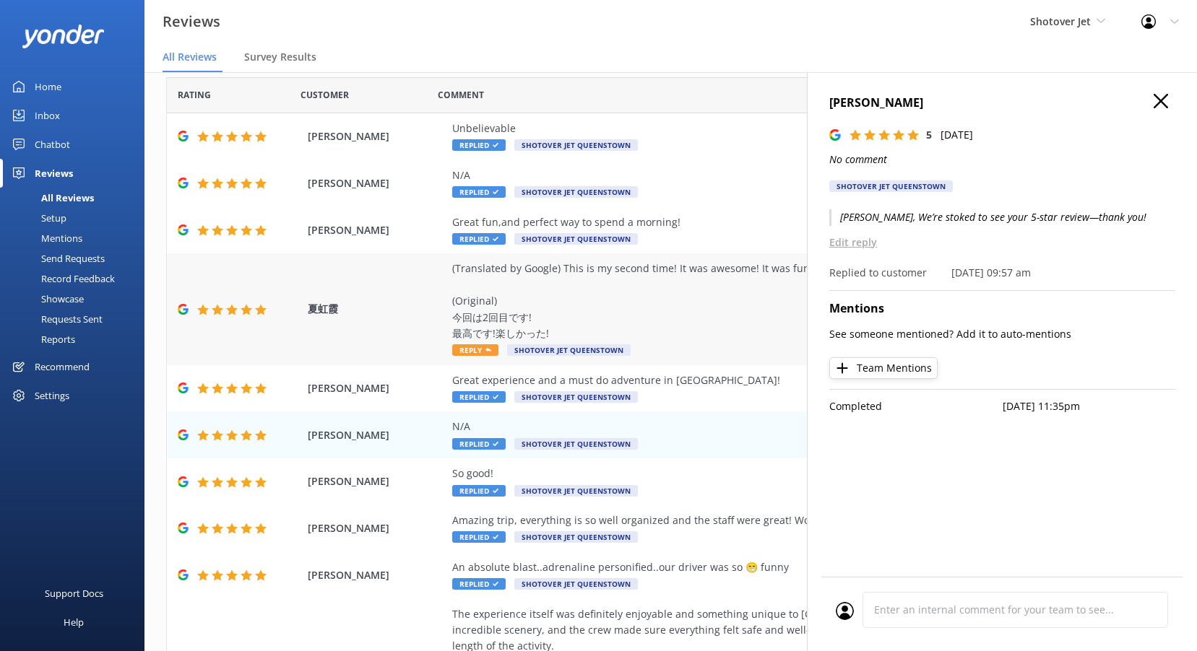
click at [630, 317] on div "(Translated by Google) This is my second time! It was awesome! It was fun! (Ori…" at bounding box center [764, 301] width 625 height 81
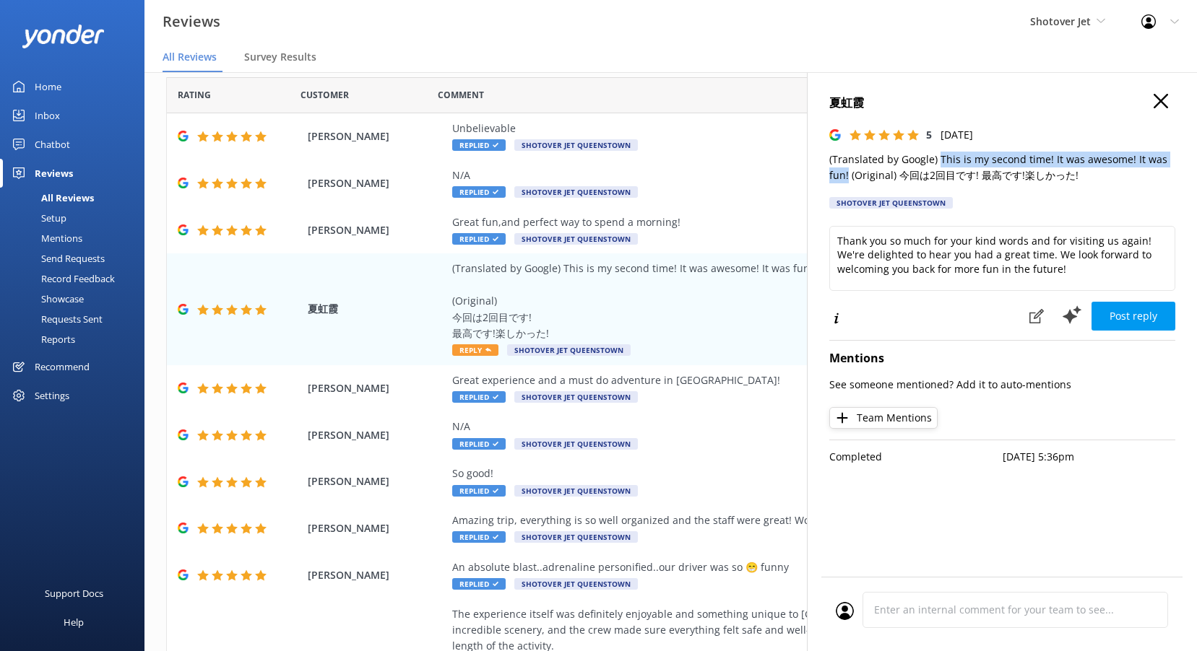
drag, startPoint x: 937, startPoint y: 159, endPoint x: 848, endPoint y: 178, distance: 91.5
click at [848, 178] on p "(Translated by Google) This is my second time! It was awesome! It was fun! (Ori…" at bounding box center [1002, 168] width 346 height 32
copy p "This is my second time! It was awesome! It was fun!"
click at [892, 297] on div "Thank you so much for your kind words and for visiting us again! We're delighte…" at bounding box center [1002, 263] width 346 height 75
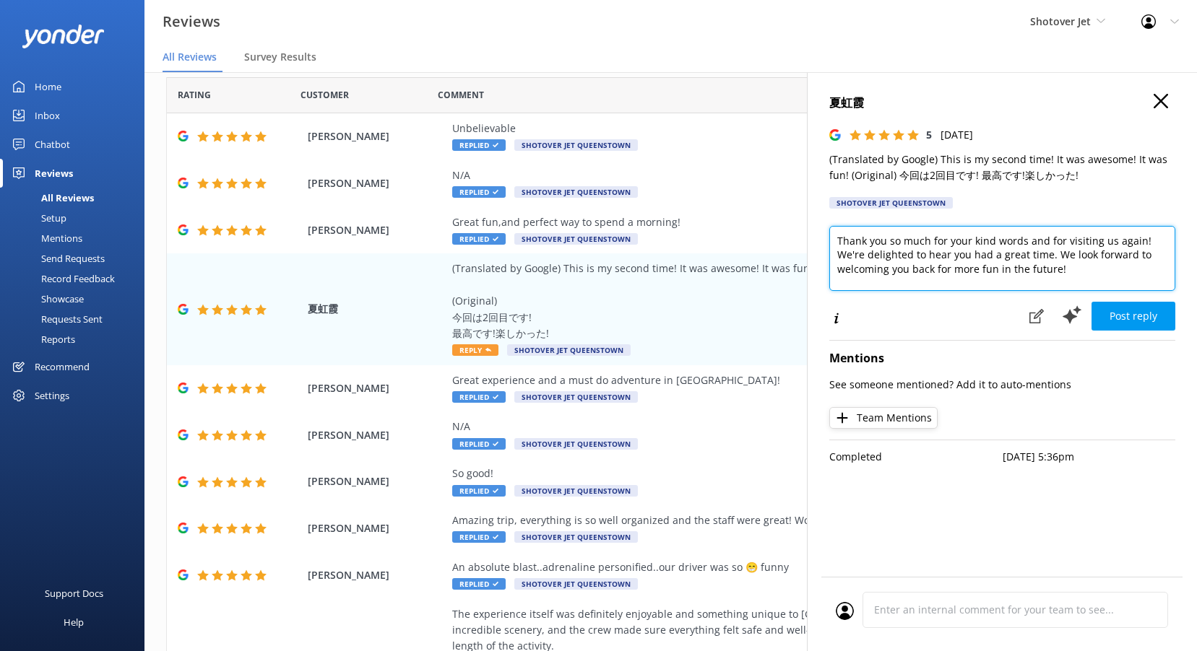
click at [907, 260] on textarea "Thank you so much for your kind words and for visiting us again! We're delighte…" at bounding box center [1002, 258] width 346 height 65
paste textarea "Kia ora, So awesome to have you back for round two! We’re stoked to hear you ha…"
type textarea "Kia ora, So awesome to have you back for round two! We’re stoked to hear you ha…"
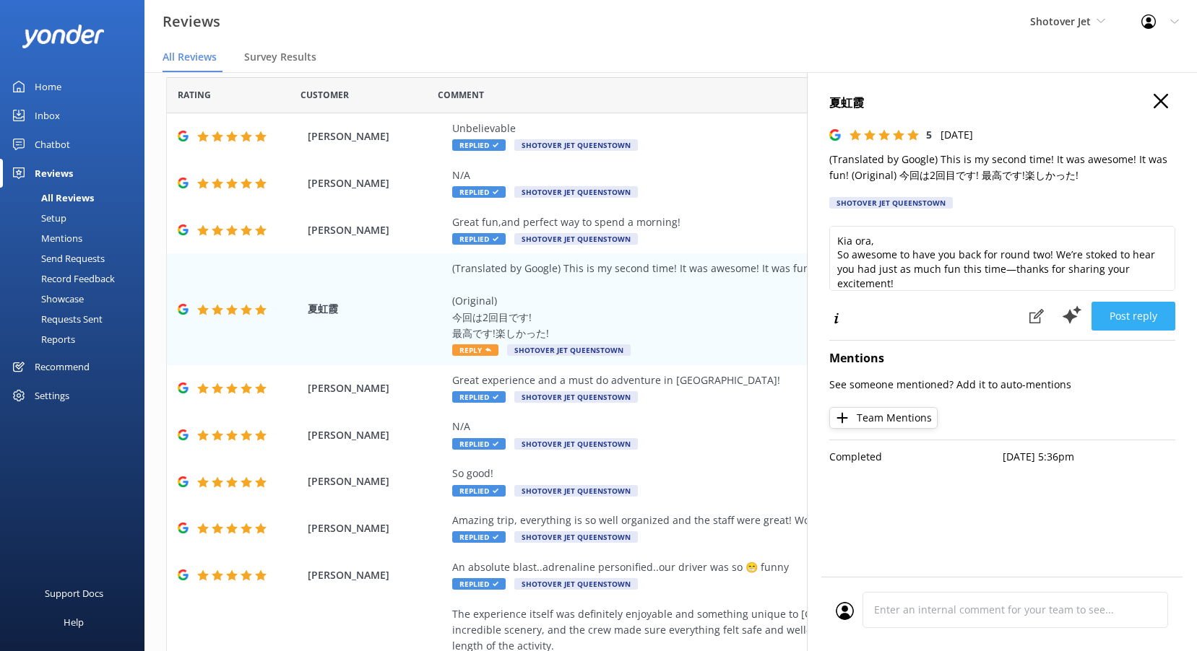
click at [1122, 315] on button "Post reply" at bounding box center [1133, 316] width 84 height 29
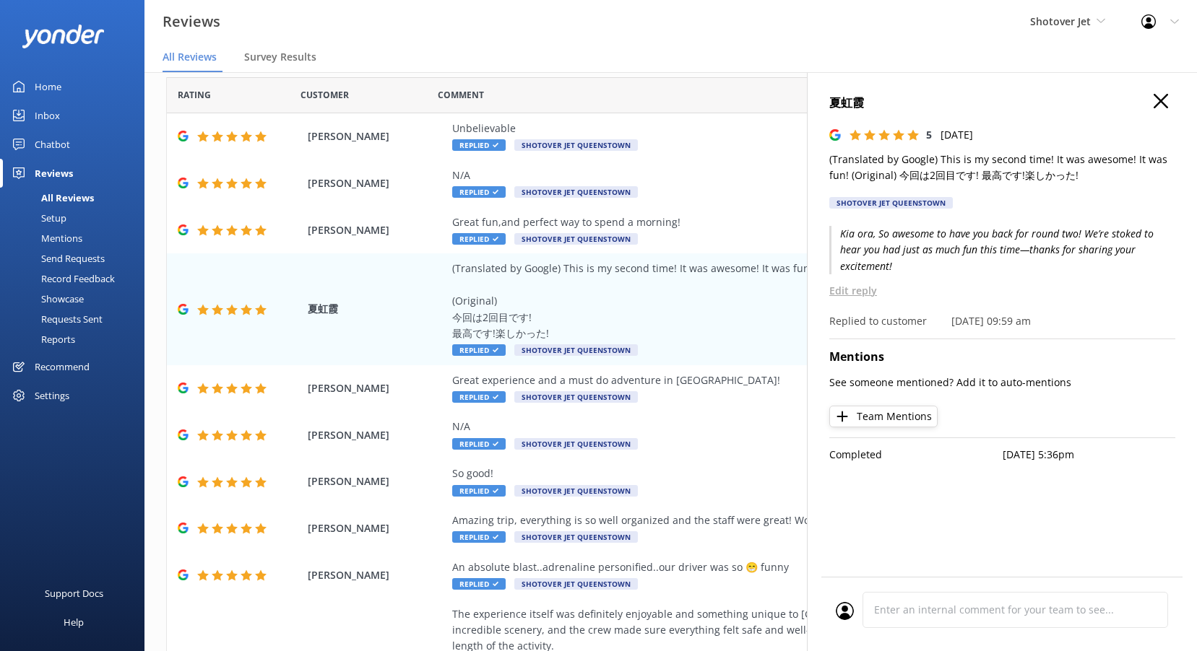
click at [1161, 96] on icon "button" at bounding box center [1160, 101] width 14 height 14
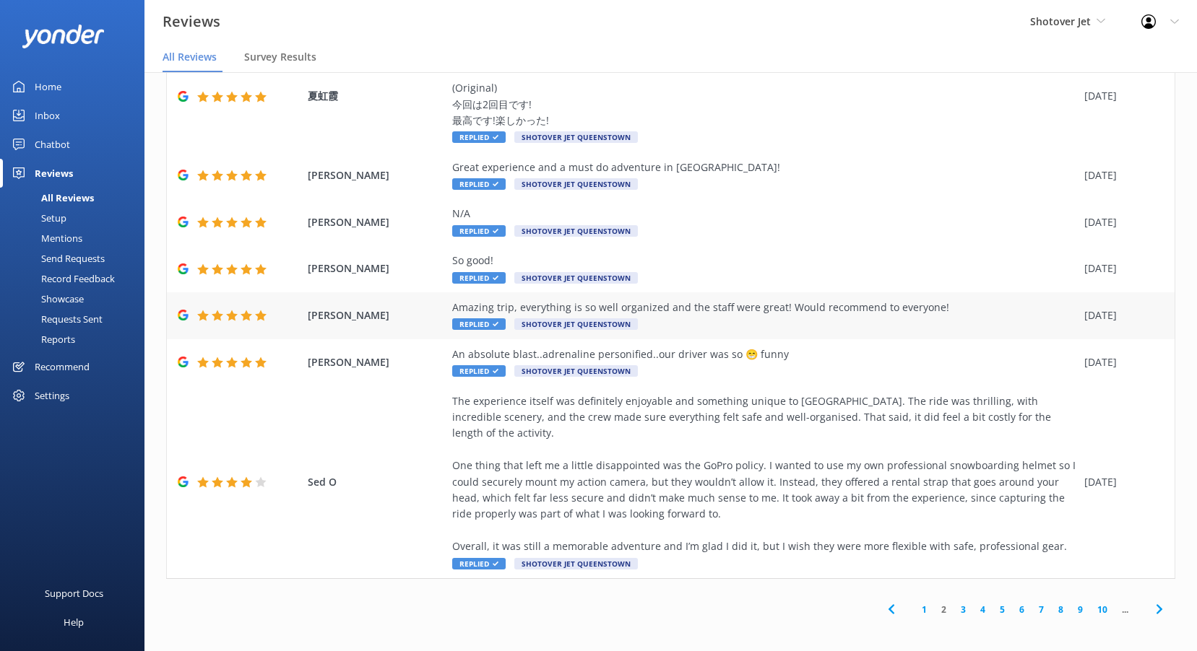
scroll to position [235, 0]
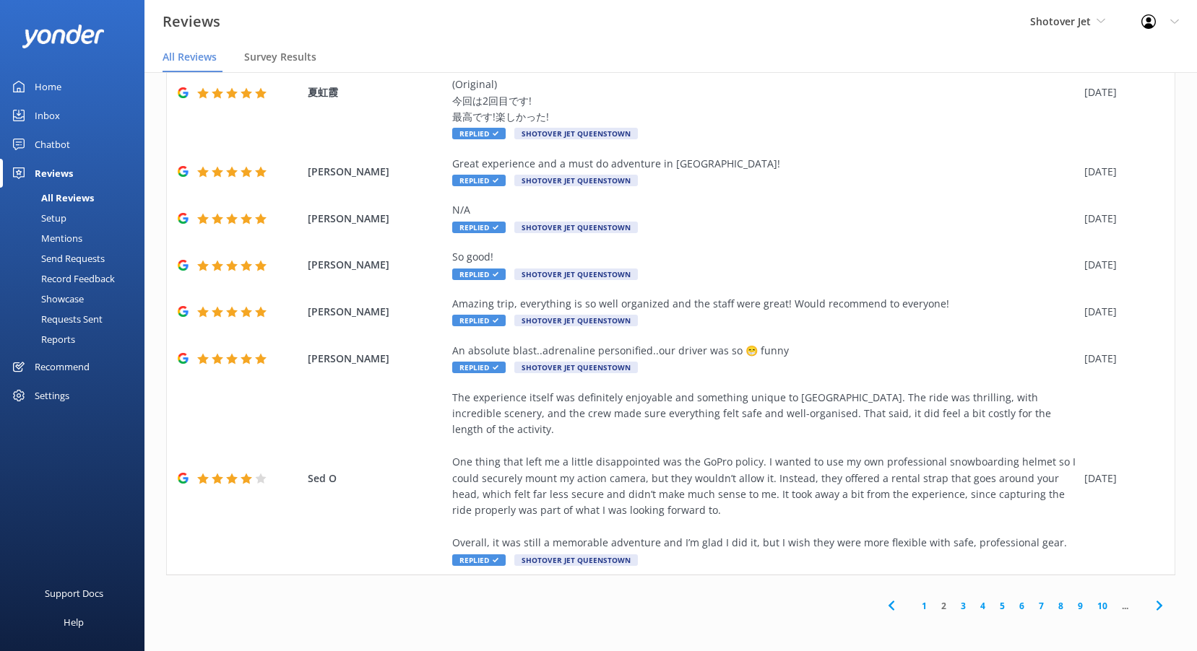
click at [919, 610] on link "1" at bounding box center [923, 606] width 19 height 14
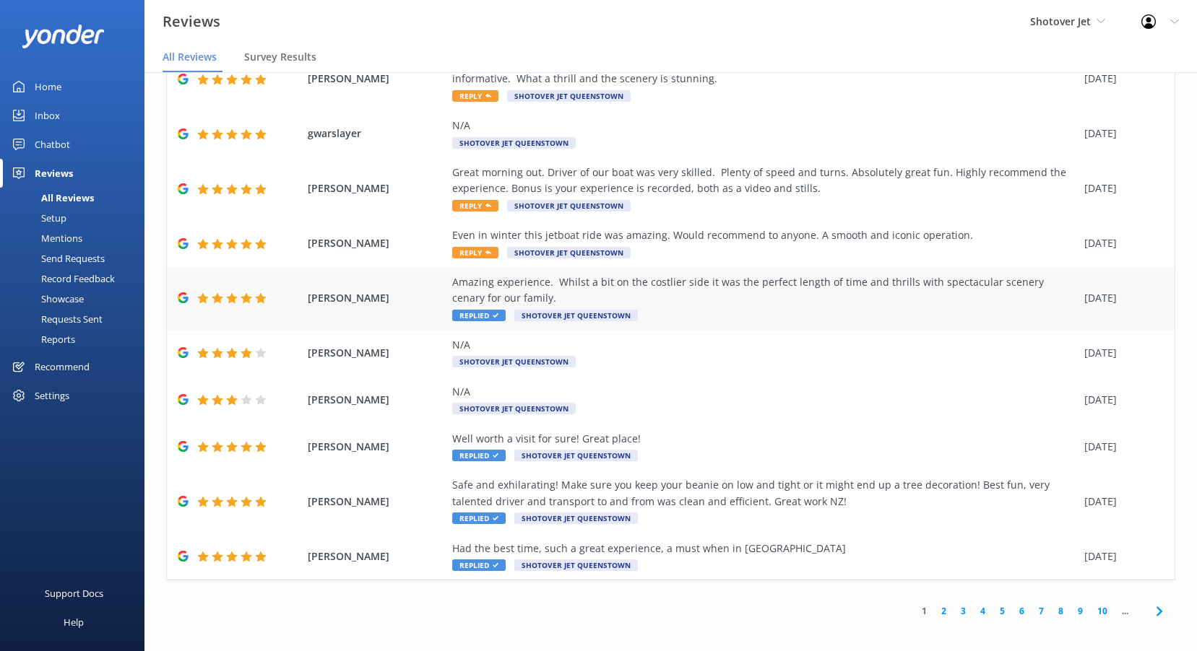
scroll to position [89, 0]
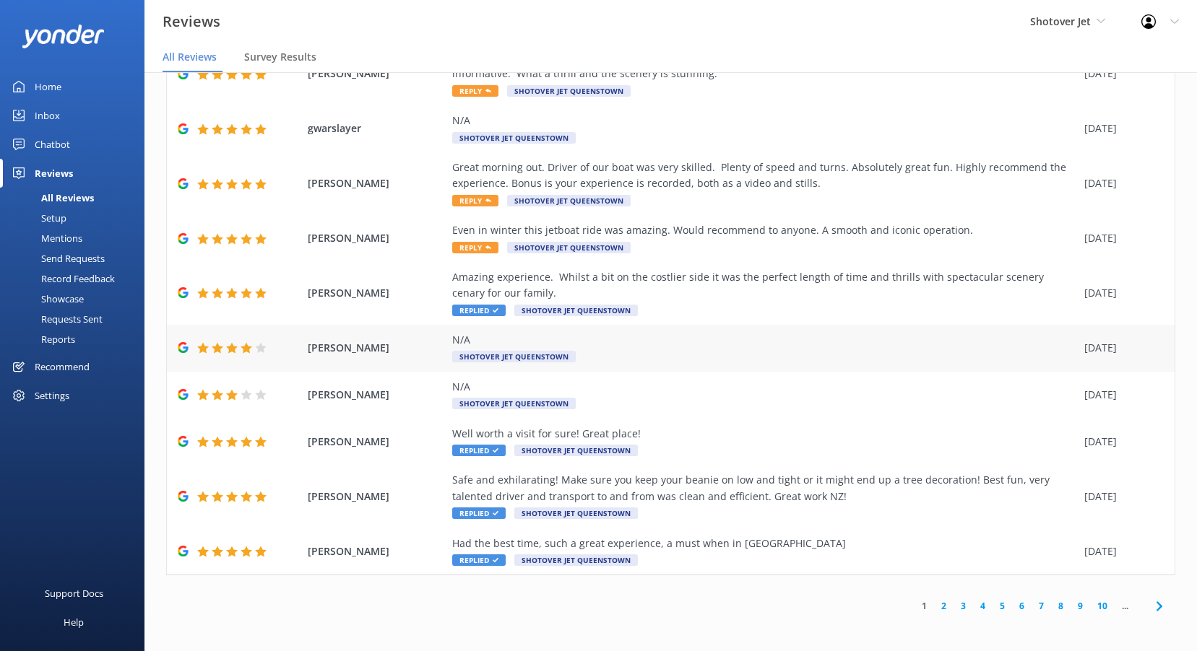
click at [645, 343] on div "N/A" at bounding box center [764, 340] width 625 height 16
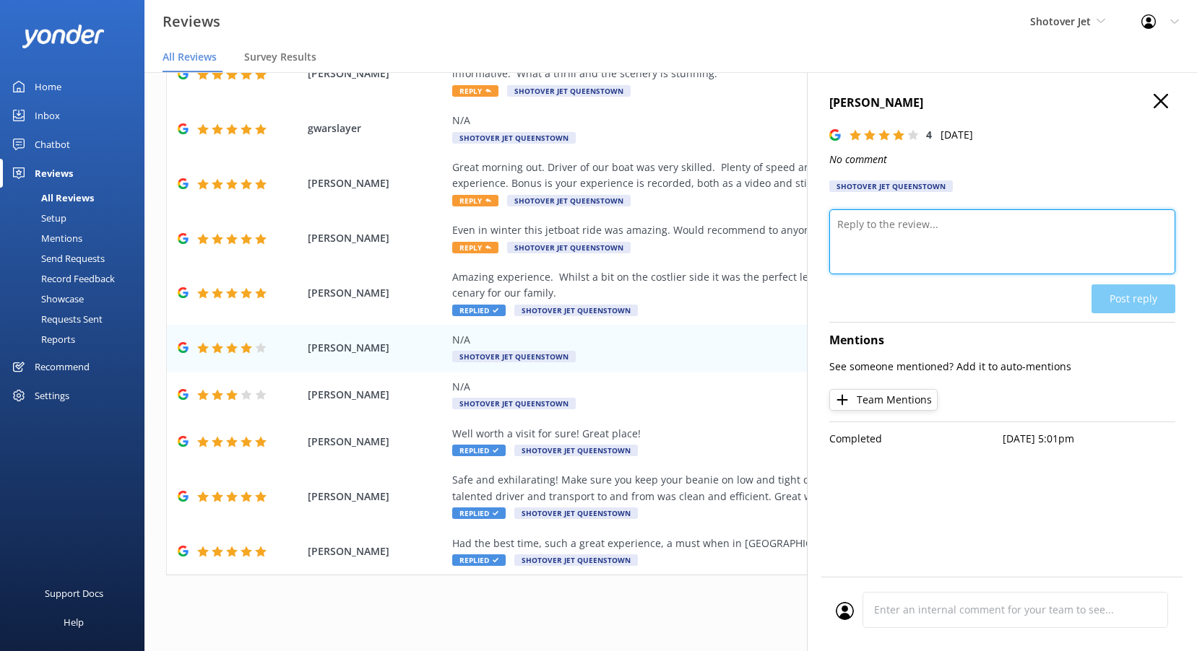
click at [864, 248] on textarea at bounding box center [1002, 241] width 346 height 65
paste textarea "Kia ora, Thank you for your 4-star rating—we really appreciate it. We’re always…"
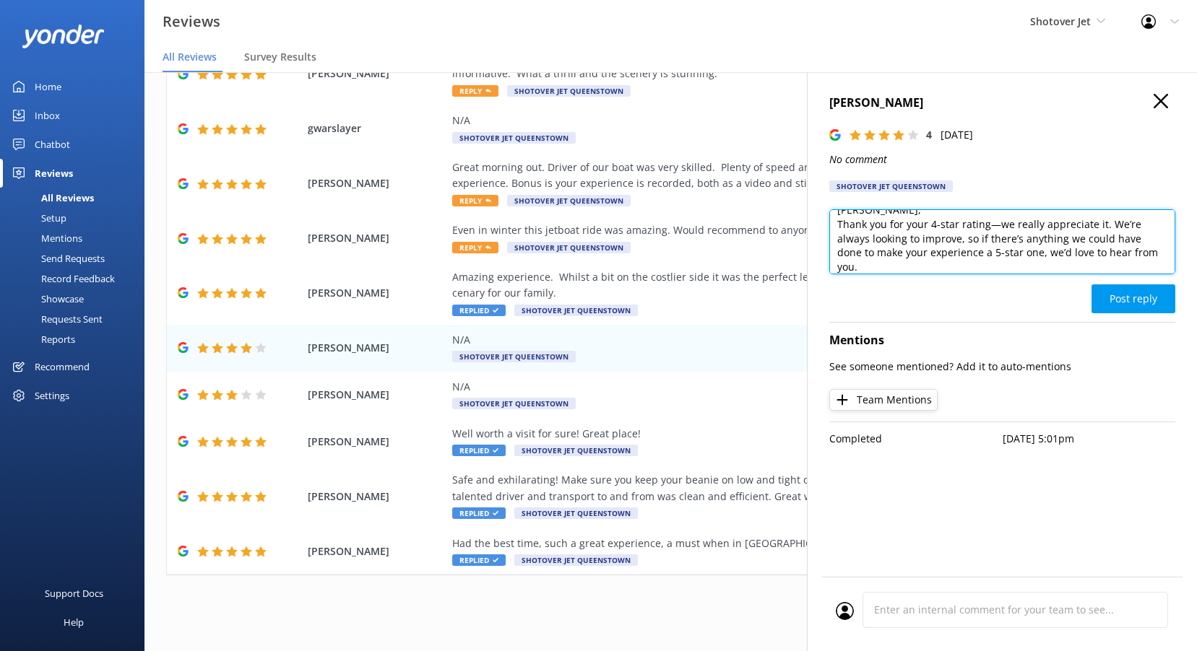
scroll to position [0, 0]
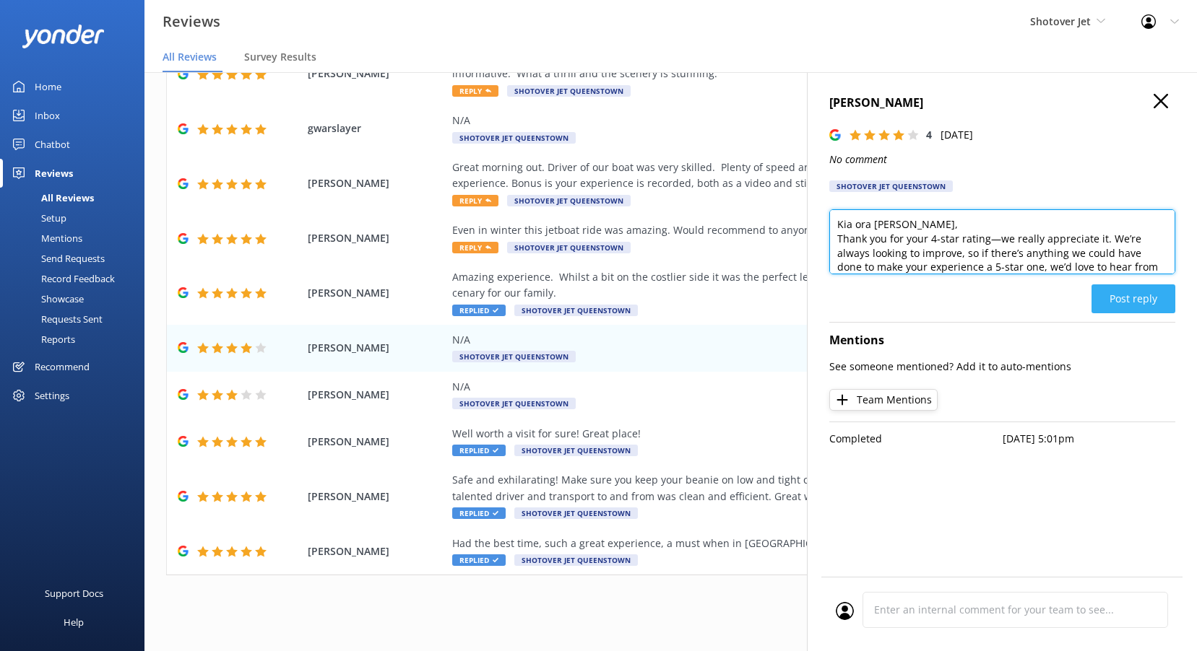
type textarea "Kia ora Ronil, Thank you for your 4-star rating—we really appreciate it. We’re …"
click at [1140, 291] on button "Post reply" at bounding box center [1133, 299] width 84 height 29
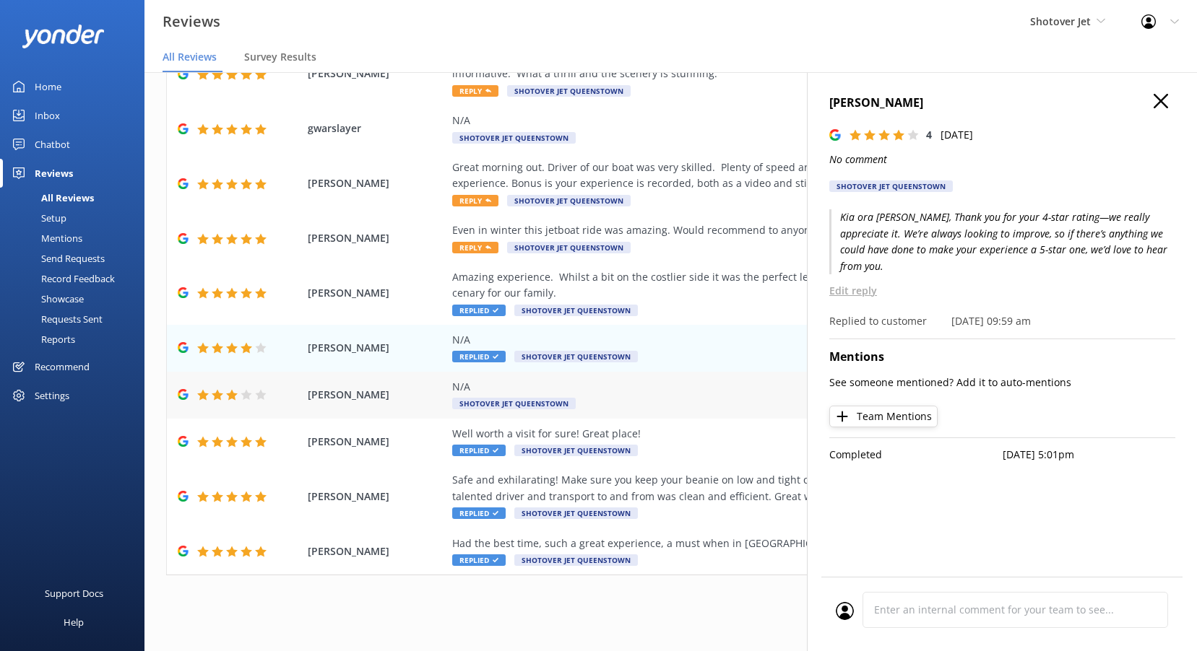
click at [607, 394] on div "N/A" at bounding box center [764, 387] width 625 height 16
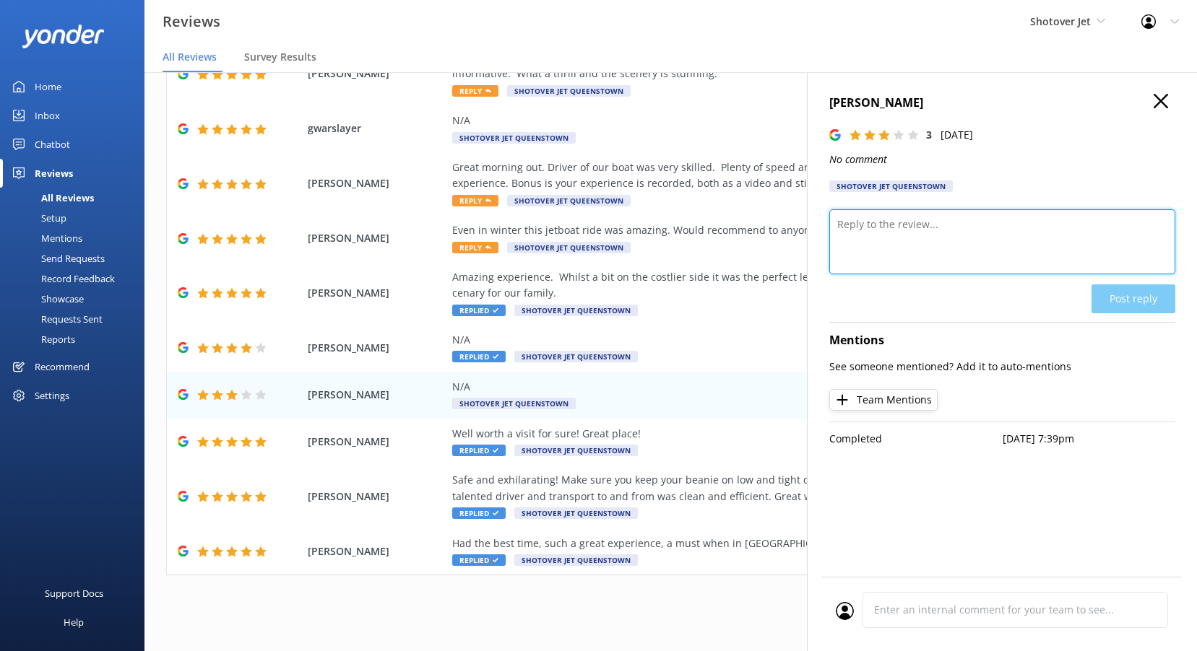
click at [916, 230] on textarea at bounding box center [1002, 241] width 346 height 65
paste textarea "Kia ora, Thank you for your rating. We’re always looking to improve, so if ther…"
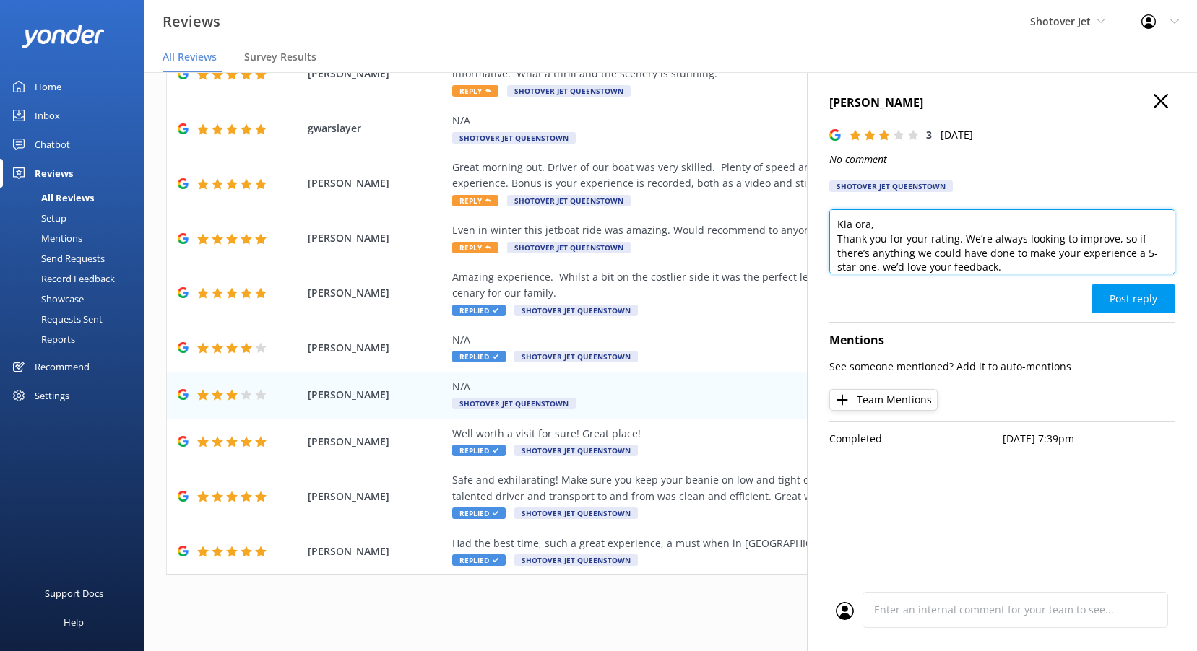
scroll to position [1, 0]
type textarea "Kia ora Roman, Thank you for your rating. We’re always looking to improve, so i…"
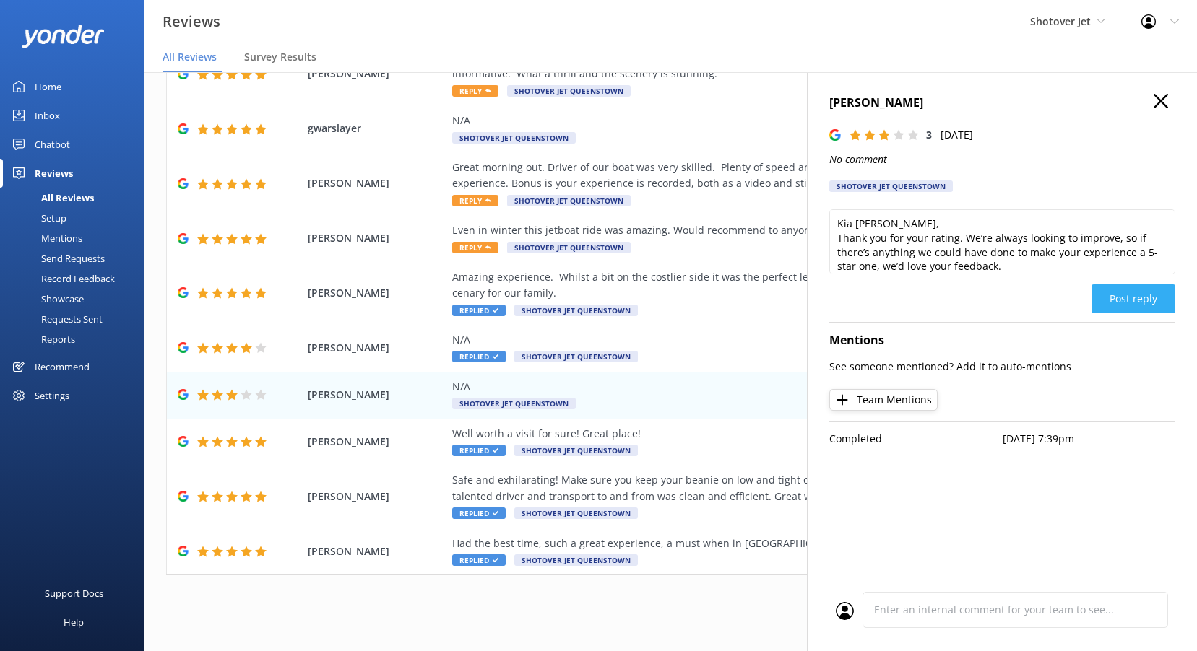
click at [1119, 292] on button "Post reply" at bounding box center [1133, 299] width 84 height 29
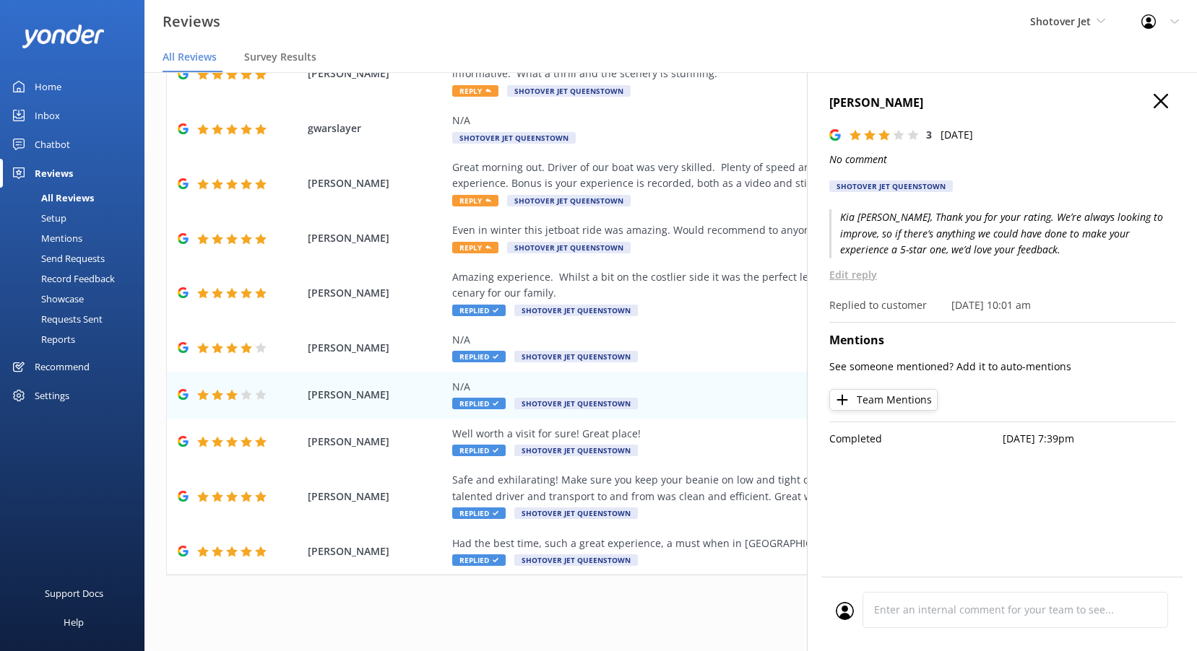
click at [1162, 100] on use "button" at bounding box center [1160, 101] width 14 height 14
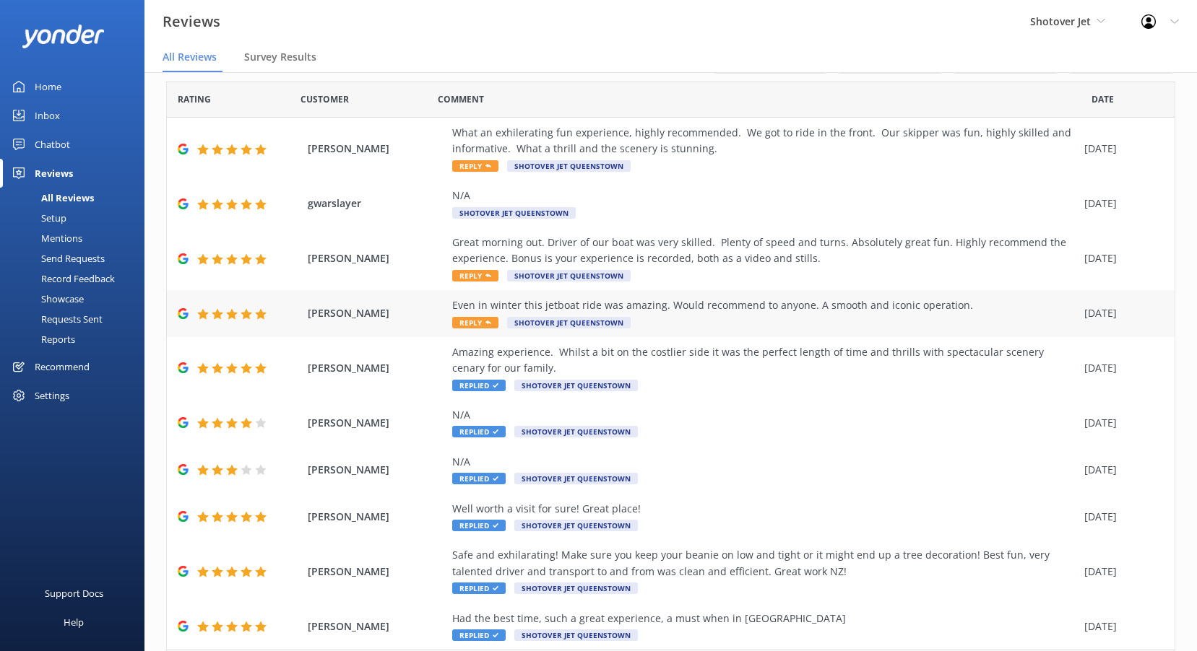
scroll to position [0, 0]
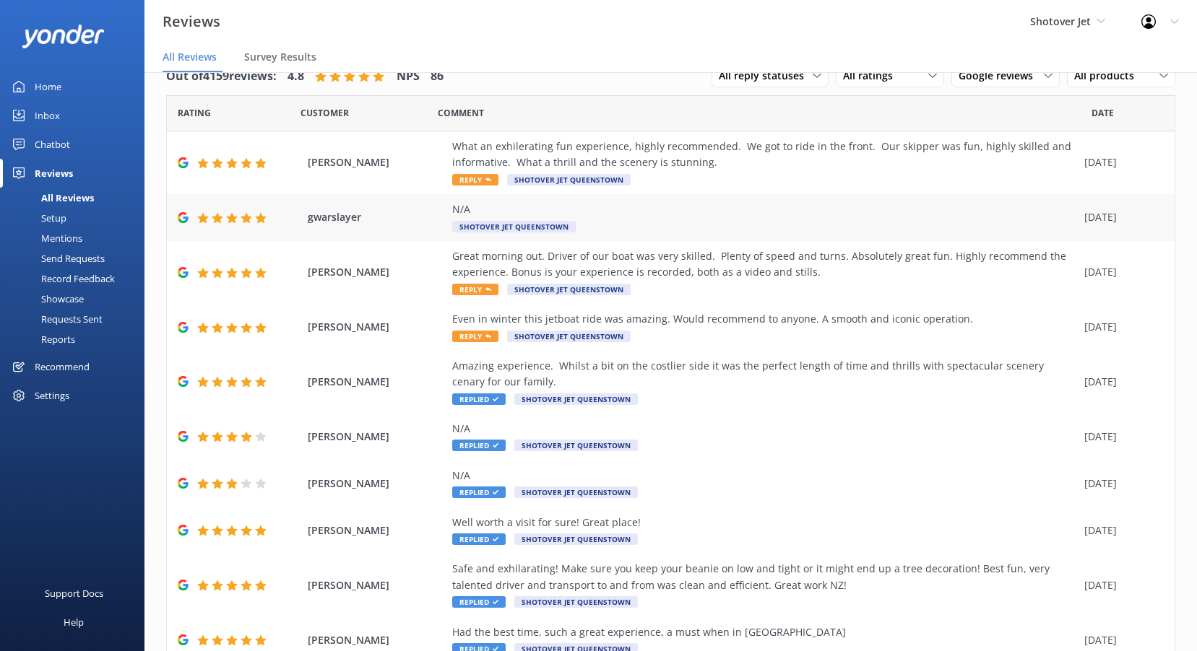
click at [604, 215] on div "N/A" at bounding box center [764, 209] width 625 height 16
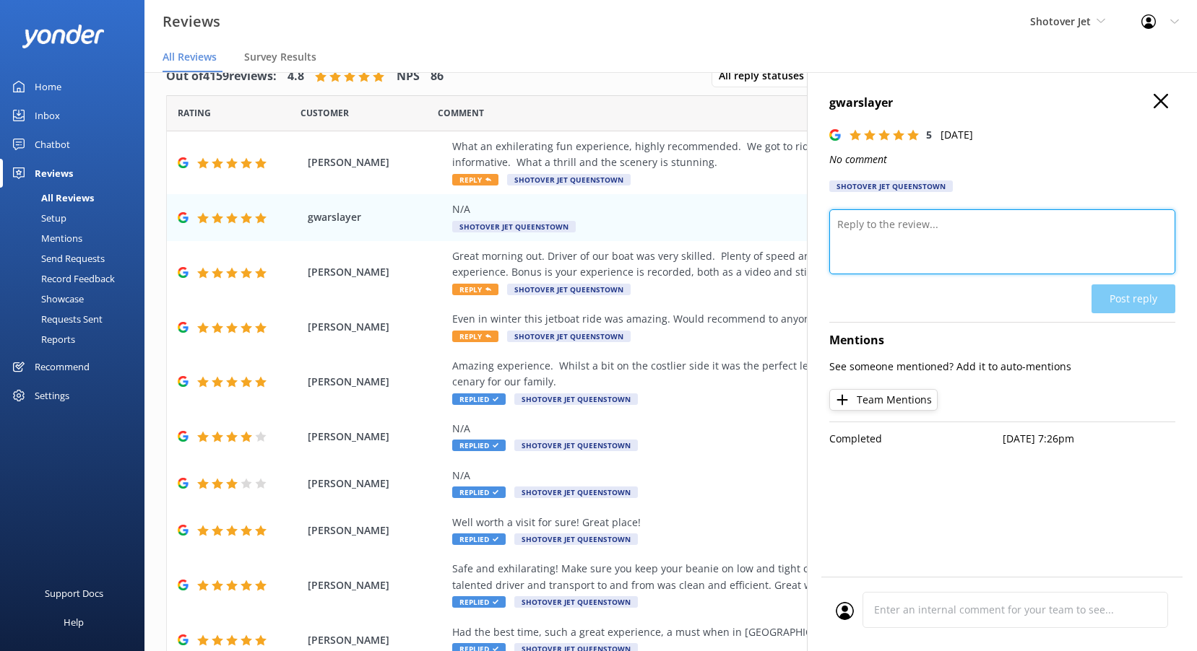
click at [920, 251] on textarea at bounding box center [1002, 241] width 346 height 65
paste textarea "Kia ora, Your 5-star rating has made our day—ngā mihi nui!"
type textarea "Kia ora, Your 5-star rating has made our day—ngā mihi nui!"
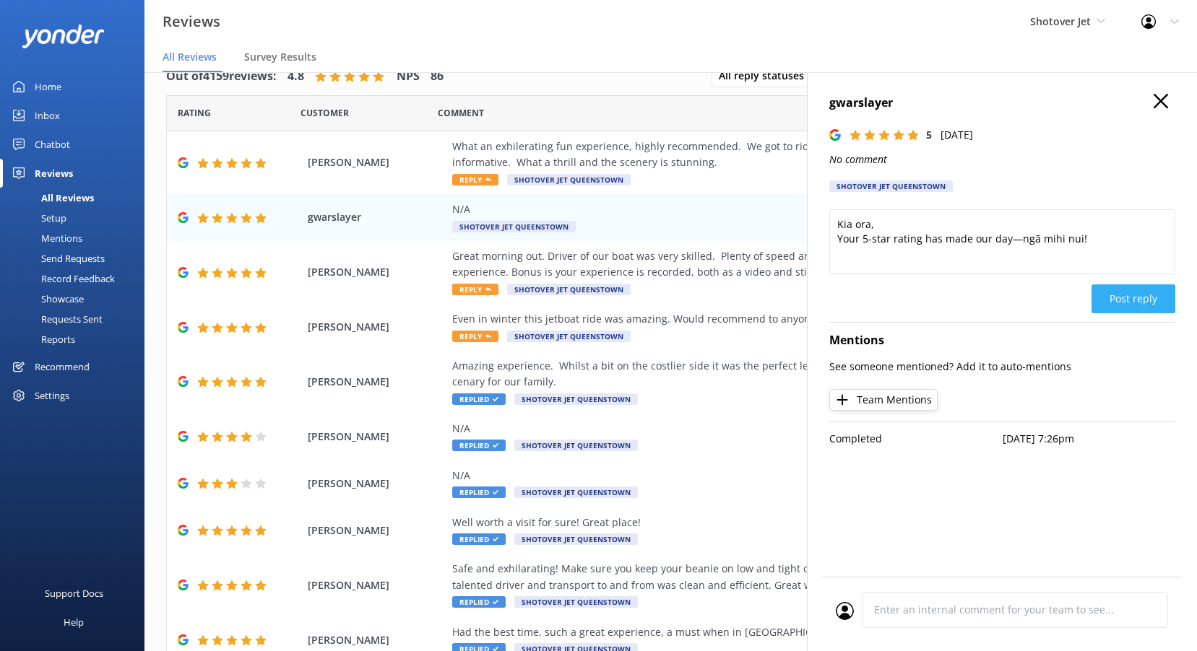
click at [1125, 295] on button "Post reply" at bounding box center [1133, 299] width 84 height 29
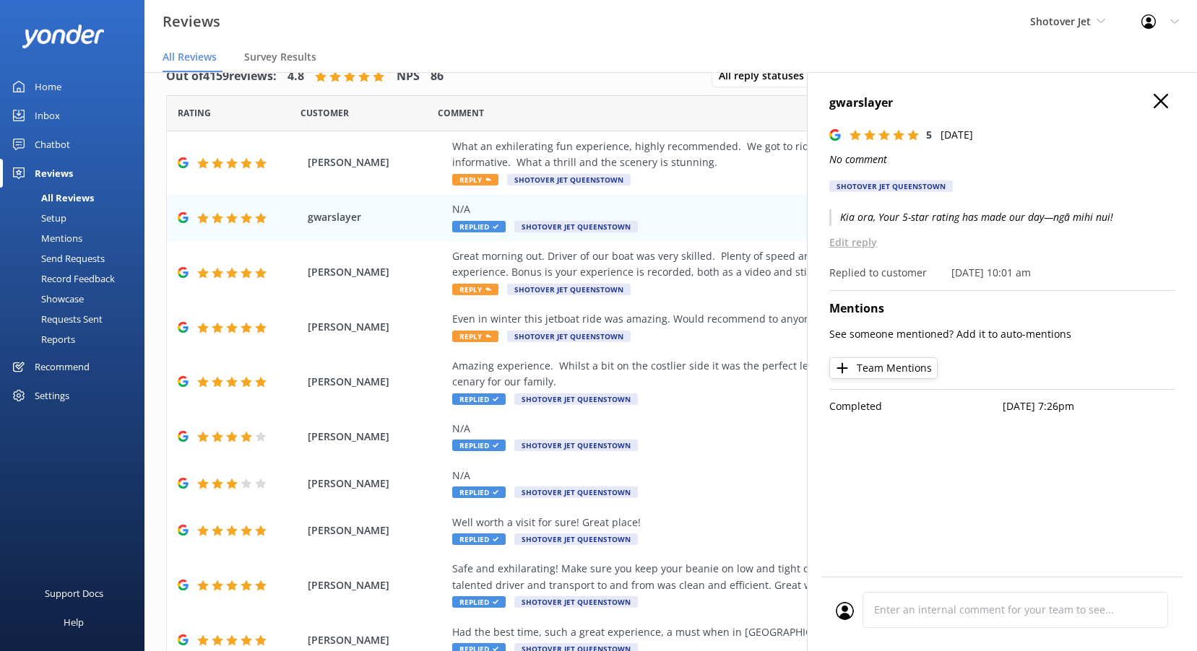
click at [1163, 95] on icon "button" at bounding box center [1160, 101] width 14 height 14
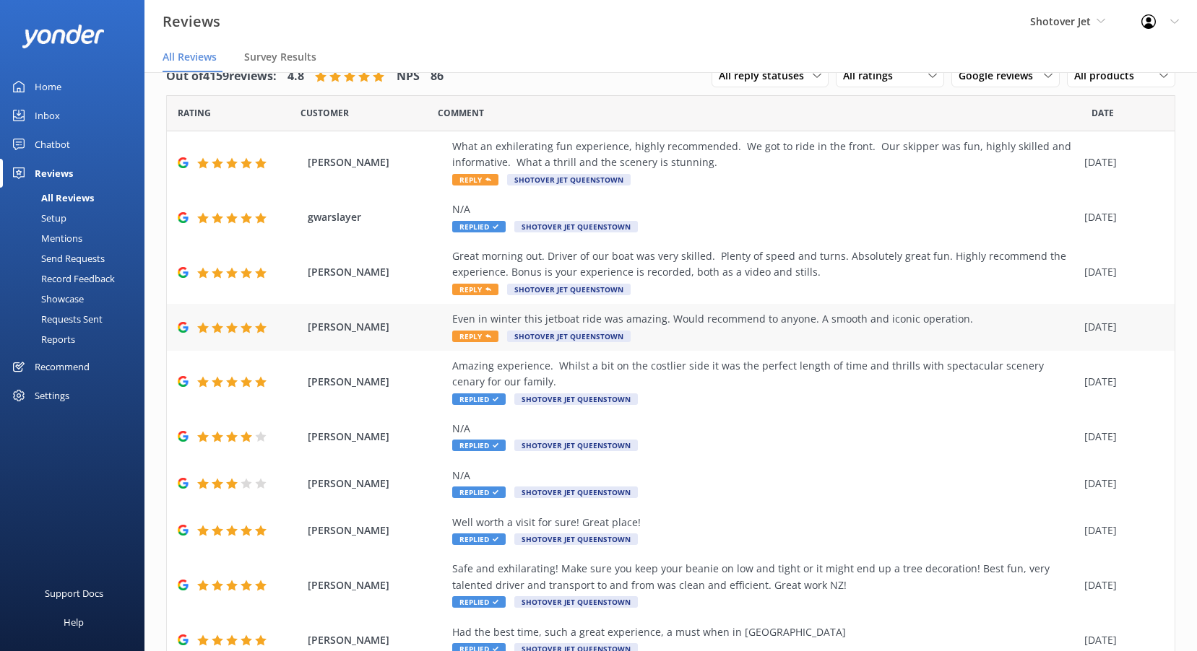
click at [838, 329] on div "Even in winter this jetboat ride was amazing. Would recommend to anyone. A smoo…" at bounding box center [764, 327] width 625 height 32
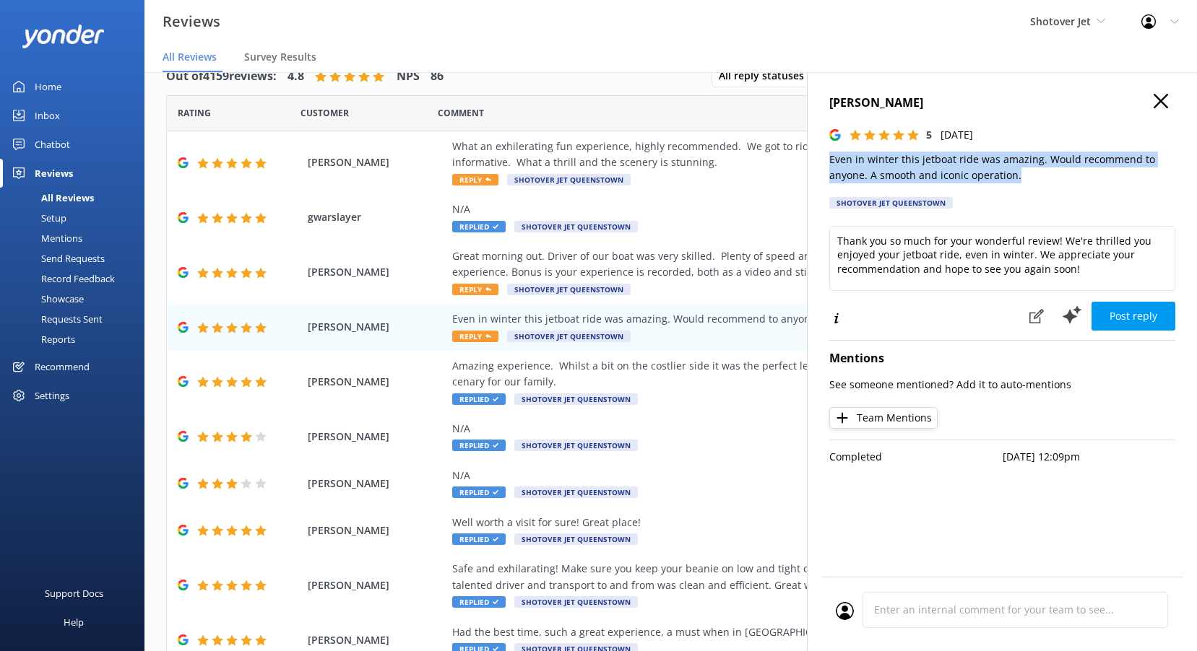
drag, startPoint x: 1020, startPoint y: 176, endPoint x: 819, endPoint y: 160, distance: 201.4
click at [819, 160] on div "NATHAN WILLIAMS 5 Tue, 2nd Sep 2025 Even in winter this jetboat ride was amazin…" at bounding box center [1002, 397] width 390 height 651
copy p "Even in winter this jetboat ride was amazing. Would recommend to anyone. A smoo…"
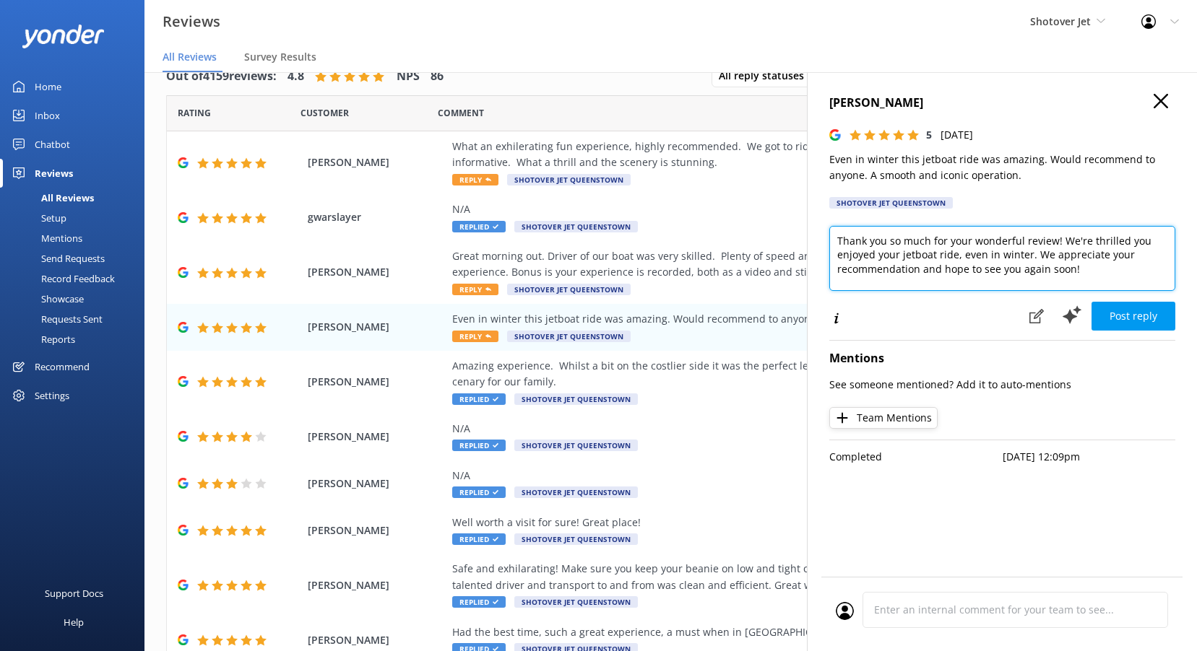
click at [891, 257] on textarea "Thank you so much for your wonderful review! We're thrilled you enjoyed your je…" at bounding box center [1002, 258] width 346 height 65
paste textarea "Kia ora, Thanks so much for your fantastic feedback! We’re thrilled you enjoyed…"
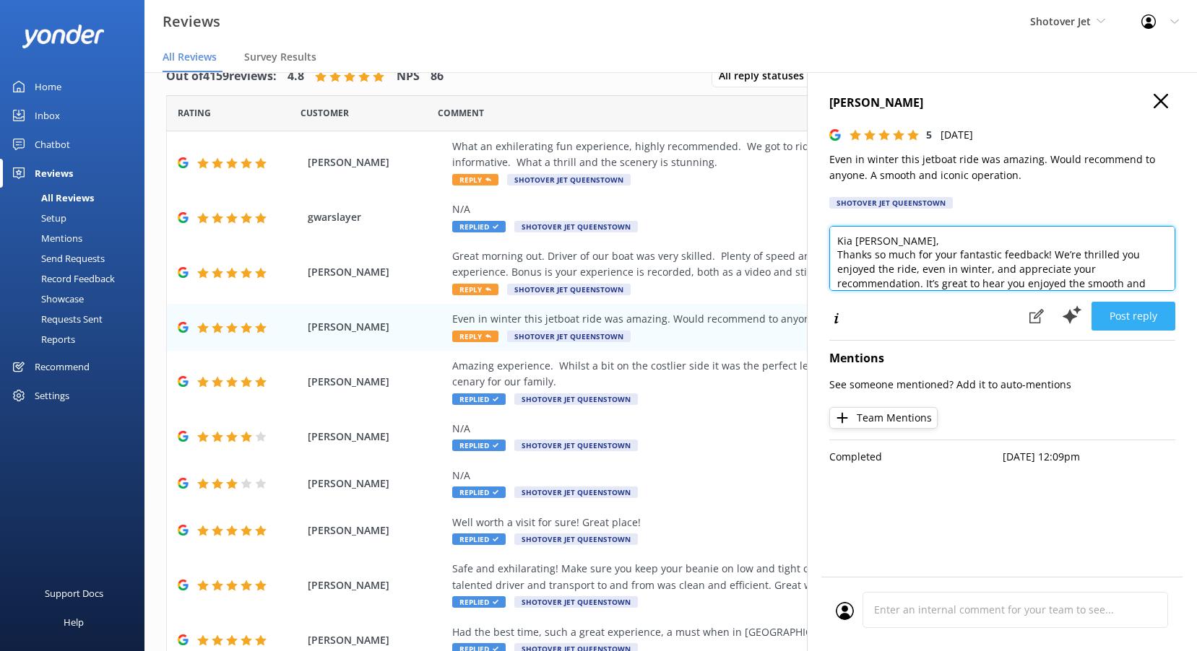
type textarea "Kia ora Nathan, Thanks so much for your fantastic feedback! We’re thrilled you …"
click at [1144, 317] on button "Post reply" at bounding box center [1133, 316] width 84 height 29
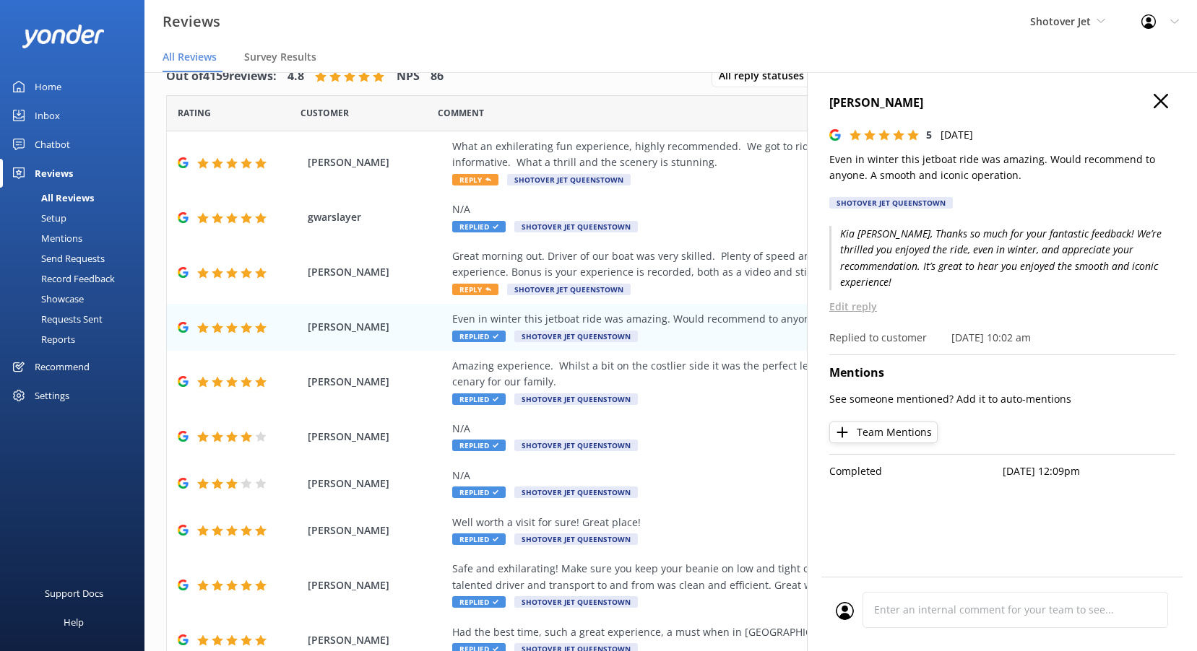
click at [1163, 97] on icon "button" at bounding box center [1160, 101] width 14 height 14
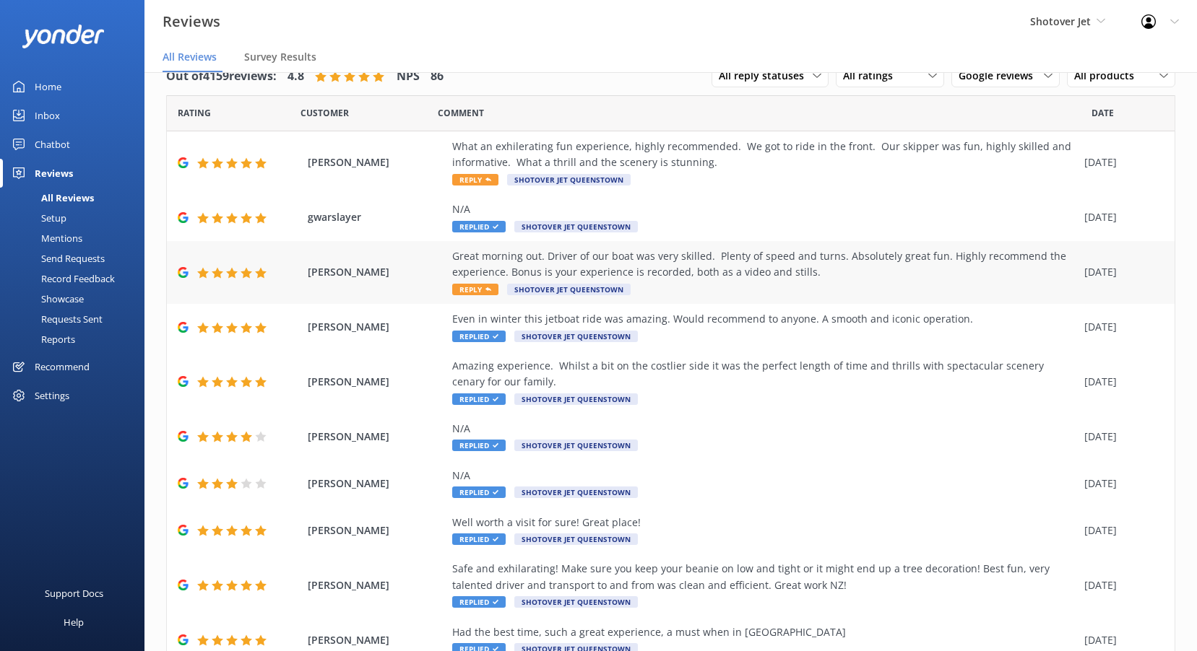
click at [482, 290] on span "Reply" at bounding box center [475, 290] width 46 height 12
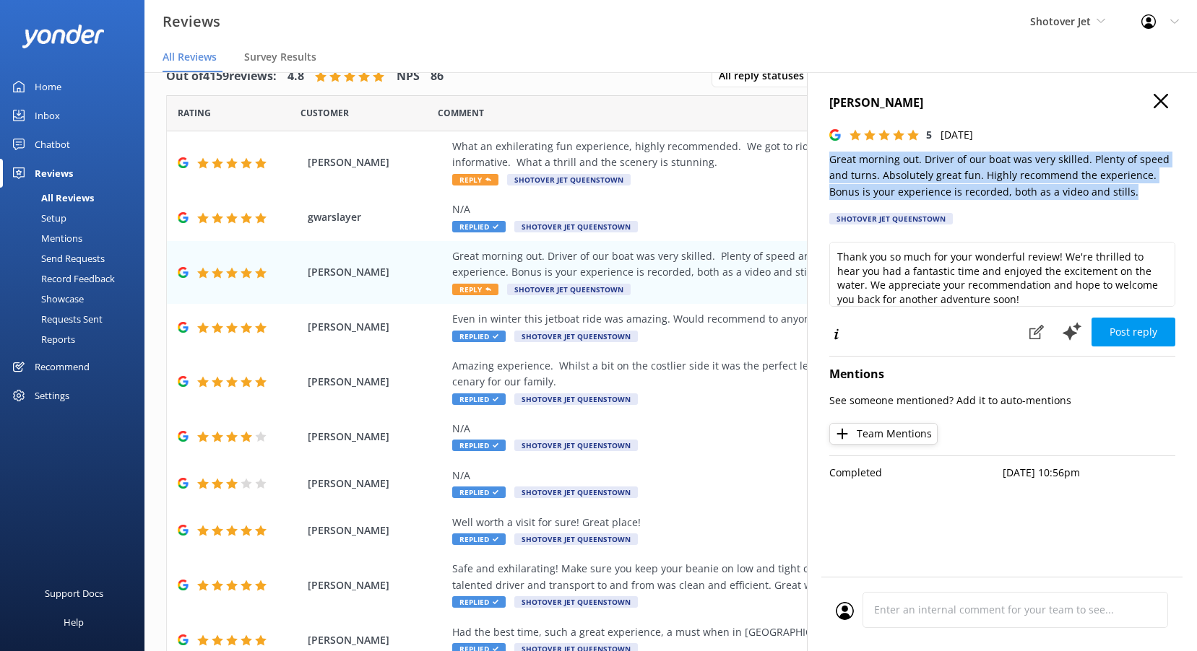
drag, startPoint x: 1149, startPoint y: 188, endPoint x: 810, endPoint y: 165, distance: 340.3
click at [810, 165] on div "Austin Whiteman 5 Tue, 2nd Sep 2025 Great morning out. Driver of our boat was v…" at bounding box center [1002, 397] width 390 height 651
copy p "Great morning out. Driver of our boat was very skilled. Plenty of speed and tur…"
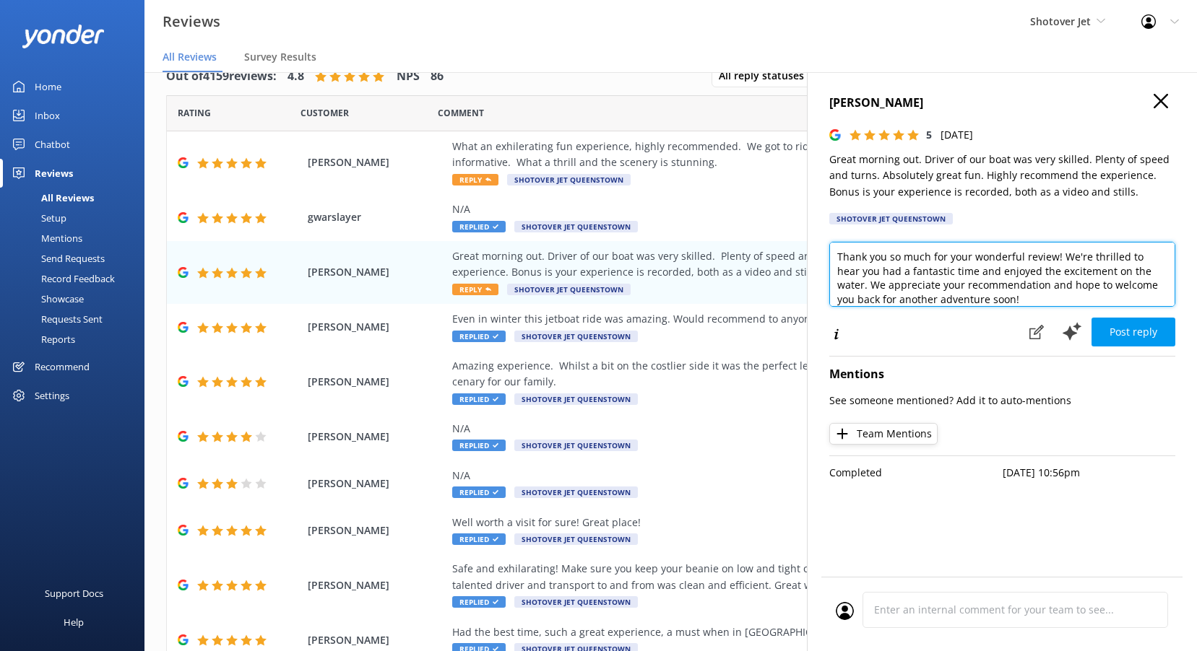
click at [916, 284] on textarea "Thank you so much for your wonderful review! We're thrilled to hear you had a f…" at bounding box center [1002, 274] width 346 height 65
paste textarea "Kia ora, Thanks for sharing your experience! We’re thrilled you had a great mor…"
type textarea "Kia ora Austin, Thanks for sharing your experience! We’re thrilled you had a gr…"
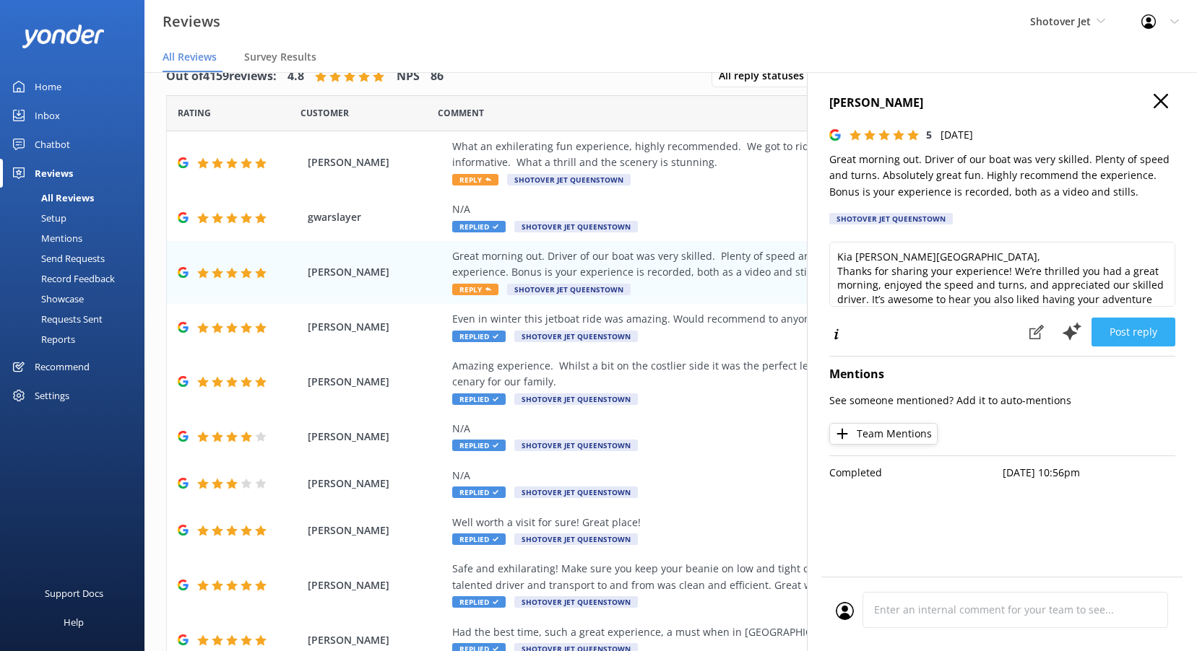
click at [1138, 334] on button "Post reply" at bounding box center [1133, 332] width 84 height 29
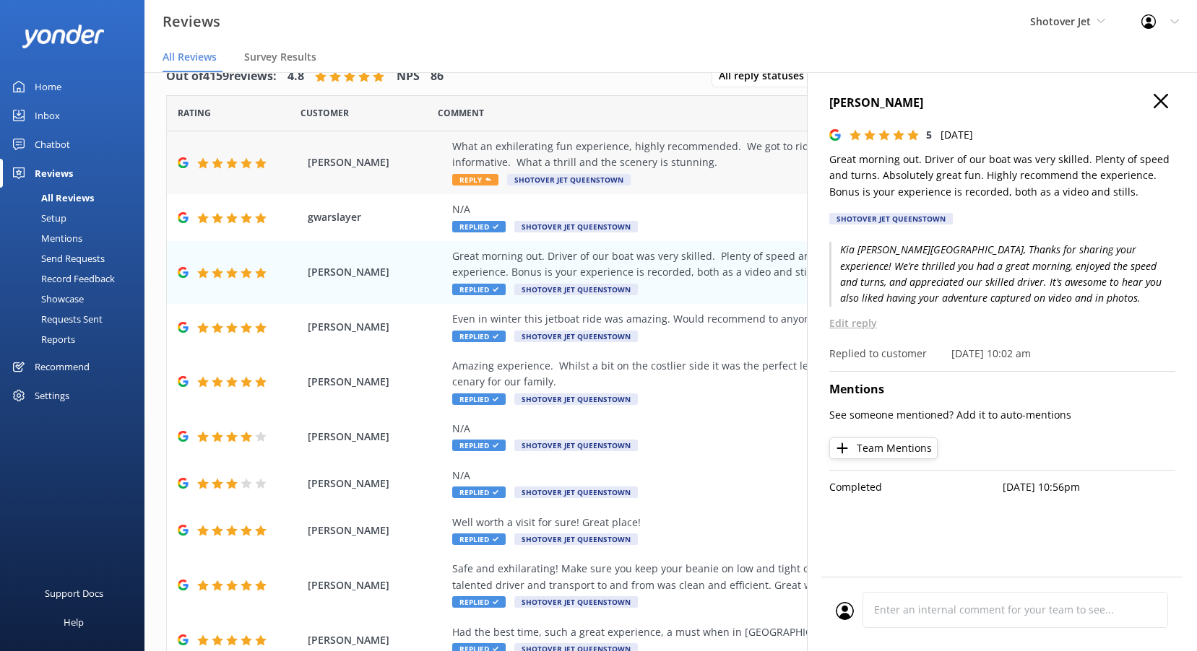
click at [599, 157] on div "What an exhilerating fun experience, highly recommended. We got to ride in the …" at bounding box center [764, 155] width 625 height 32
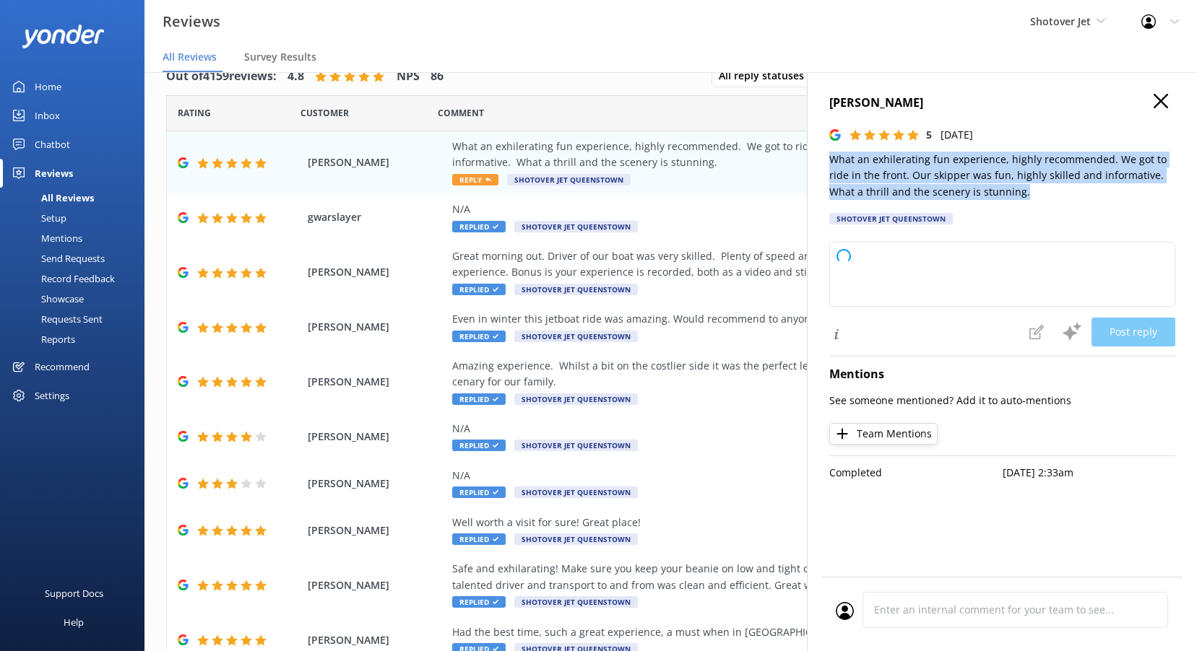
type textarea "Thank you so much for your wonderful review! We're thrilled to hear you had suc…"
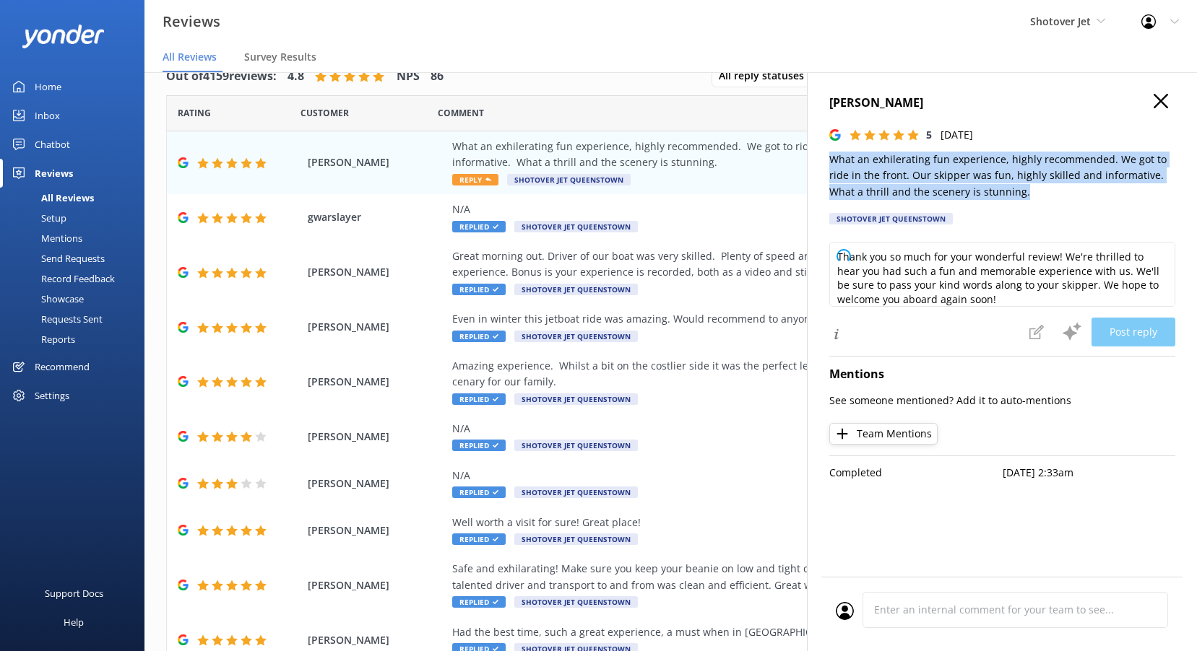
drag, startPoint x: 1044, startPoint y: 191, endPoint x: 822, endPoint y: 165, distance: 223.9
click at [822, 165] on div "Sam Clayton 5 Thu, 4th Sep 2025 What an exhilerating fun experience, highly rec…" at bounding box center [1002, 397] width 390 height 651
copy p "What an exhilerating fun experience, highly recommended. We got to ride in the …"
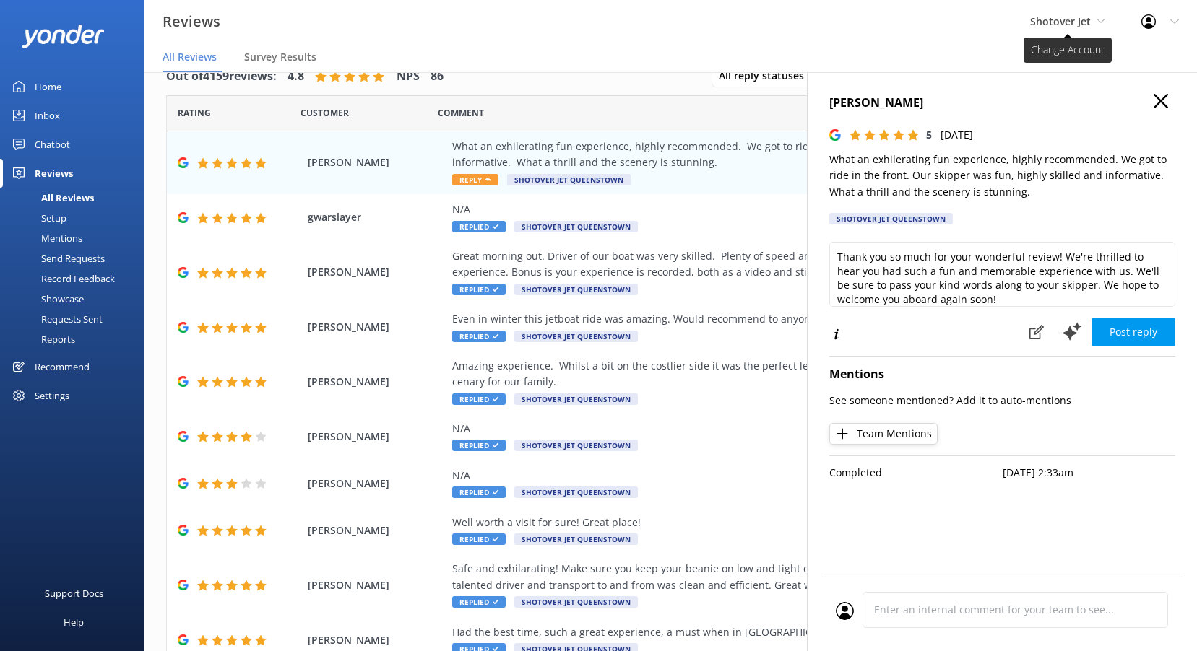
click at [1039, 16] on span "Shotover Jet" at bounding box center [1060, 21] width 61 height 14
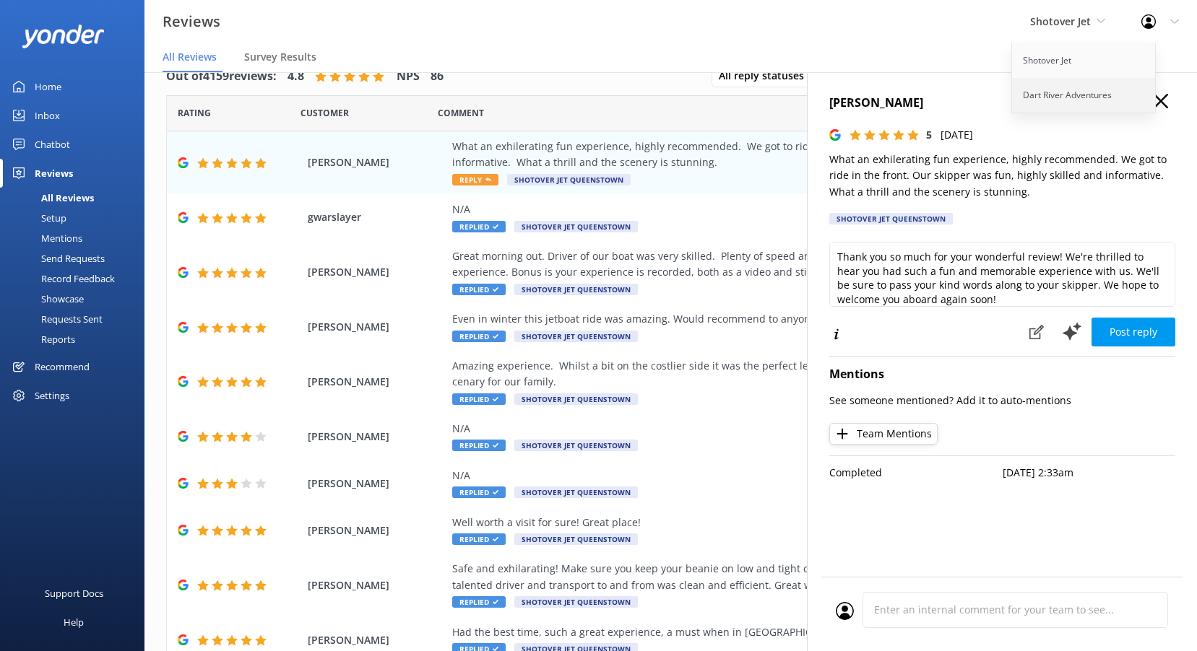
click at [1046, 90] on link "Dart River Adventures" at bounding box center [1084, 95] width 144 height 35
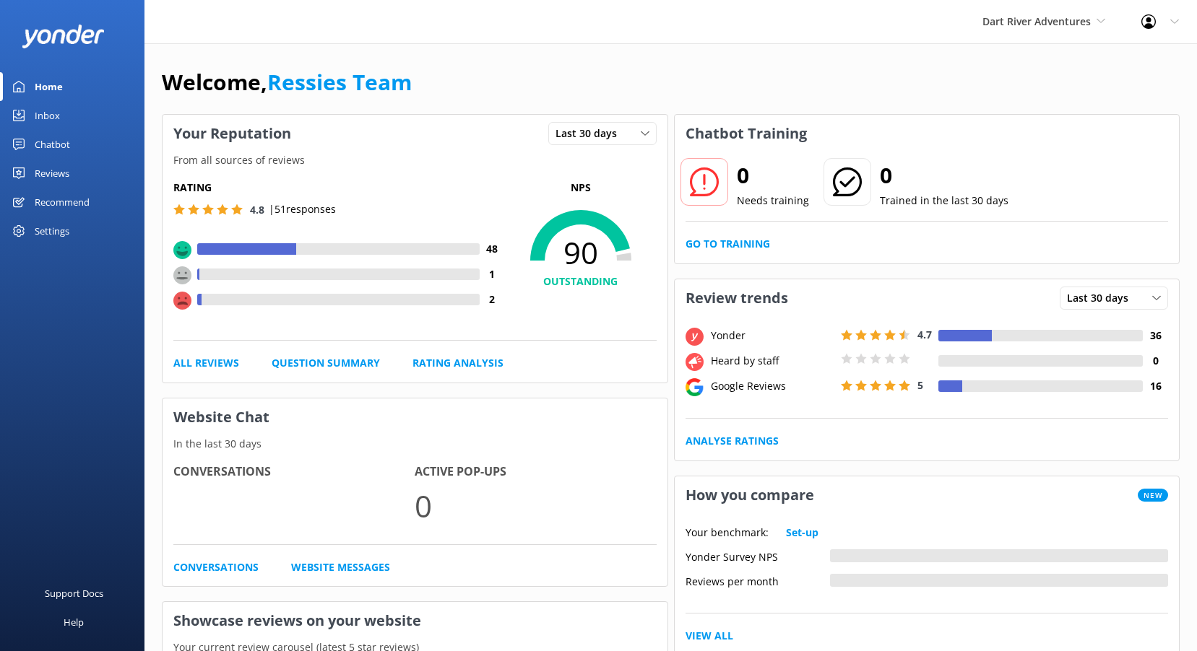
click at [61, 175] on div "Reviews" at bounding box center [52, 173] width 35 height 29
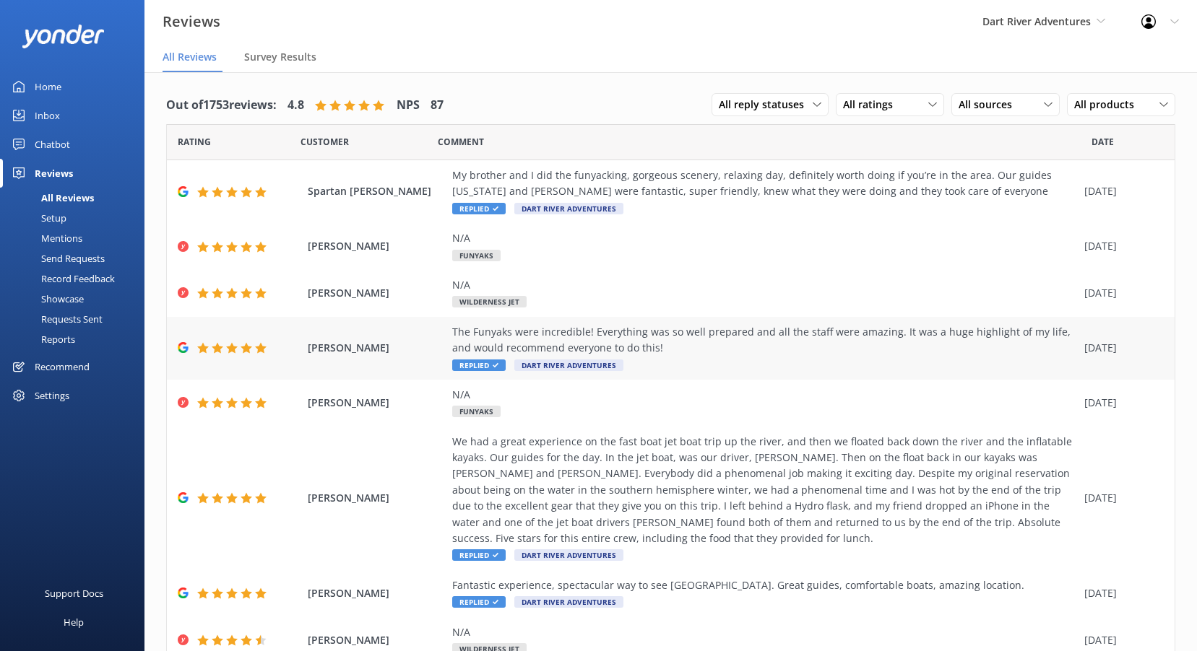
click at [640, 346] on div "The Funyaks were incredible! Everything was so well prepared and all the staff …" at bounding box center [764, 340] width 625 height 32
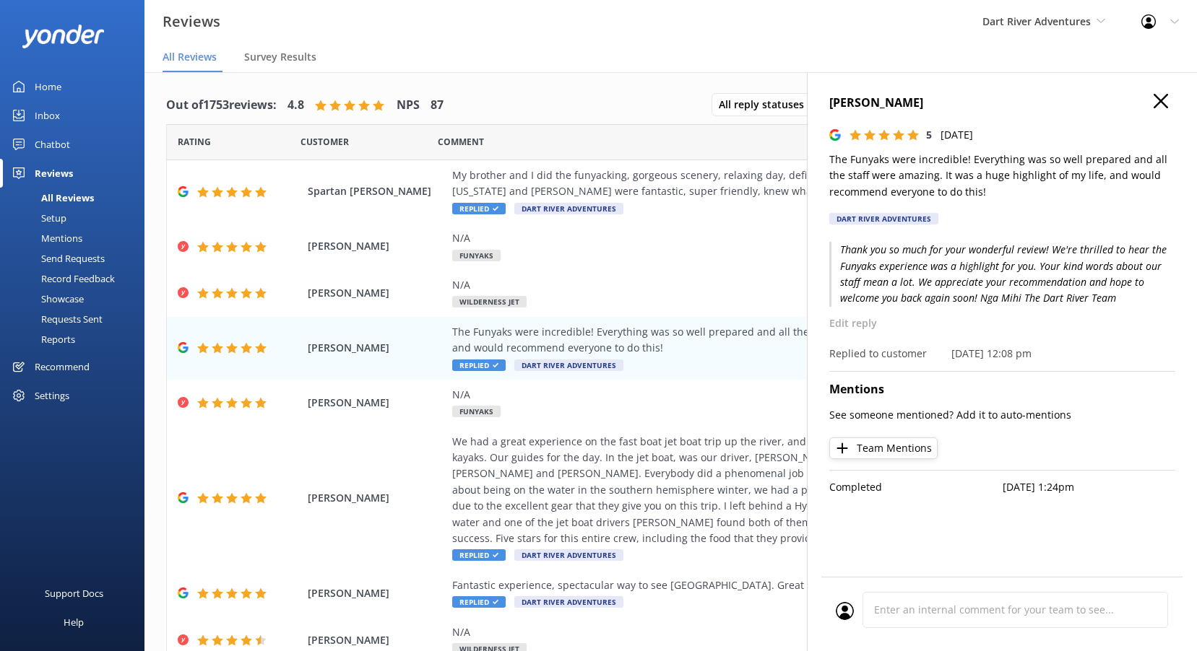
click at [1161, 96] on icon "button" at bounding box center [1160, 101] width 14 height 14
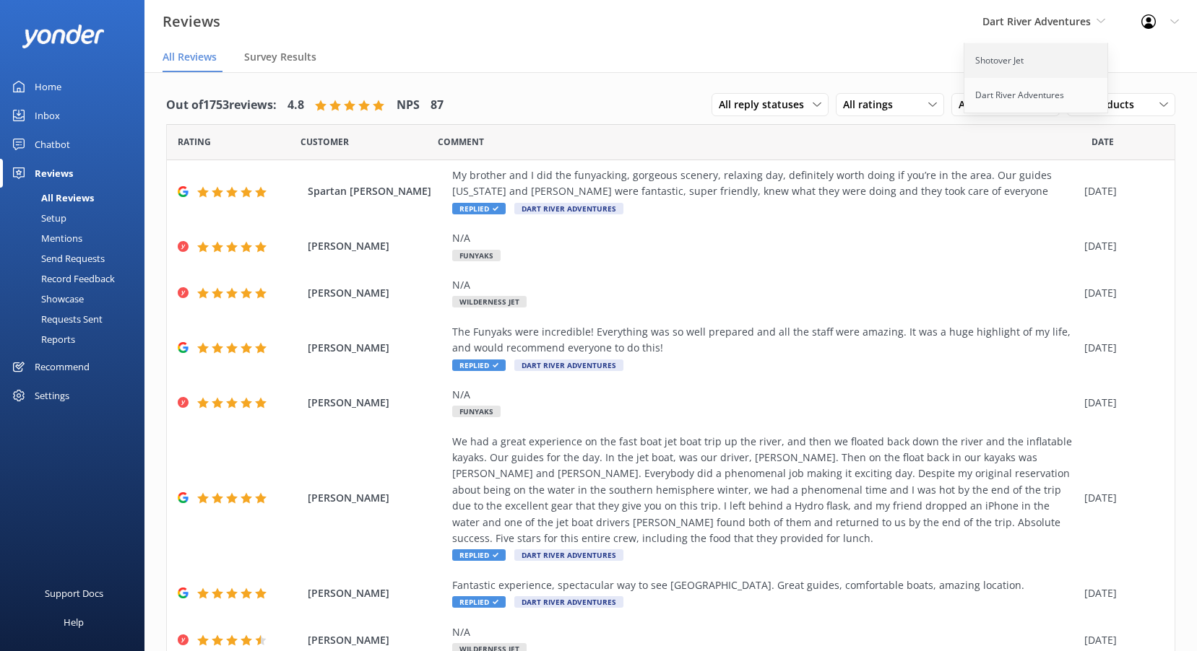
click at [1002, 60] on link "Shotover Jet" at bounding box center [1036, 60] width 144 height 35
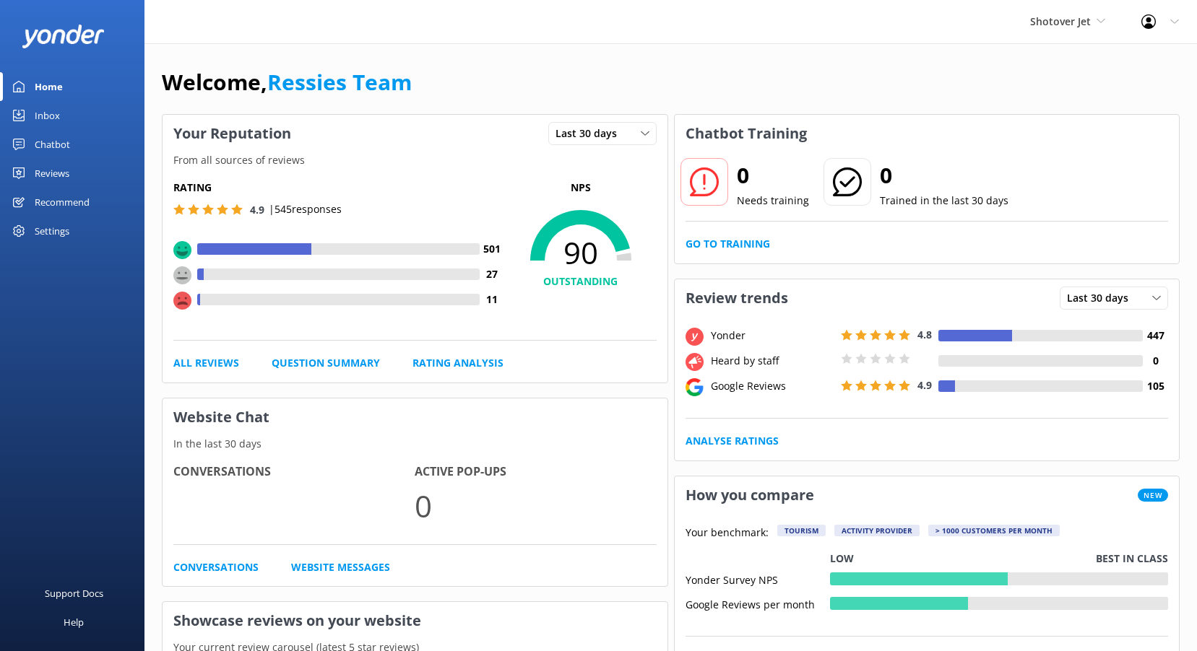
click at [69, 176] on div "Reviews" at bounding box center [52, 173] width 35 height 29
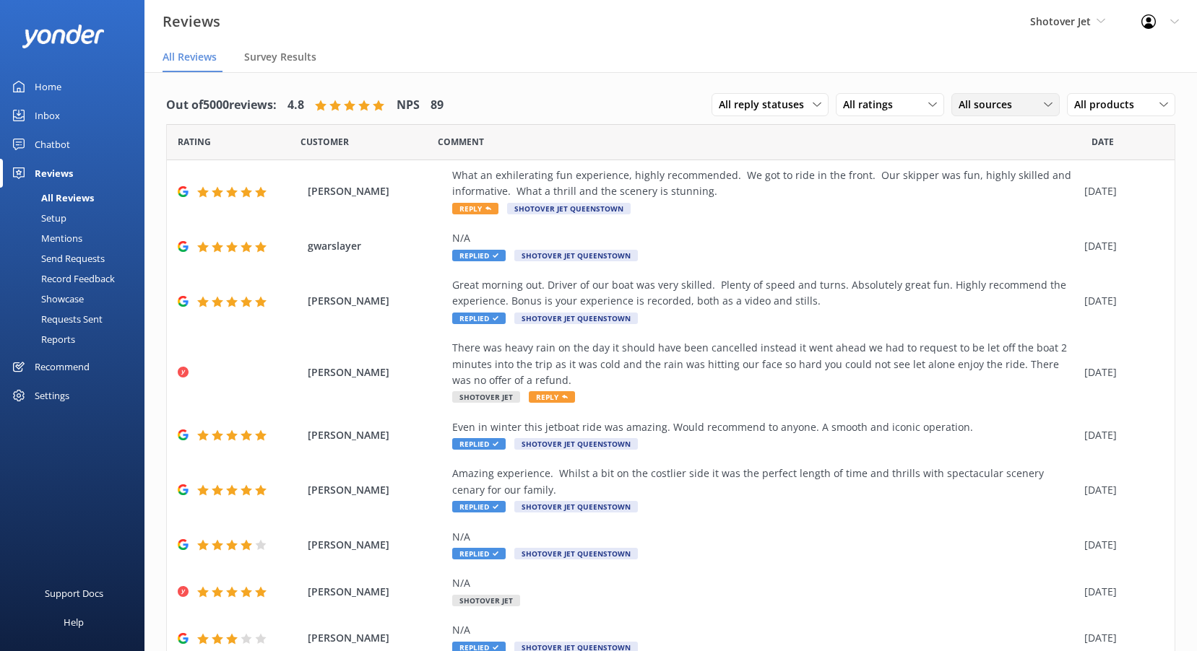
click at [964, 93] on div "All sources All sources Yonder survey Heard by staff Google reviews" at bounding box center [1005, 104] width 108 height 23
click at [1008, 218] on div "Google reviews" at bounding box center [1014, 222] width 84 height 14
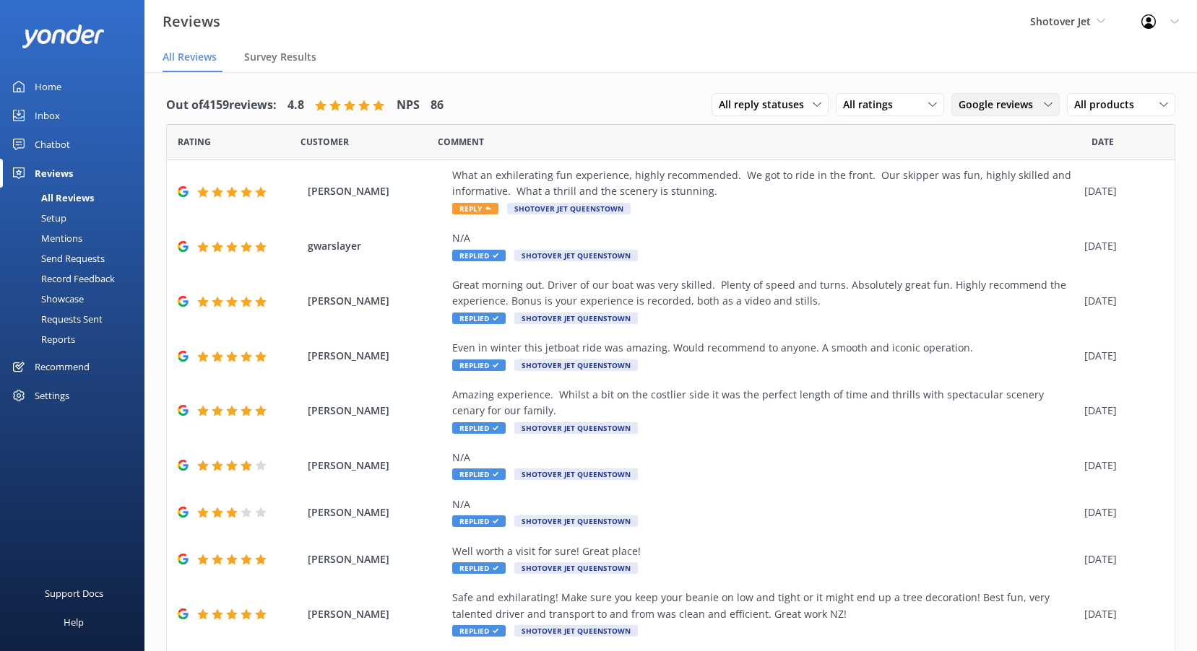
click at [971, 109] on span "Google reviews" at bounding box center [999, 105] width 83 height 16
drag, startPoint x: 971, startPoint y: 109, endPoint x: 981, endPoint y: 134, distance: 26.6
click at [981, 134] on div "All sources" at bounding box center [981, 134] width 45 height 14
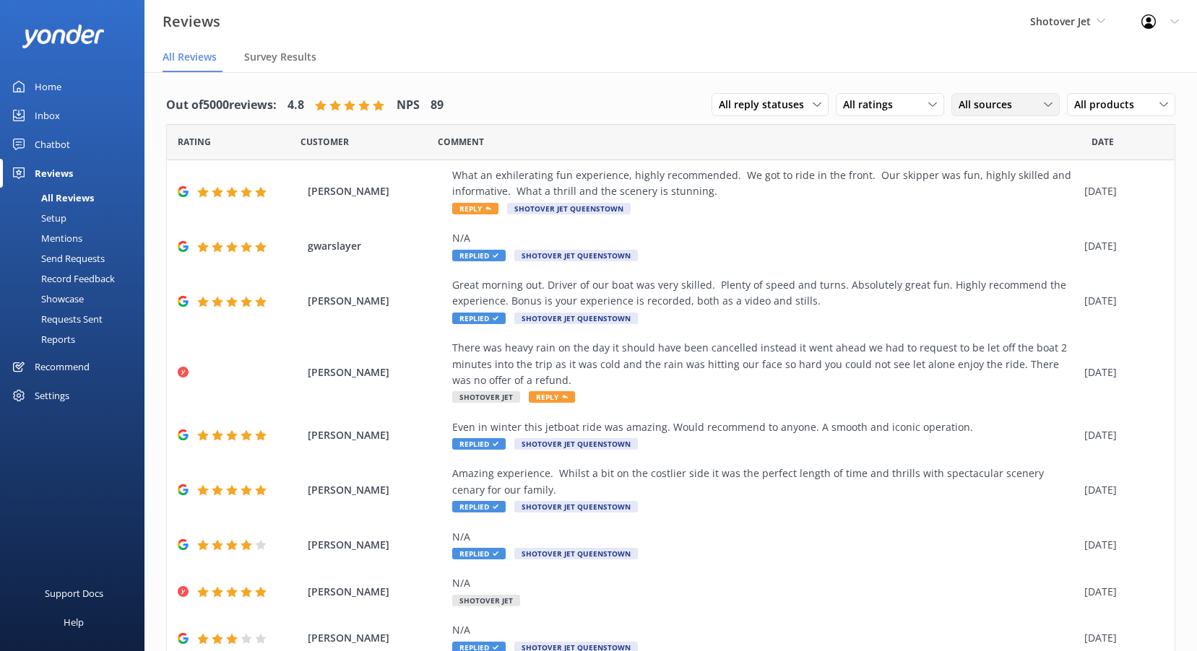
click at [990, 109] on span "All sources" at bounding box center [989, 105] width 62 height 16
click at [985, 212] on link "Google reviews" at bounding box center [1016, 222] width 129 height 29
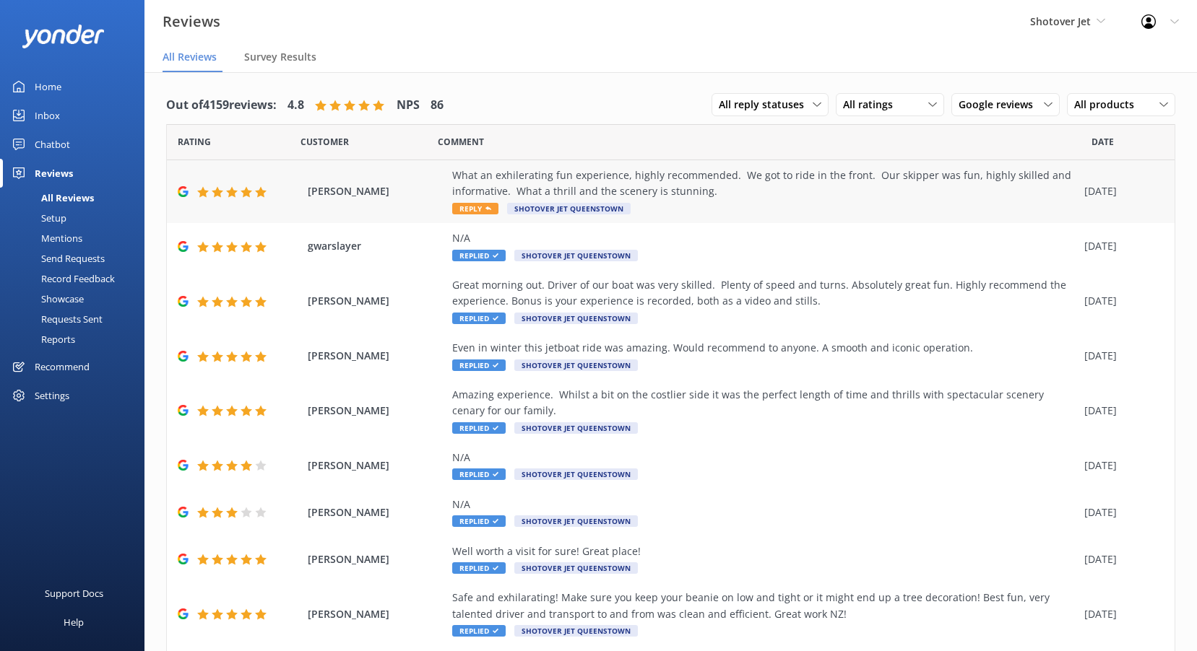
click at [694, 199] on div "What an exhilerating fun experience, highly recommended. We got to ride in the …" at bounding box center [764, 184] width 625 height 32
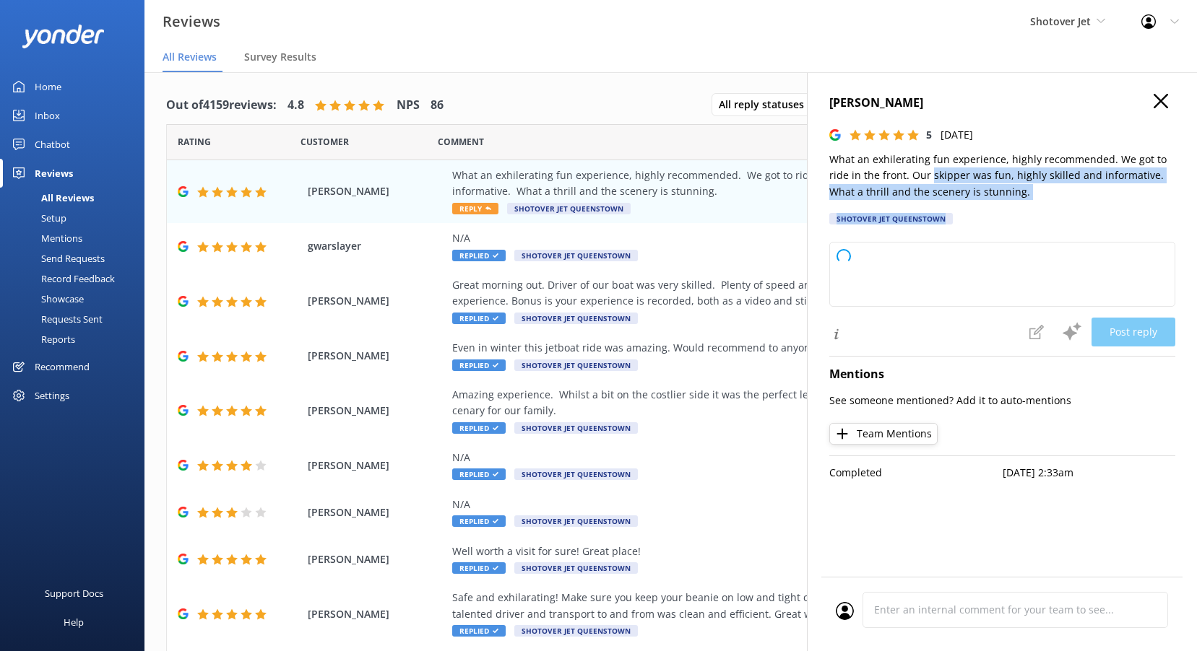
type textarea "Thank you so much for your wonderful review! We're delighted to hear you had su…"
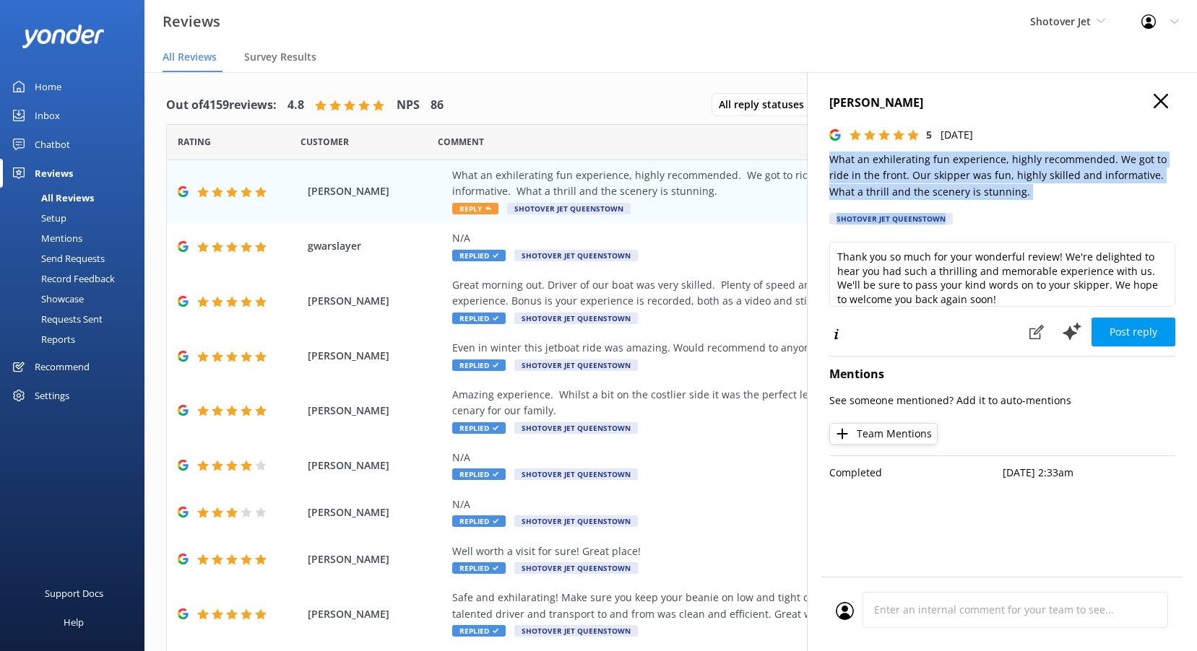
drag, startPoint x: 1054, startPoint y: 202, endPoint x: 815, endPoint y: 154, distance: 243.2
click at [815, 154] on div "Sam Clayton 5 Thu, 4th Sep 2025 What an exhilerating fun experience, highly rec…" at bounding box center [1002, 397] width 390 height 651
copy div "What an exhilerating fun experience, highly recommended. We got to ride in the …"
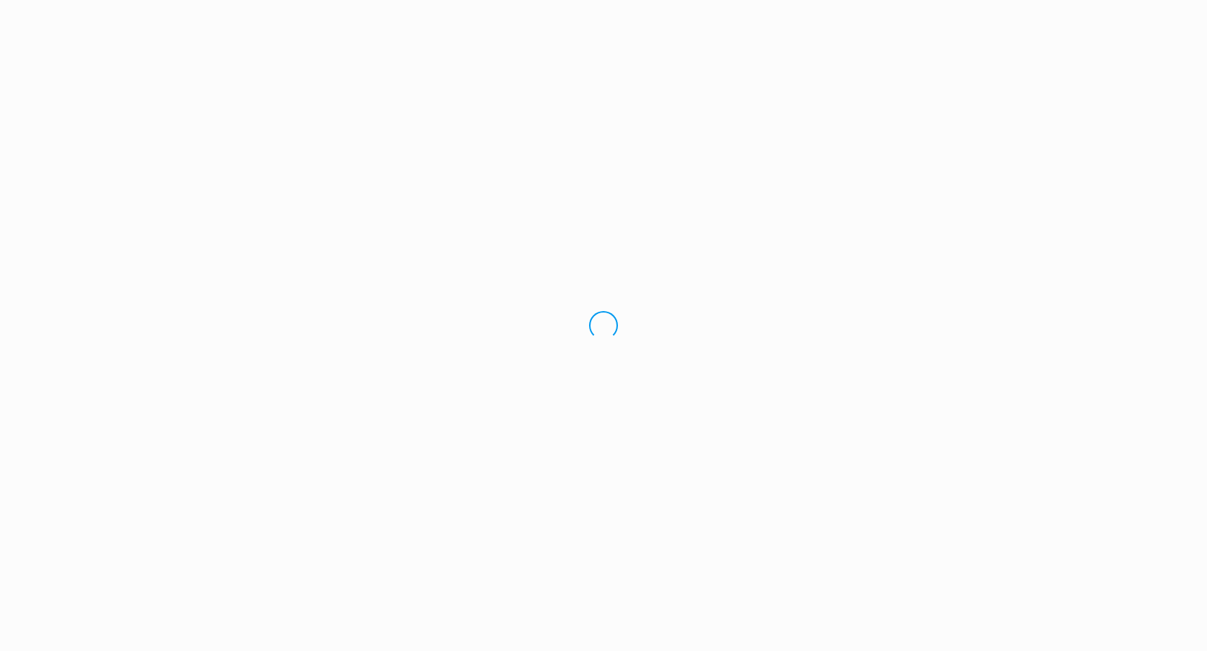
click at [976, 285] on div "Loading.." at bounding box center [603, 325] width 1207 height 651
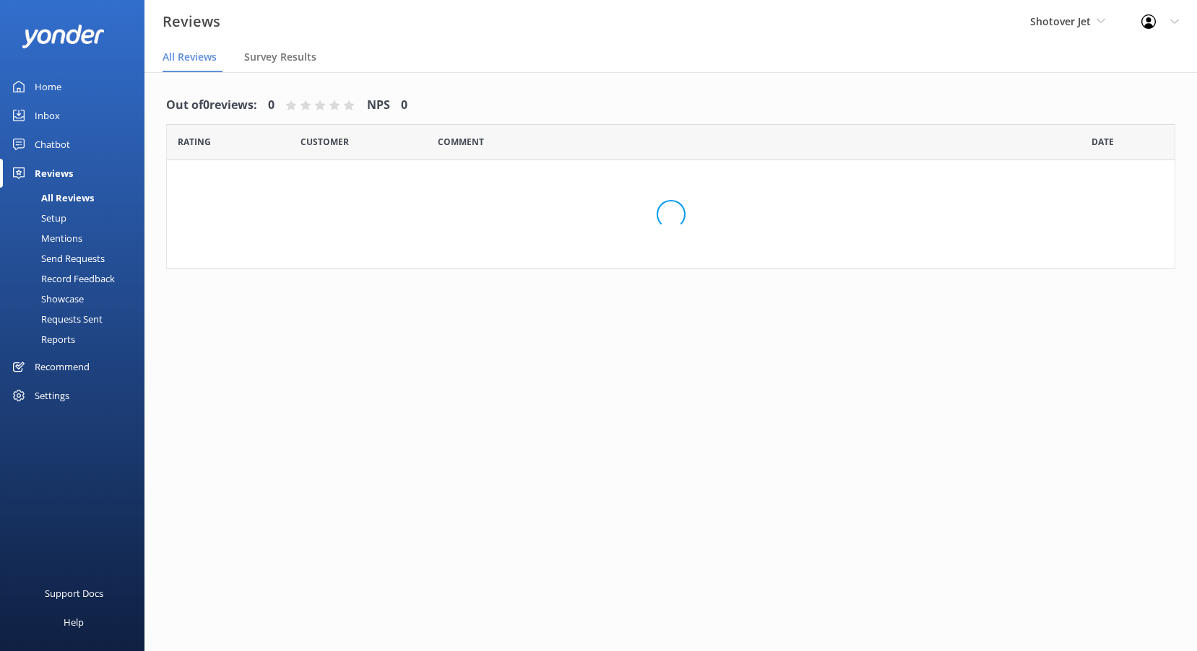
click at [976, 285] on div "Out of 0 reviews: 0 NPS 0 Rating Customer Comment Date Loading.." at bounding box center [670, 185] width 1052 height 226
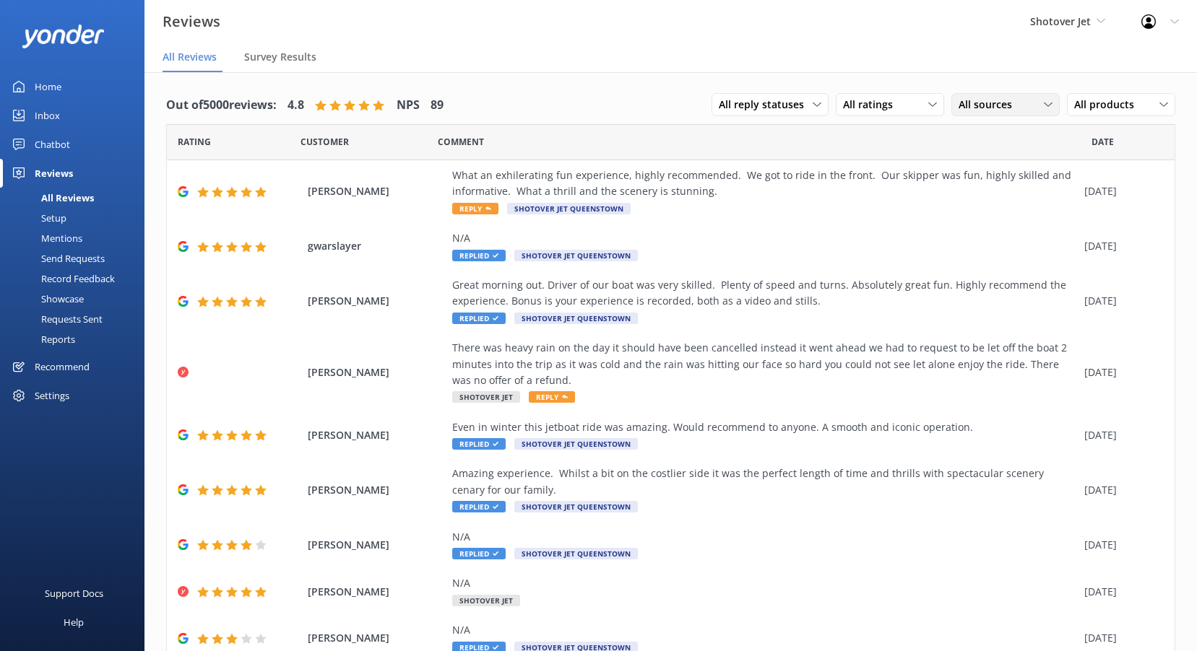
drag, startPoint x: 976, startPoint y: 285, endPoint x: 993, endPoint y: 107, distance: 179.2
click at [993, 107] on span "All sources" at bounding box center [989, 105] width 62 height 16
click at [992, 217] on div "Google reviews" at bounding box center [1014, 222] width 84 height 14
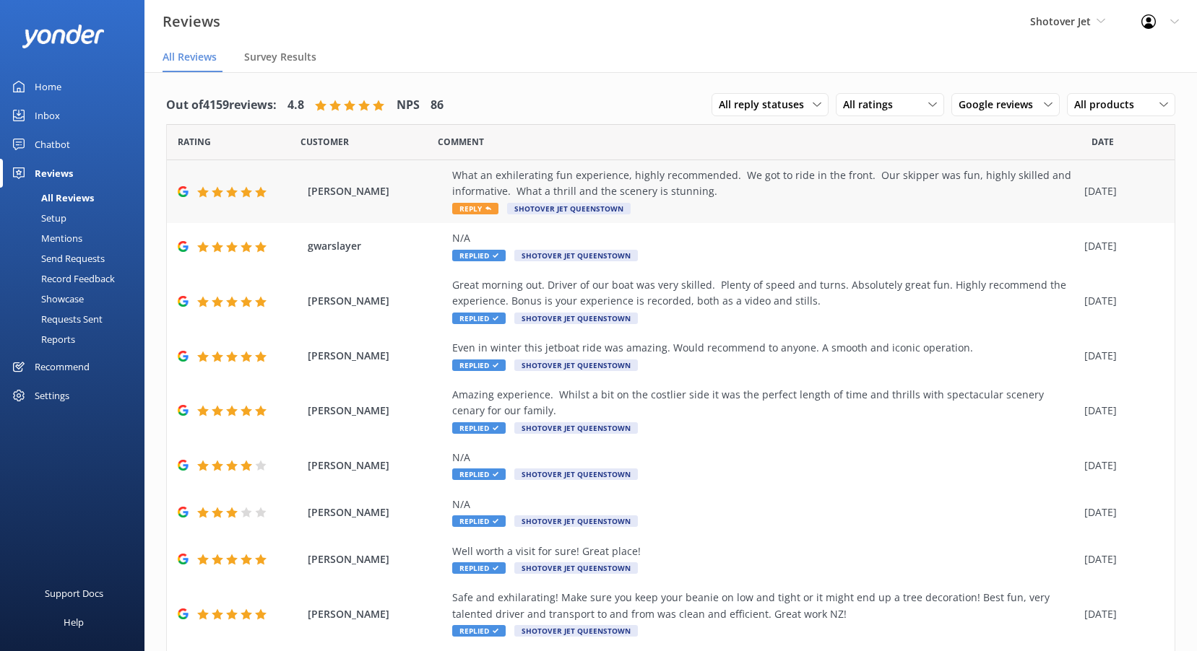
click at [661, 186] on div "What an exhilerating fun experience, highly recommended. We got to ride in the …" at bounding box center [764, 184] width 625 height 32
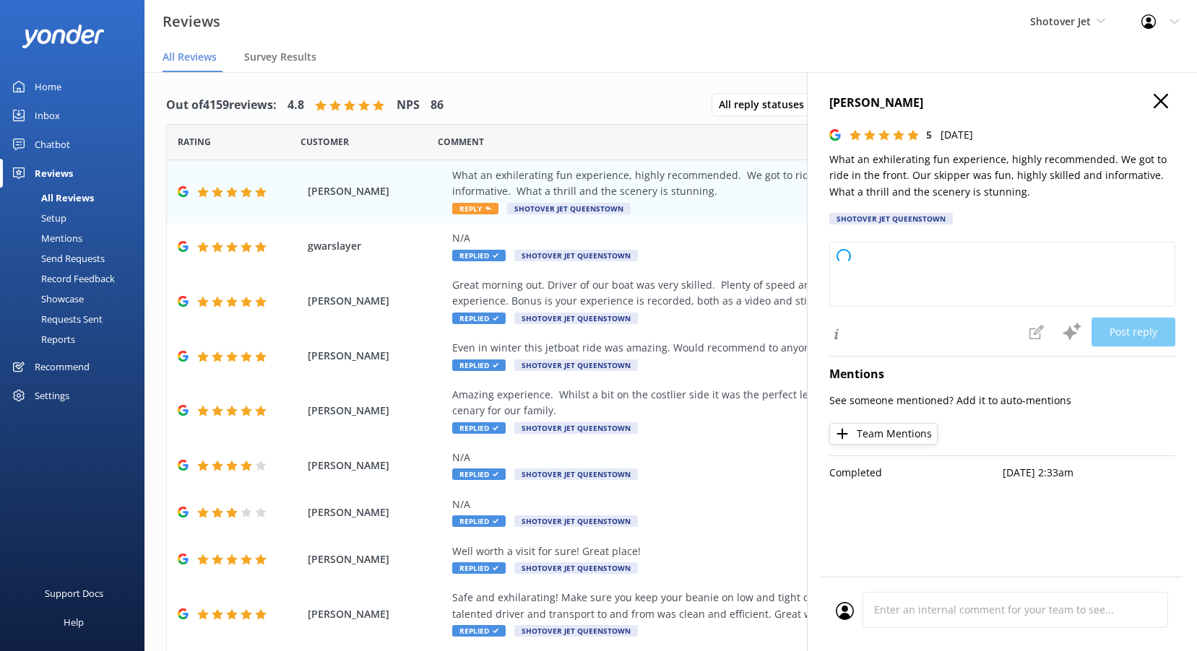
type textarea "Thank you so much for your wonderful review! We're thrilled to hear you had suc…"
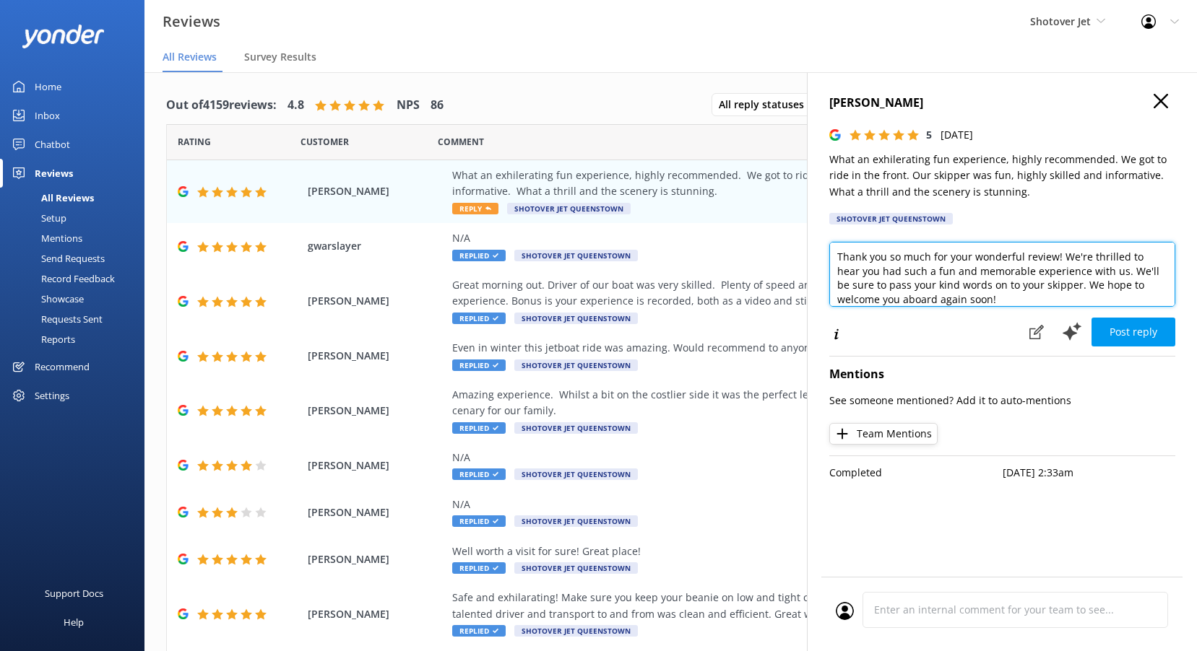
click at [950, 269] on textarea "Thank you so much for your wonderful review! We're thrilled to hear you had suc…" at bounding box center [1002, 274] width 346 height 65
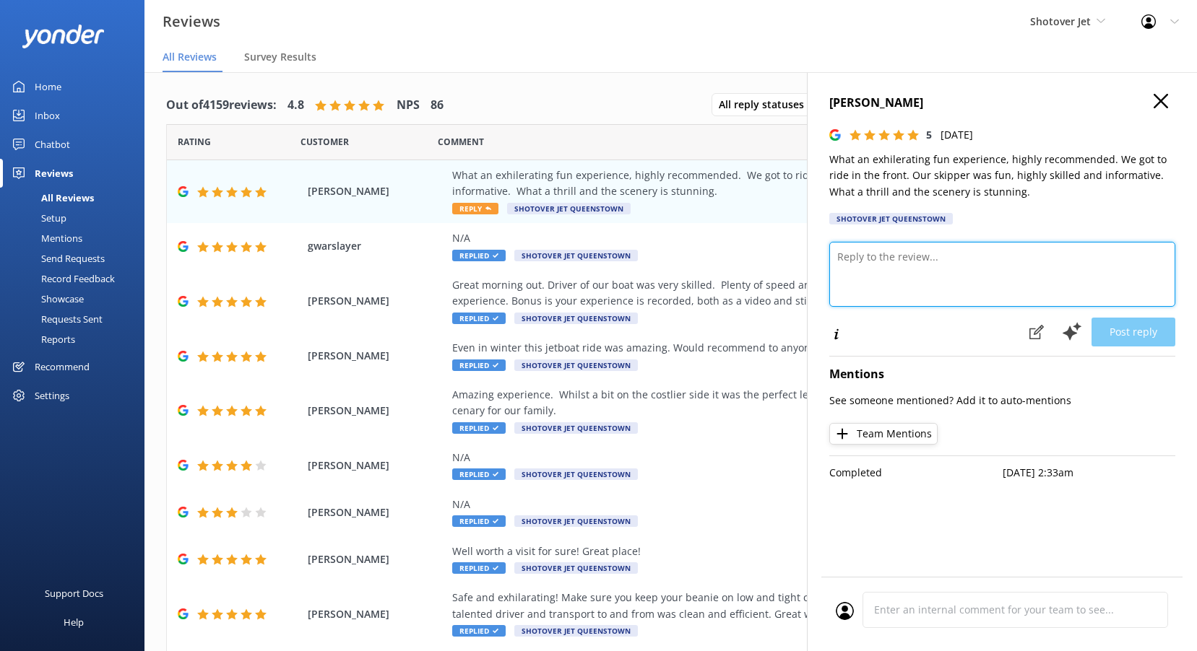
paste textarea "Kia ora, Thanks so much for sharing your experience with Shotover Jet Queenstow…"
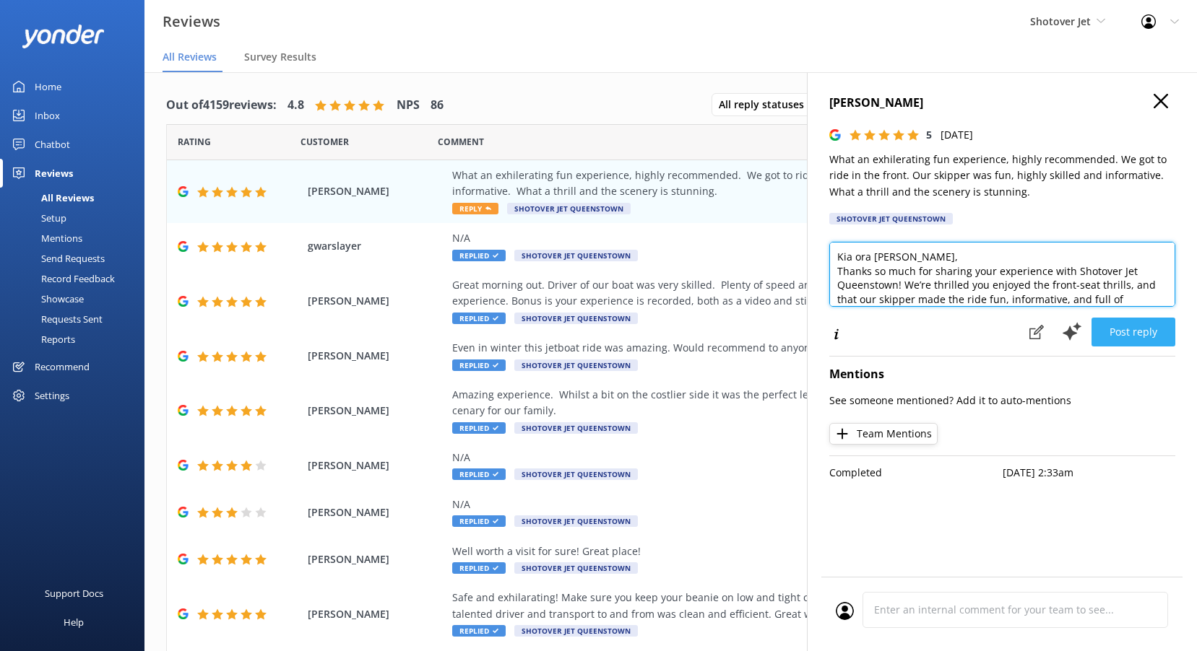
type textarea "Kia ora [PERSON_NAME], Thanks so much for sharing your experience with Shotover…"
click at [1121, 329] on button "Post reply" at bounding box center [1133, 332] width 84 height 29
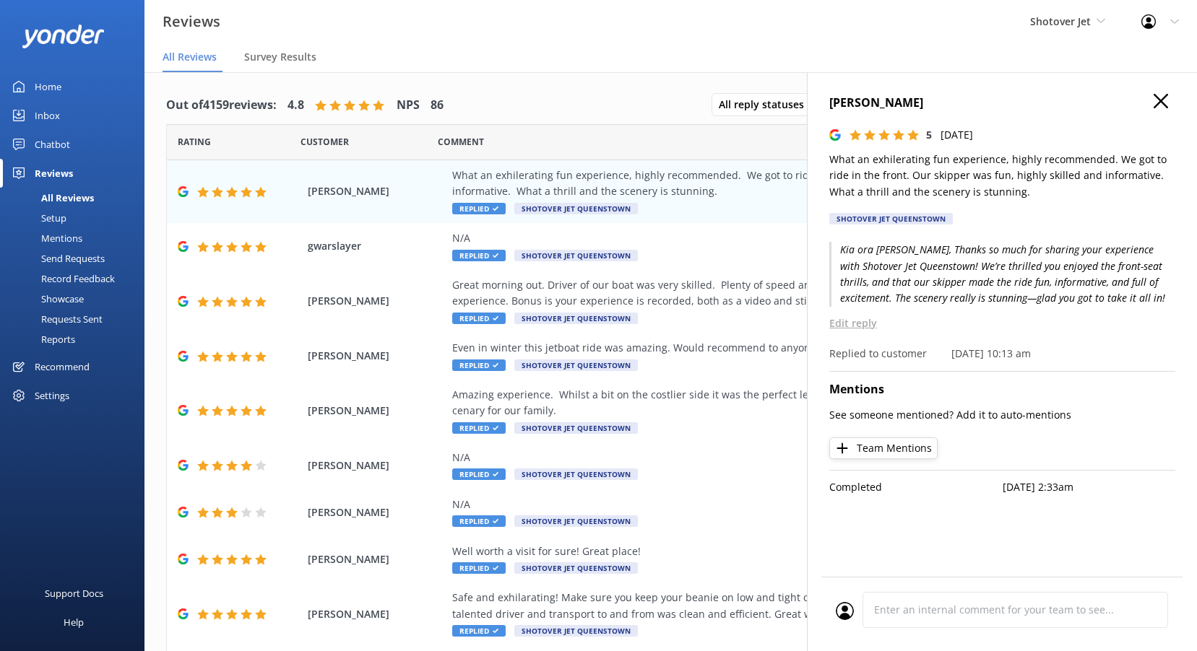
click at [1158, 103] on use "button" at bounding box center [1160, 101] width 14 height 14
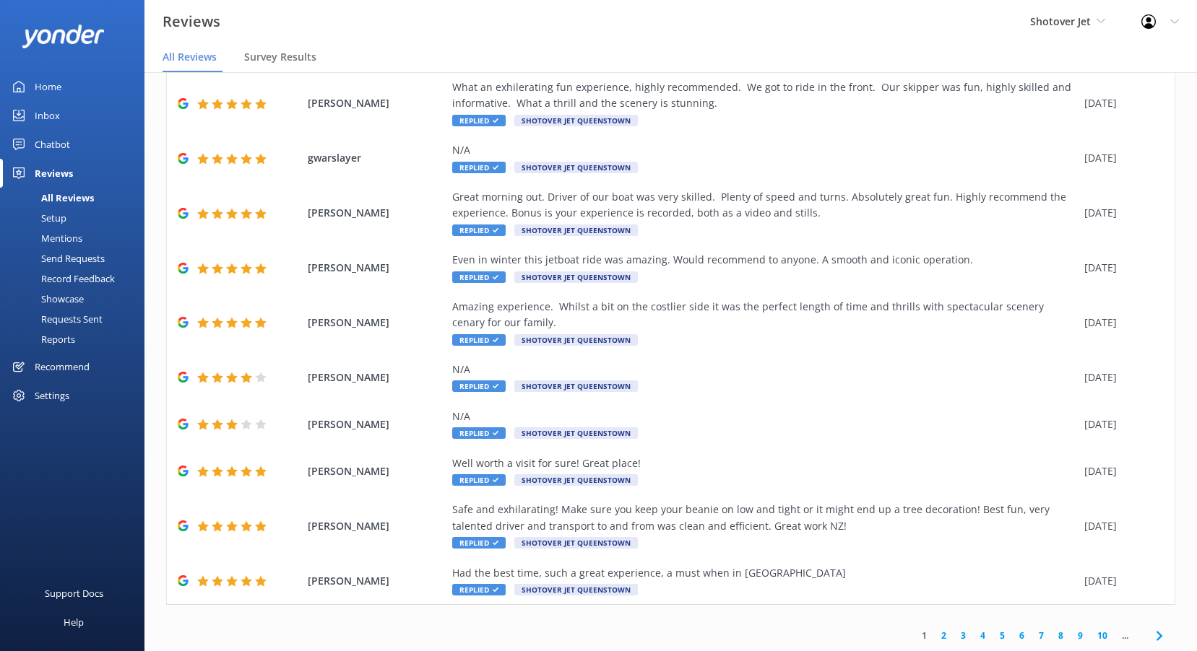
scroll to position [89, 0]
click at [934, 636] on link "2" at bounding box center [943, 635] width 19 height 14
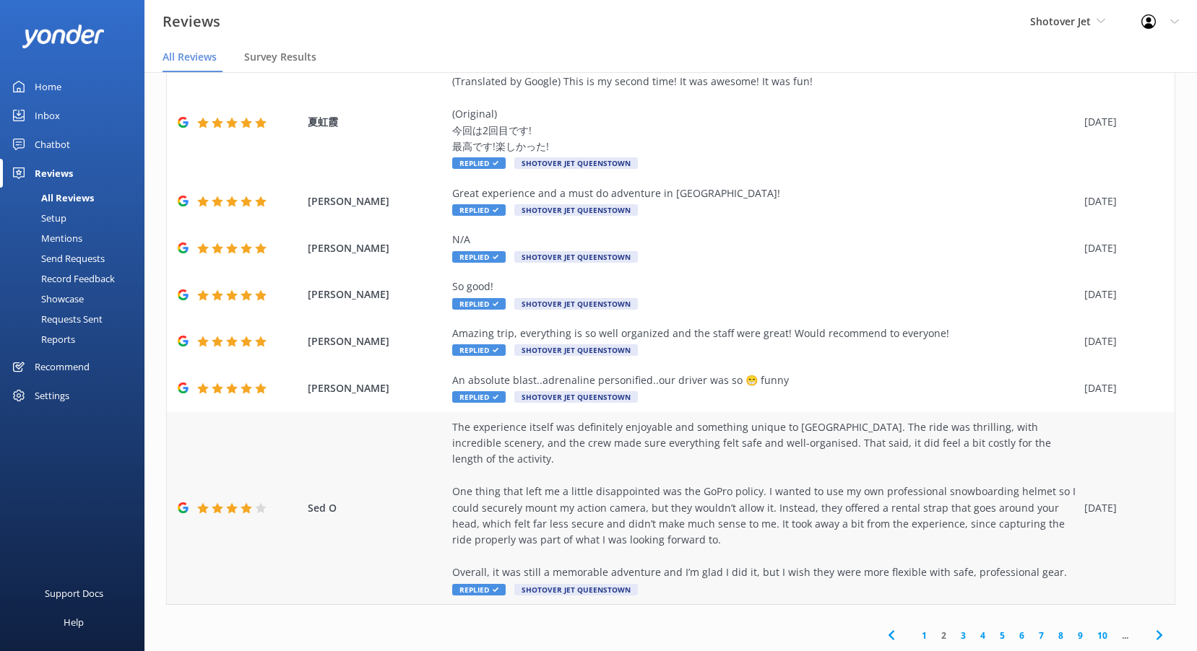
scroll to position [235, 0]
click at [783, 466] on div "The experience itself was definitely enjoyable and something unique to [GEOGRAP…" at bounding box center [764, 500] width 625 height 162
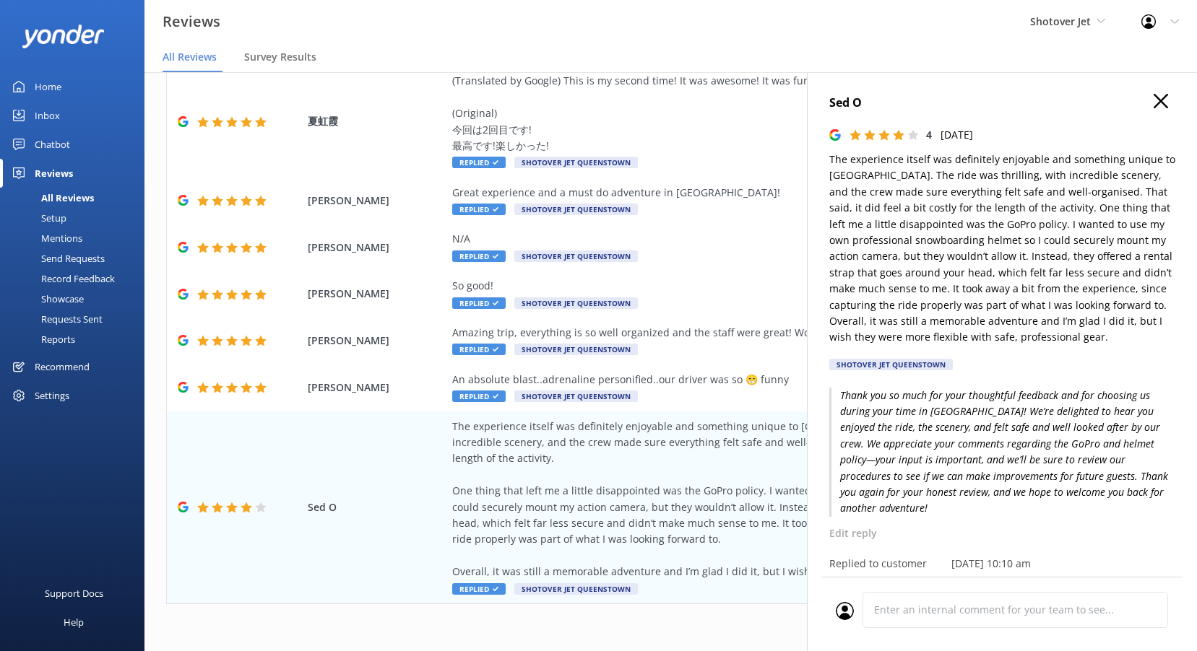
click at [1153, 99] on use "button" at bounding box center [1160, 101] width 14 height 14
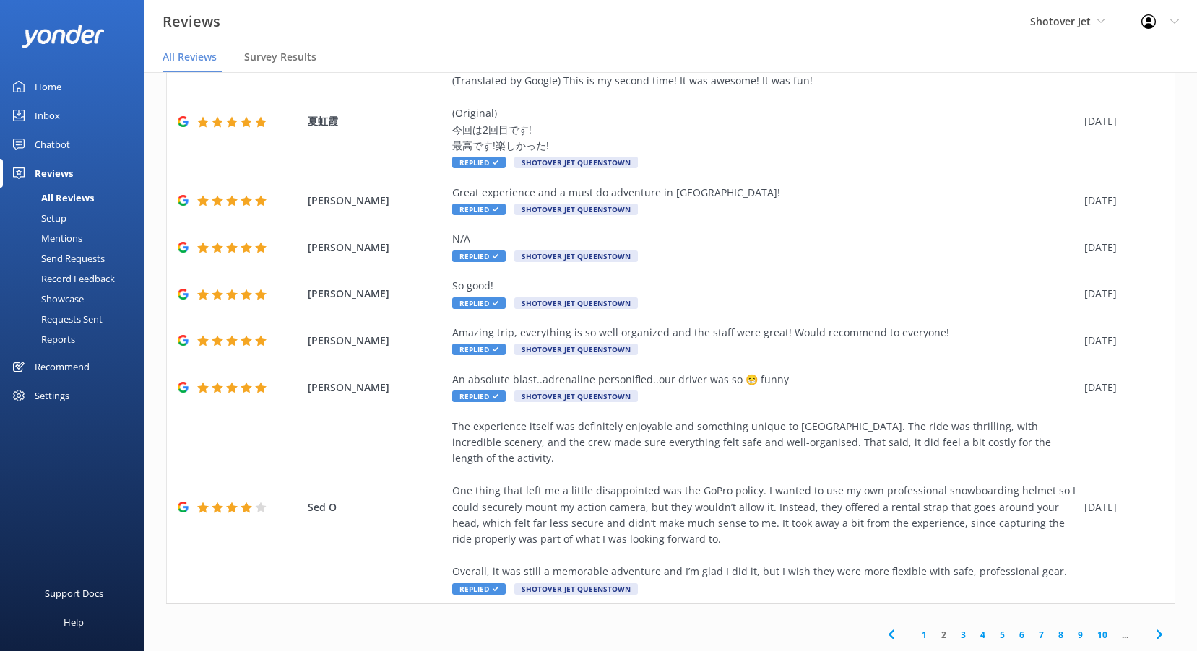
click at [953, 633] on link "3" at bounding box center [962, 635] width 19 height 14
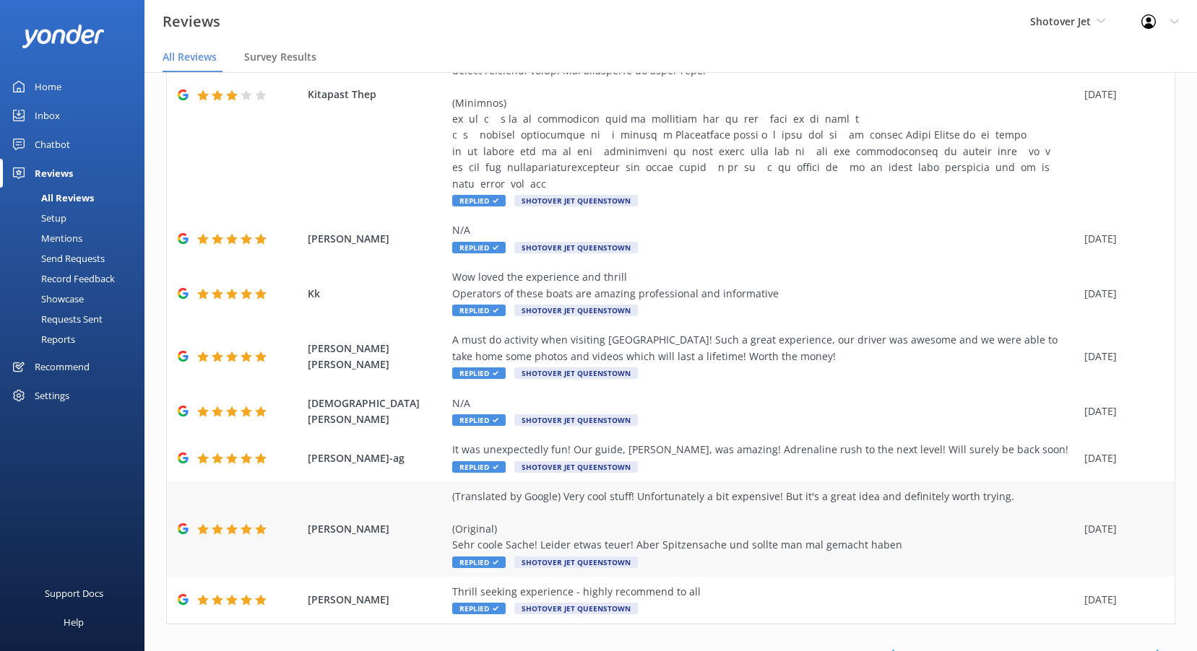
scroll to position [299, 0]
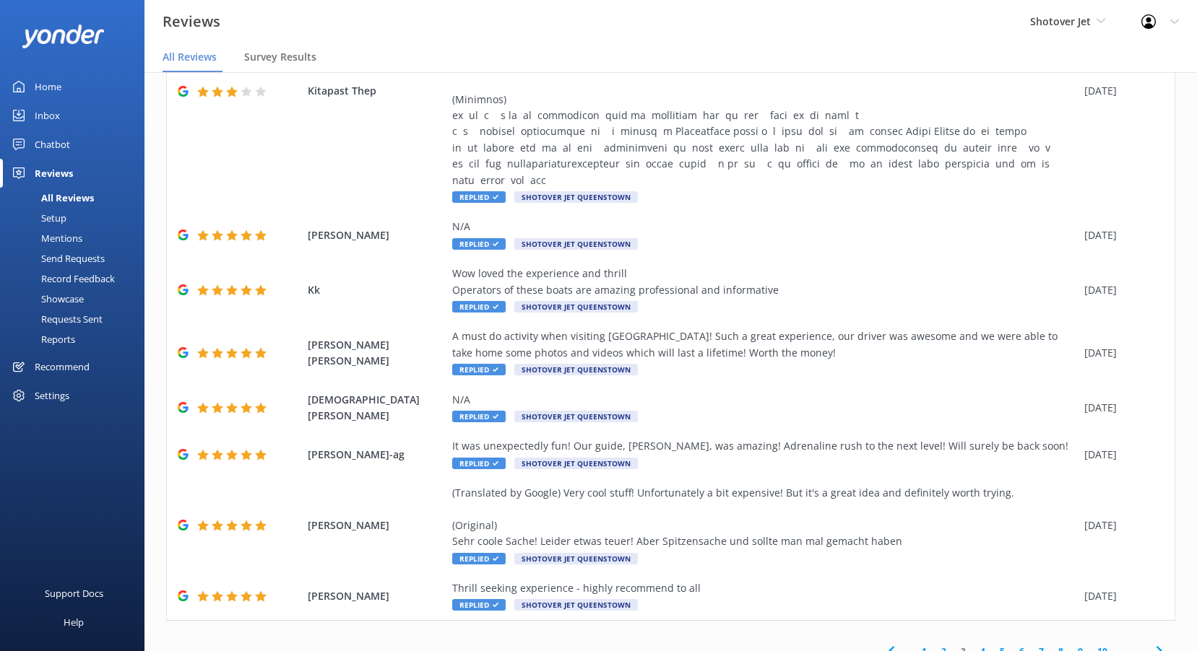
click at [918, 645] on link "1" at bounding box center [923, 652] width 19 height 14
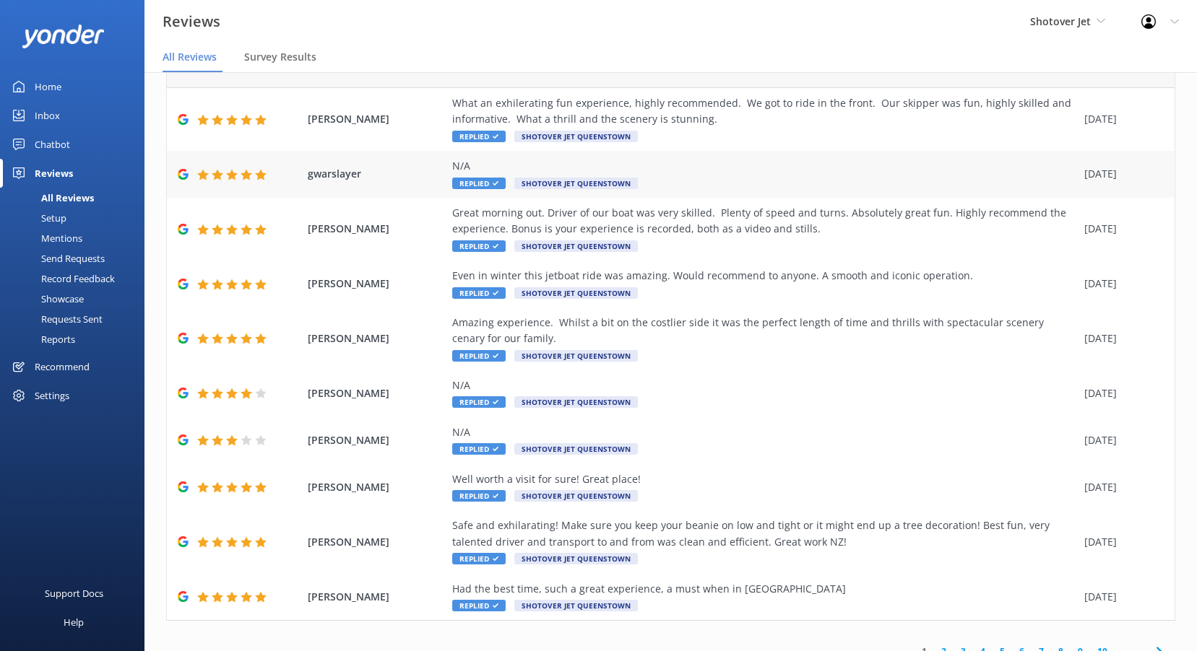
scroll to position [89, 0]
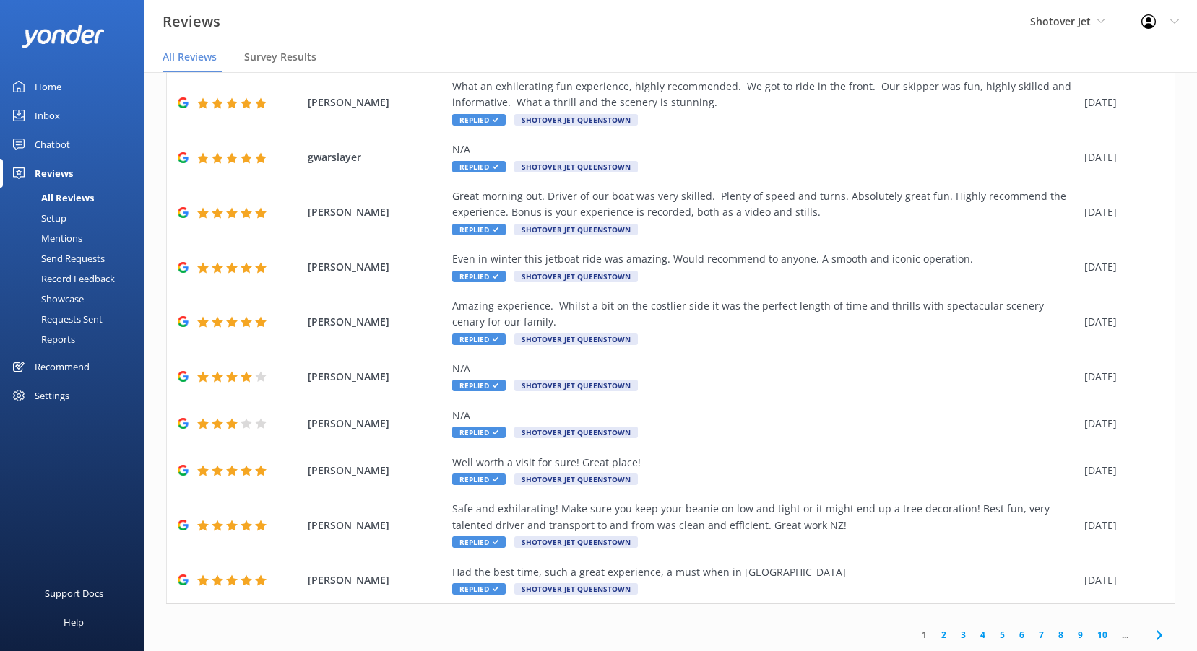
click at [934, 638] on link "2" at bounding box center [943, 635] width 19 height 14
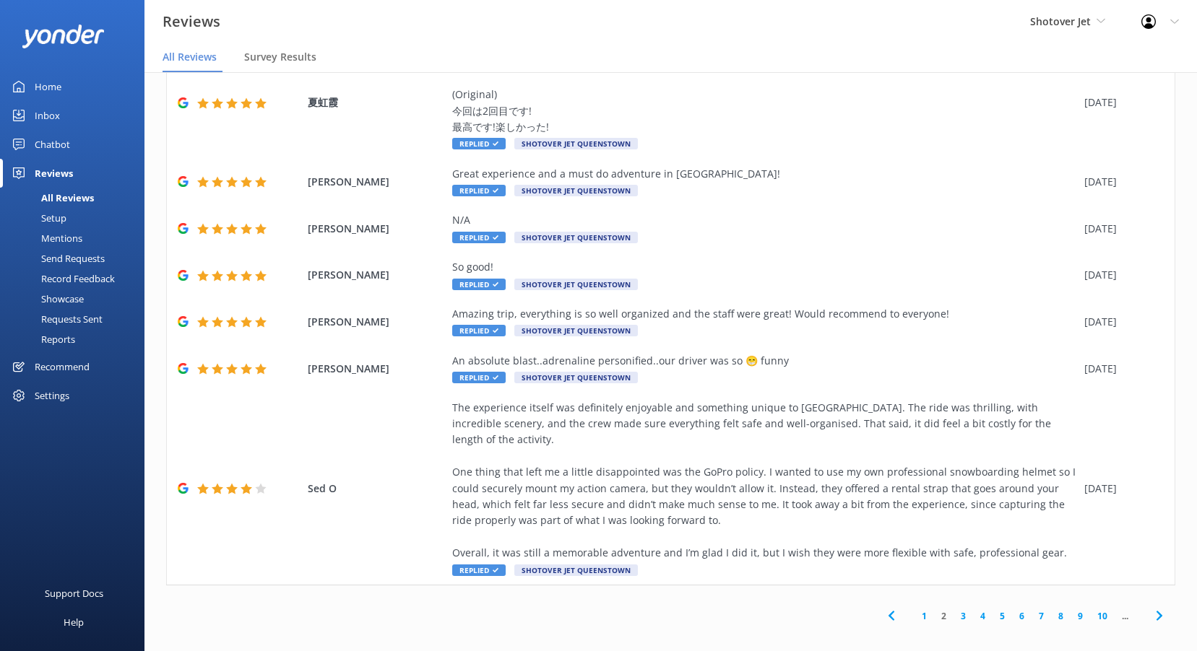
scroll to position [29, 0]
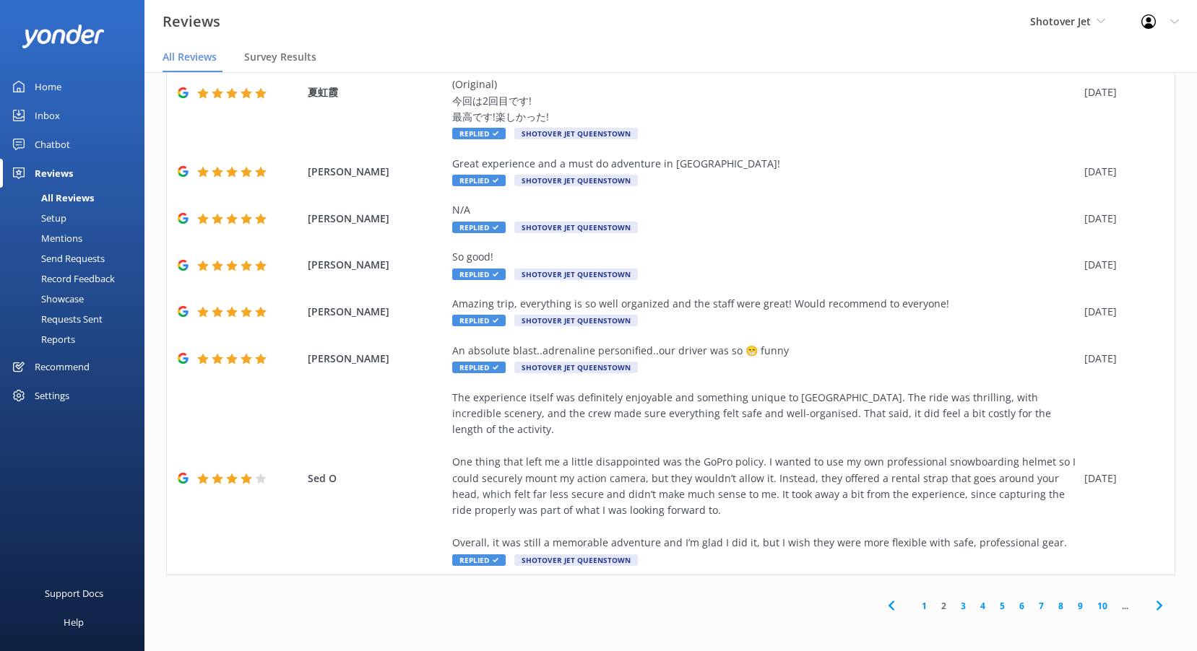
click at [953, 607] on link "3" at bounding box center [962, 606] width 19 height 14
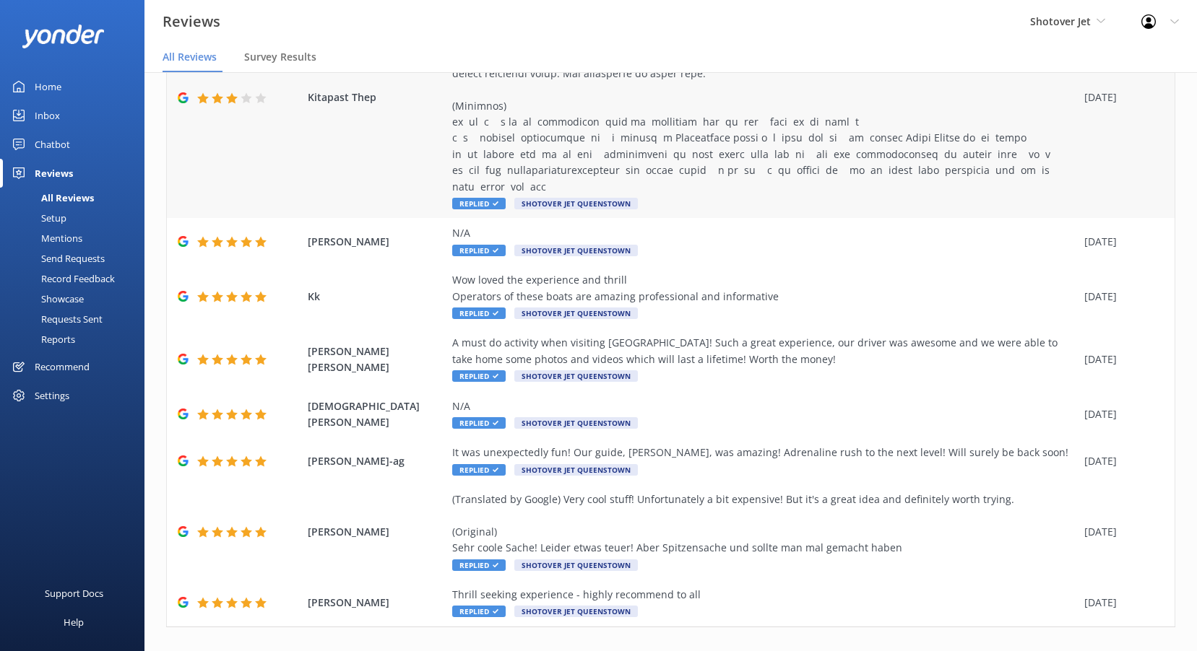
scroll to position [299, 0]
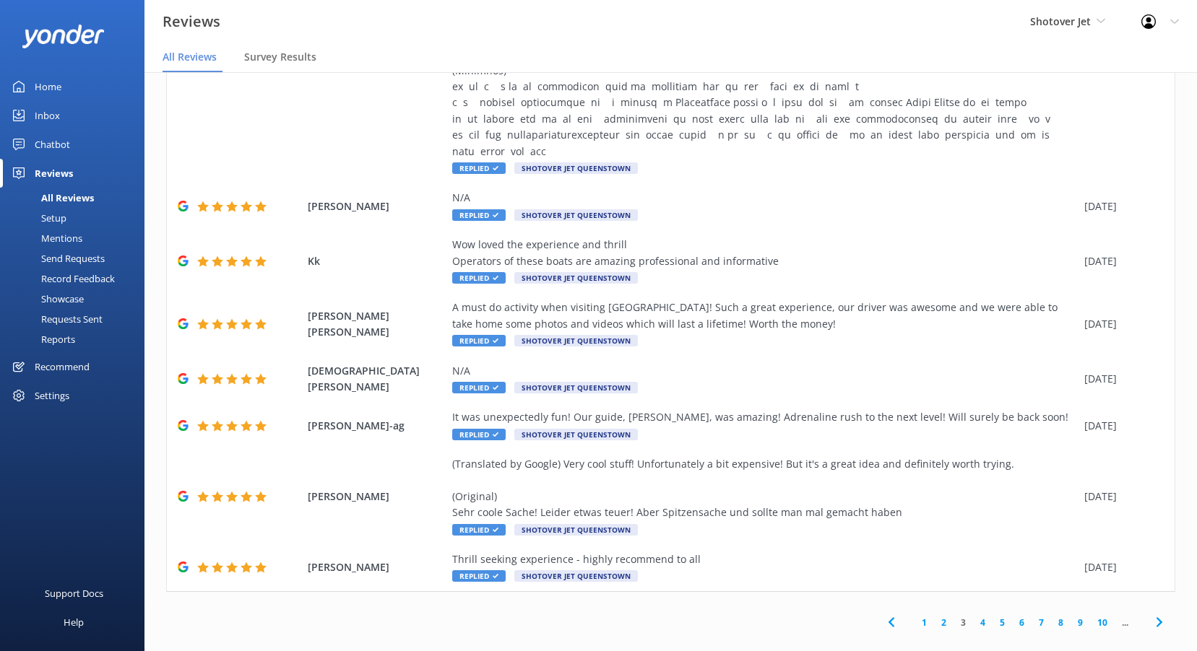
click at [973, 616] on link "4" at bounding box center [982, 623] width 19 height 14
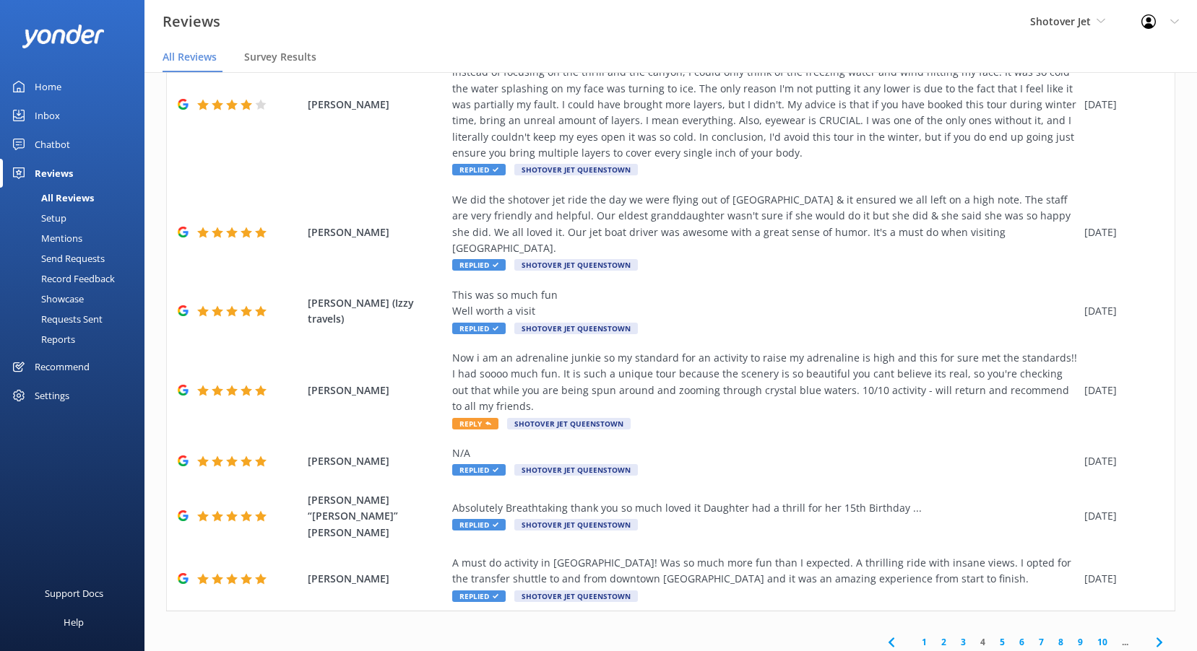
scroll to position [251, 0]
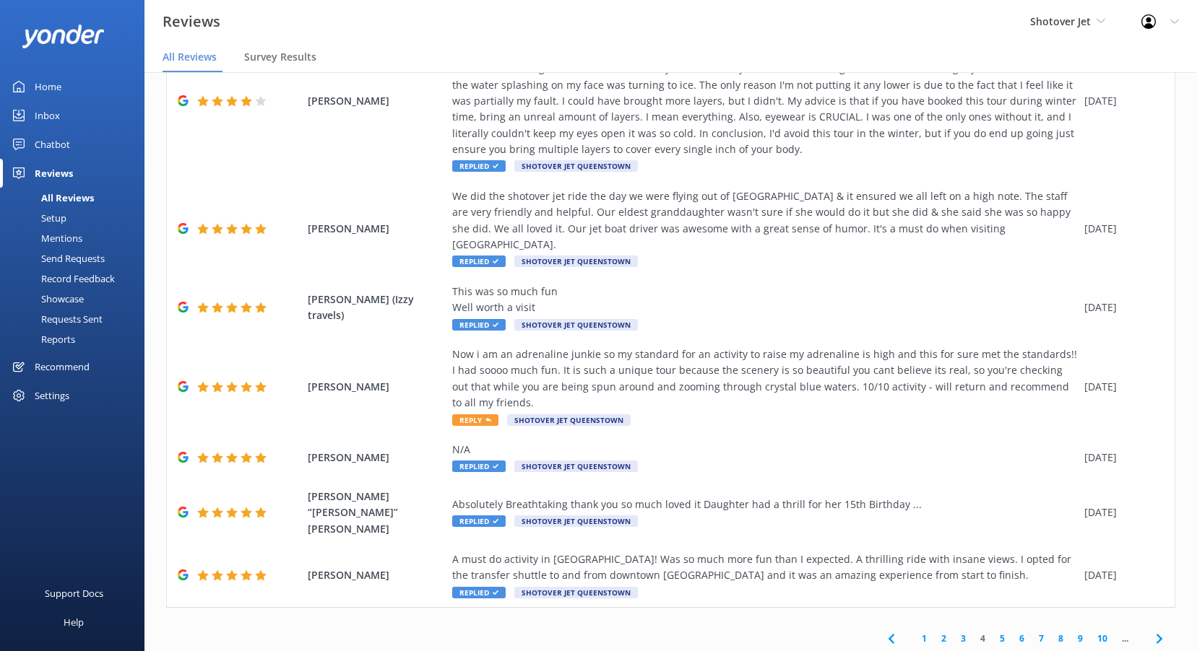
click at [992, 632] on link "5" at bounding box center [1001, 639] width 19 height 14
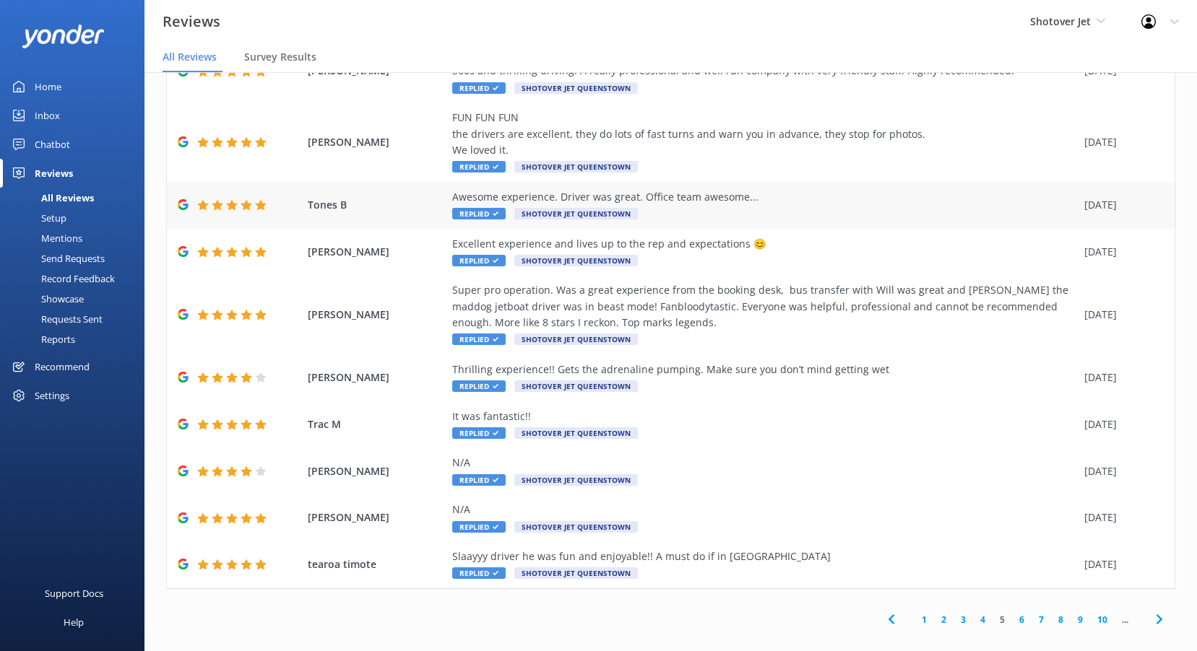
scroll to position [105, 0]
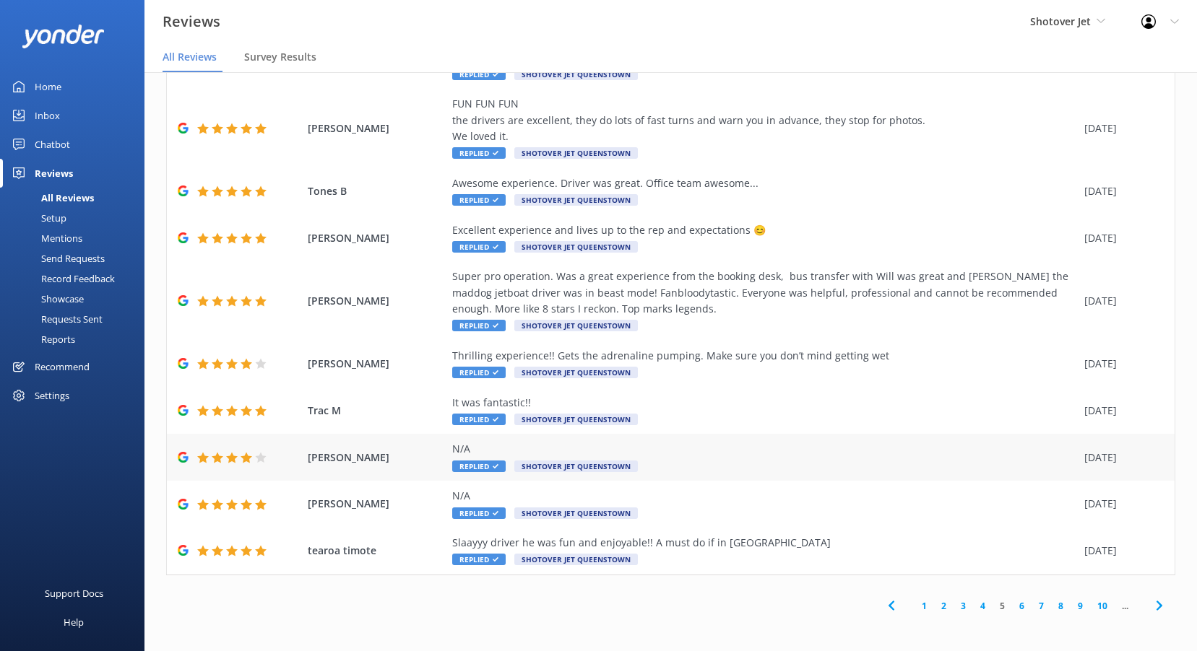
click at [503, 448] on div "N/A" at bounding box center [764, 449] width 625 height 16
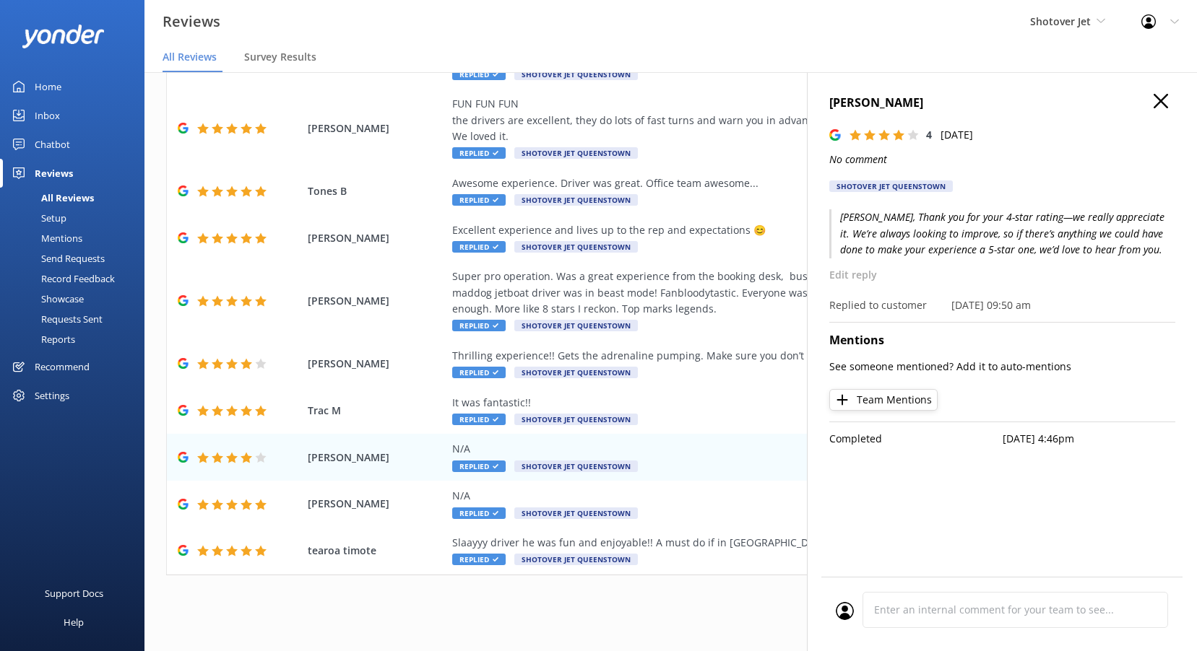
click at [559, 599] on div "1 2 3 4 5 6 7 8 9 10 ..." at bounding box center [670, 606] width 1009 height 32
click at [1158, 103] on icon "button" at bounding box center [1160, 101] width 14 height 14
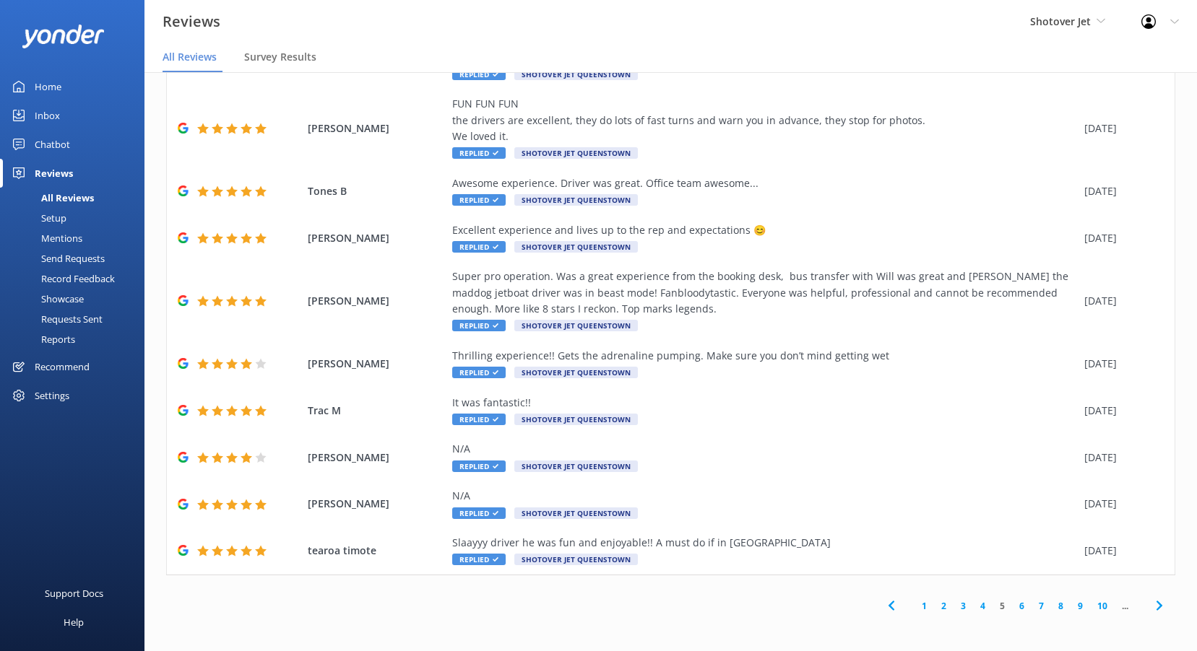
drag, startPoint x: 968, startPoint y: 610, endPoint x: 961, endPoint y: 604, distance: 8.8
click at [973, 610] on link "4" at bounding box center [982, 606] width 19 height 14
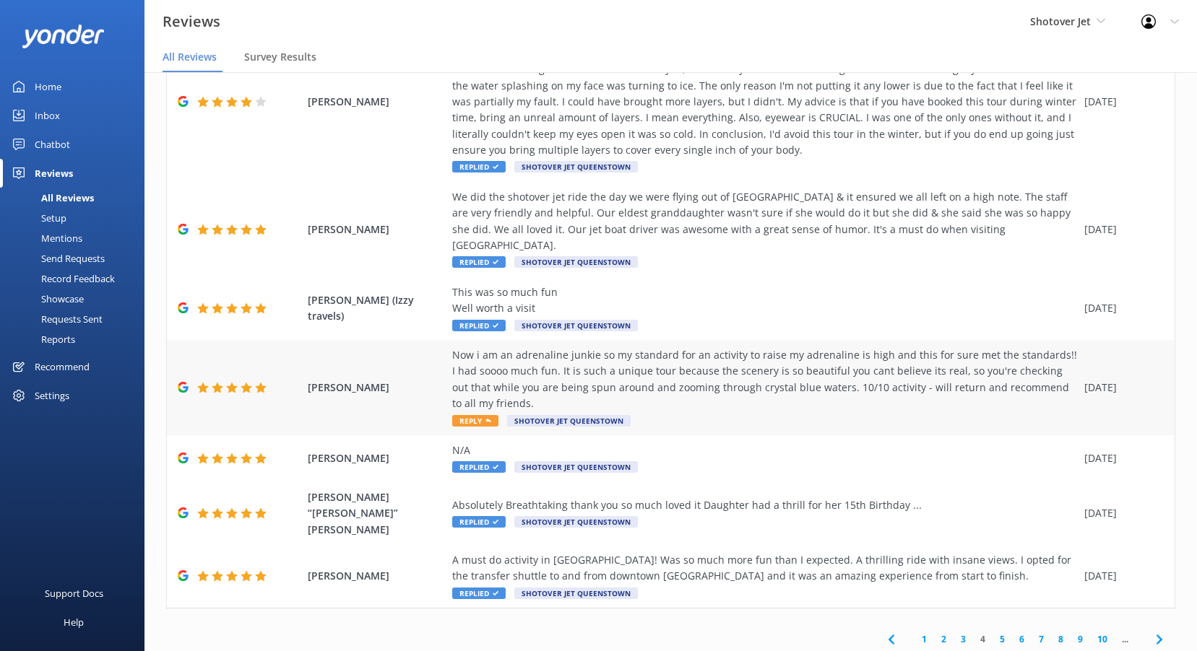
scroll to position [251, 0]
click at [953, 632] on link "3" at bounding box center [962, 639] width 19 height 14
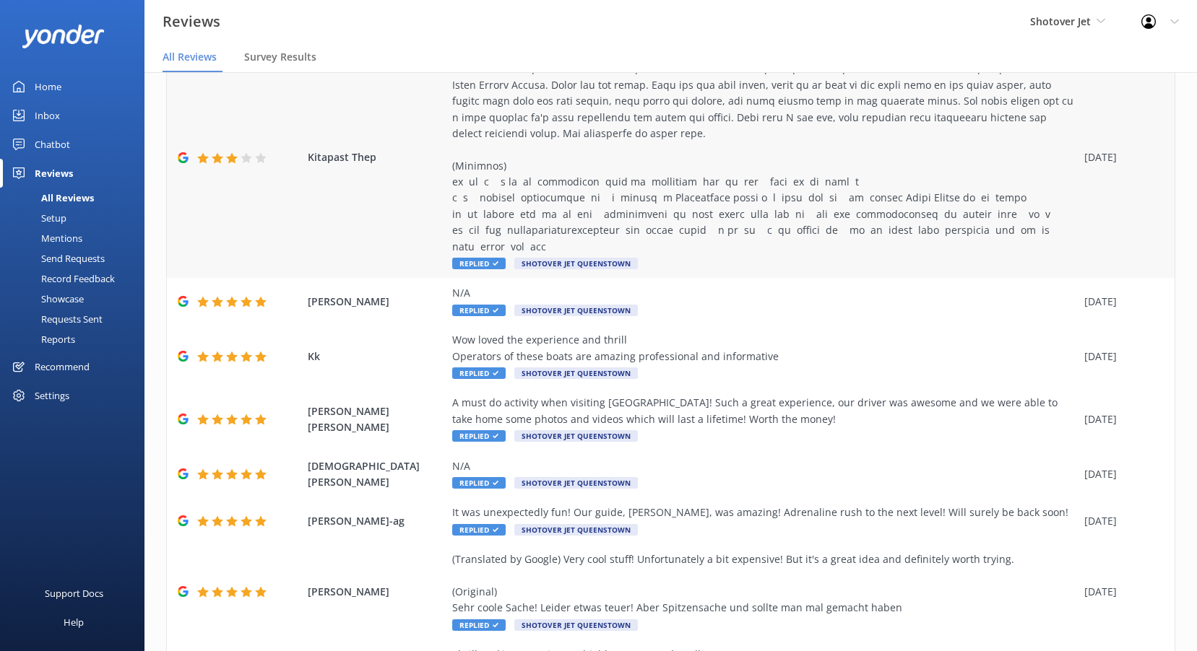
scroll to position [299, 0]
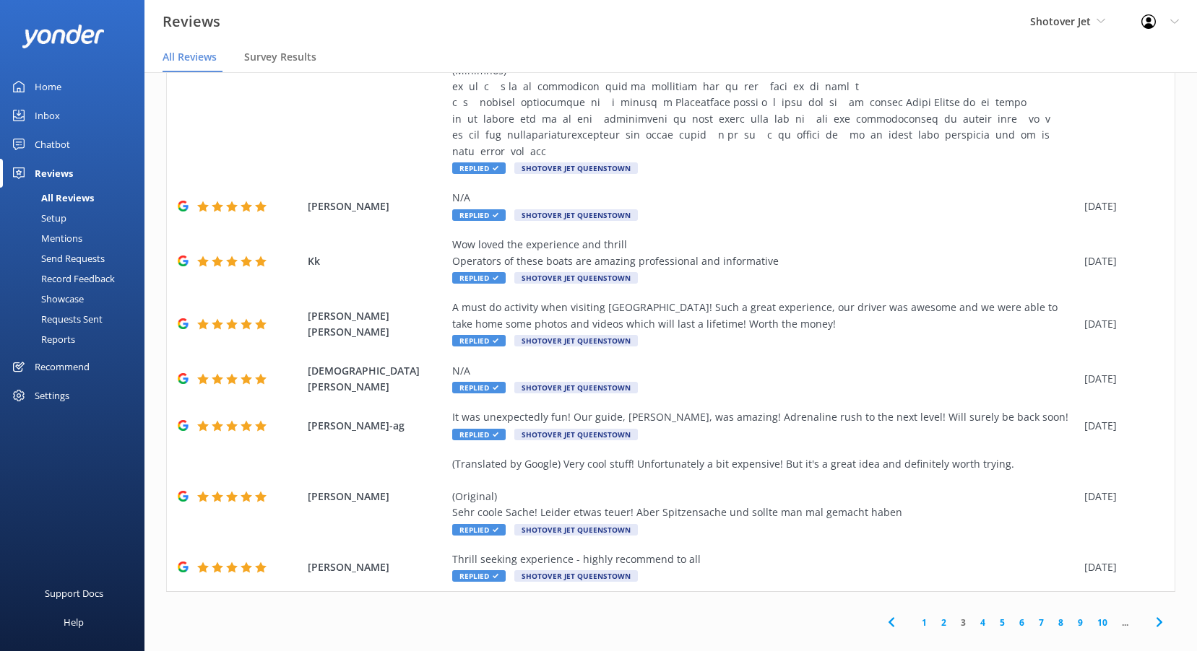
click at [934, 616] on link "2" at bounding box center [943, 623] width 19 height 14
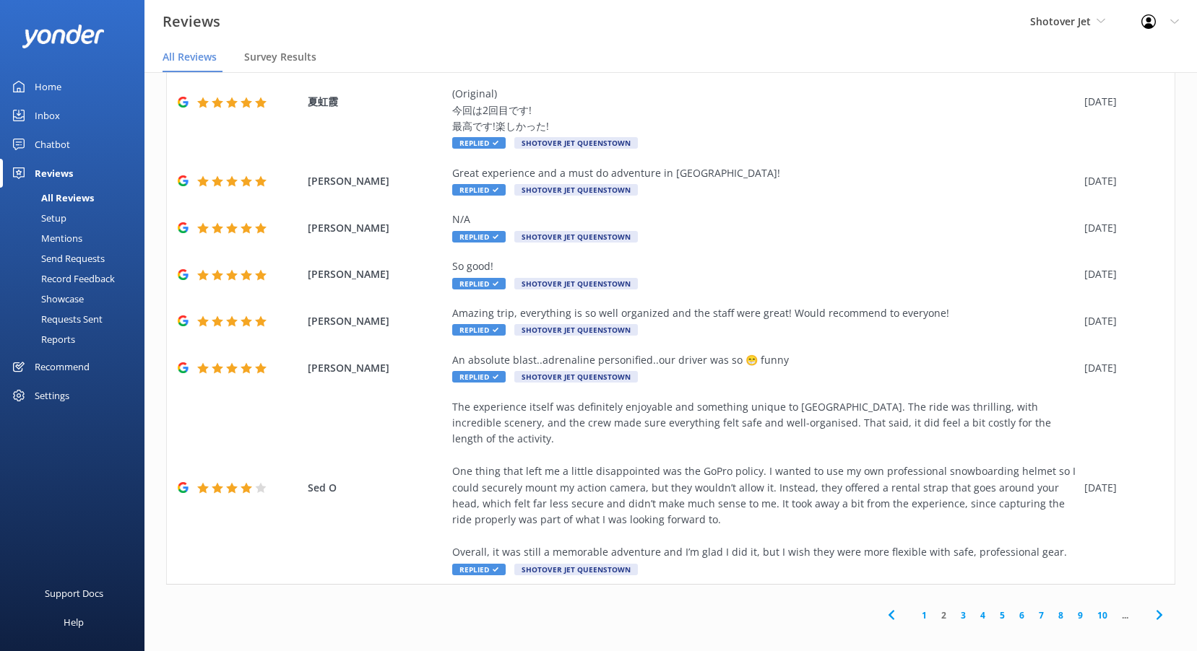
scroll to position [235, 0]
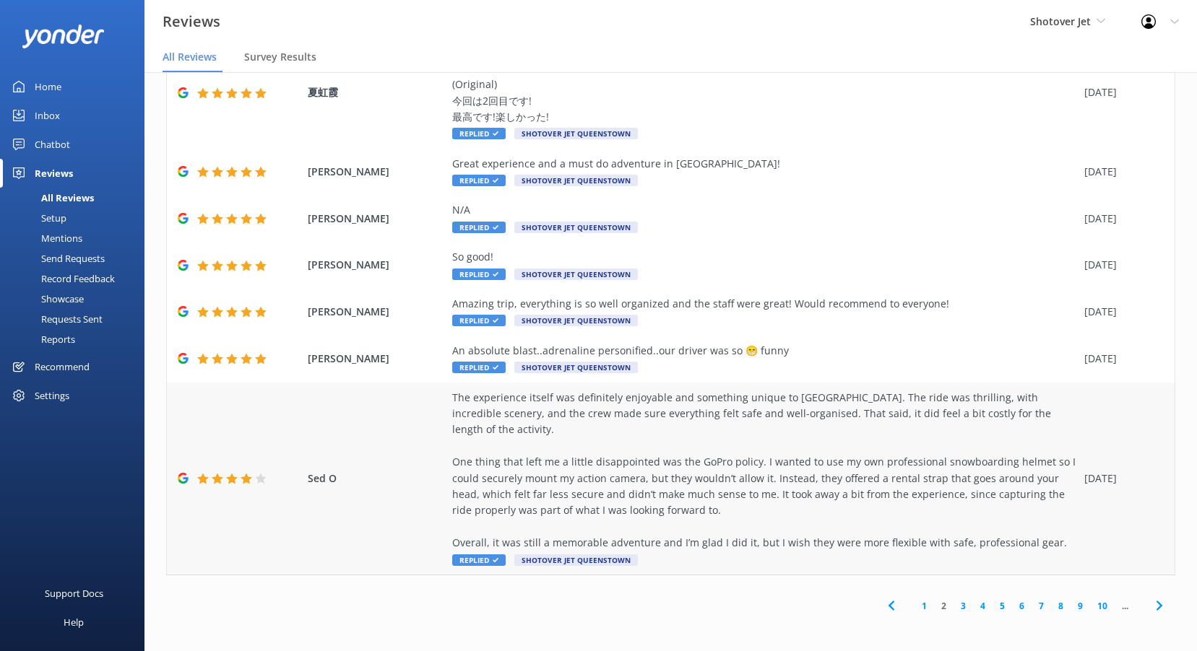
click at [591, 457] on div "The experience itself was definitely enjoyable and something unique to [GEOGRAP…" at bounding box center [764, 471] width 625 height 162
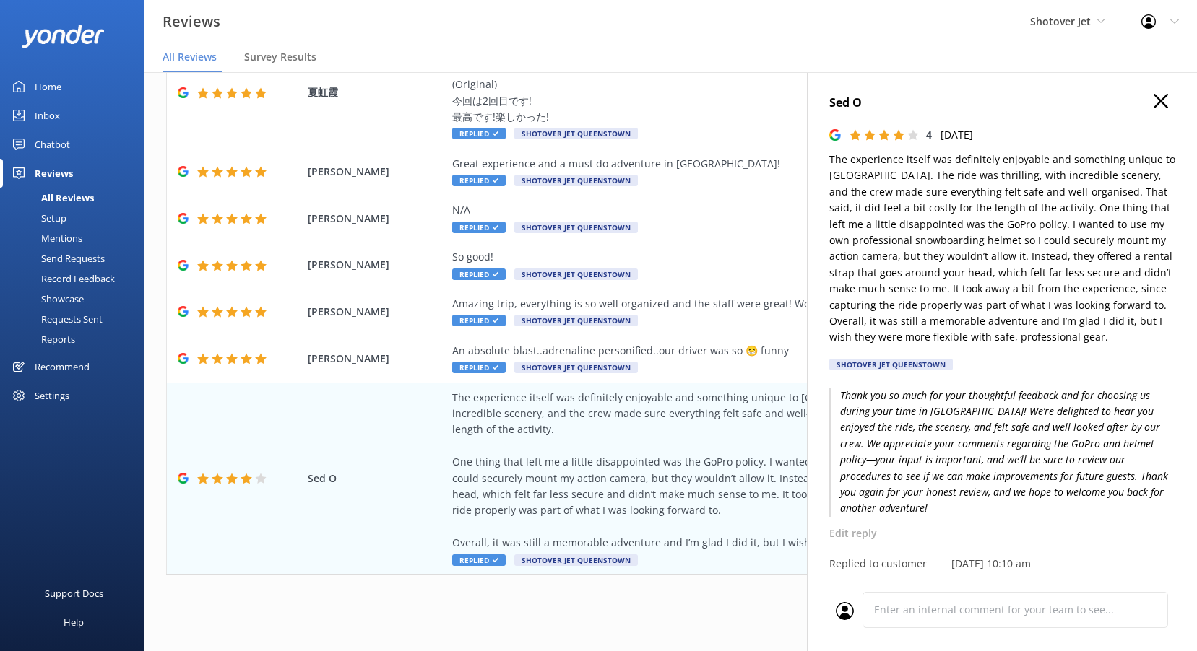
click at [906, 469] on p "Thank you so much for your thoughtful feedback and for choosing us during your …" at bounding box center [1002, 452] width 346 height 129
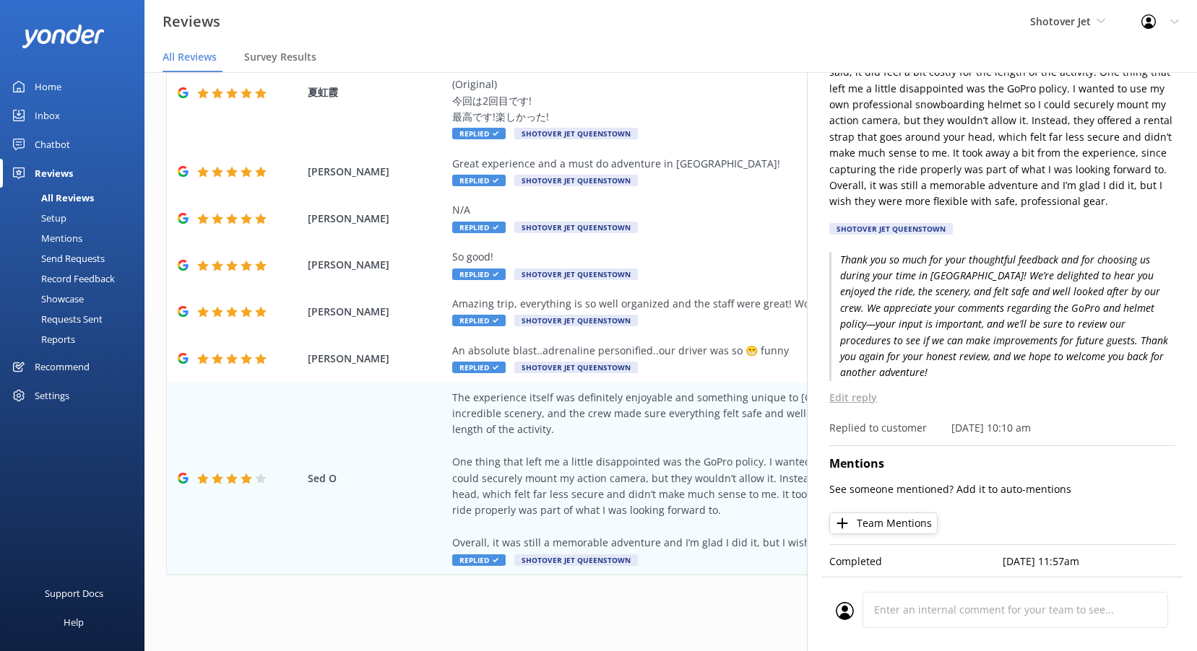
click at [855, 391] on p "Edit reply" at bounding box center [1002, 398] width 346 height 16
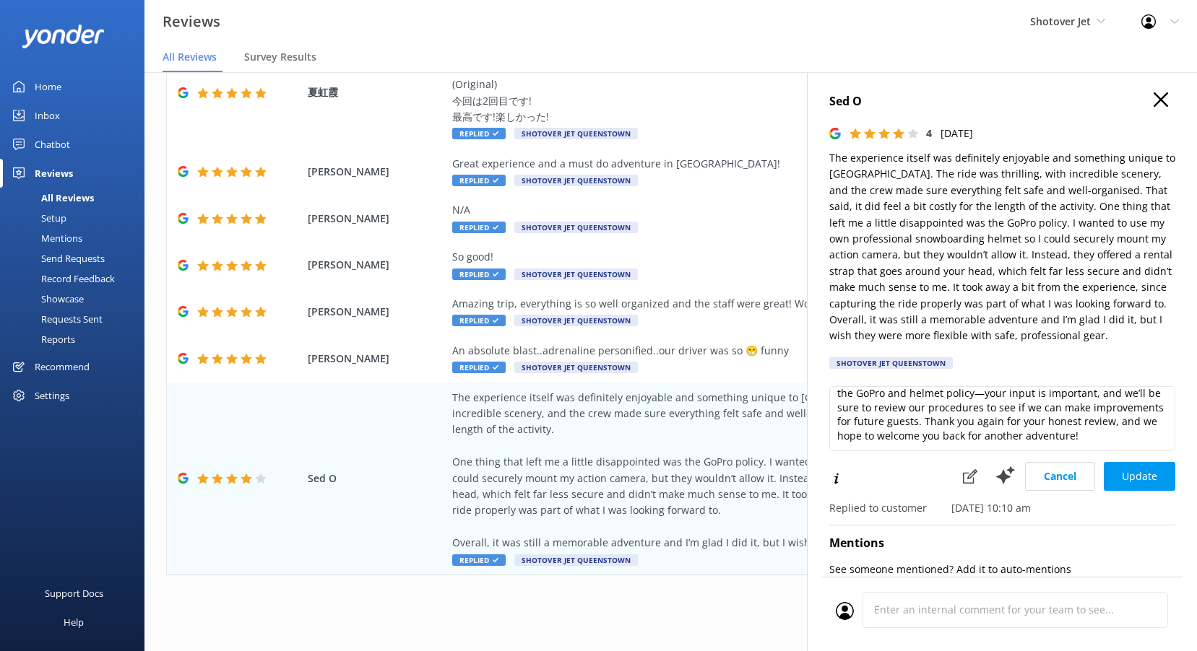
scroll to position [0, 0]
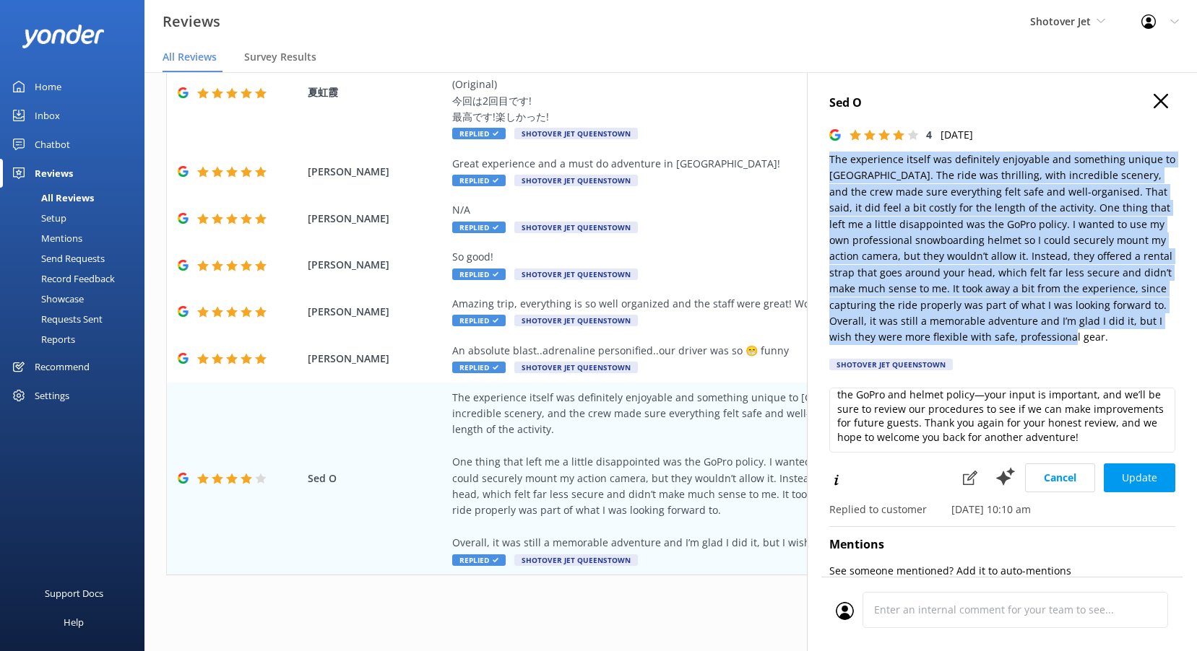
drag, startPoint x: 1109, startPoint y: 340, endPoint x: 829, endPoint y: 162, distance: 331.6
click at [829, 162] on p "The experience itself was definitely enjoyable and something unique to [GEOGRAP…" at bounding box center [1002, 249] width 346 height 194
copy p "The experience itself was definitely enjoyable and something unique to [GEOGRAP…"
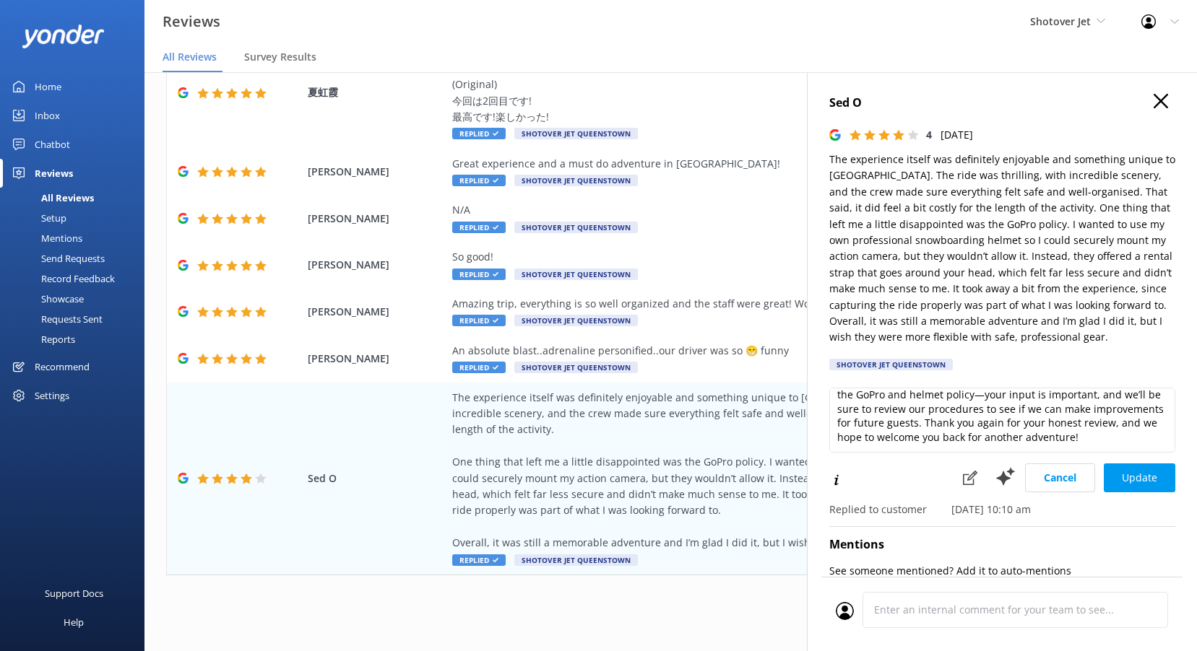
click at [1015, 105] on h4 "Sed O" at bounding box center [1002, 103] width 346 height 19
click at [1017, 318] on p "The experience itself was definitely enjoyable and something unique to [GEOGRAP…" at bounding box center [1002, 249] width 346 height 194
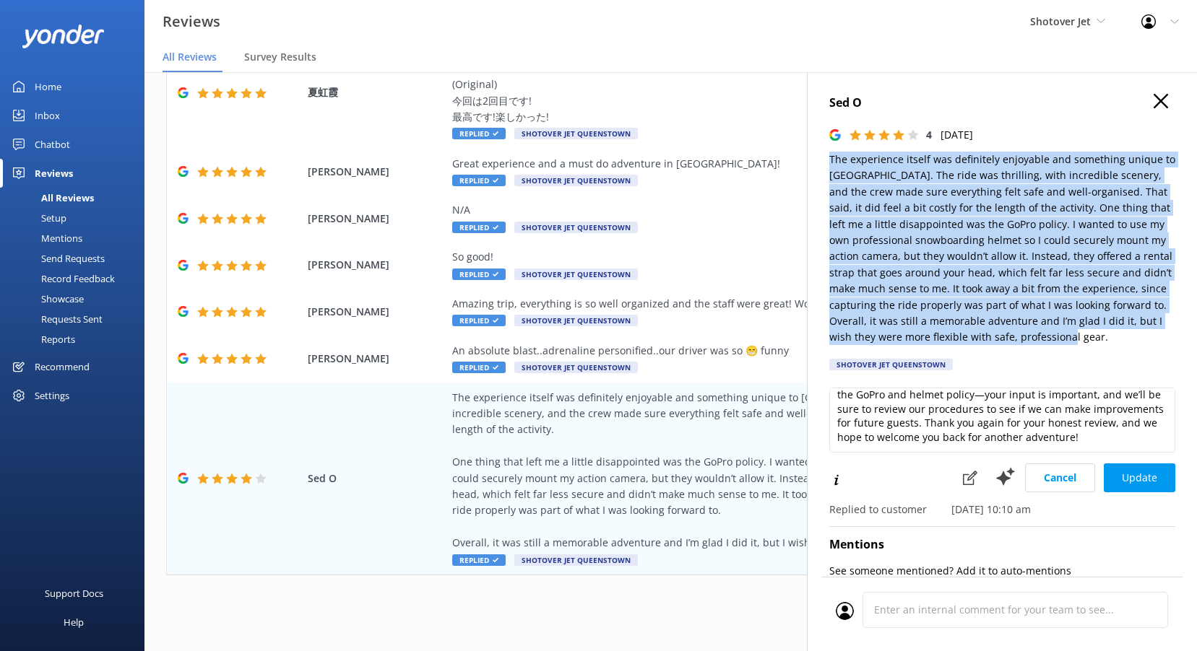
drag, startPoint x: 1119, startPoint y: 338, endPoint x: 823, endPoint y: 161, distance: 345.5
click at [823, 161] on div "Sed O 4 [DATE] The experience itself was definitely enjoyable and something uni…" at bounding box center [1002, 397] width 390 height 651
copy p "The experience itself was definitely enjoyable and something unique to [GEOGRAP…"
